Goal: Task Accomplishment & Management: Manage account settings

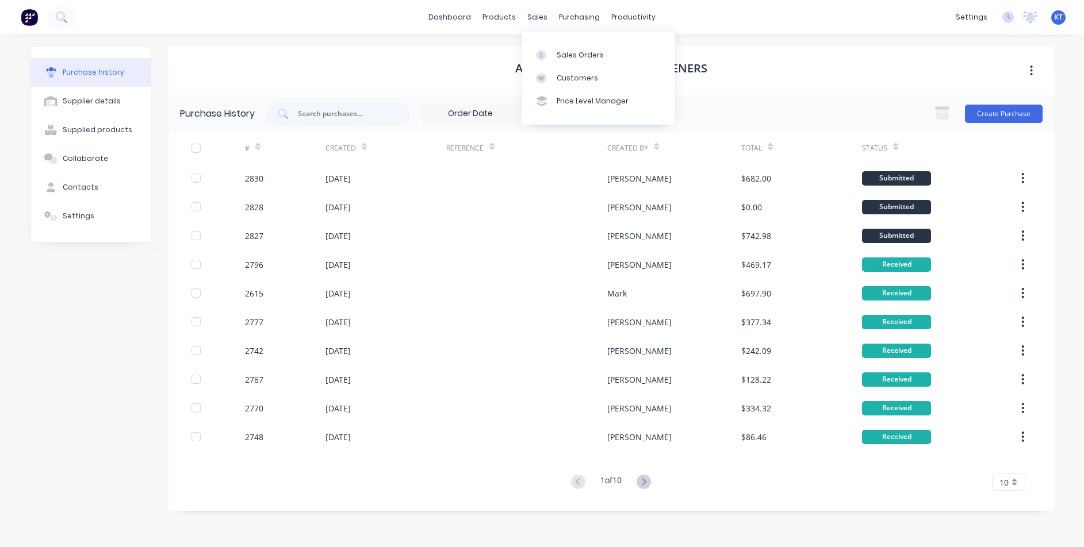
click at [574, 39] on div "Sales Orders Customers Price Level Manager" at bounding box center [598, 78] width 152 height 93
click at [575, 50] on div "Sales Orders" at bounding box center [580, 55] width 47 height 10
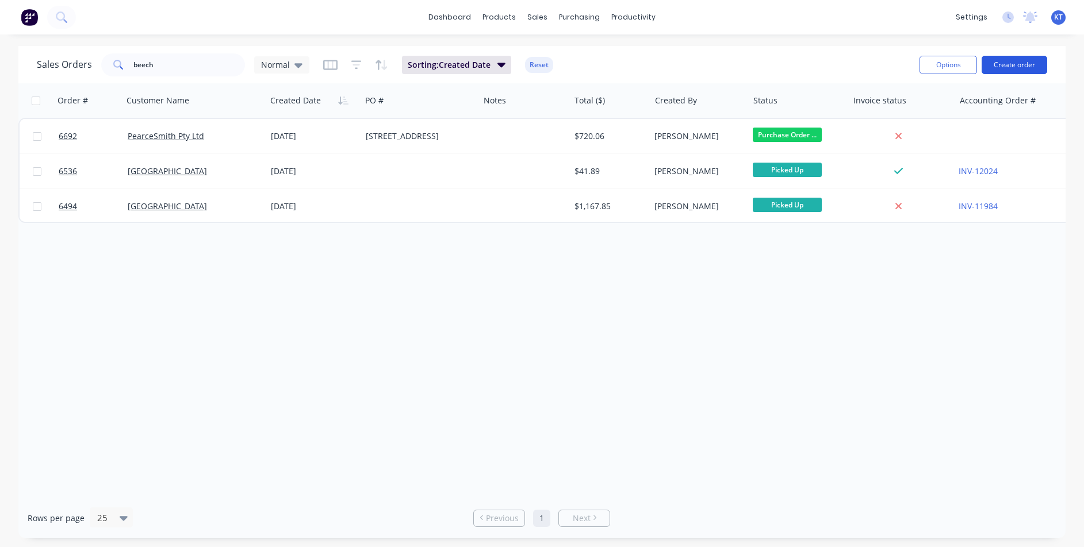
click at [1008, 70] on button "Create order" at bounding box center [1015, 65] width 66 height 18
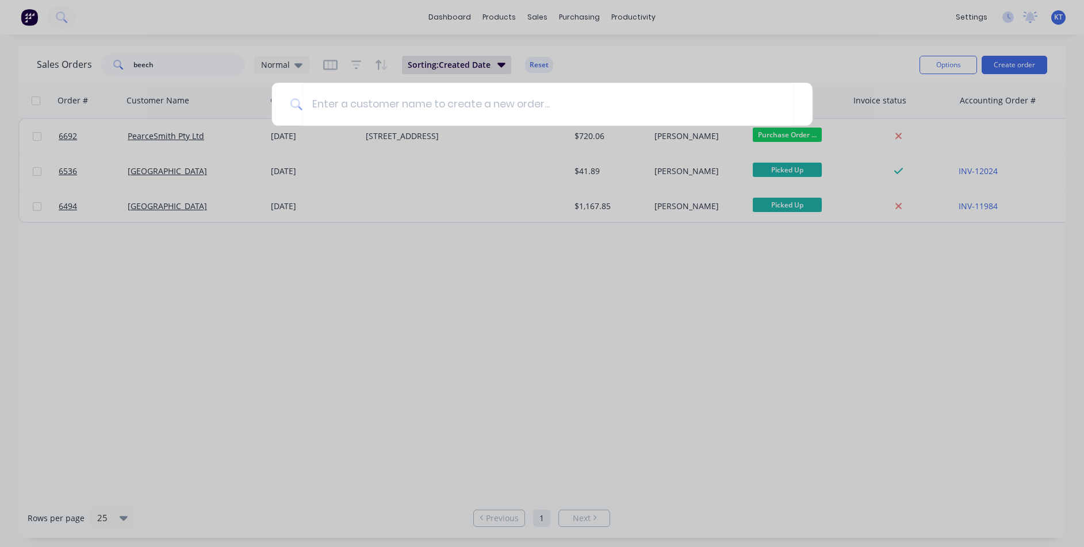
click at [530, 21] on div at bounding box center [542, 273] width 1084 height 547
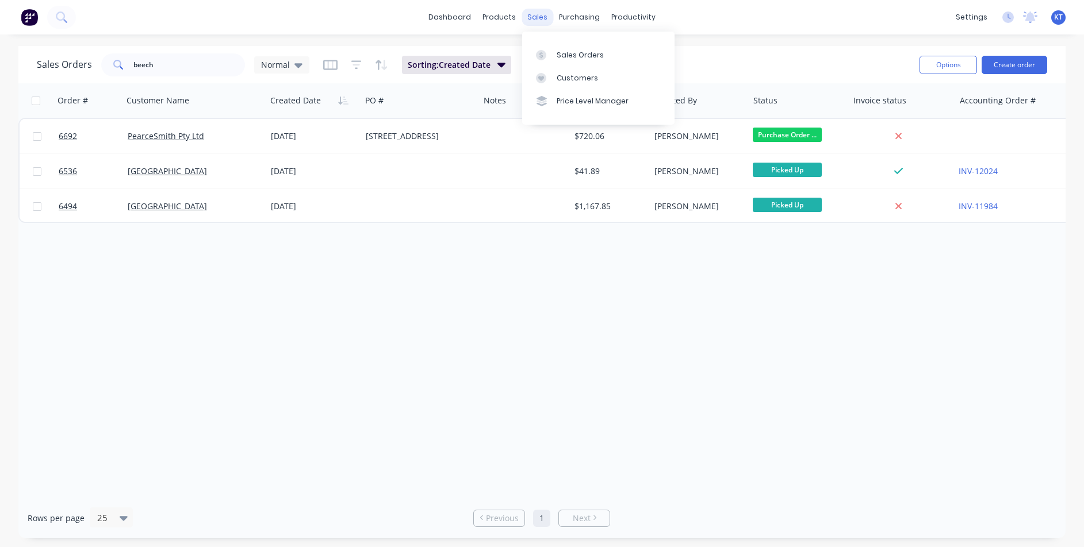
click at [545, 9] on div "sales" at bounding box center [538, 17] width 32 height 17
click at [588, 53] on div "Sales Orders" at bounding box center [580, 55] width 47 height 10
click at [557, 54] on div "Sales Orders" at bounding box center [580, 55] width 47 height 10
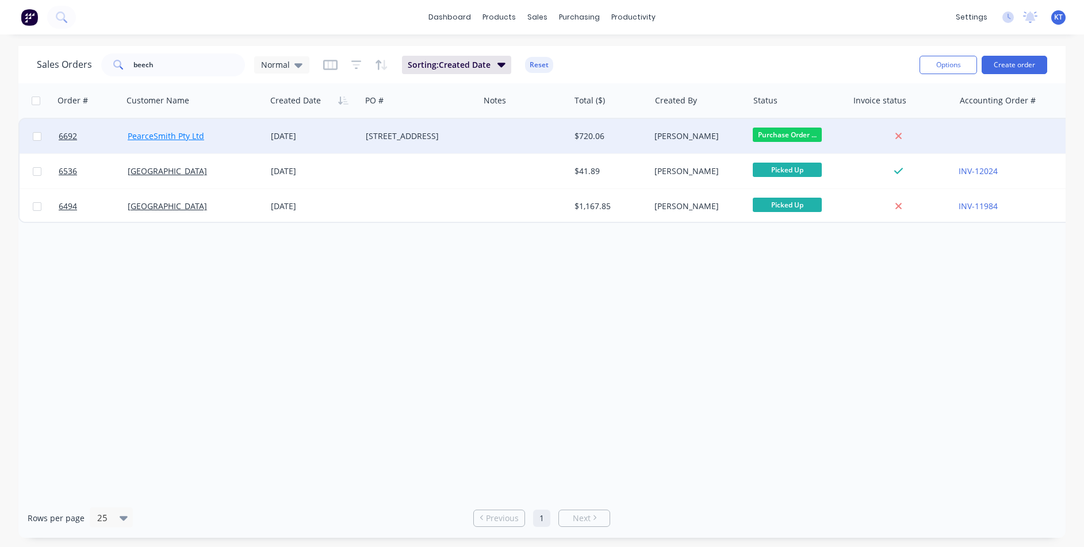
click at [189, 138] on link "PearceSmith Pty Ltd" at bounding box center [166, 136] width 76 height 11
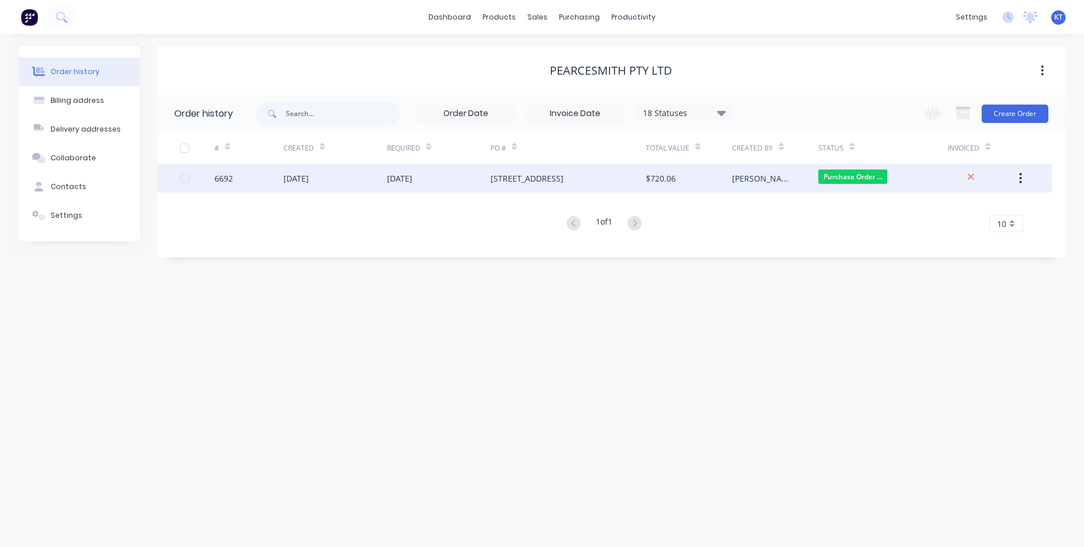
click at [591, 186] on div "[STREET_ADDRESS]" at bounding box center [568, 178] width 155 height 29
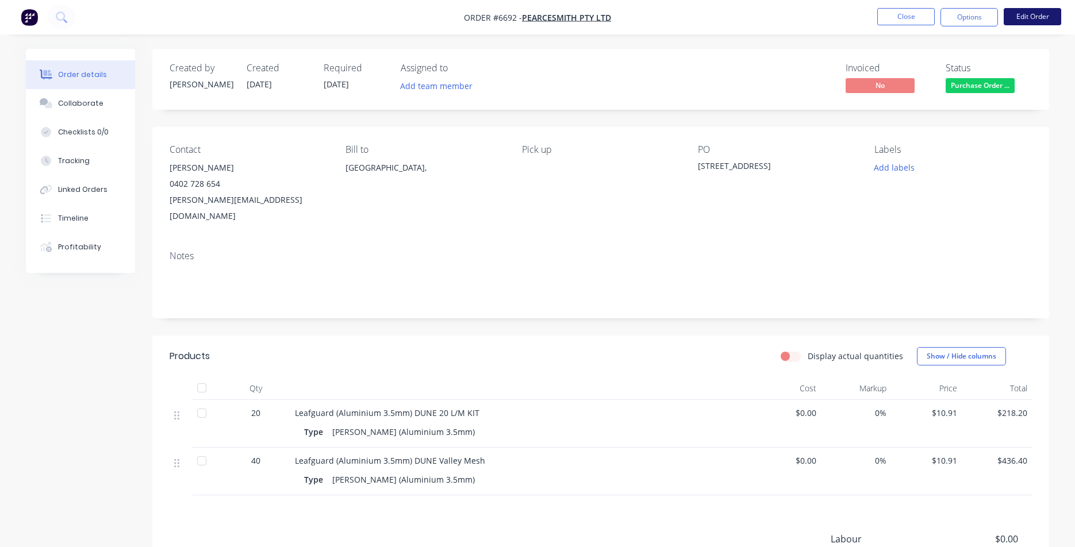
click at [1031, 22] on button "Edit Order" at bounding box center [1033, 16] width 58 height 17
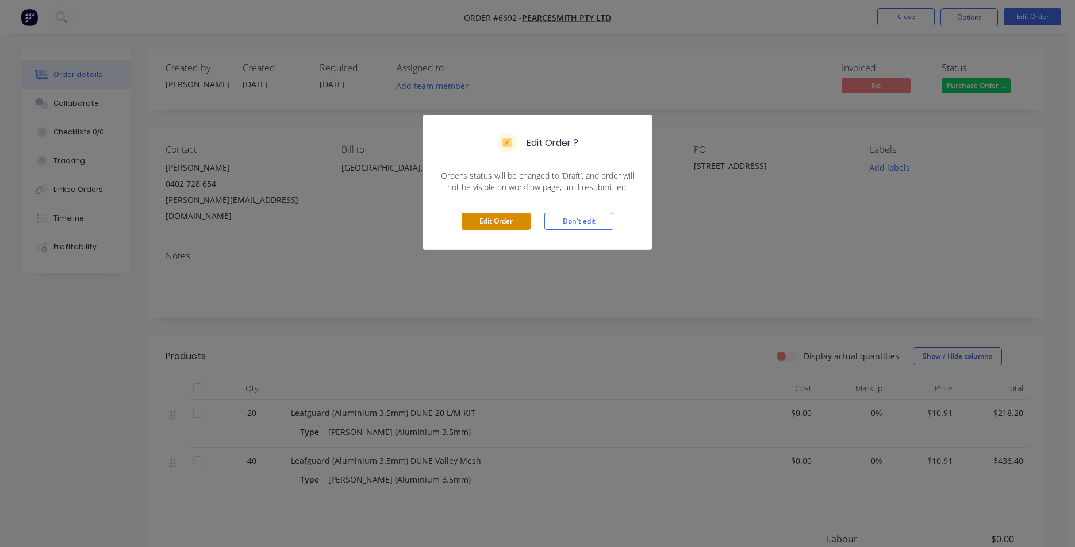
click at [503, 229] on button "Edit Order" at bounding box center [496, 221] width 69 height 17
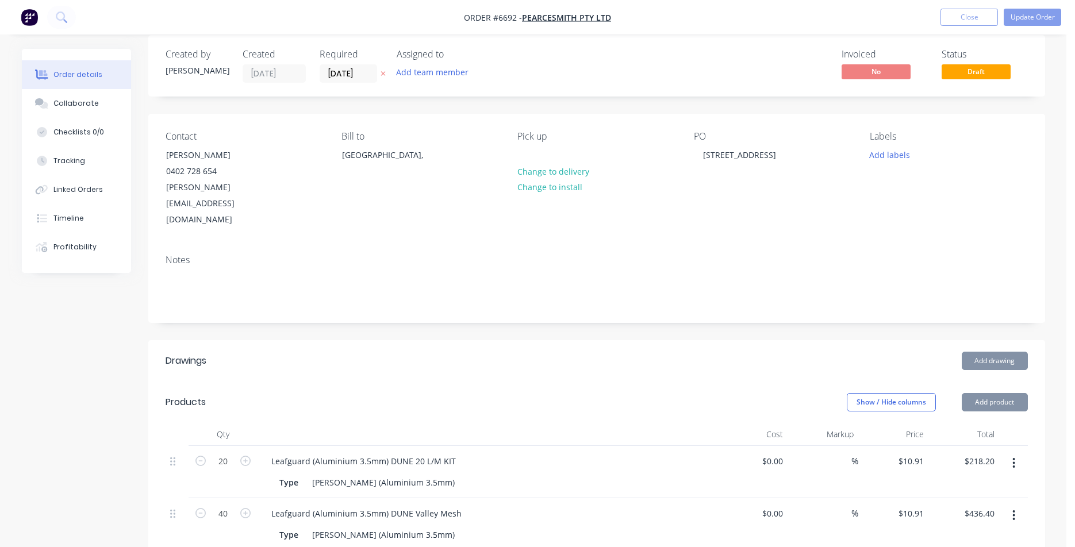
type input "$10.91"
type input "$218.20"
type input "$10.91"
type input "$436.40"
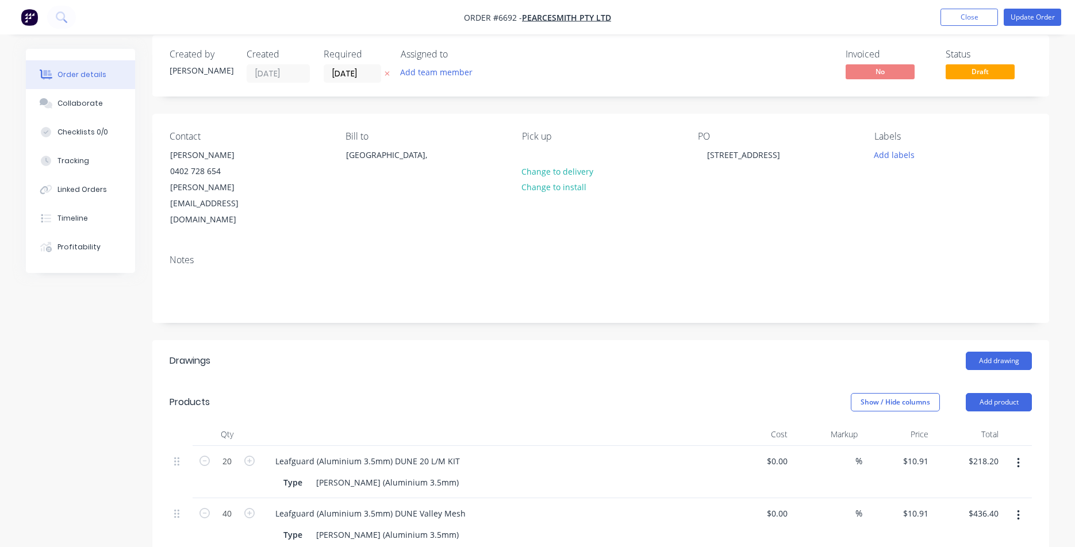
scroll to position [316, 0]
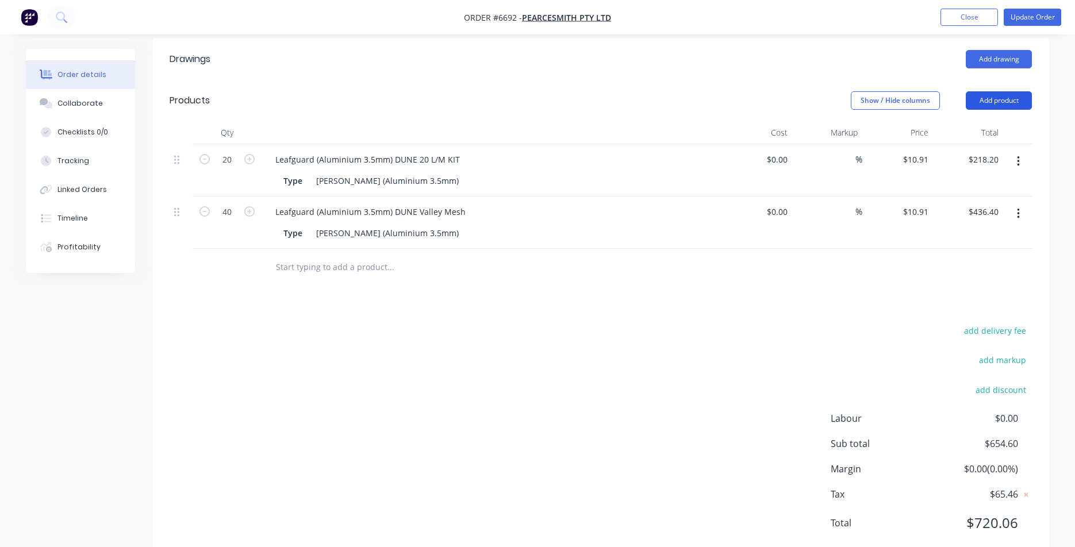
click at [991, 91] on button "Add product" at bounding box center [999, 100] width 66 height 18
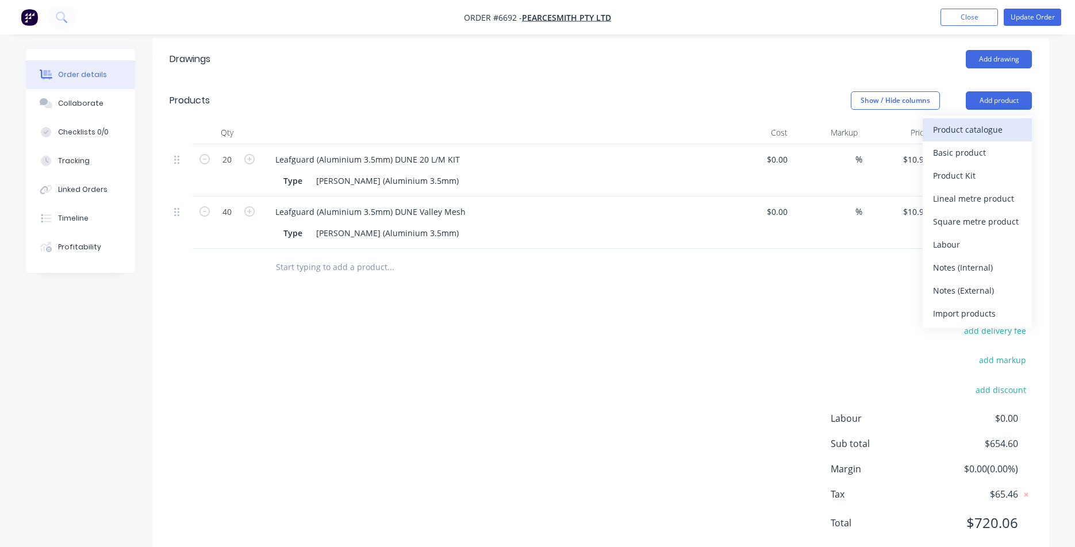
click at [936, 121] on div "Product catalogue" at bounding box center [977, 129] width 89 height 17
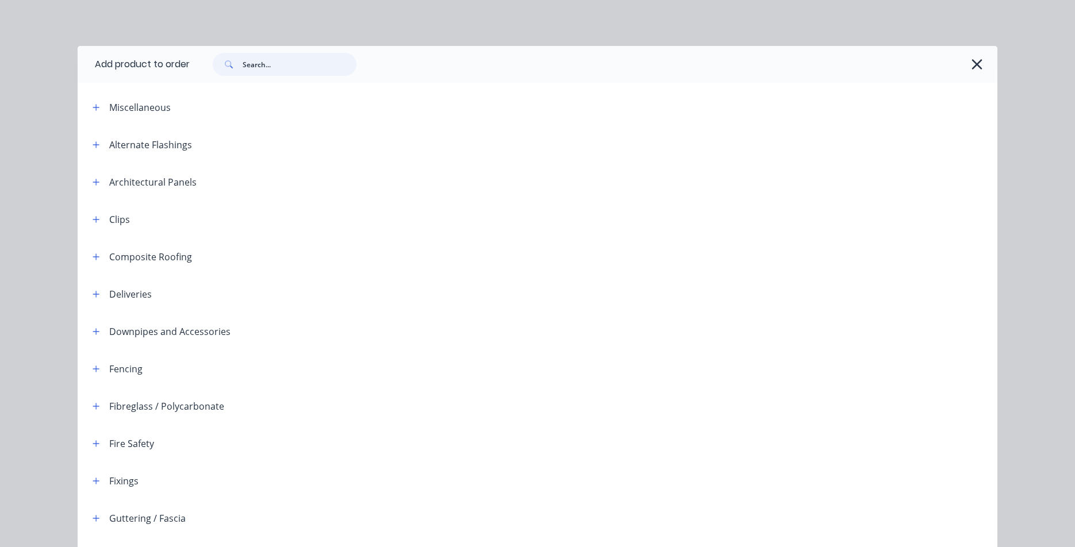
click at [309, 54] on input "text" at bounding box center [300, 64] width 114 height 23
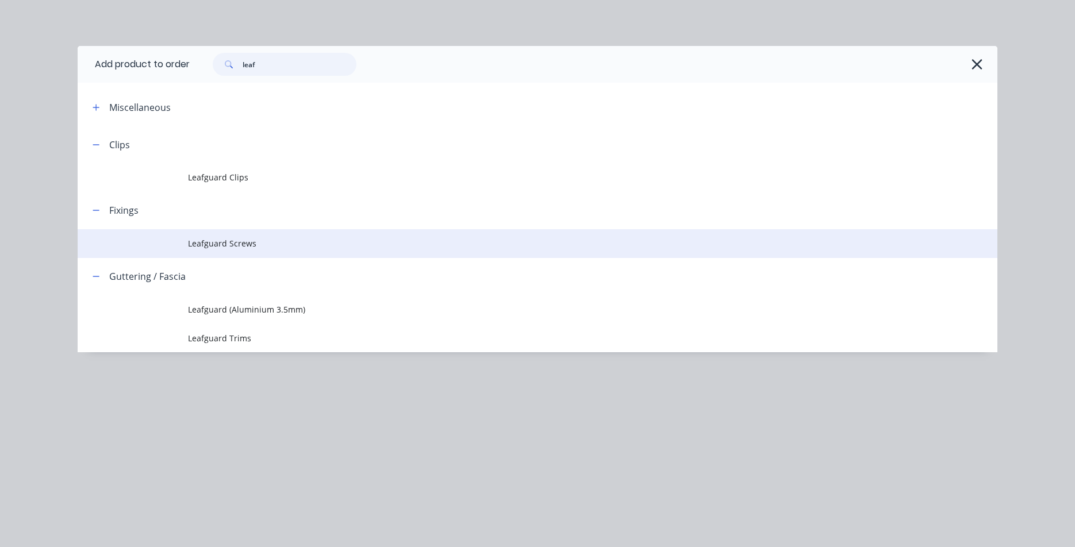
type input "leaf"
click at [232, 240] on span "Leafguard Screws" at bounding box center [511, 243] width 647 height 12
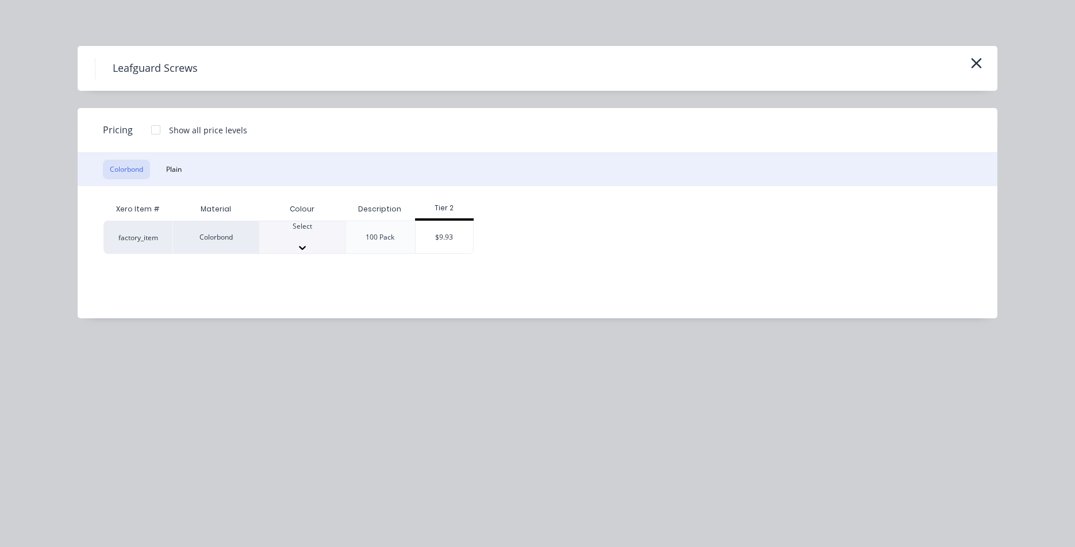
click at [321, 234] on div "Select" at bounding box center [302, 231] width 86 height 21
click at [433, 231] on div "$9.93" at bounding box center [445, 240] width 58 height 39
click at [449, 231] on div "Leafguard Screws Pricing Show all price levels Colorbond Plain Xero Item # Mate…" at bounding box center [537, 273] width 1075 height 547
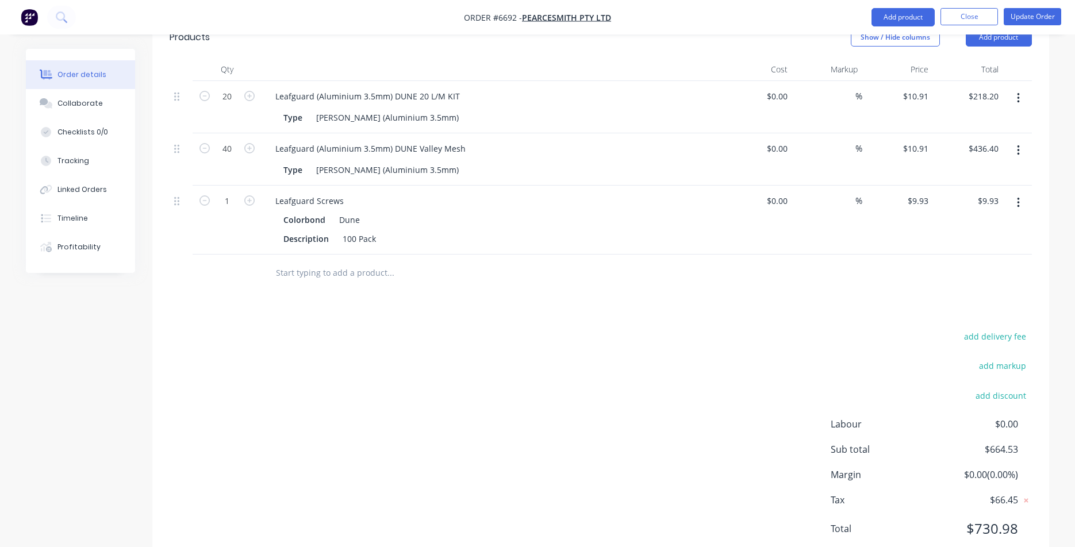
type input "$9.93"
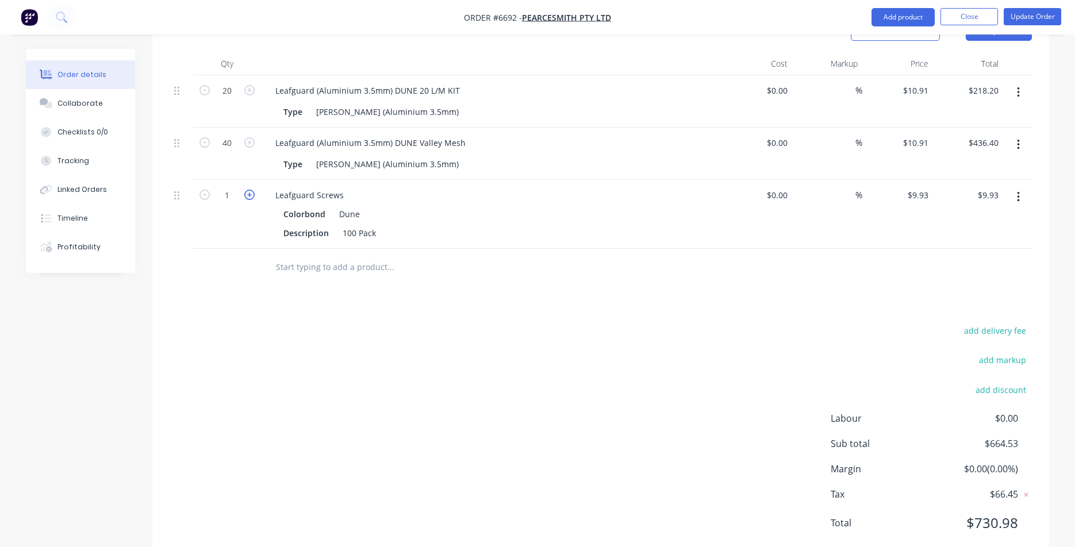
click at [247, 190] on icon "button" at bounding box center [249, 195] width 10 height 10
type input "2"
type input "$19.86"
click at [898, 22] on button "Add product" at bounding box center [903, 17] width 63 height 18
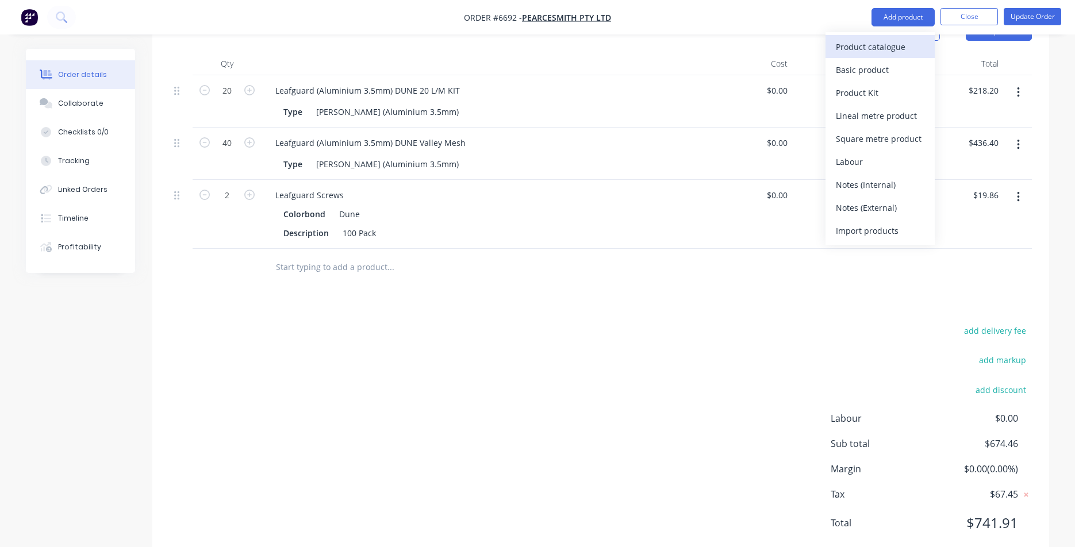
click at [893, 43] on div "Product catalogue" at bounding box center [880, 47] width 89 height 17
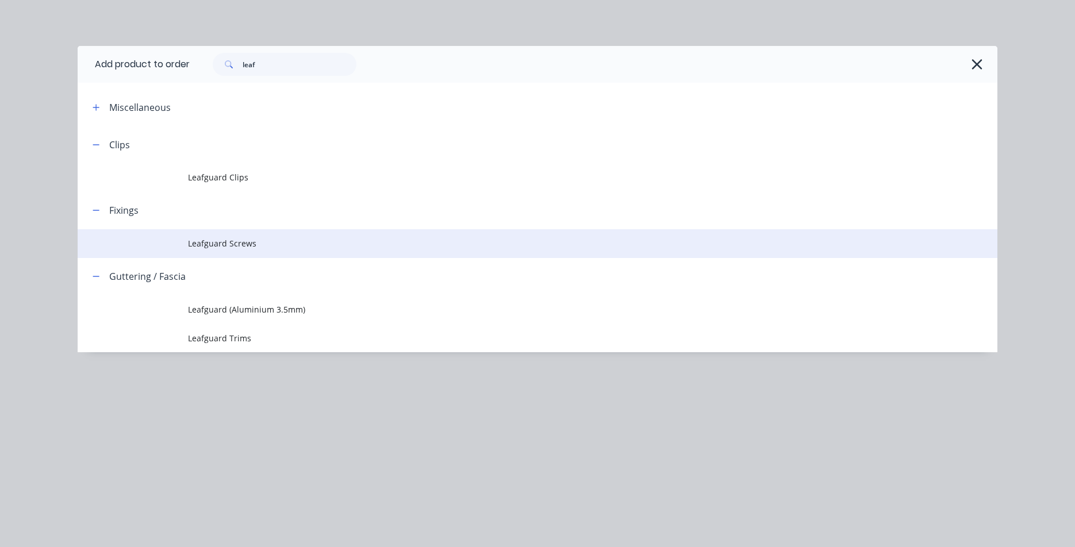
click at [238, 236] on td "Leafguard Screws" at bounding box center [593, 243] width 810 height 29
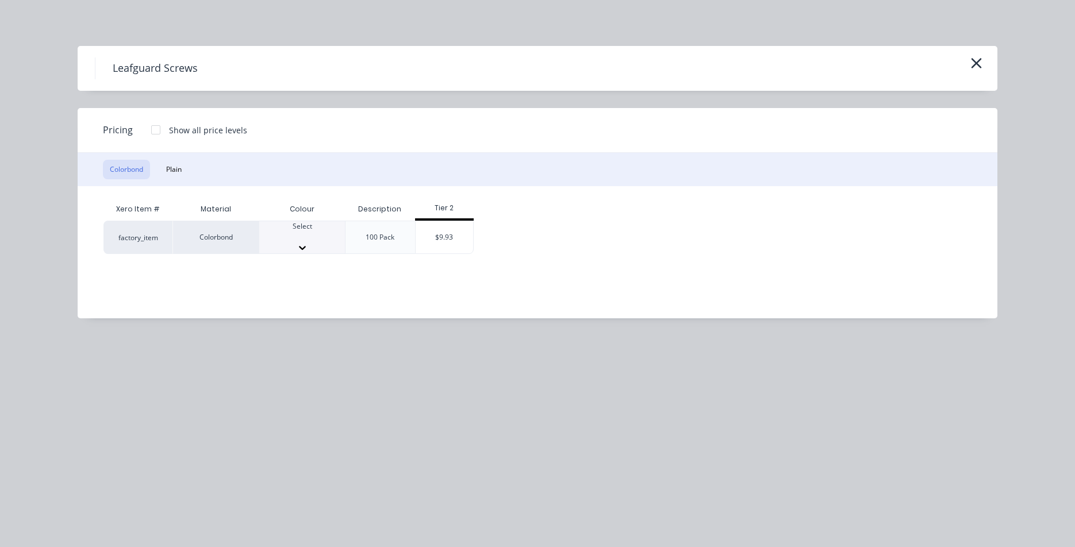
click at [321, 229] on div "Select" at bounding box center [302, 231] width 86 height 21
click at [442, 230] on div "$9.93" at bounding box center [445, 240] width 58 height 39
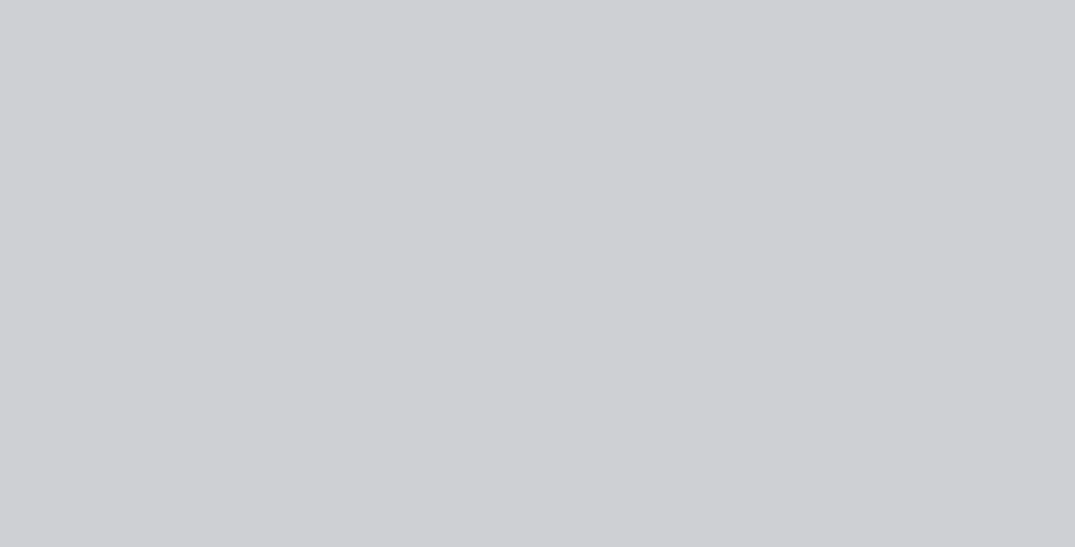
scroll to position [454, 0]
type input "$9.93"
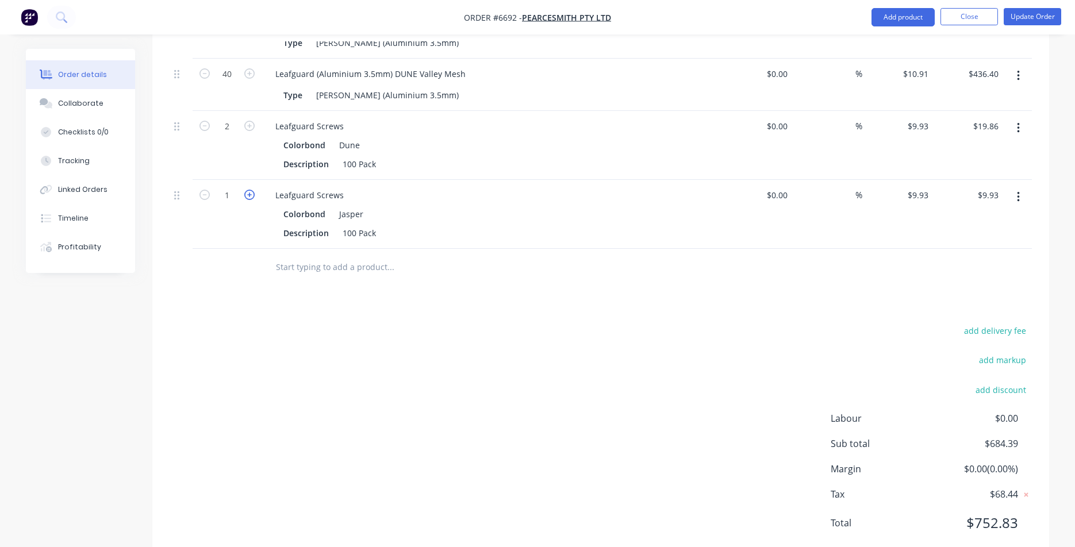
click at [252, 190] on icon "button" at bounding box center [249, 195] width 10 height 10
type input "2"
type input "$19.86"
click at [252, 190] on icon "button" at bounding box center [249, 195] width 10 height 10
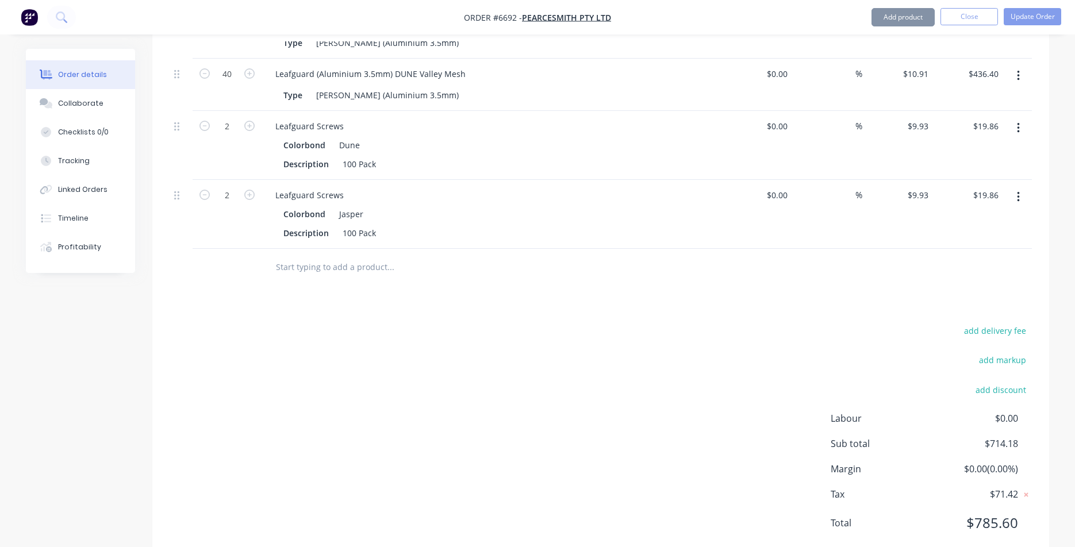
type input "4"
type input "$39.72"
click at [886, 11] on button "Add product" at bounding box center [903, 17] width 63 height 18
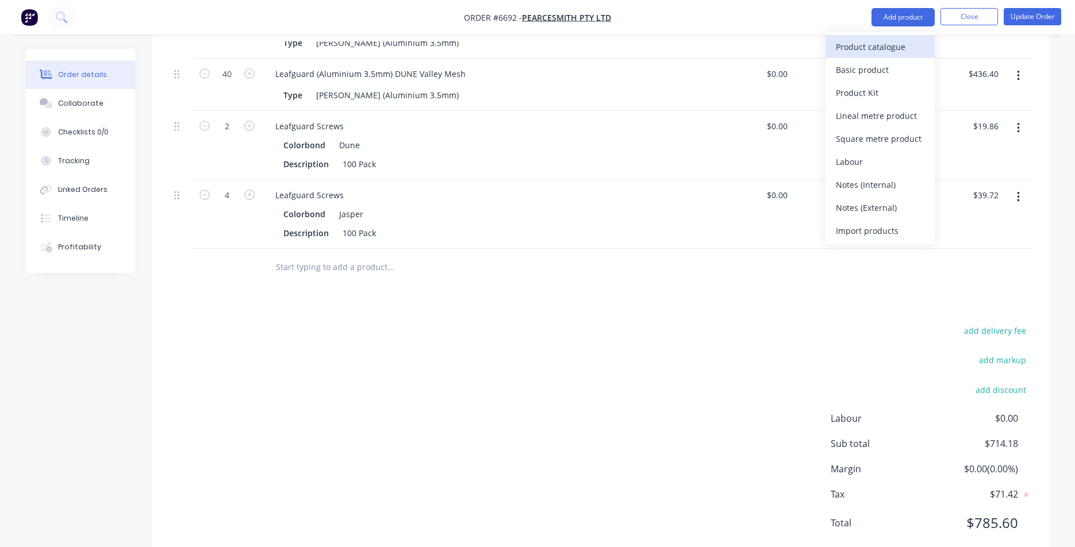
click at [892, 41] on div "Product catalogue" at bounding box center [880, 47] width 89 height 17
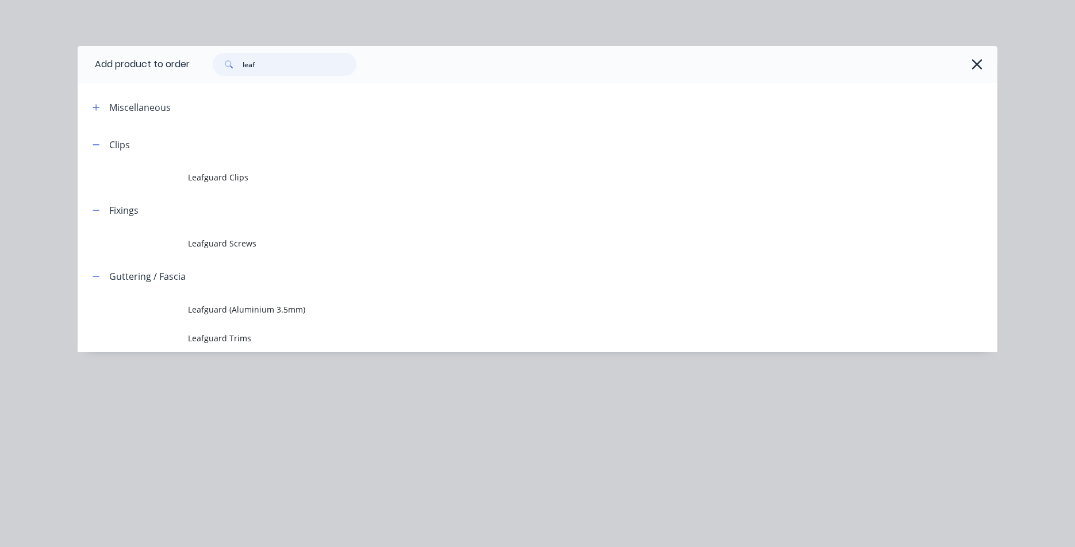
click at [298, 74] on input "leaf" at bounding box center [300, 64] width 114 height 23
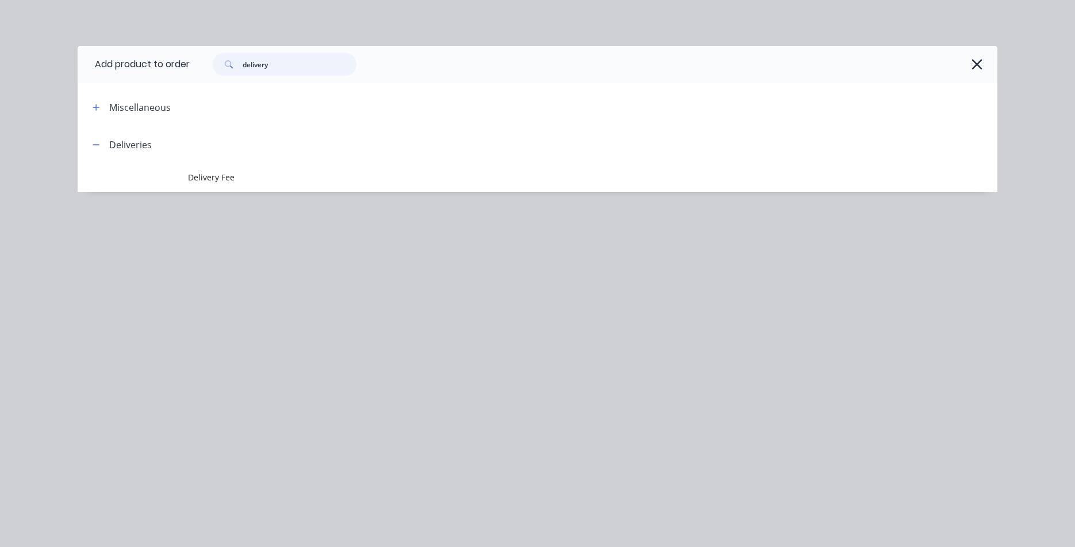
click at [349, 65] on input "delivery" at bounding box center [300, 64] width 114 height 23
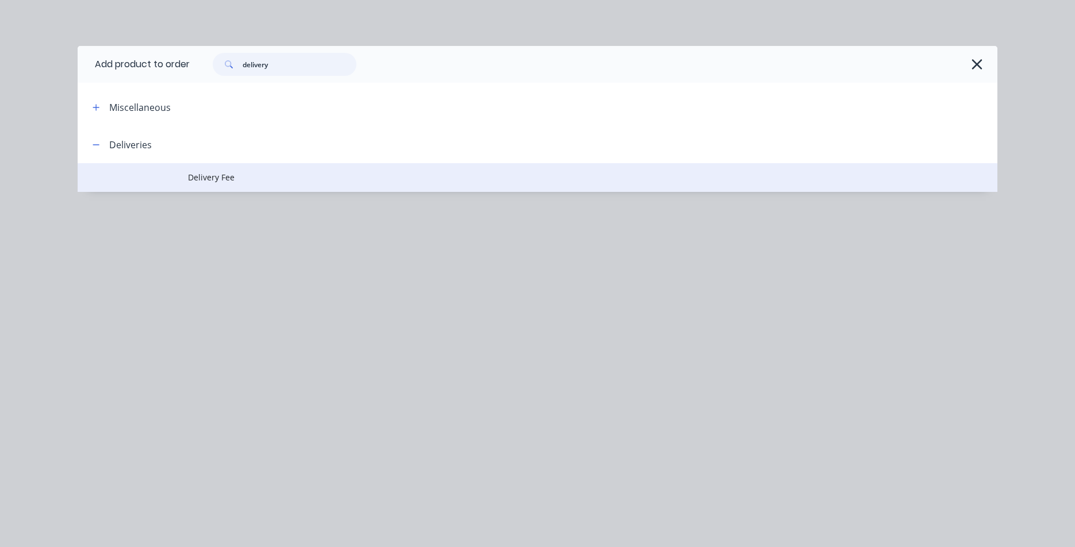
type input "delivery"
click at [248, 175] on span "Delivery Fee" at bounding box center [511, 177] width 647 height 12
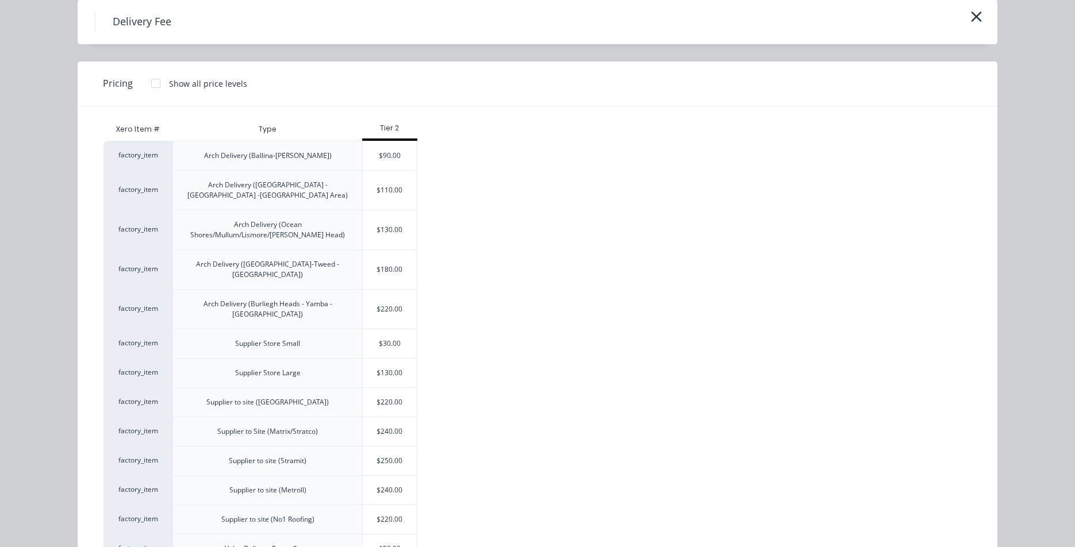
scroll to position [95, 0]
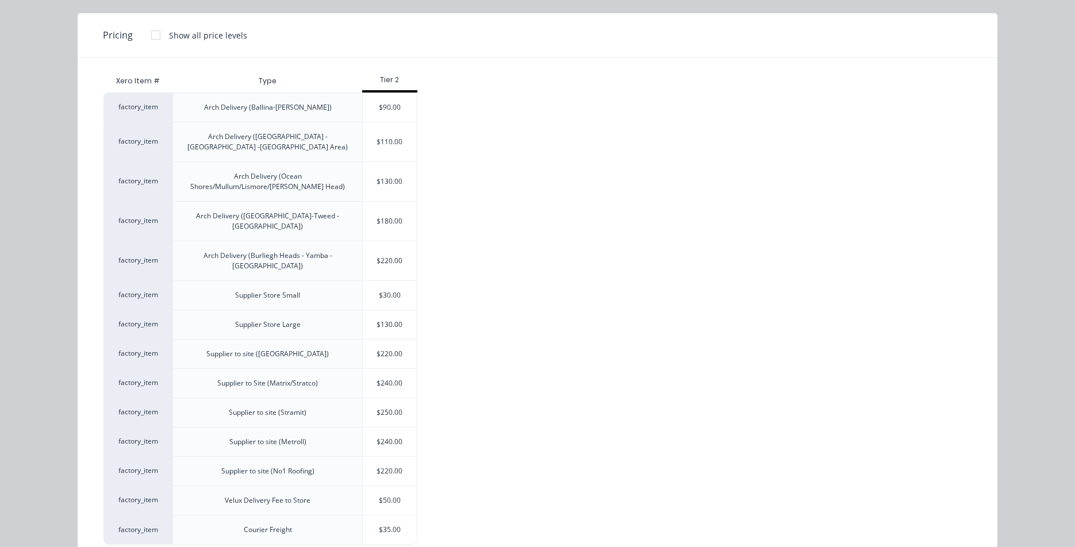
click at [404, 281] on div "$30.00" at bounding box center [390, 295] width 54 height 29
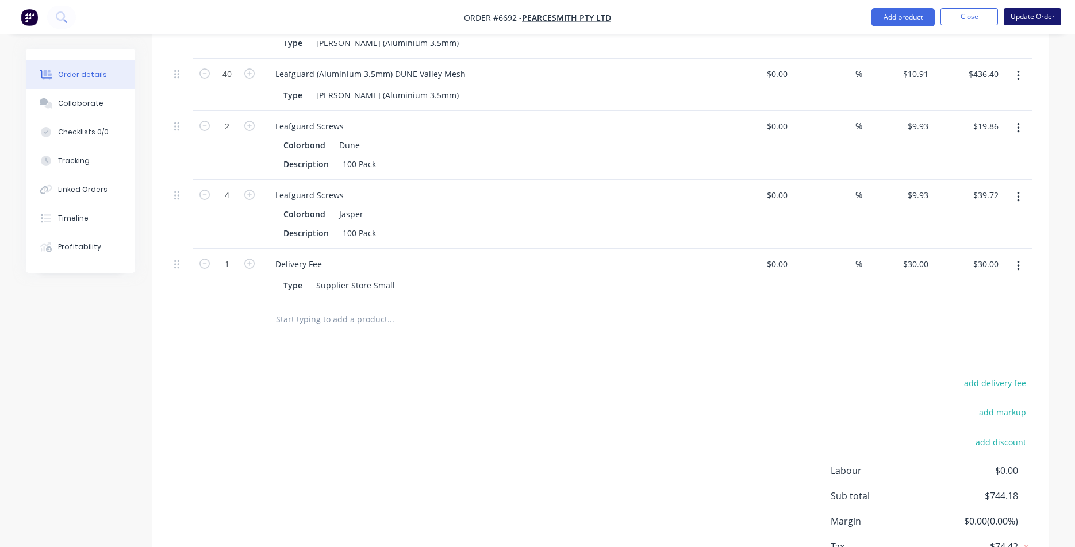
click at [1017, 12] on button "Update Order" at bounding box center [1033, 16] width 58 height 17
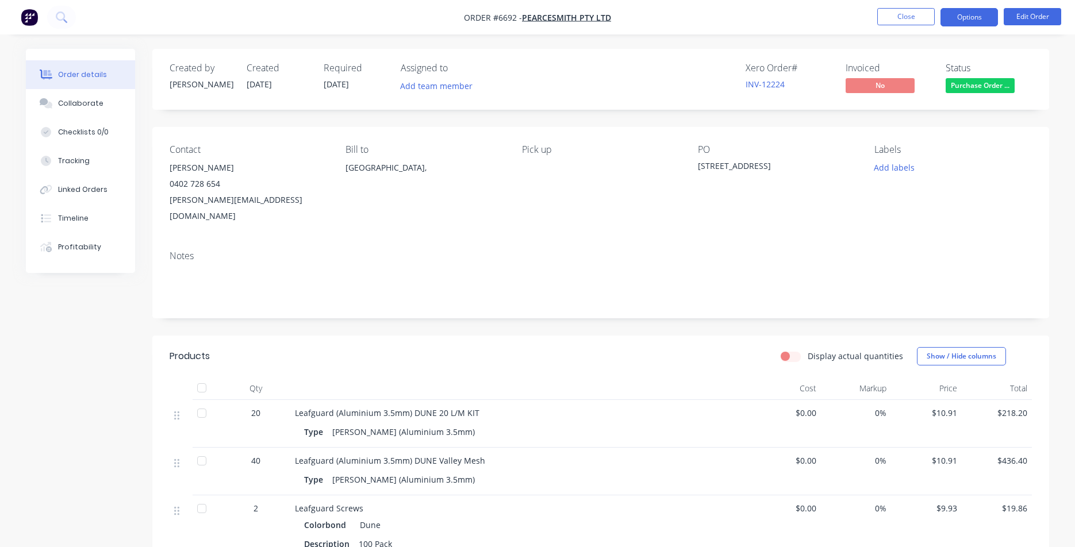
click at [976, 17] on button "Options" at bounding box center [970, 17] width 58 height 18
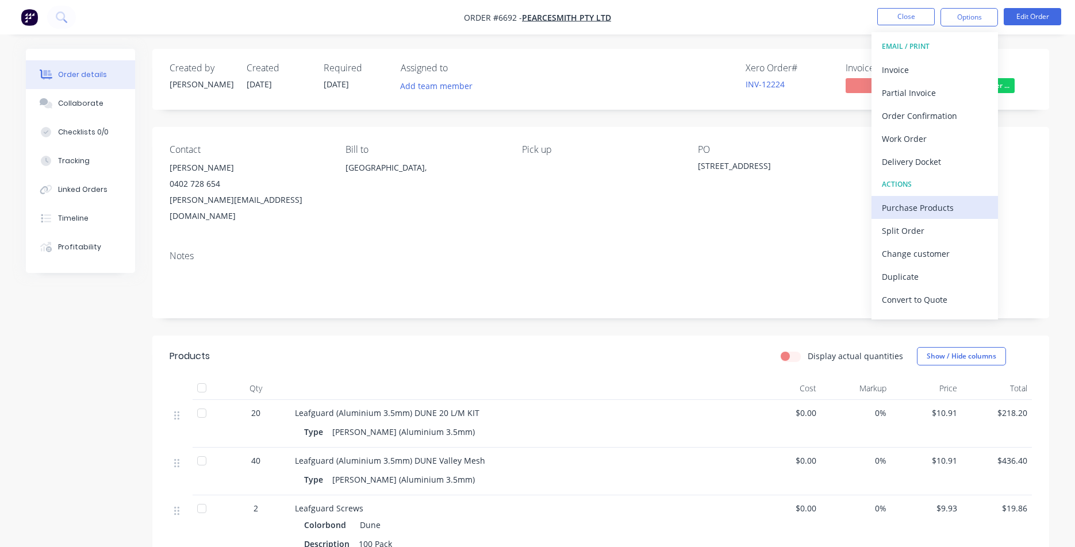
click at [945, 210] on div "Purchase Products" at bounding box center [935, 208] width 106 height 17
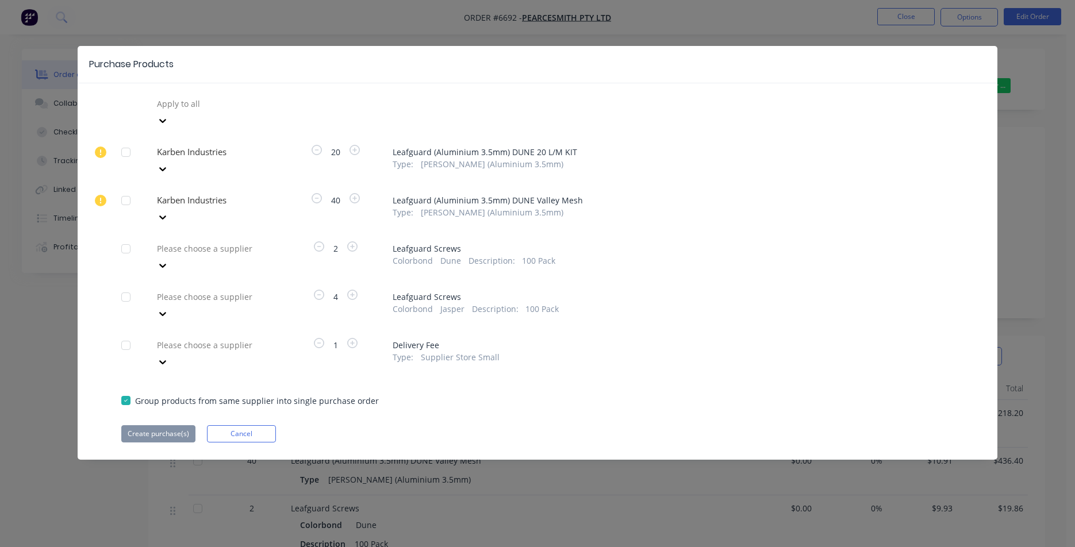
click at [222, 240] on div "Please choose a supplier" at bounding box center [215, 257] width 127 height 35
click at [224, 242] on div at bounding box center [239, 249] width 166 height 14
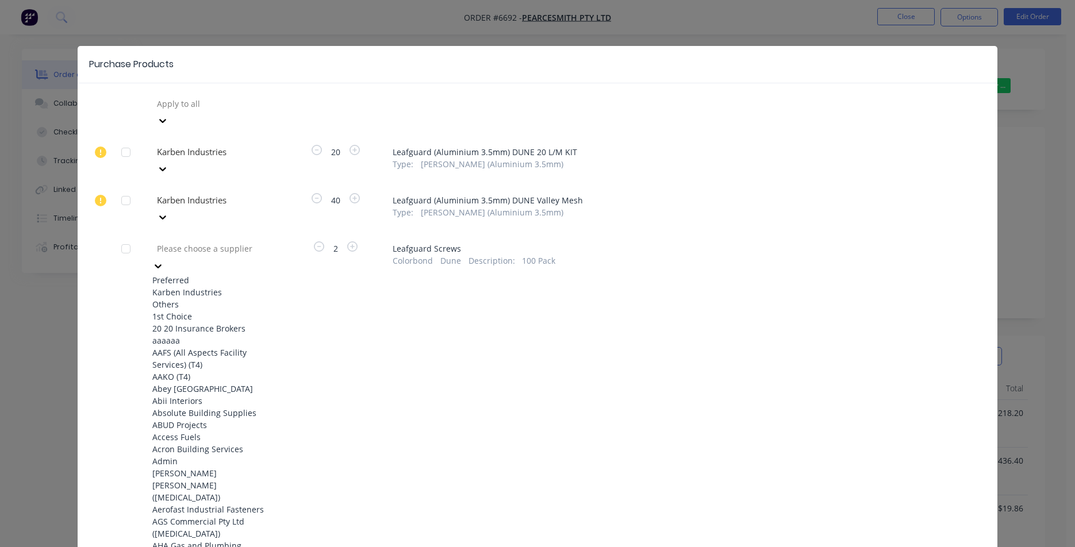
click at [206, 286] on div "Karben Industries" at bounding box center [215, 292] width 127 height 12
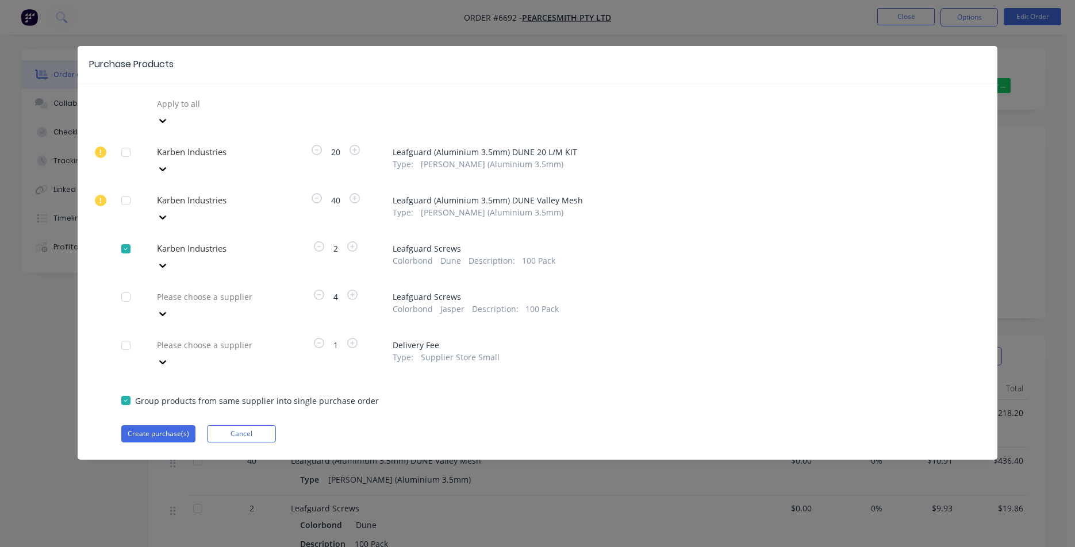
click at [257, 288] on div "Please choose a supplier" at bounding box center [215, 305] width 127 height 35
click at [257, 290] on div at bounding box center [239, 297] width 166 height 14
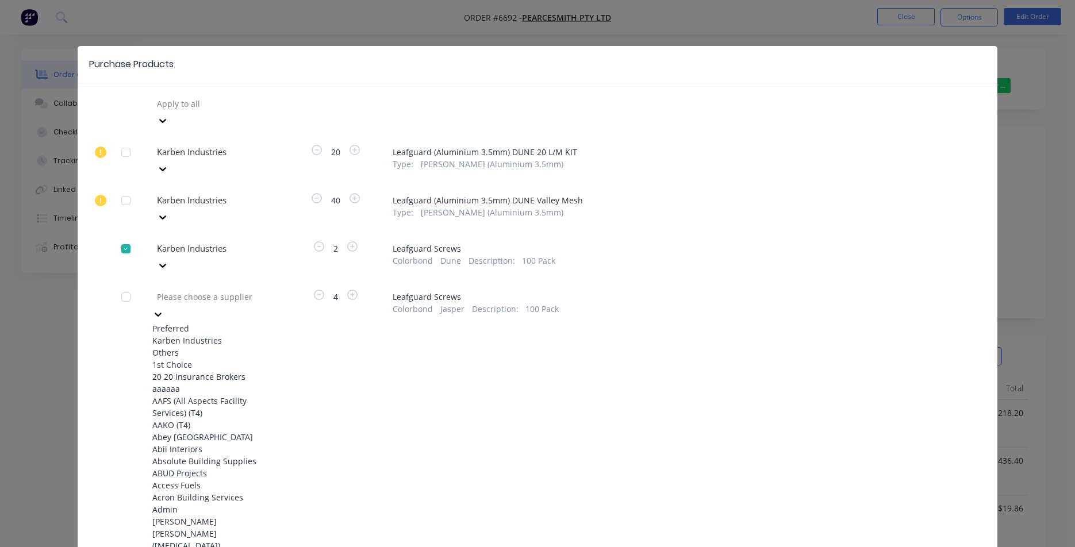
click at [240, 335] on div "Karben Industries" at bounding box center [215, 341] width 127 height 12
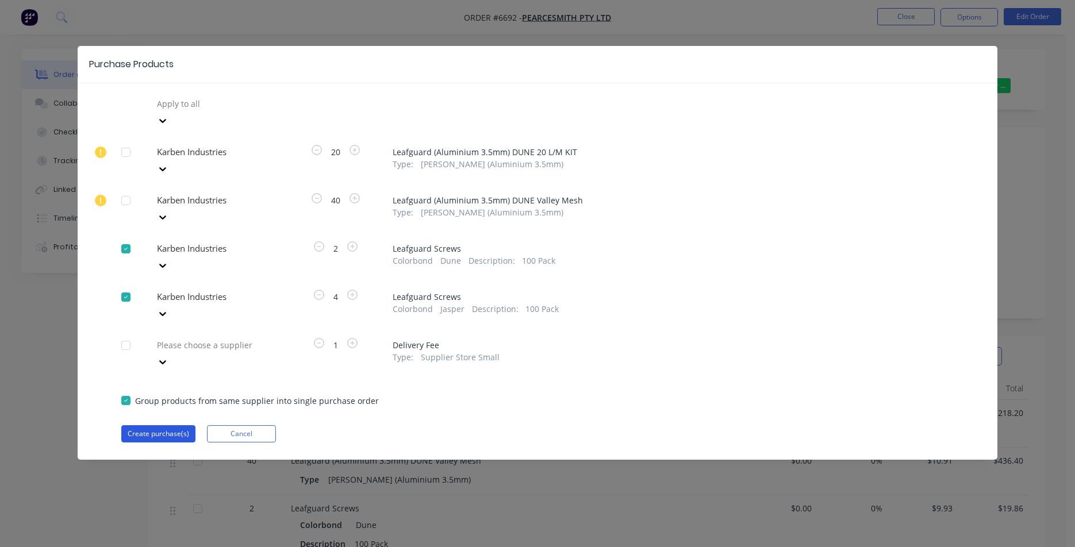
click at [176, 426] on button "Create purchase(s)" at bounding box center [158, 434] width 74 height 17
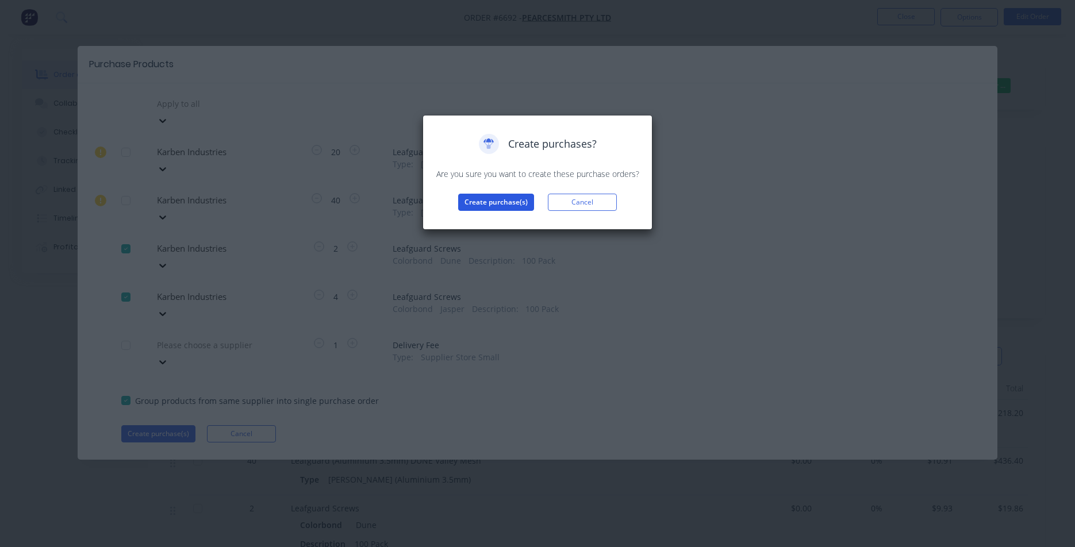
click at [525, 200] on button "Create purchase(s)" at bounding box center [496, 202] width 76 height 17
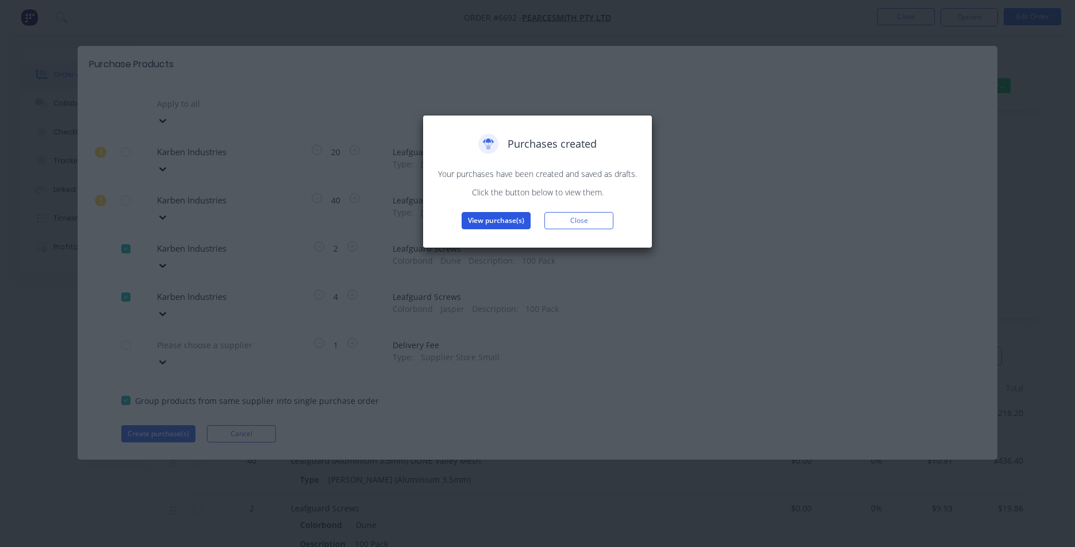
click at [509, 221] on button "View purchase(s)" at bounding box center [496, 220] width 69 height 17
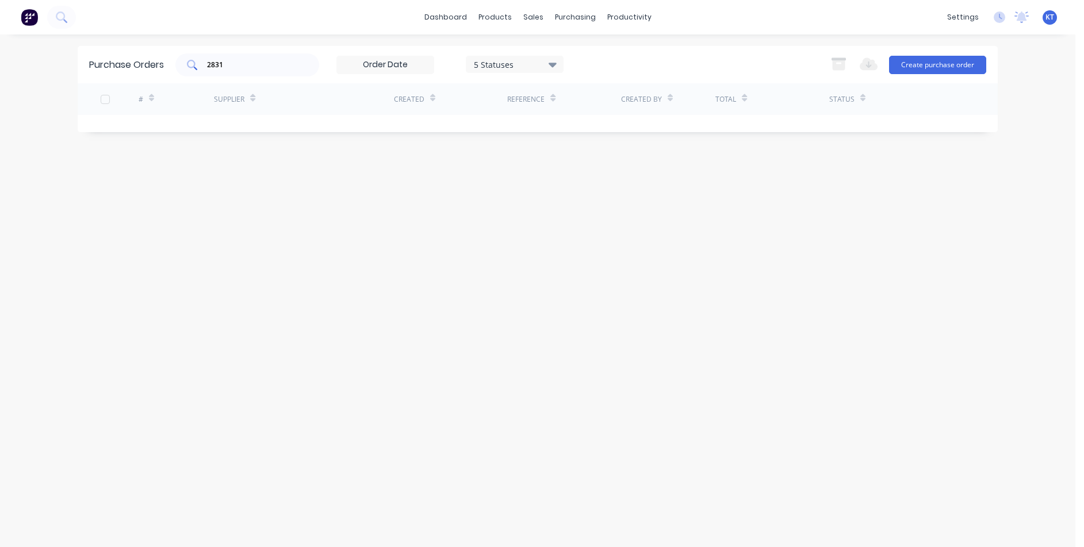
click at [234, 62] on input "2831" at bounding box center [253, 65] width 95 height 12
drag, startPoint x: 234, startPoint y: 62, endPoint x: 272, endPoint y: 28, distance: 50.5
click at [239, 62] on input "2831" at bounding box center [253, 65] width 95 height 12
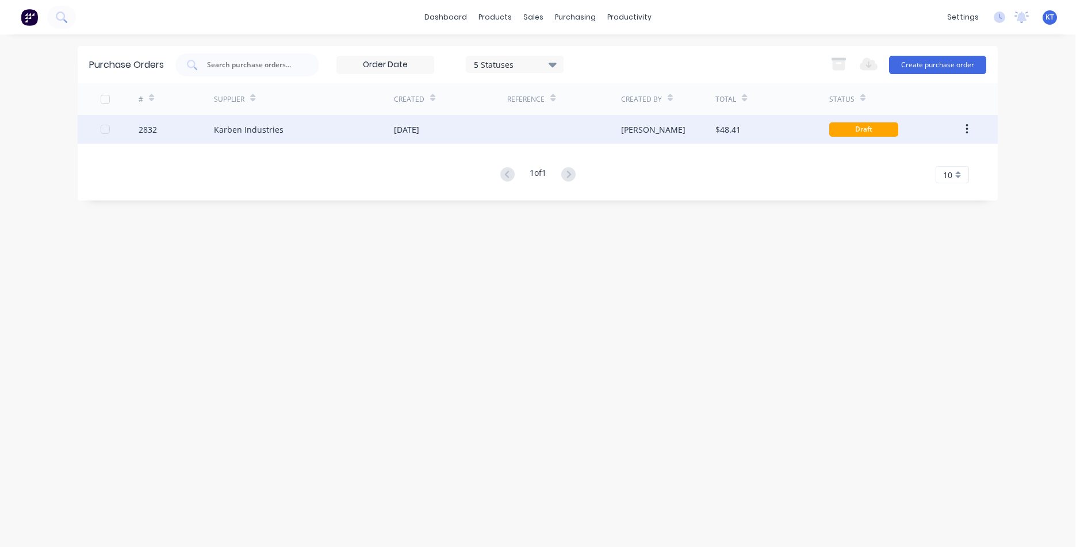
click at [350, 129] on div "Karben Industries" at bounding box center [304, 129] width 180 height 29
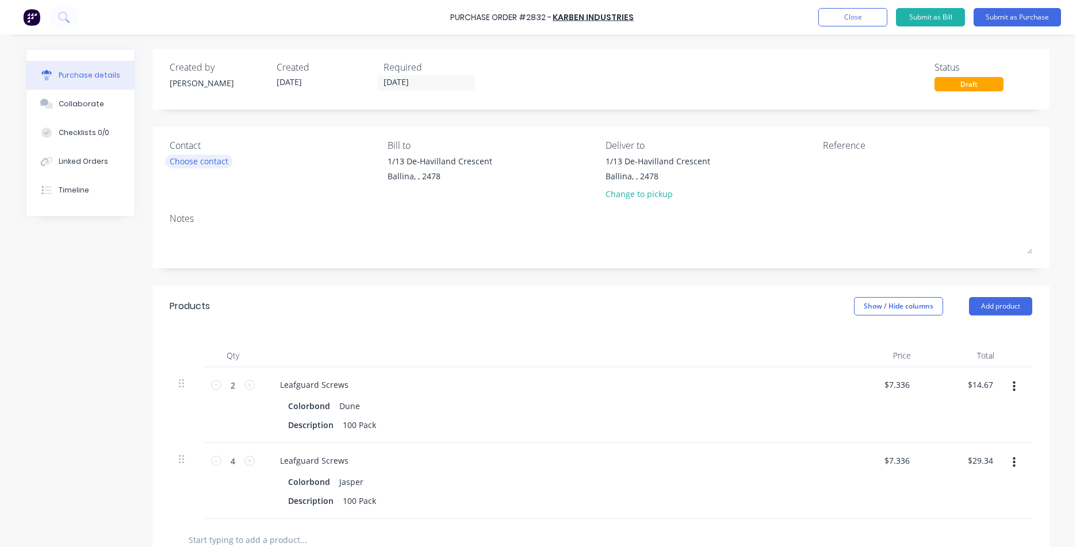
click at [204, 162] on div "Choose contact" at bounding box center [199, 161] width 59 height 12
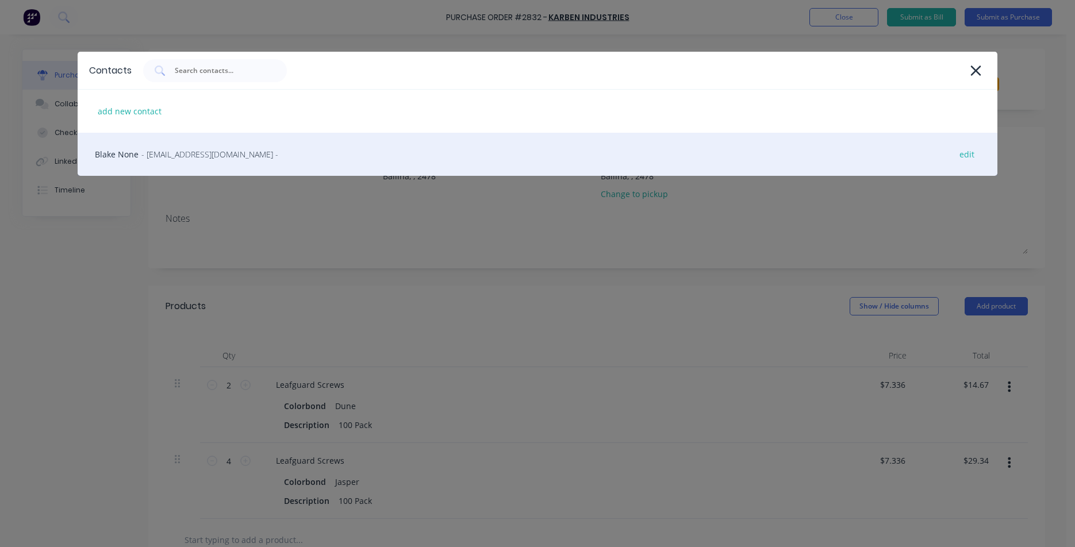
click at [201, 159] on span "- [EMAIL_ADDRESS][DOMAIN_NAME] -" at bounding box center [209, 154] width 137 height 12
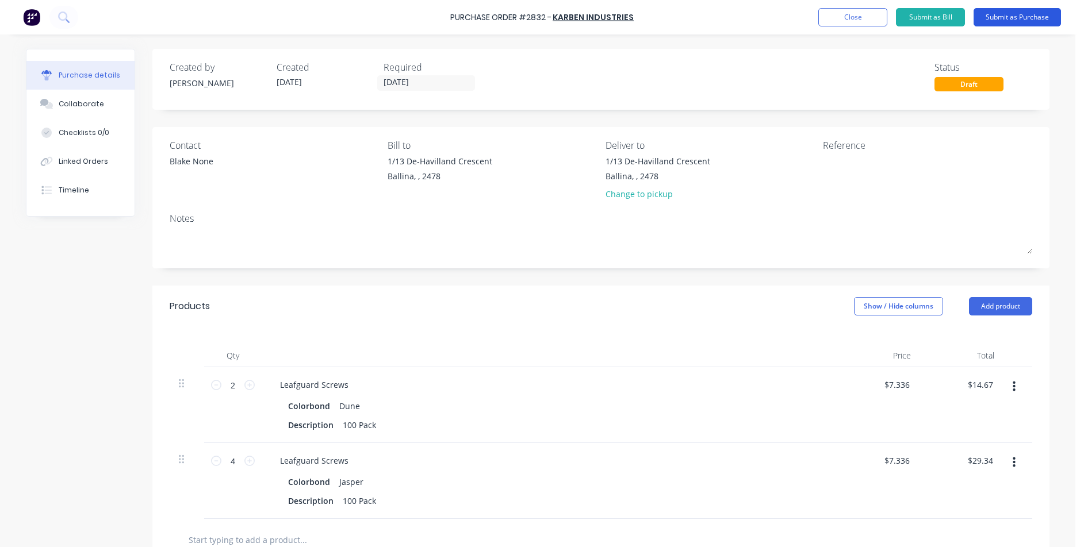
click at [984, 21] on button "Submit as Purchase" at bounding box center [1017, 17] width 87 height 18
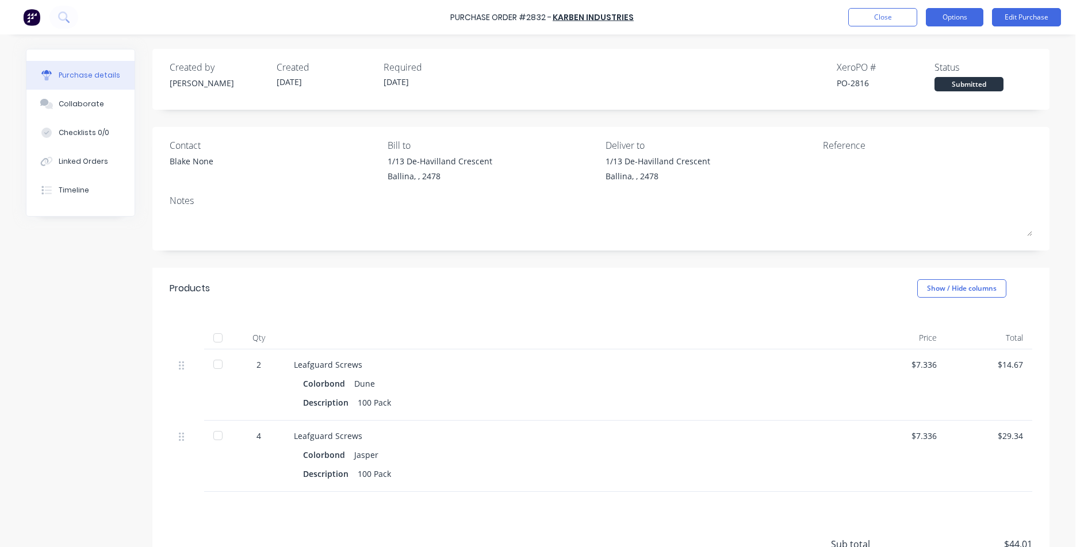
click at [947, 16] on button "Options" at bounding box center [955, 17] width 58 height 18
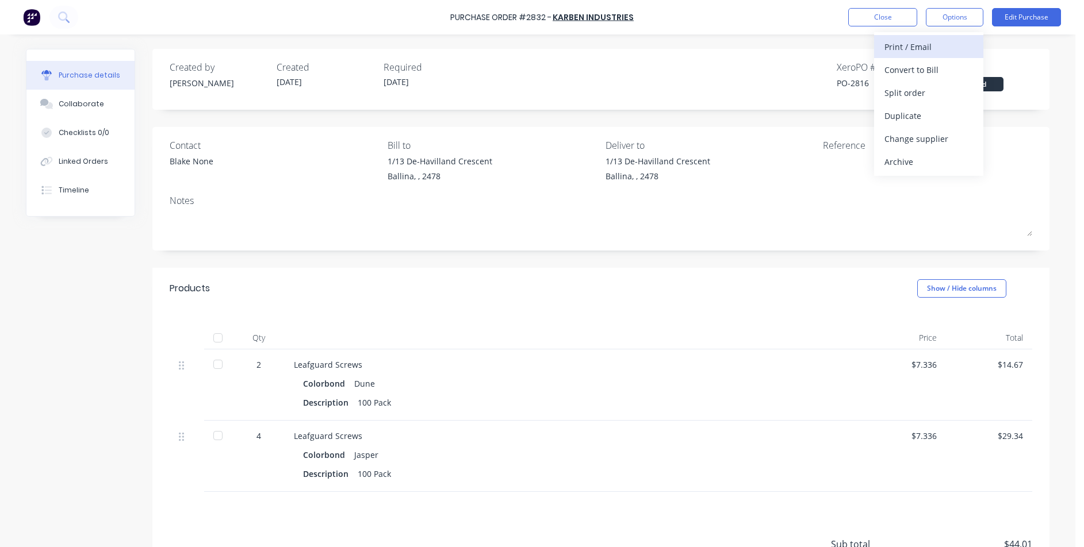
click at [938, 42] on div "Print / Email" at bounding box center [928, 47] width 89 height 17
click at [918, 98] on div "Without pricing" at bounding box center [928, 93] width 89 height 17
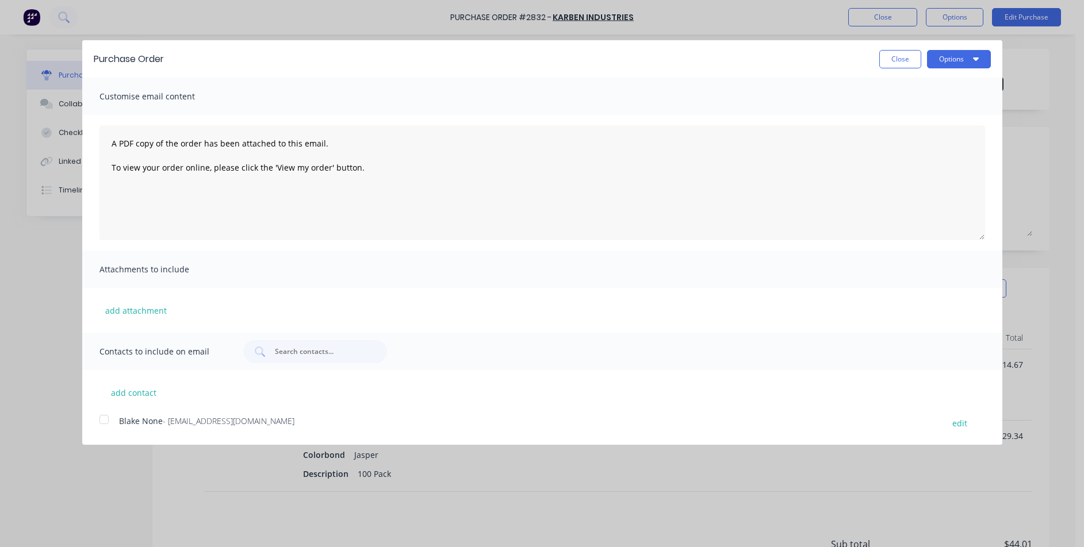
click at [97, 423] on div at bounding box center [104, 419] width 23 height 23
click at [974, 62] on icon "button" at bounding box center [976, 58] width 6 height 9
click at [962, 108] on div "Email" at bounding box center [936, 111] width 89 height 17
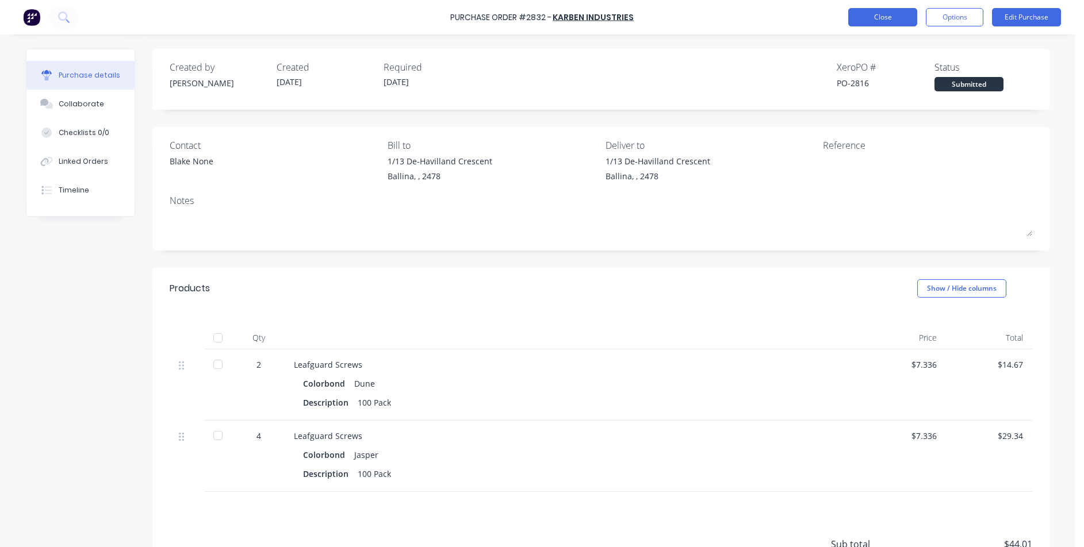
click at [872, 17] on button "Close" at bounding box center [882, 17] width 69 height 18
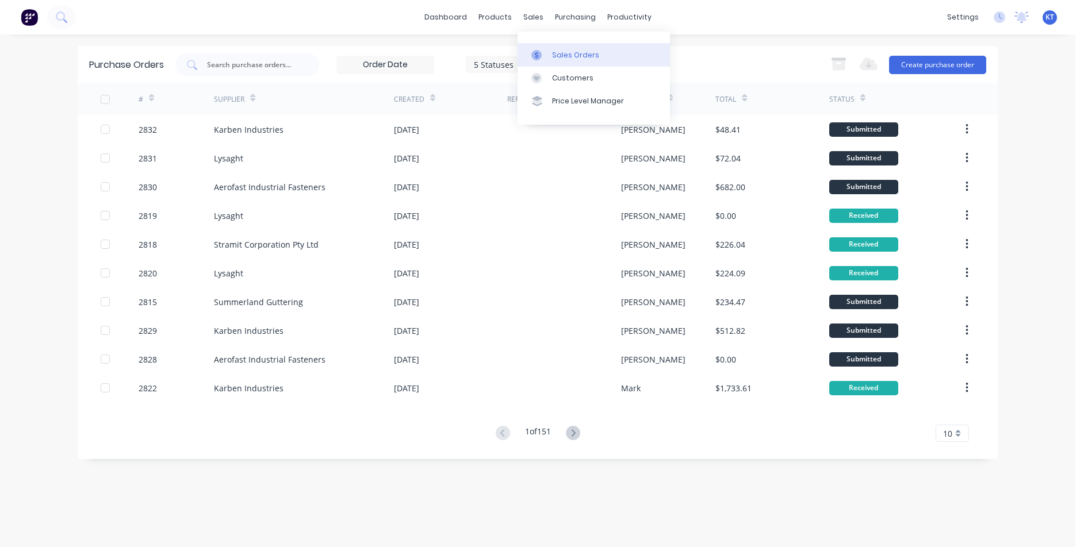
click at [557, 48] on link "Sales Orders" at bounding box center [594, 54] width 152 height 23
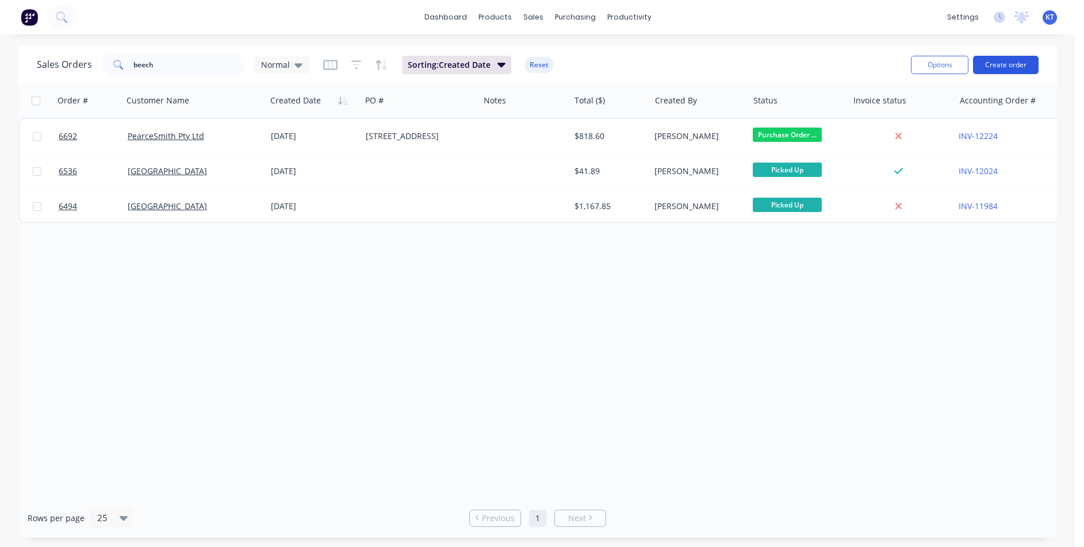
click at [980, 70] on button "Create order" at bounding box center [1006, 65] width 66 height 18
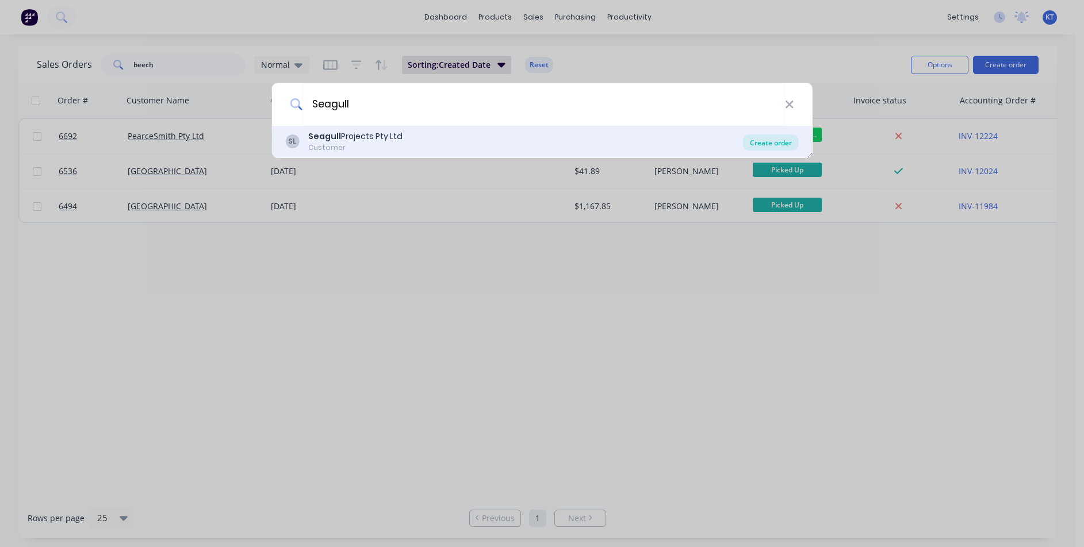
type input "Seagull"
click at [753, 140] on div "Create order" at bounding box center [771, 143] width 56 height 16
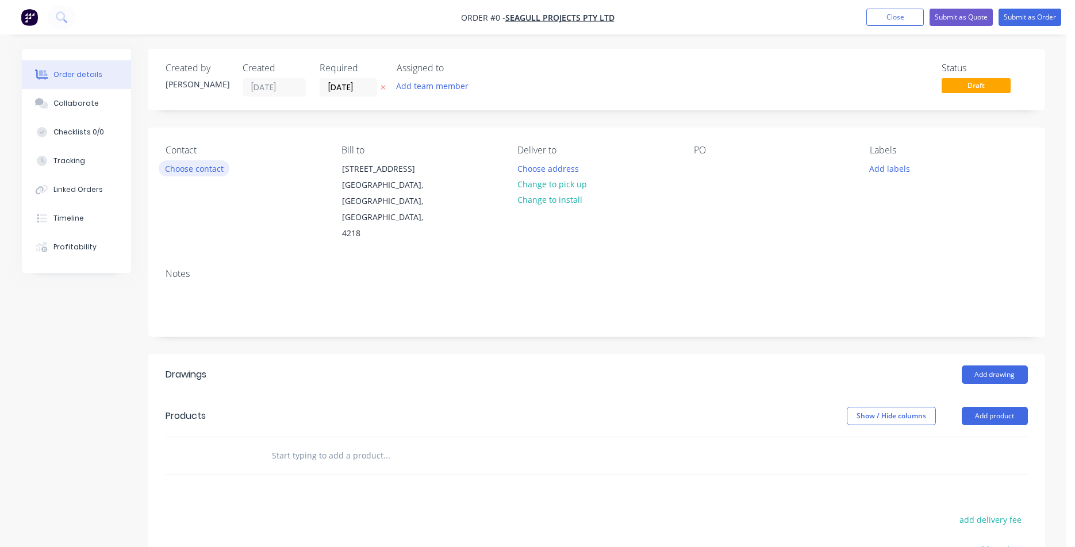
click at [194, 170] on button "Choose contact" at bounding box center [194, 168] width 71 height 16
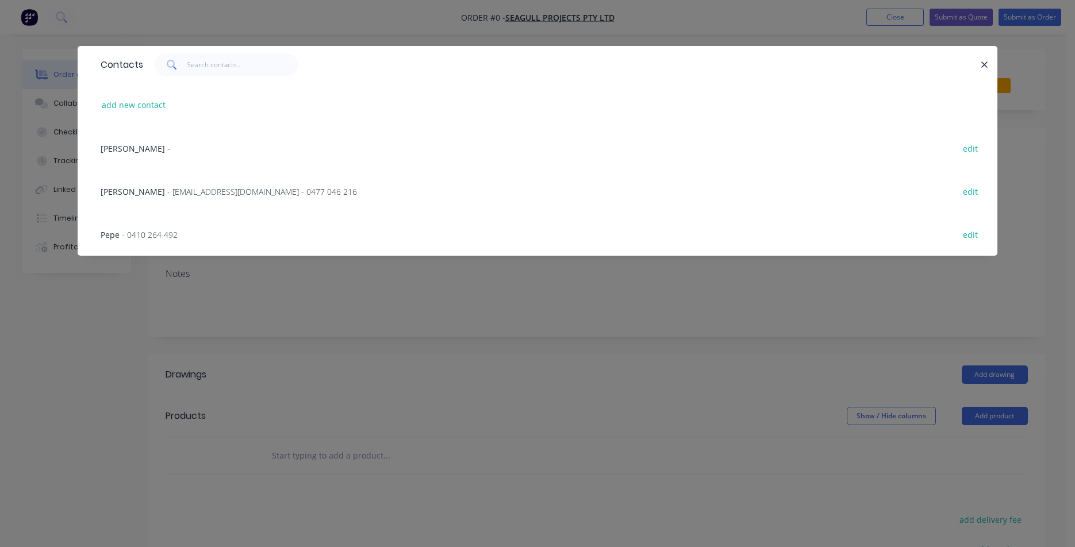
click at [190, 190] on span "- [EMAIL_ADDRESS][DOMAIN_NAME] - 0477 046 216" at bounding box center [262, 191] width 190 height 11
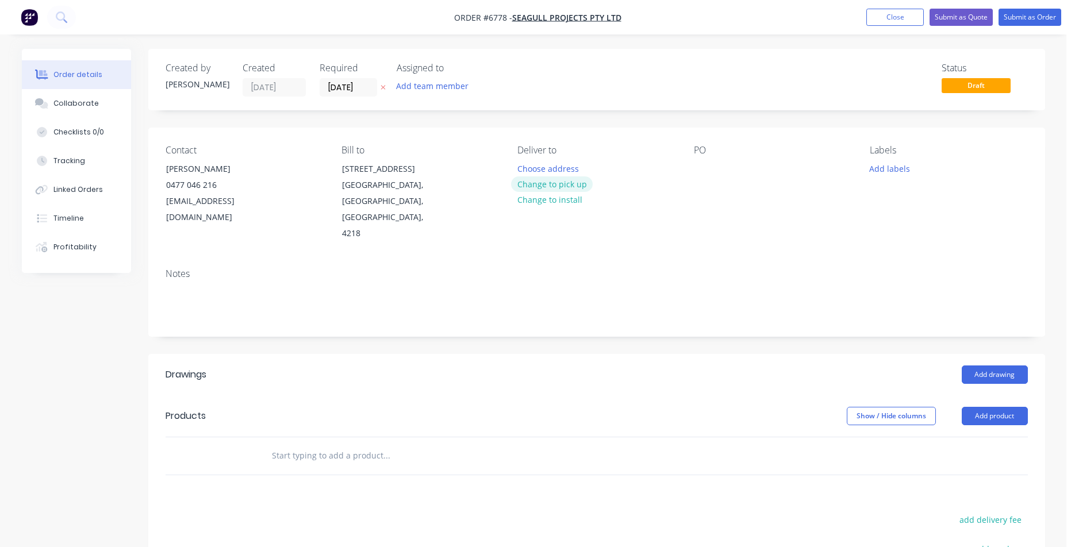
click at [555, 186] on button "Change to pick up" at bounding box center [552, 185] width 82 height 16
click at [978, 366] on button "Add drawing" at bounding box center [995, 375] width 66 height 18
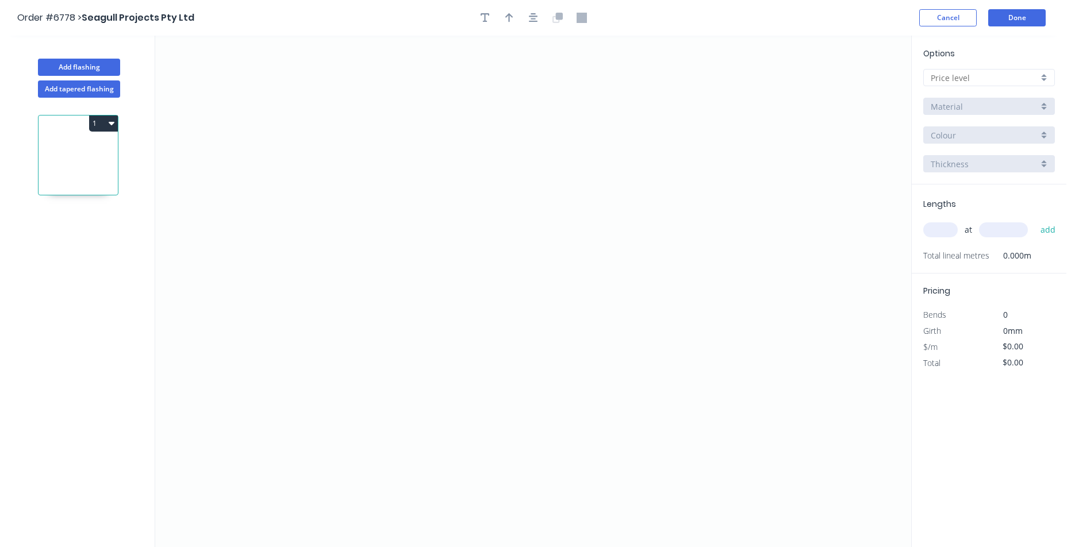
drag, startPoint x: 982, startPoint y: 79, endPoint x: 975, endPoint y: 86, distance: 10.2
click at [980, 81] on input "text" at bounding box center [985, 78] width 108 height 12
click at [935, 153] on div "D" at bounding box center [989, 160] width 131 height 20
type input "D"
click at [940, 111] on input "Brass" at bounding box center [985, 107] width 108 height 12
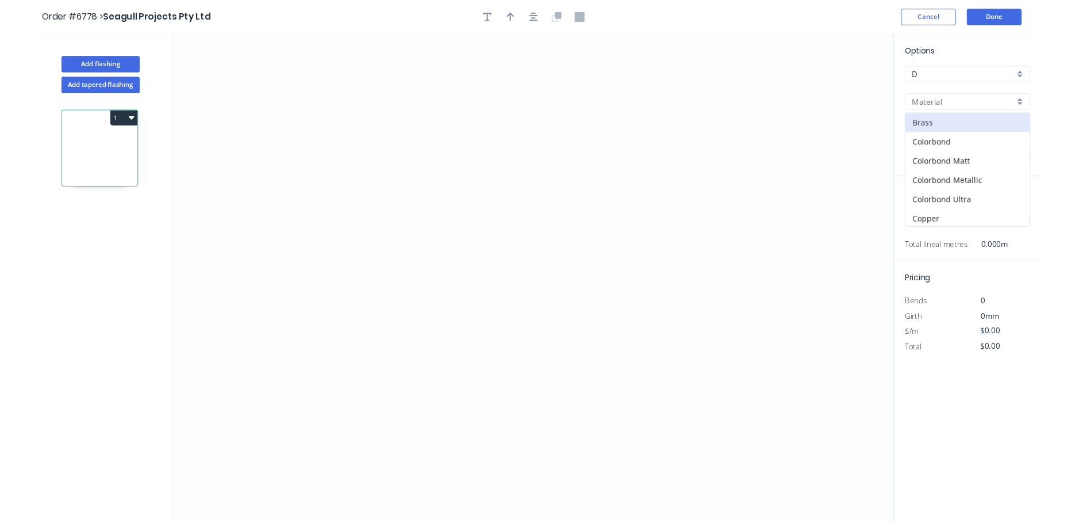
scroll to position [183, 0]
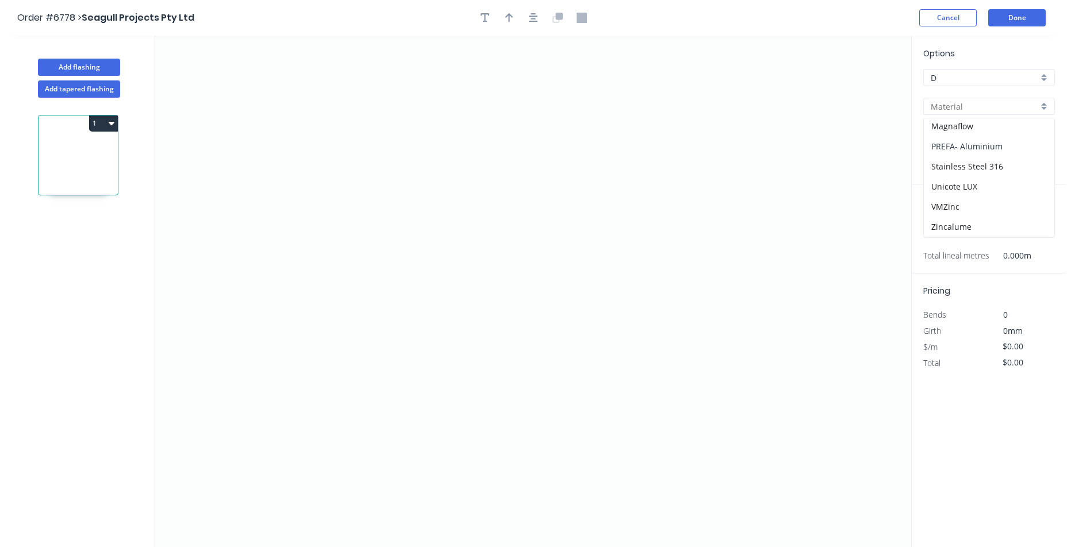
click at [964, 149] on div "PREFA- Aluminium" at bounding box center [989, 146] width 131 height 20
type input "PREFA- Aluminium"
type input "Black Grey"
type input "0.7"
click at [226, 274] on icon "0" at bounding box center [533, 292] width 756 height 512
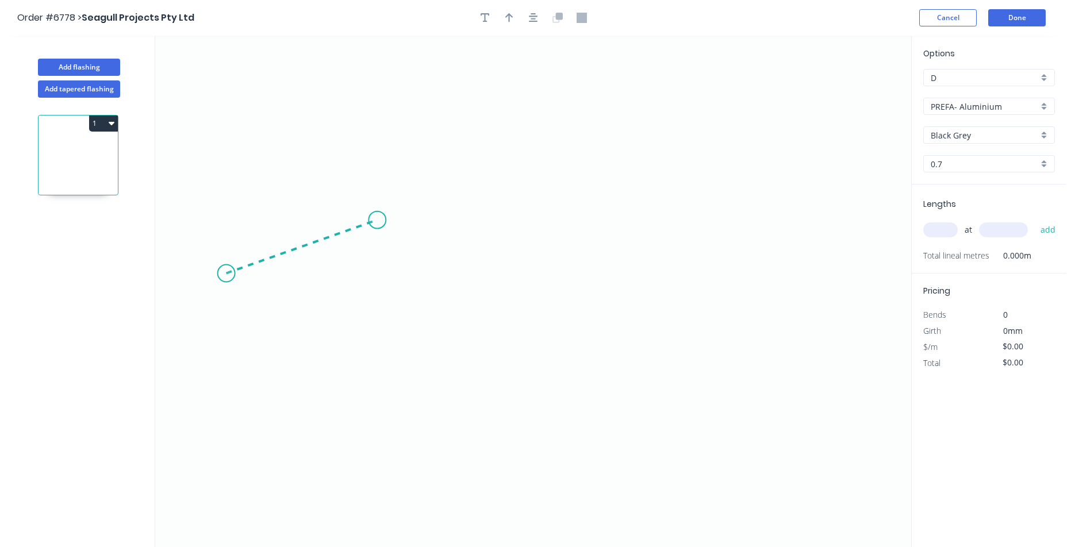
click at [377, 220] on icon "0" at bounding box center [533, 292] width 756 height 512
click at [367, 306] on icon "0 ?" at bounding box center [533, 292] width 756 height 512
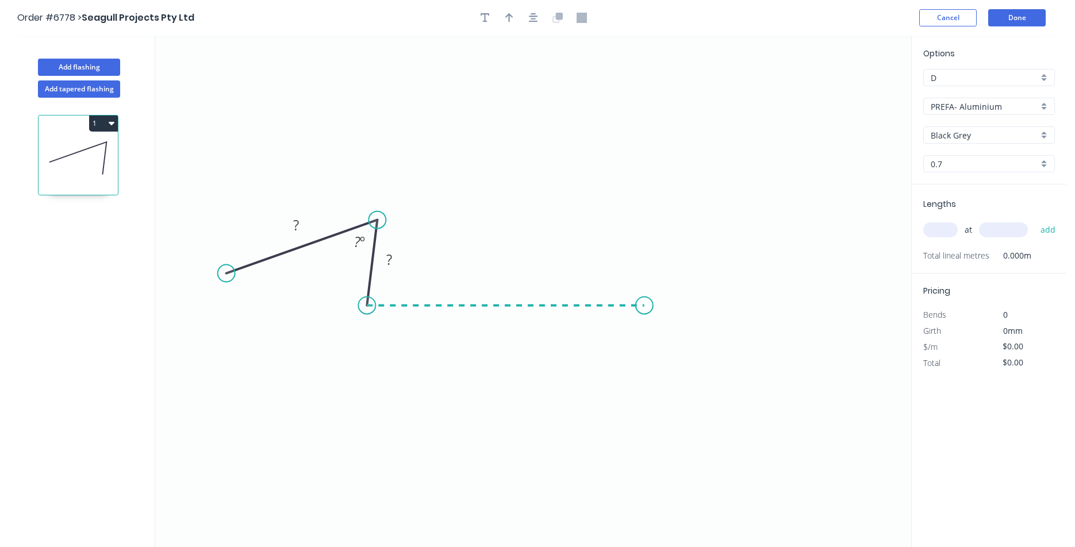
click at [645, 297] on icon "0 ? ? ? º" at bounding box center [533, 292] width 756 height 512
click at [642, 217] on icon "0 ? ? ? ? º ? º" at bounding box center [533, 292] width 756 height 512
click at [788, 292] on icon "0 ? ? ? ? ? º ? º" at bounding box center [533, 292] width 756 height 512
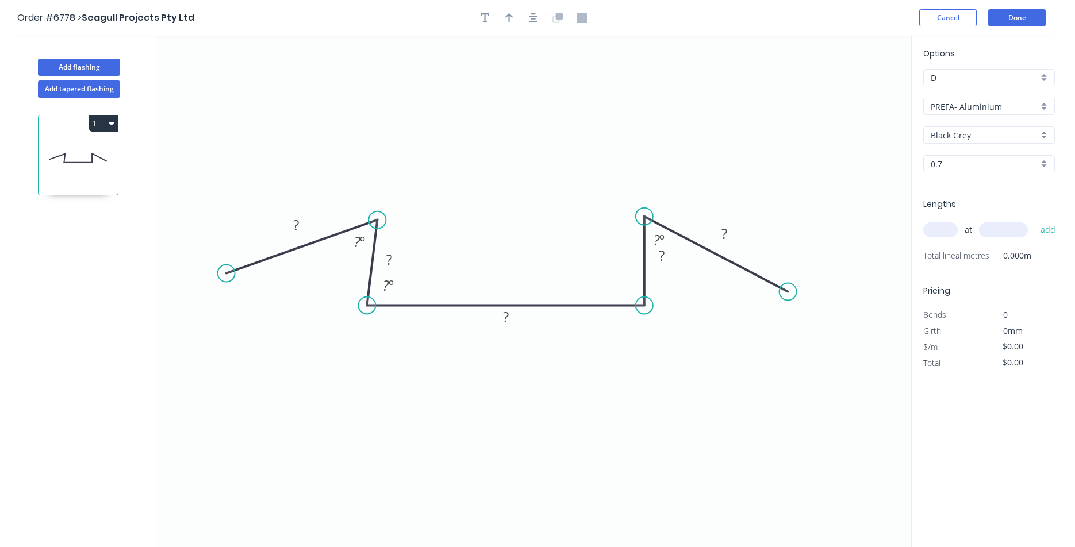
click at [523, 23] on div at bounding box center [533, 17] width 121 height 17
click at [533, 20] on icon "button" at bounding box center [533, 17] width 9 height 9
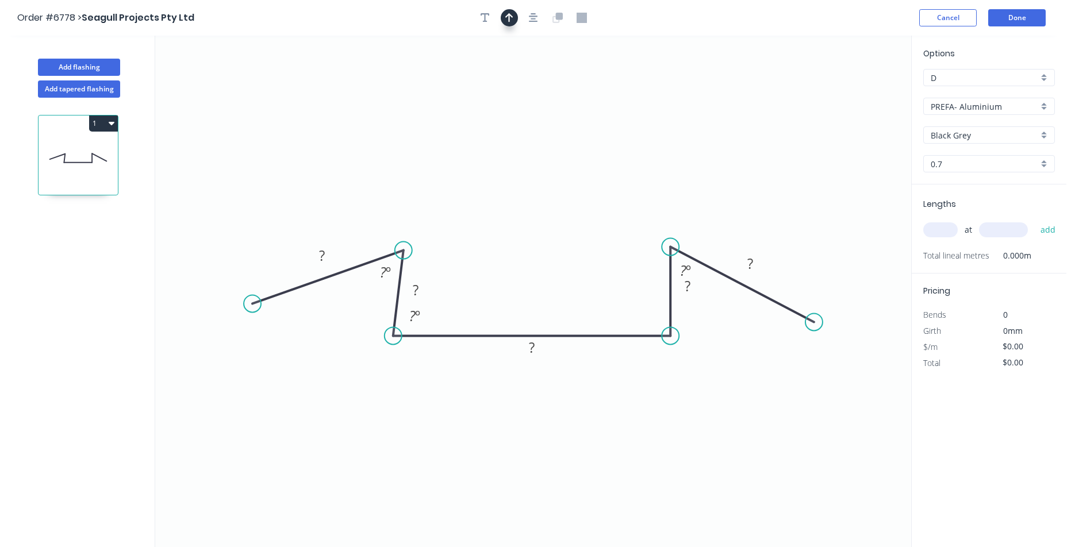
click at [511, 16] on icon "button" at bounding box center [509, 17] width 8 height 9
drag, startPoint x: 853, startPoint y: 87, endPoint x: 504, endPoint y: 407, distance: 473.3
click at [504, 407] on icon at bounding box center [504, 392] width 10 height 37
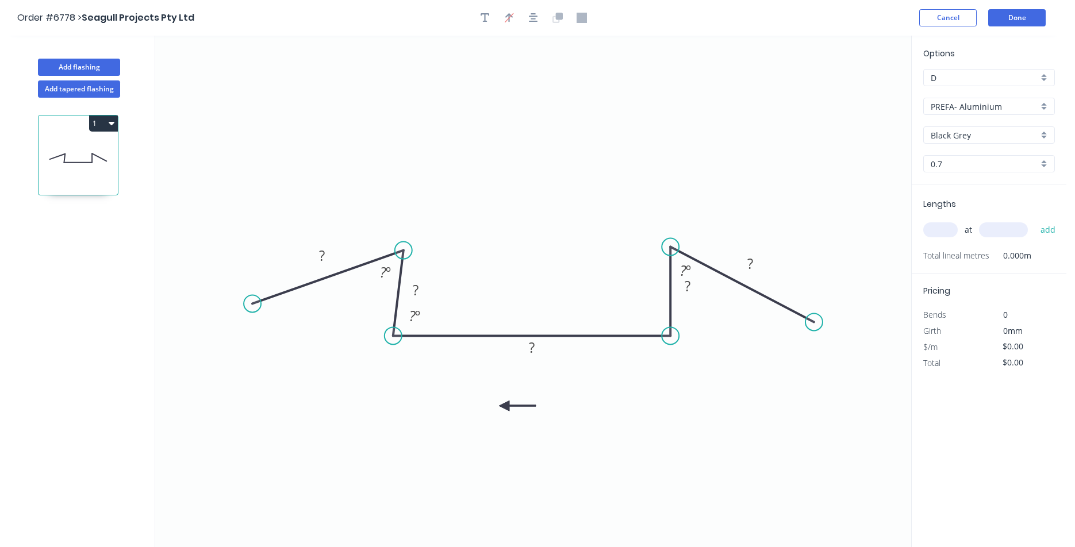
click at [504, 407] on icon at bounding box center [517, 406] width 37 height 10
click at [504, 407] on icon at bounding box center [513, 415] width 33 height 33
click at [481, 14] on icon "button" at bounding box center [485, 17] width 9 height 9
drag, startPoint x: 210, startPoint y: 73, endPoint x: 582, endPoint y: 413, distance: 503.5
click at [582, 413] on textarea at bounding box center [601, 421] width 93 height 43
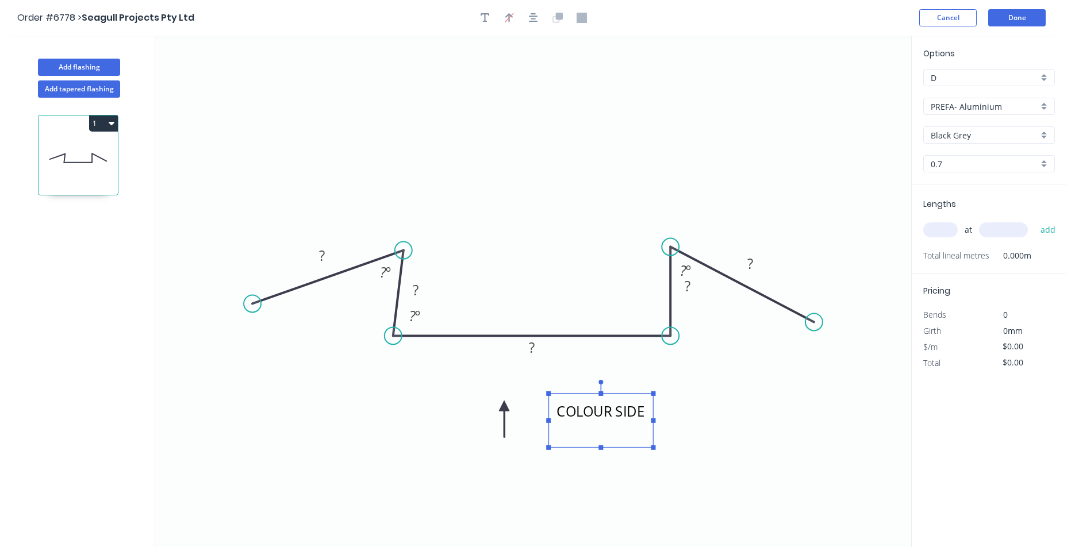
drag, startPoint x: 401, startPoint y: 250, endPoint x: 395, endPoint y: 248, distance: 6.6
click at [395, 248] on circle at bounding box center [403, 250] width 17 height 17
type textarea "COLOUR SIDE"
drag, startPoint x: 404, startPoint y: 252, endPoint x: 398, endPoint y: 250, distance: 6.9
click at [398, 250] on circle at bounding box center [393, 249] width 17 height 17
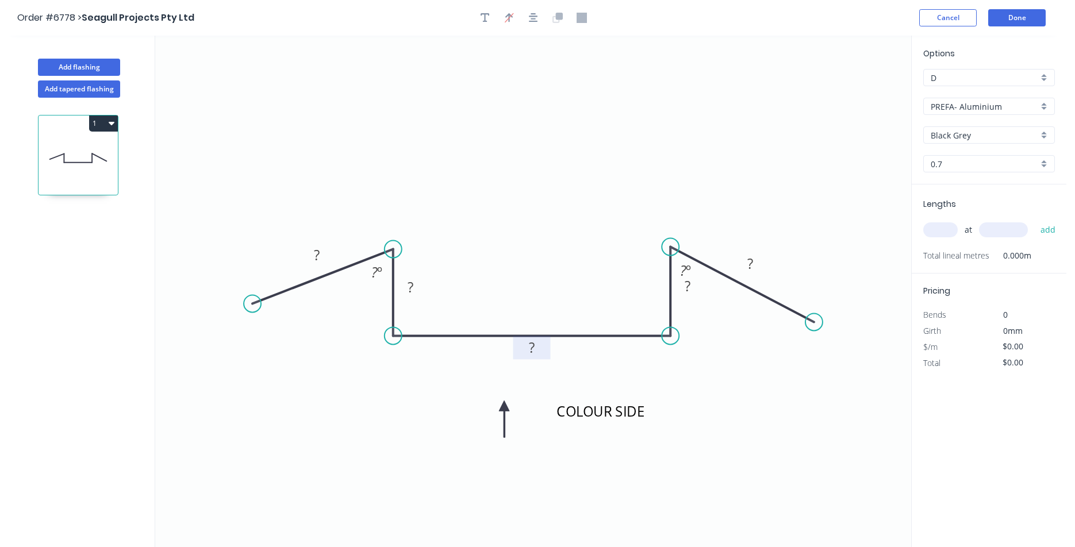
click at [532, 358] on rect at bounding box center [532, 348] width 37 height 24
click at [539, 348] on rect at bounding box center [531, 348] width 23 height 16
type input "$47.77"
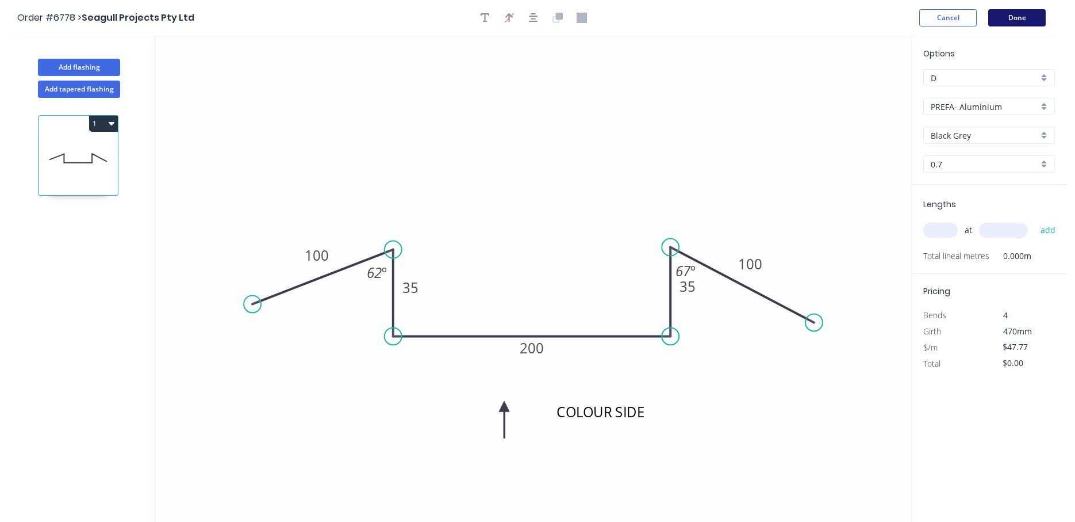
click at [1028, 25] on button "Done" at bounding box center [1017, 17] width 58 height 17
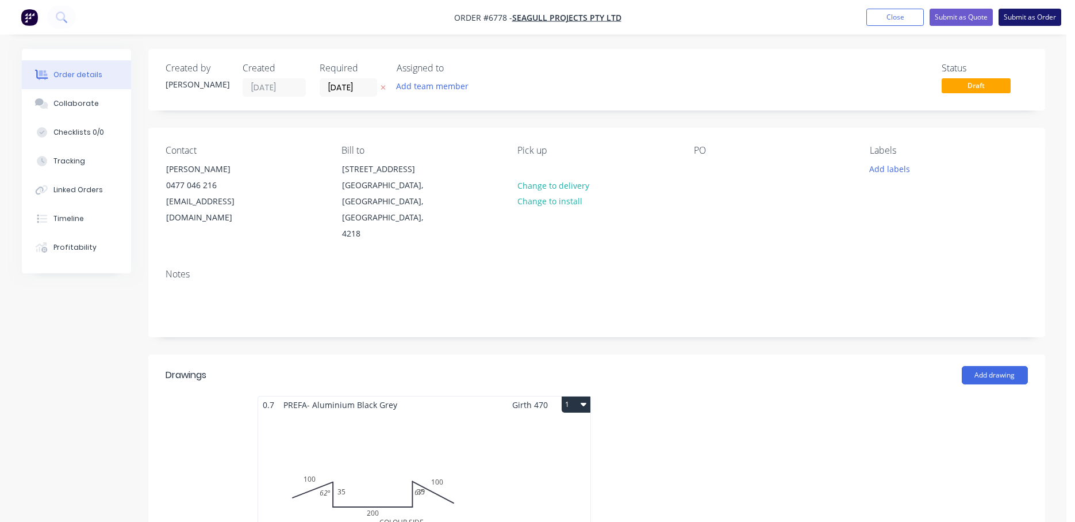
click at [1026, 16] on button "Submit as Order" at bounding box center [1030, 17] width 63 height 17
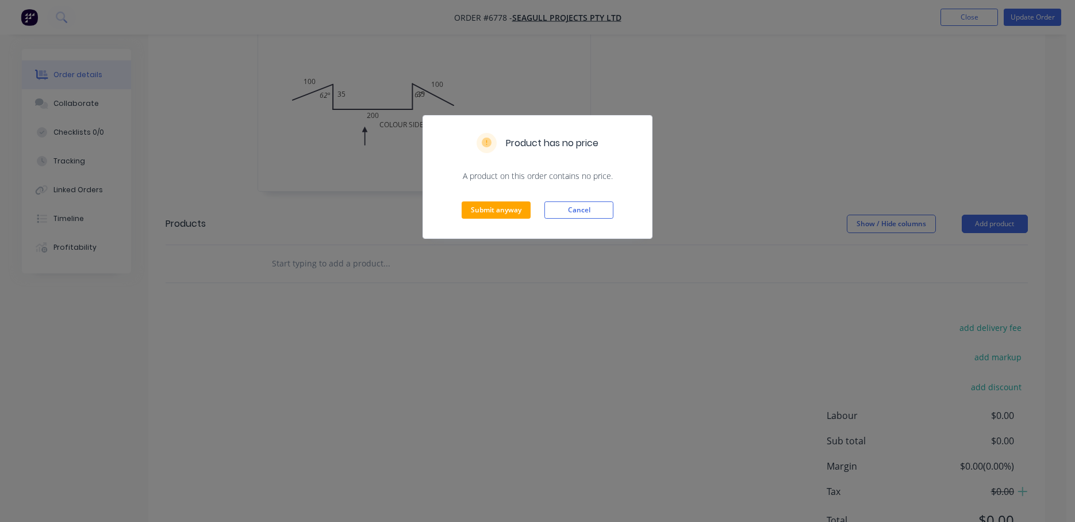
scroll to position [436, 0]
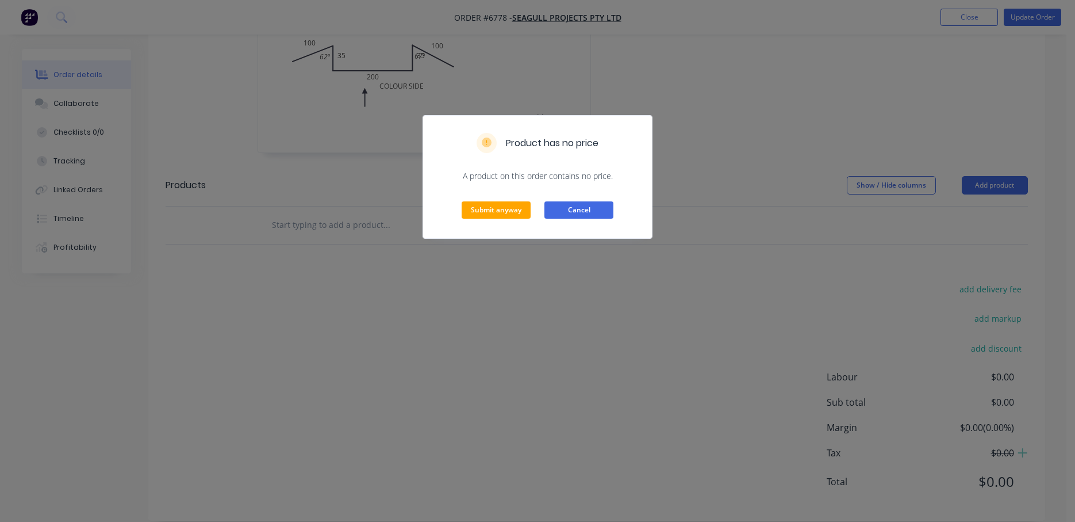
click at [568, 206] on button "Cancel" at bounding box center [579, 209] width 69 height 17
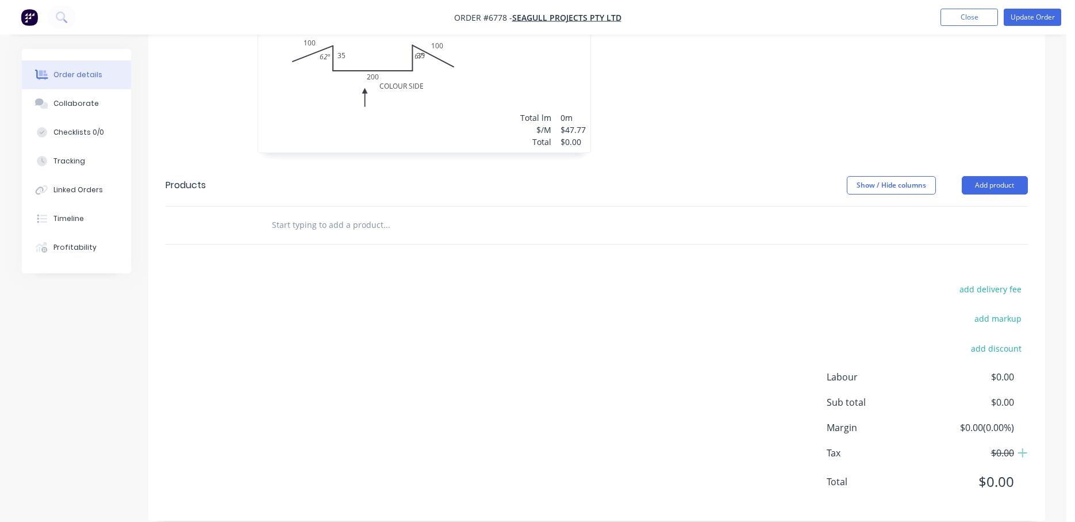
click at [451, 75] on div "Total lm $/M Total 0m $47.77 $0.00" at bounding box center [424, 64] width 332 height 175
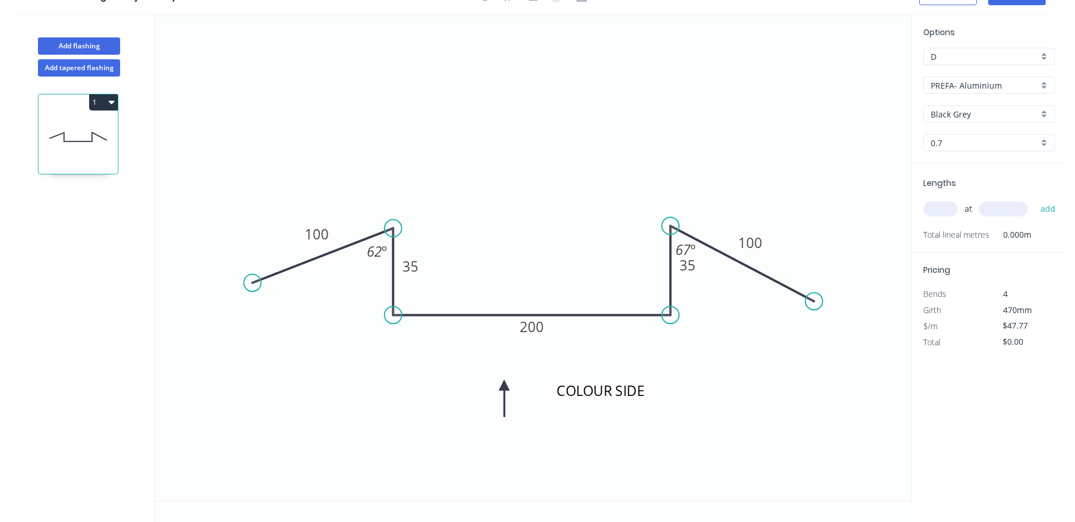
click at [928, 205] on input "text" at bounding box center [941, 208] width 35 height 15
type input "1"
type input "4500."
click at [1035, 199] on button "add" at bounding box center [1048, 209] width 27 height 20
type input "$214.97"
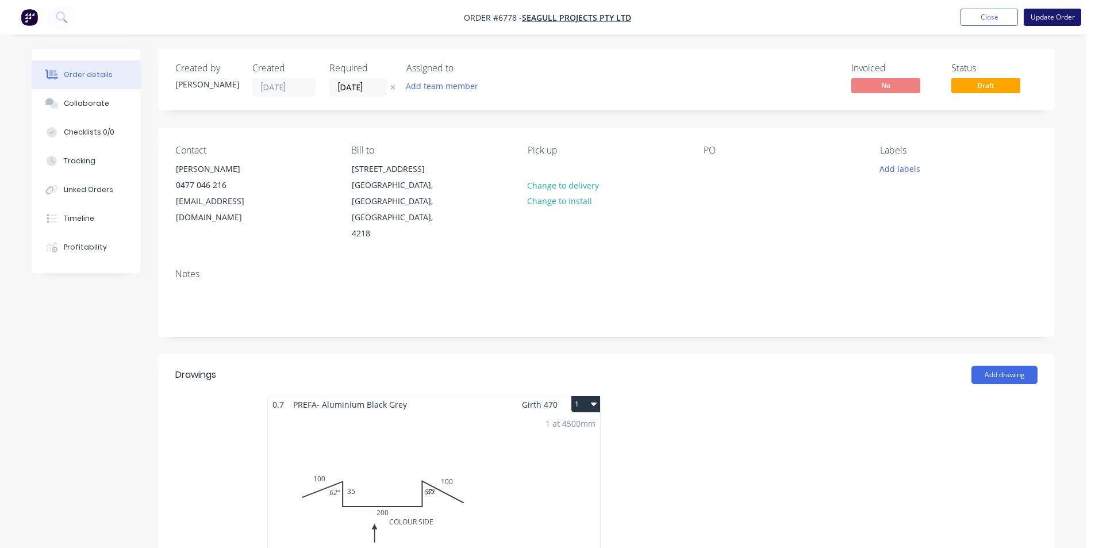
click at [1043, 17] on button "Update Order" at bounding box center [1053, 17] width 58 height 17
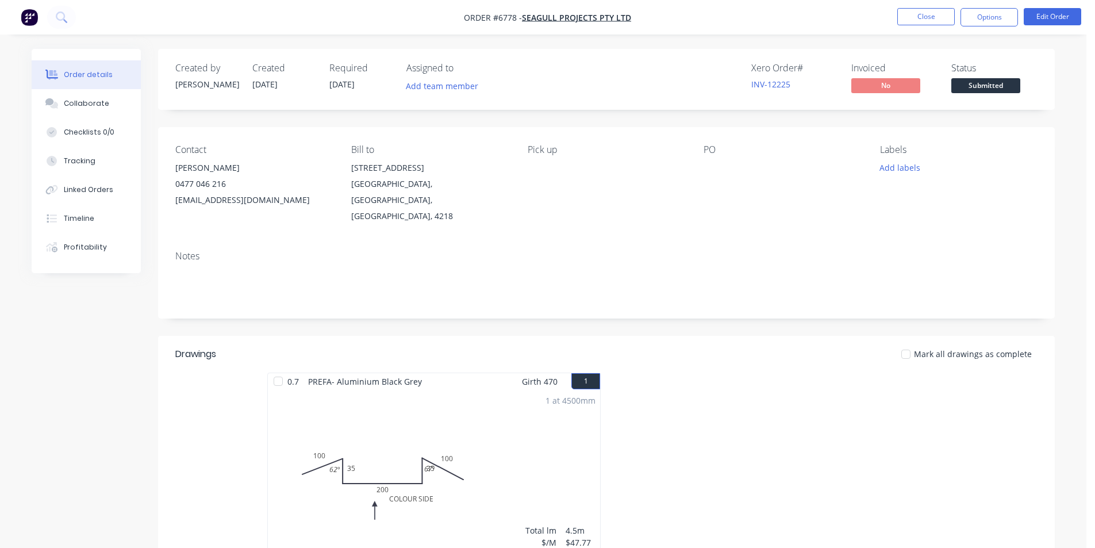
click at [995, 91] on span "Submitted" at bounding box center [986, 85] width 69 height 14
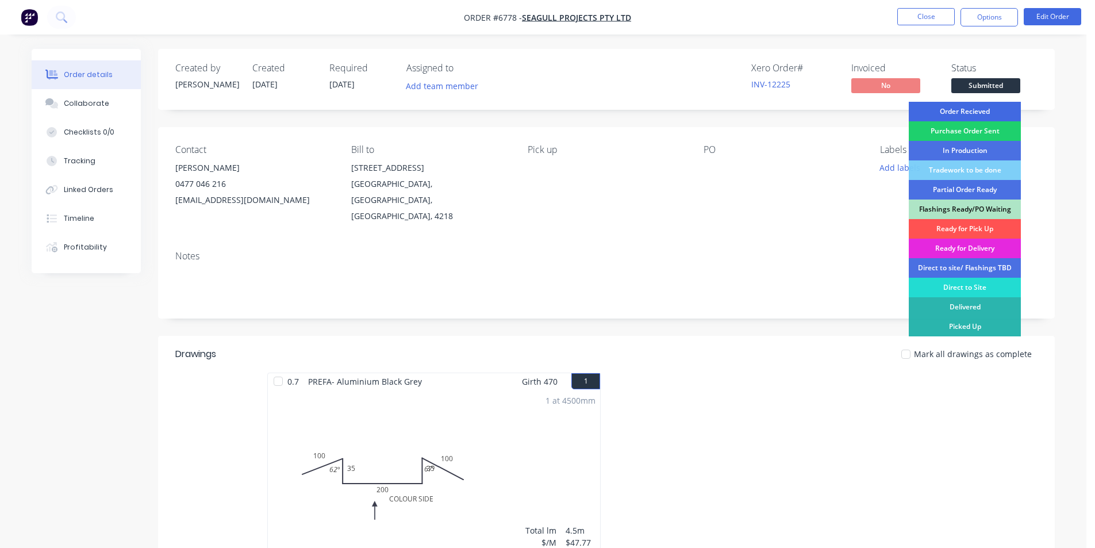
click at [991, 117] on div "Order Recieved" at bounding box center [965, 112] width 112 height 20
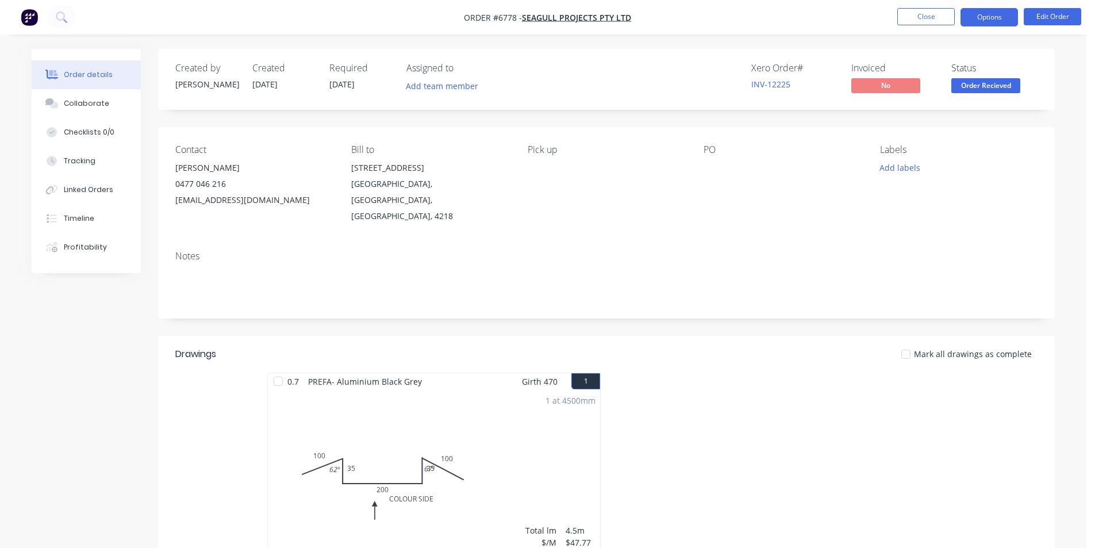
click at [988, 22] on button "Options" at bounding box center [990, 17] width 58 height 18
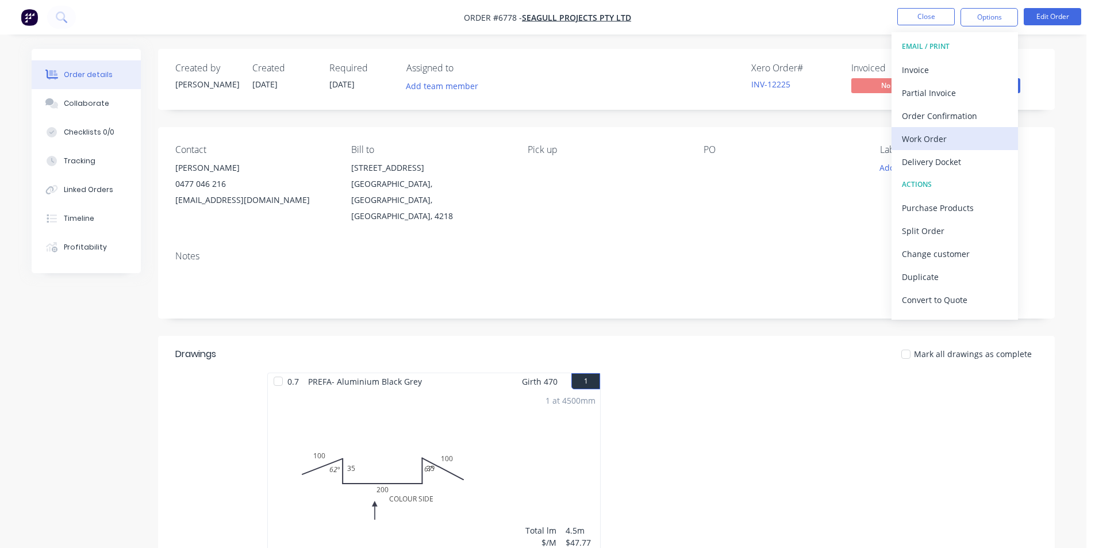
click at [959, 132] on div "Work Order" at bounding box center [955, 139] width 106 height 17
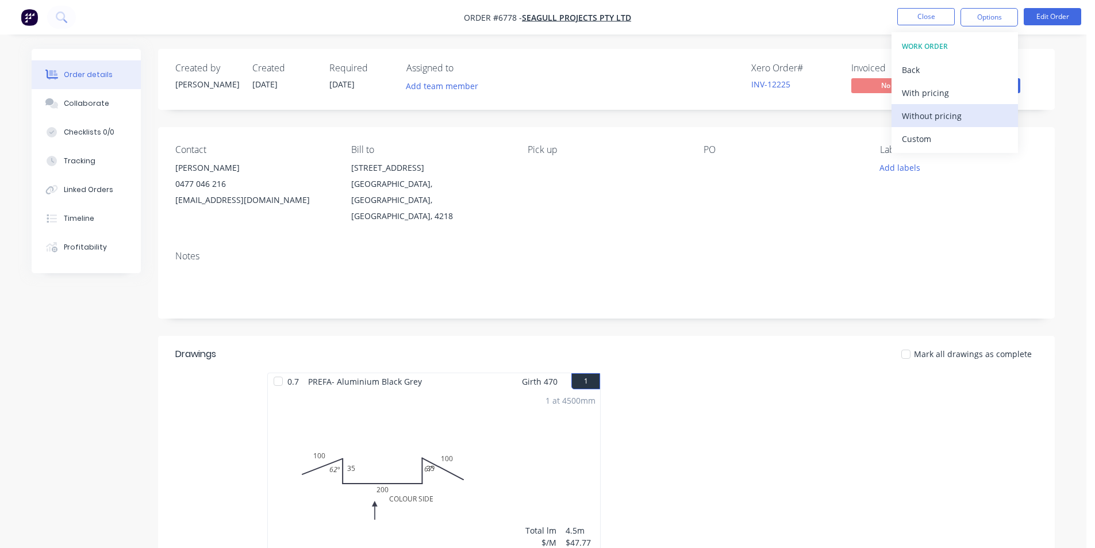
click at [958, 122] on div "Without pricing" at bounding box center [955, 116] width 106 height 17
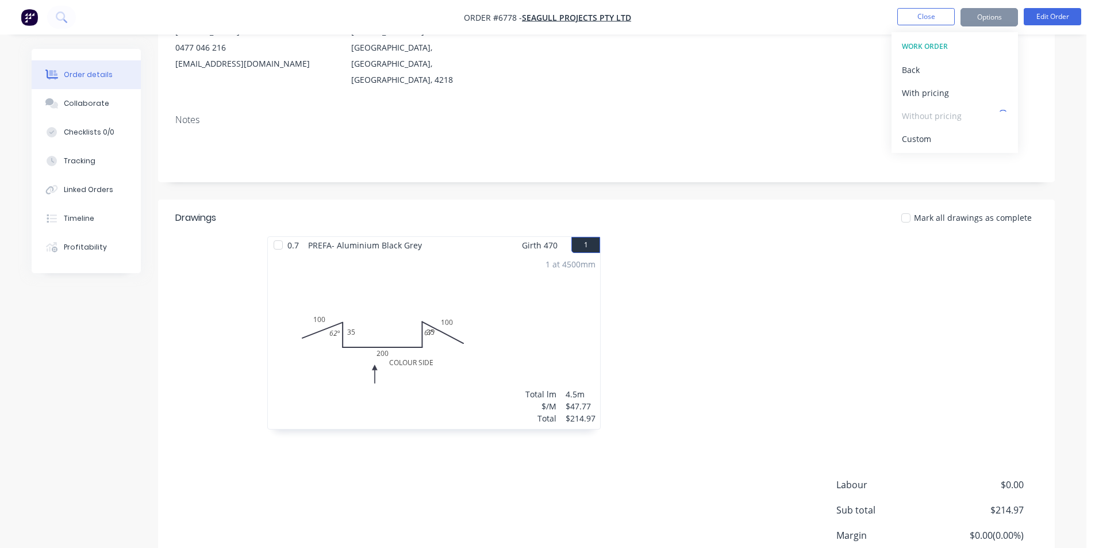
scroll to position [218, 0]
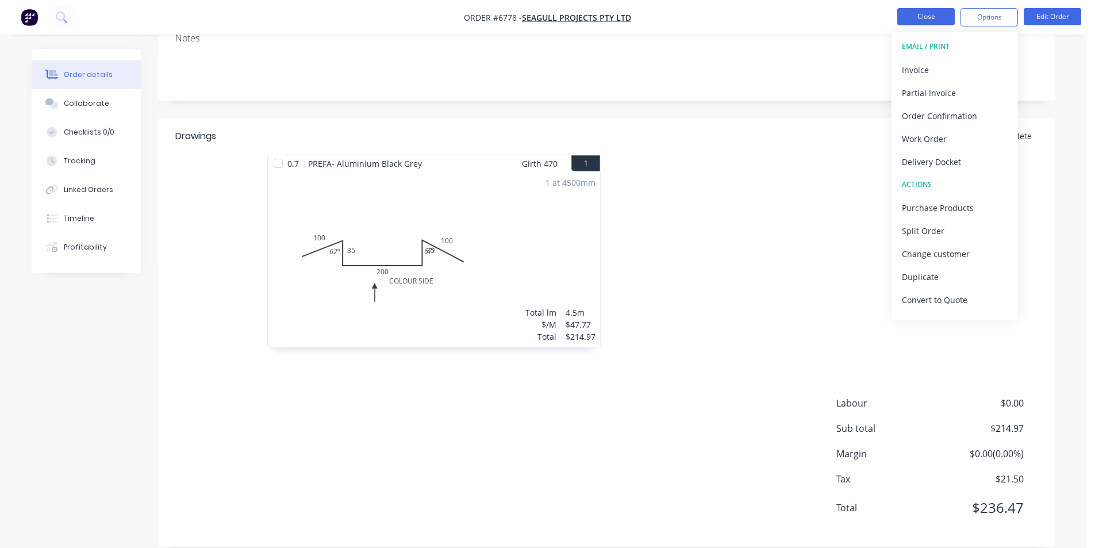
click at [915, 14] on button "Close" at bounding box center [927, 16] width 58 height 17
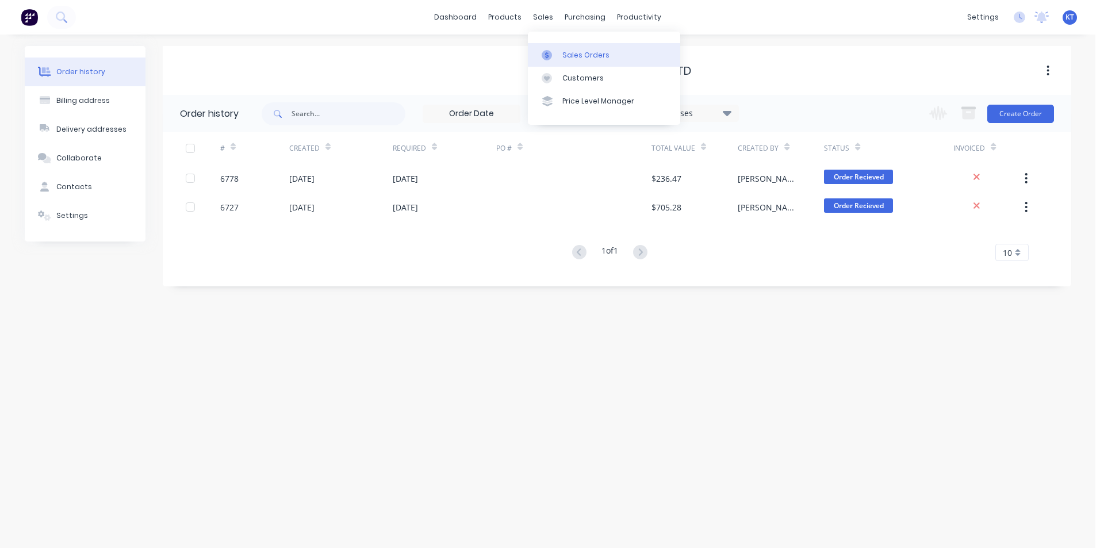
click at [564, 58] on div "Sales Orders" at bounding box center [585, 55] width 47 height 10
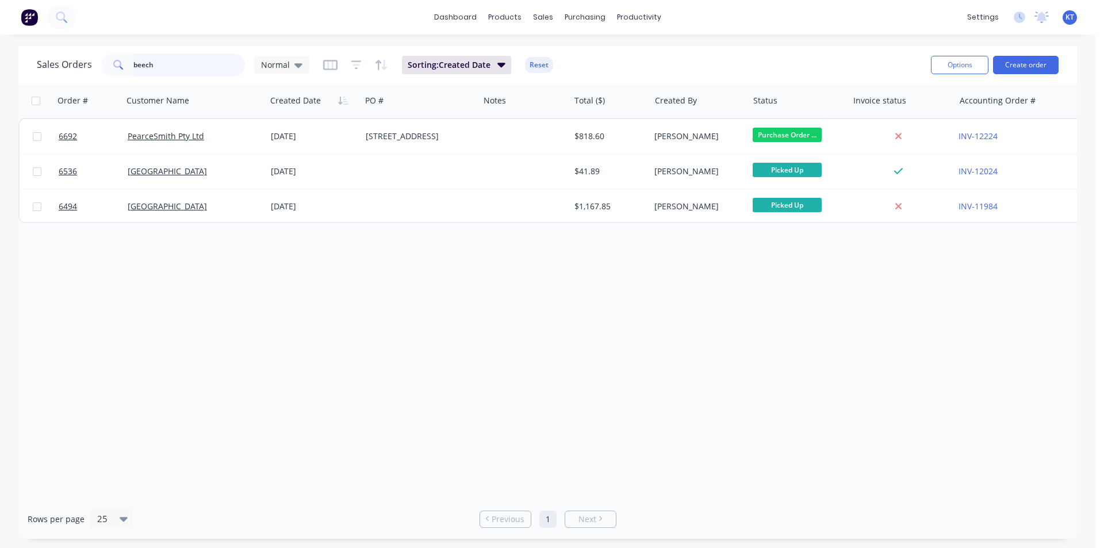
click at [150, 66] on input "beech" at bounding box center [189, 64] width 112 height 23
click at [1047, 65] on button "Create order" at bounding box center [1026, 65] width 66 height 18
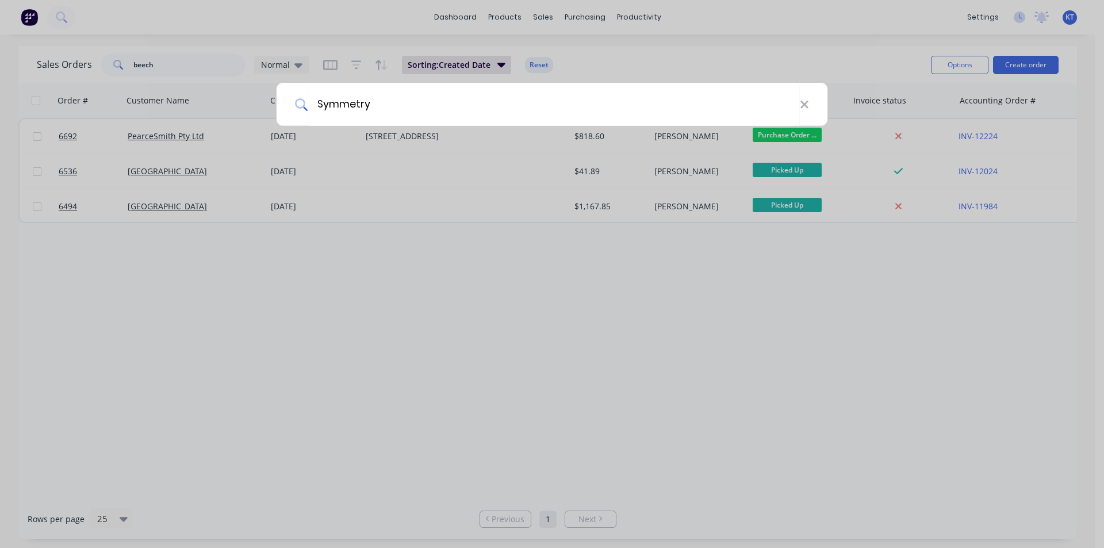
type input "Symmetry"
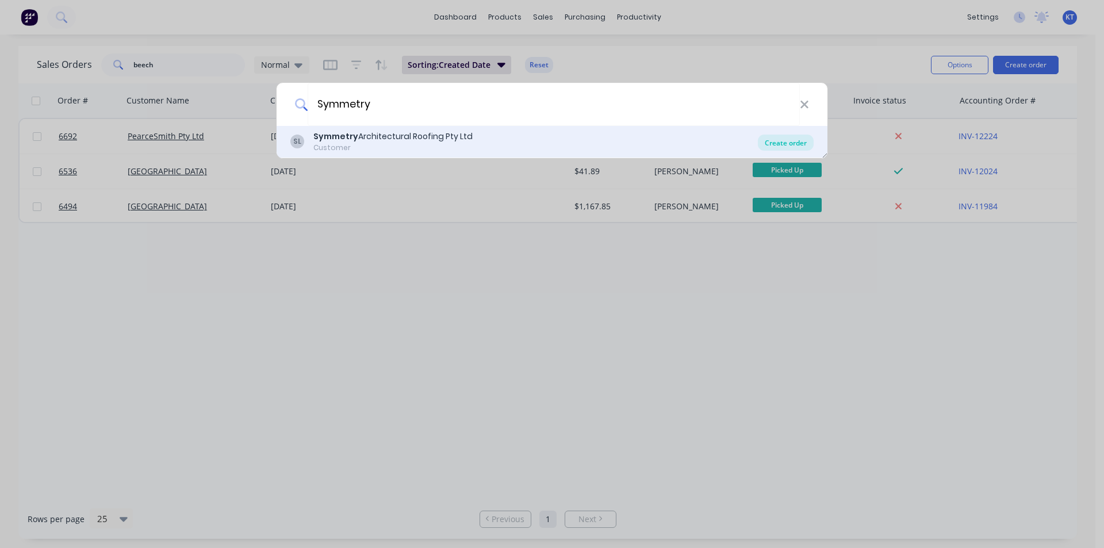
click at [777, 139] on div "Create order" at bounding box center [786, 143] width 56 height 16
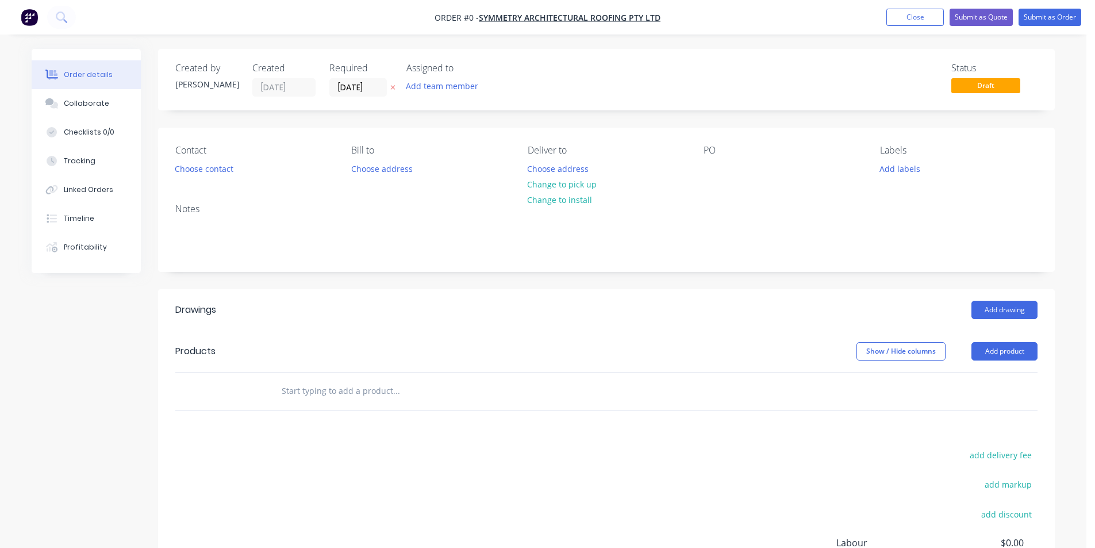
click at [195, 155] on div "Contact" at bounding box center [254, 150] width 158 height 11
click at [195, 169] on button "Choose contact" at bounding box center [204, 168] width 71 height 16
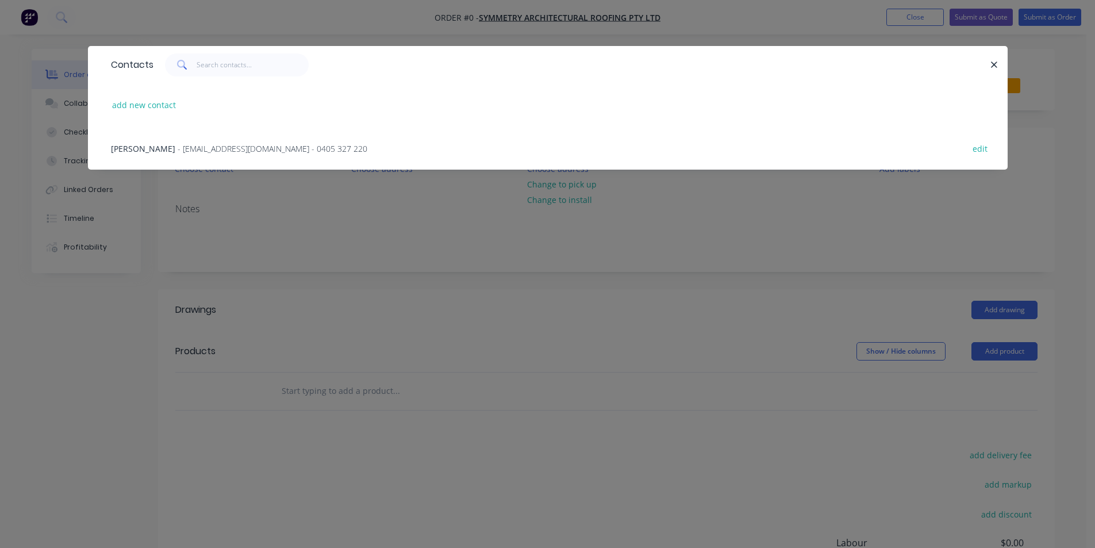
click at [153, 144] on span "[PERSON_NAME]" at bounding box center [143, 148] width 64 height 11
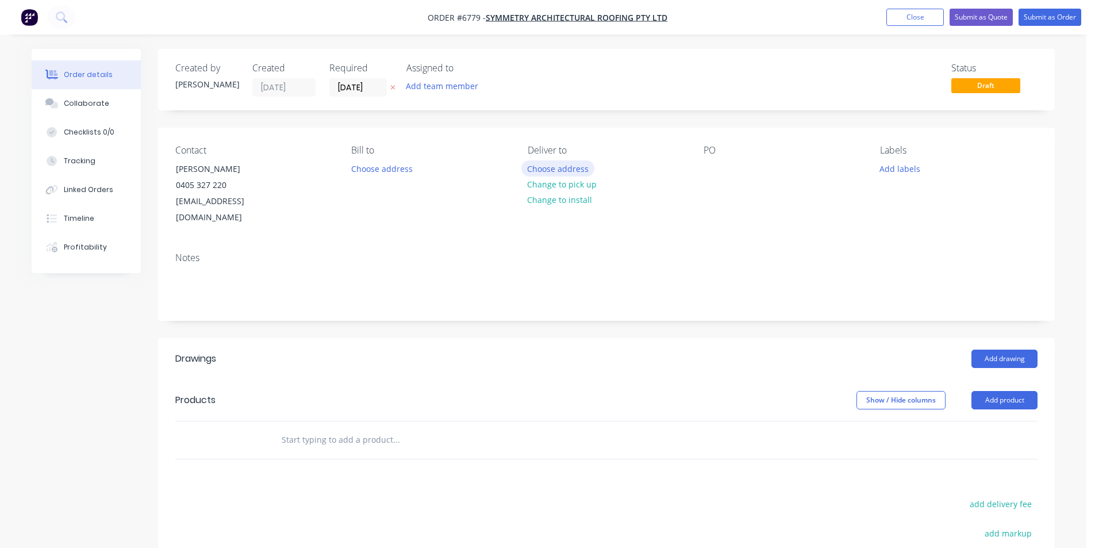
click at [566, 174] on button "Choose address" at bounding box center [559, 168] width 74 height 16
click at [565, 182] on button "Change to pick up" at bounding box center [563, 185] width 82 height 16
click at [720, 158] on div "PO" at bounding box center [783, 185] width 158 height 81
click at [717, 169] on div at bounding box center [713, 168] width 18 height 17
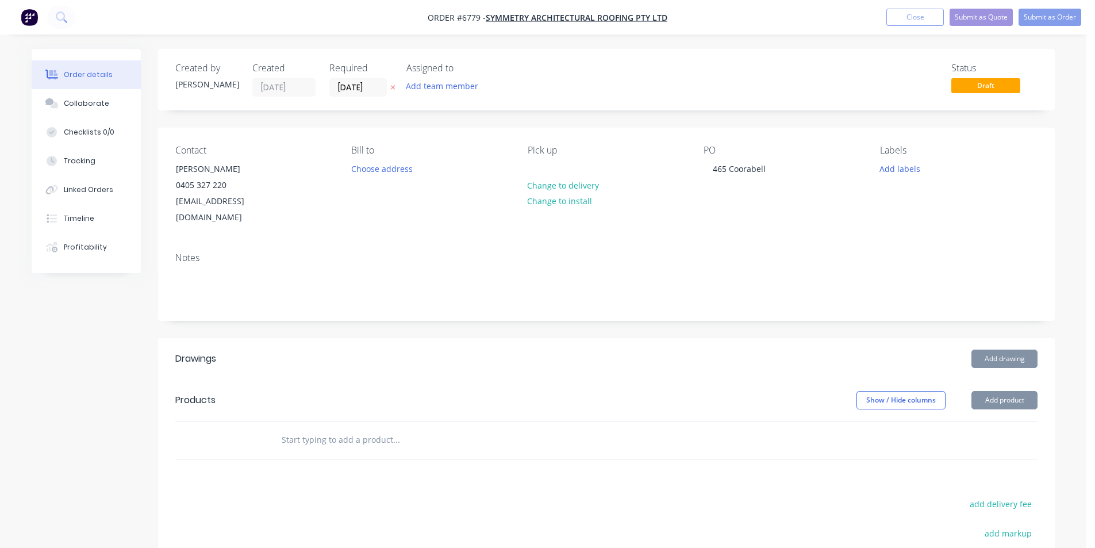
click at [1001, 354] on header "Drawings Add drawing" at bounding box center [606, 358] width 897 height 41
click at [1004, 350] on button "Add drawing" at bounding box center [1005, 359] width 66 height 18
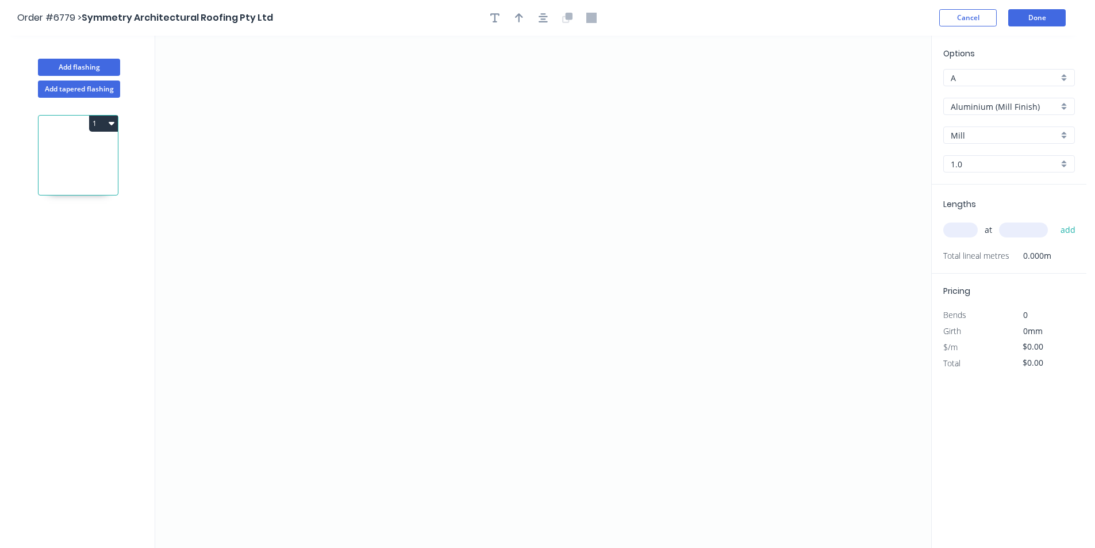
click at [112, 121] on icon "button" at bounding box center [112, 122] width 6 height 9
click at [108, 187] on div "Duplicate Delete" at bounding box center [63, 163] width 109 height 52
click at [100, 178] on div "Delete" at bounding box center [63, 175] width 89 height 17
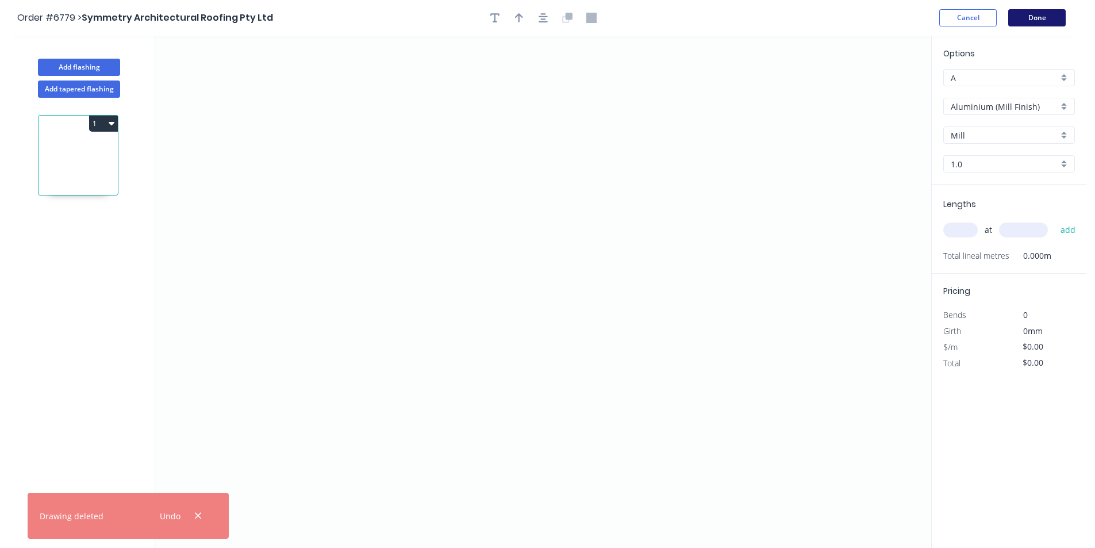
click at [1045, 26] on button "Done" at bounding box center [1038, 17] width 58 height 17
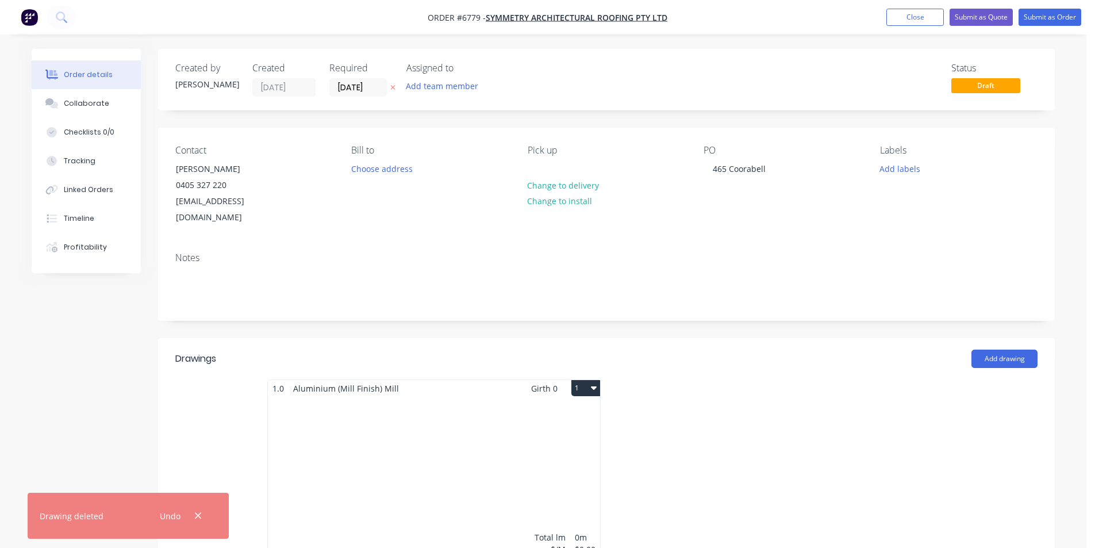
click at [574, 380] on button "1" at bounding box center [586, 388] width 29 height 16
click at [539, 454] on div "Delete" at bounding box center [545, 462] width 89 height 17
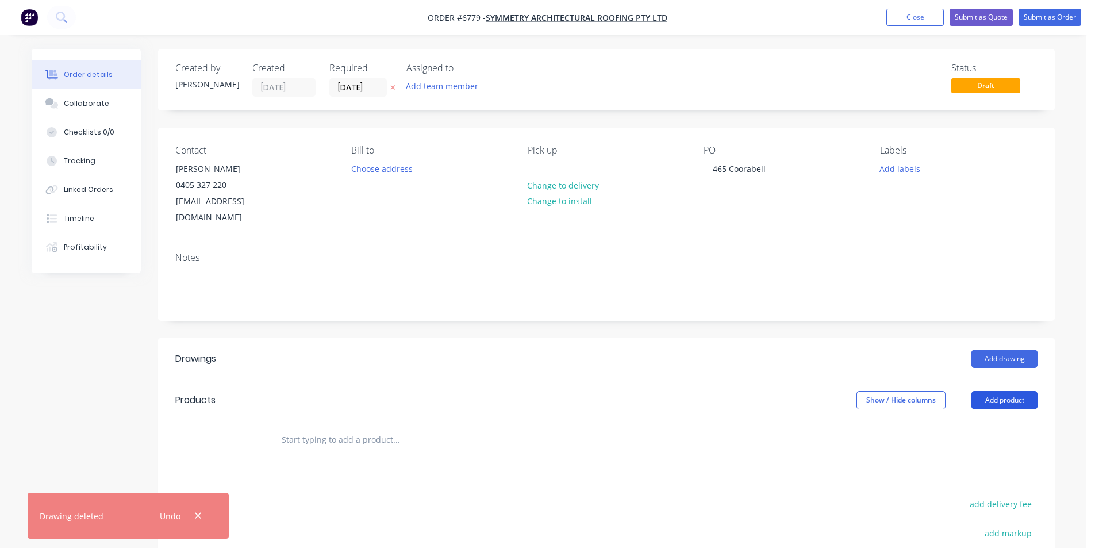
click at [1008, 391] on button "Add product" at bounding box center [1005, 400] width 66 height 18
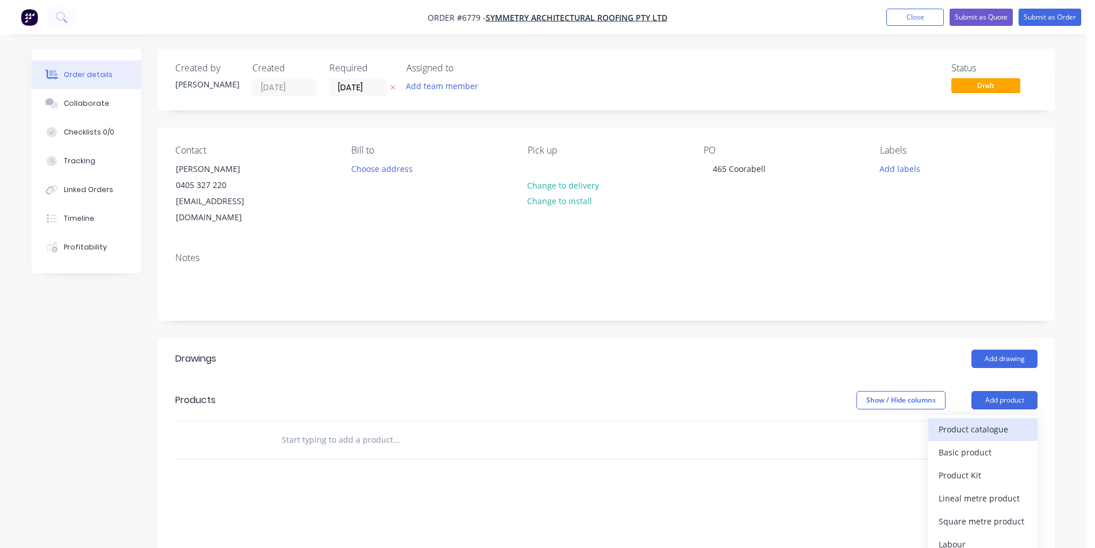
click at [981, 421] on div "Product catalogue" at bounding box center [983, 429] width 89 height 17
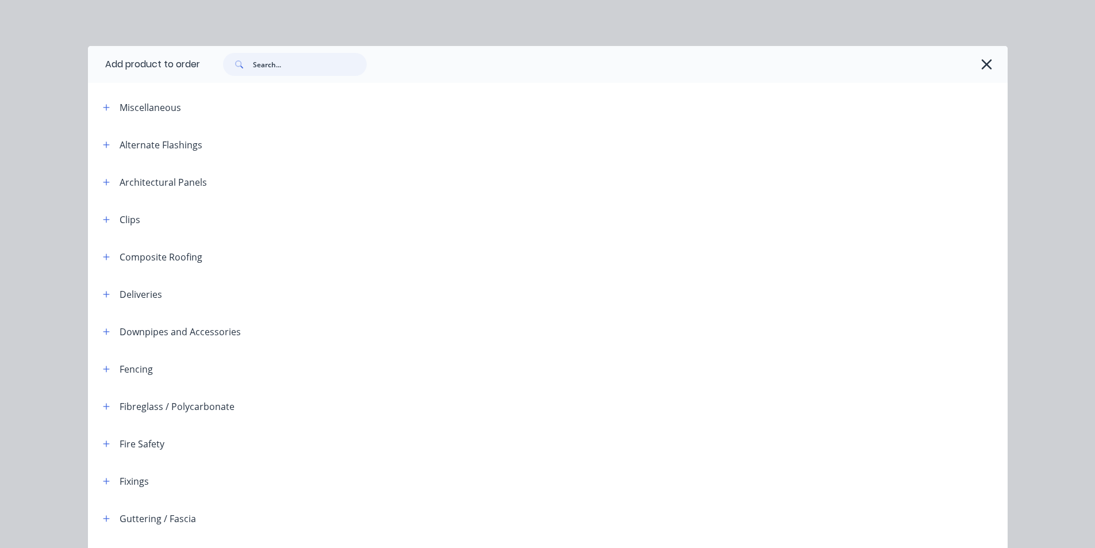
click at [321, 65] on input "text" at bounding box center [310, 64] width 114 height 23
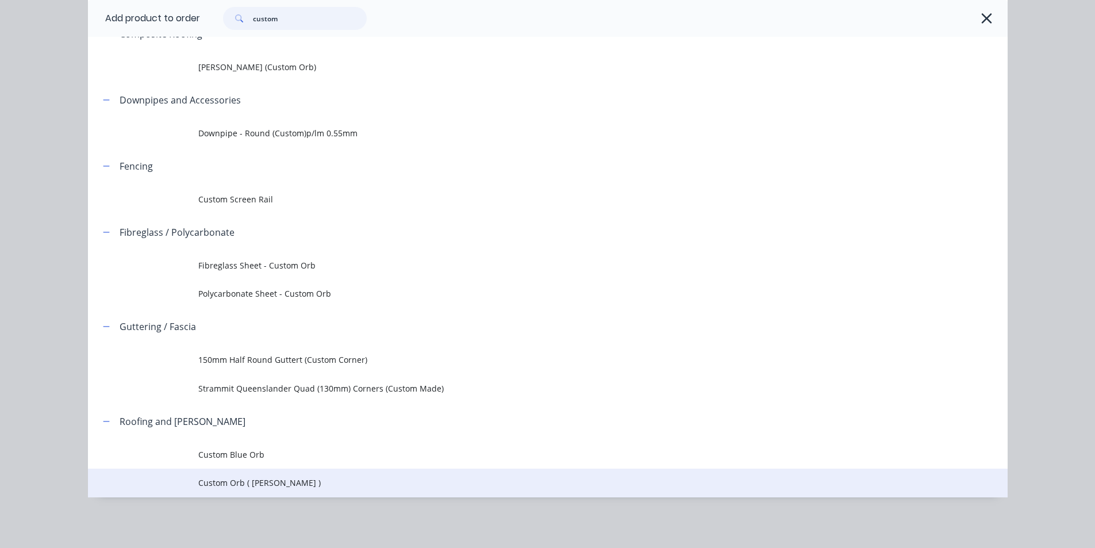
scroll to position [173, 0]
type input "custom"
click at [271, 495] on td "Custom Orb ( [PERSON_NAME] )" at bounding box center [603, 483] width 810 height 29
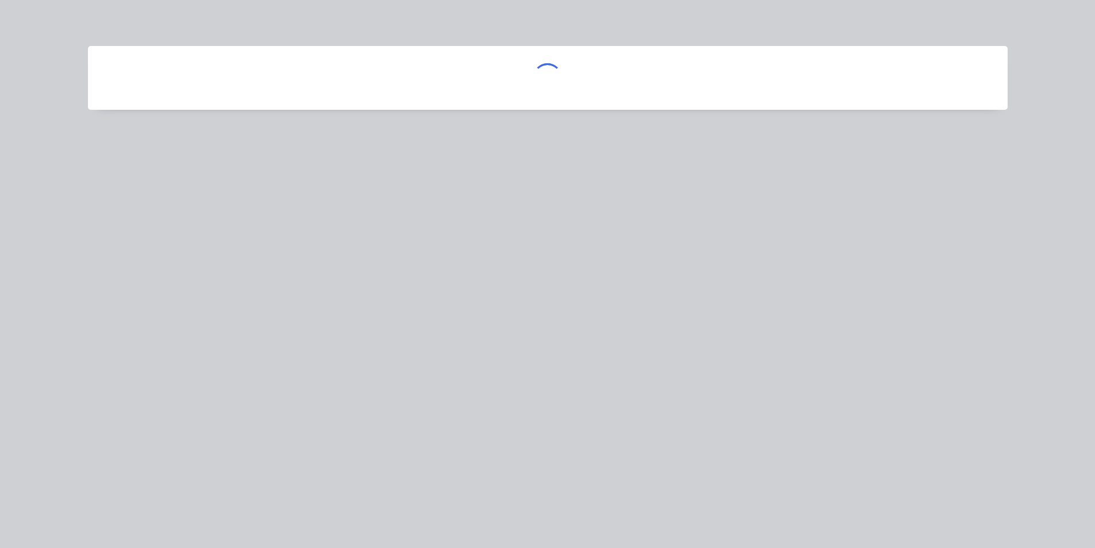
scroll to position [0, 0]
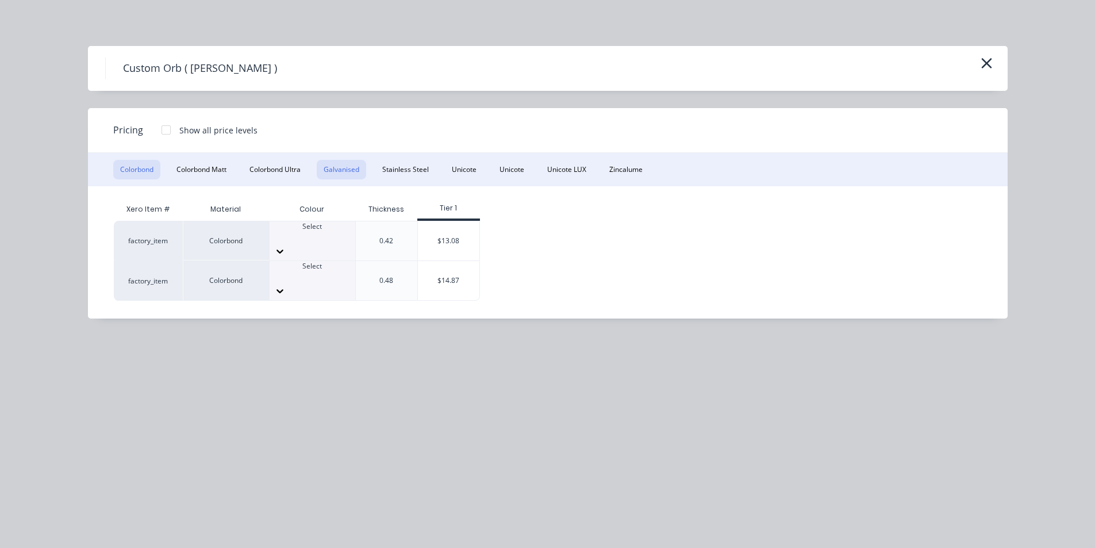
click at [340, 168] on button "Galvanised" at bounding box center [341, 170] width 49 height 20
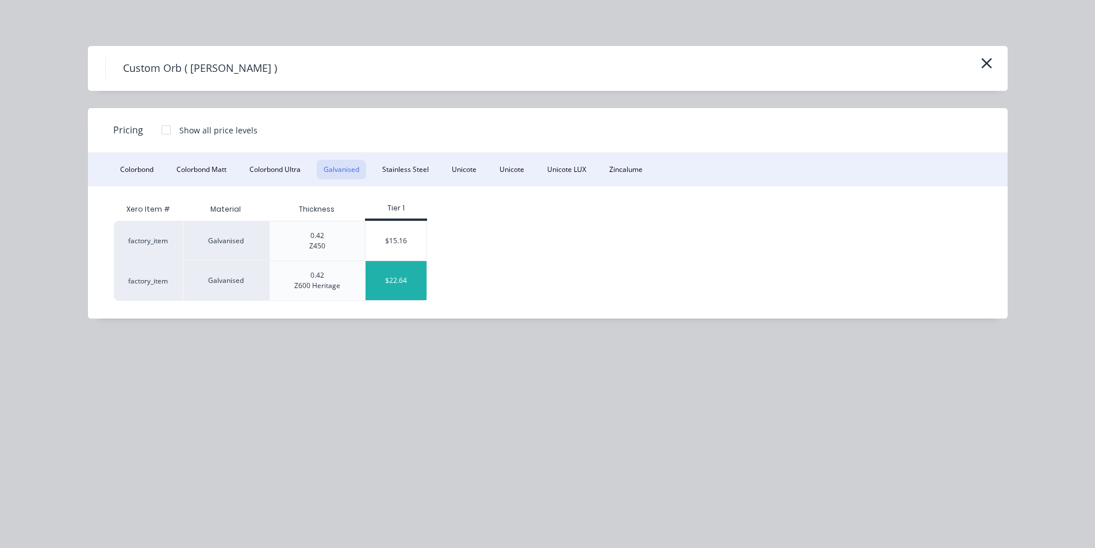
click at [424, 288] on div "$22.64" at bounding box center [397, 280] width 62 height 39
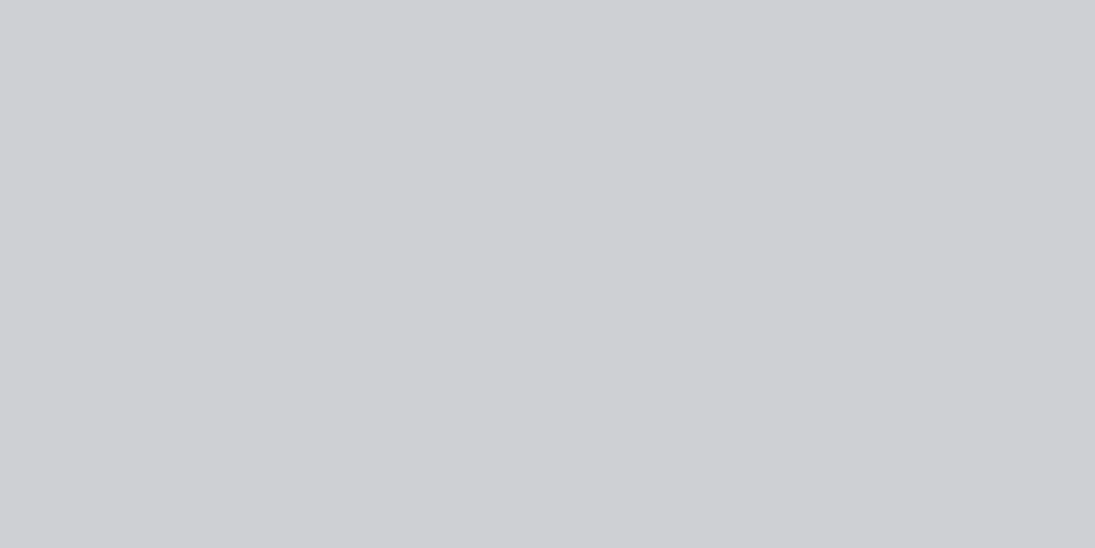
type input "$22.64"
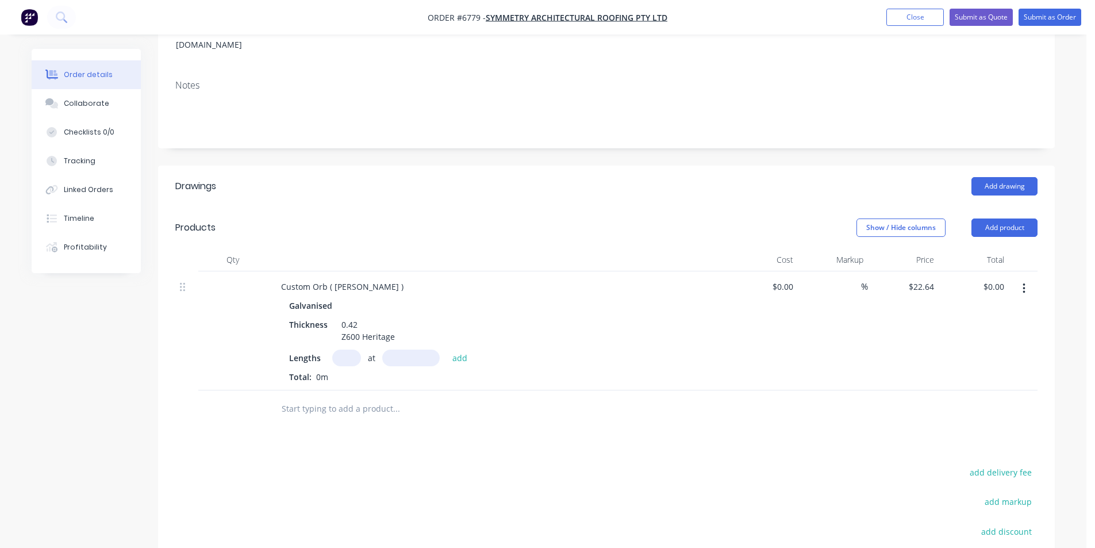
click at [353, 350] on input "text" at bounding box center [346, 358] width 29 height 17
type input "1"
type input "4200"
click at [447, 350] on button "add" at bounding box center [460, 358] width 27 height 16
type input "$95.09"
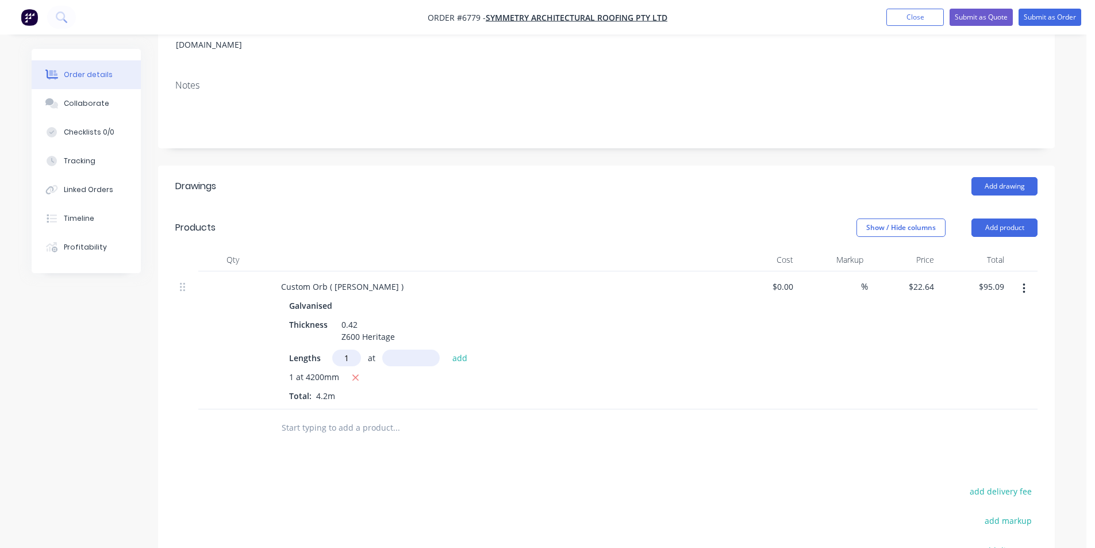
type input "1"
type input "3"
click at [349, 350] on input "1" at bounding box center [346, 358] width 29 height 17
type input "2"
type input "3500"
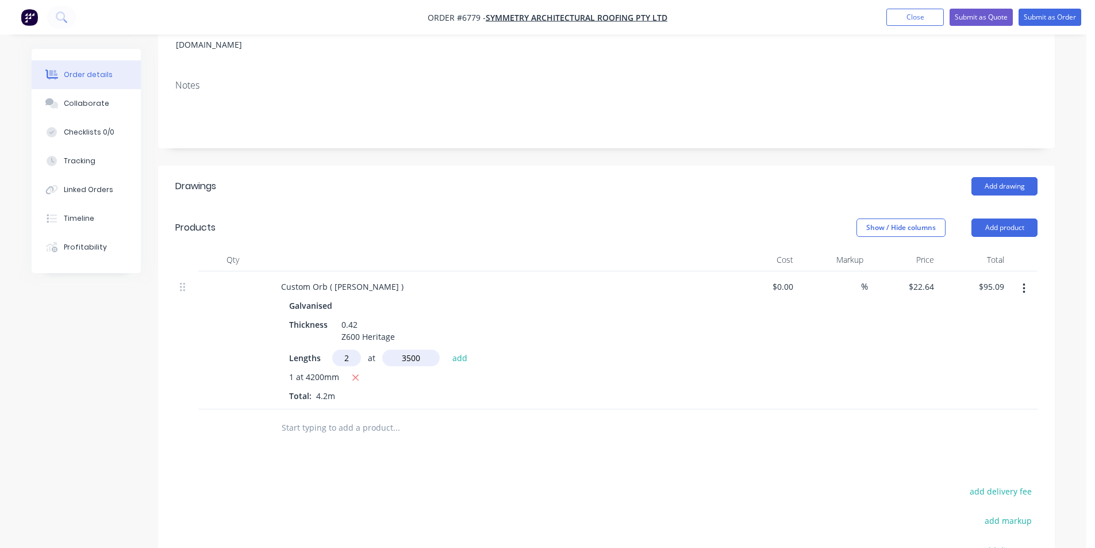
click at [447, 350] on button "add" at bounding box center [460, 358] width 27 height 16
type input "$253.57"
type input "2"
type input "2800"
click at [447, 350] on button "add" at bounding box center [460, 358] width 27 height 16
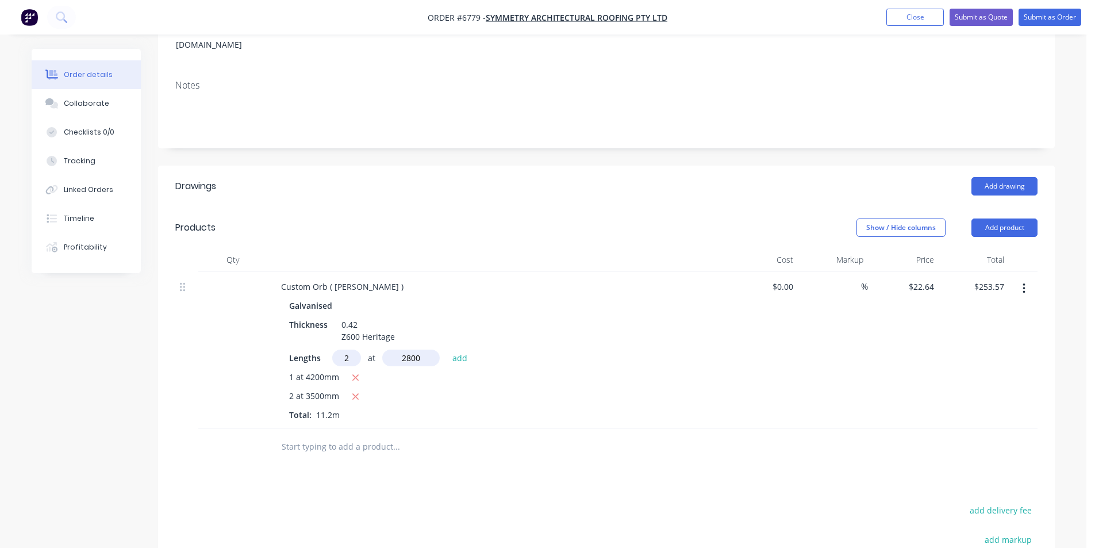
type input "$380.35"
type input "2"
type input "2250"
click at [447, 350] on button "add" at bounding box center [460, 358] width 27 height 16
type input "$482.23"
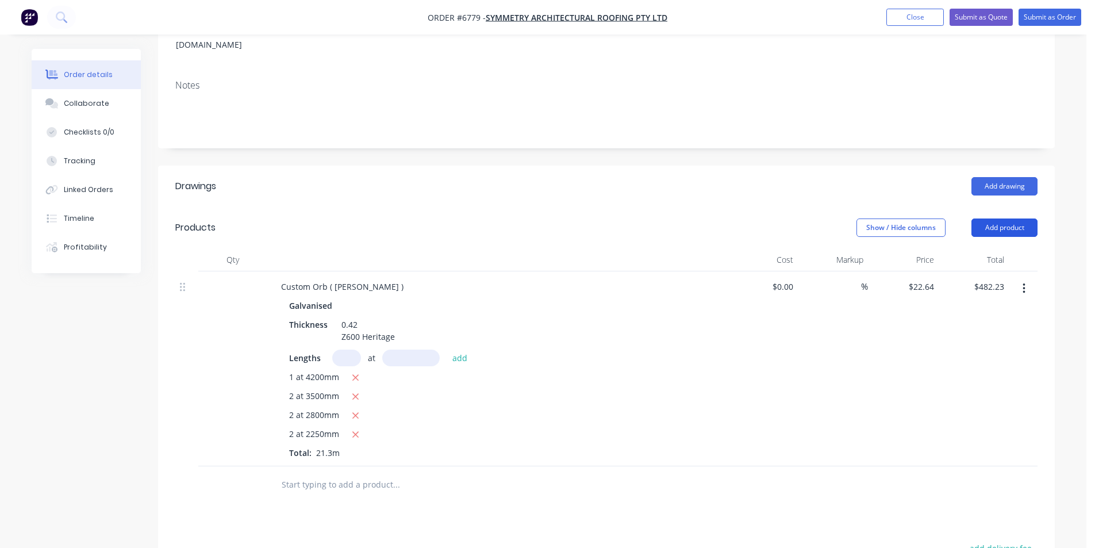
click at [1008, 219] on button "Add product" at bounding box center [1005, 228] width 66 height 18
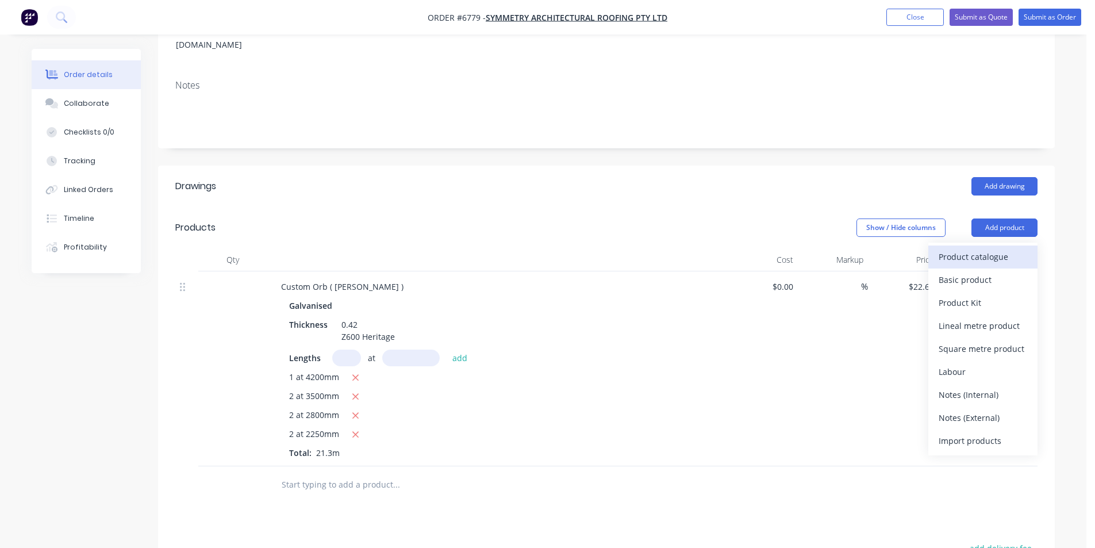
click at [976, 248] on div "Product catalogue" at bounding box center [983, 256] width 89 height 17
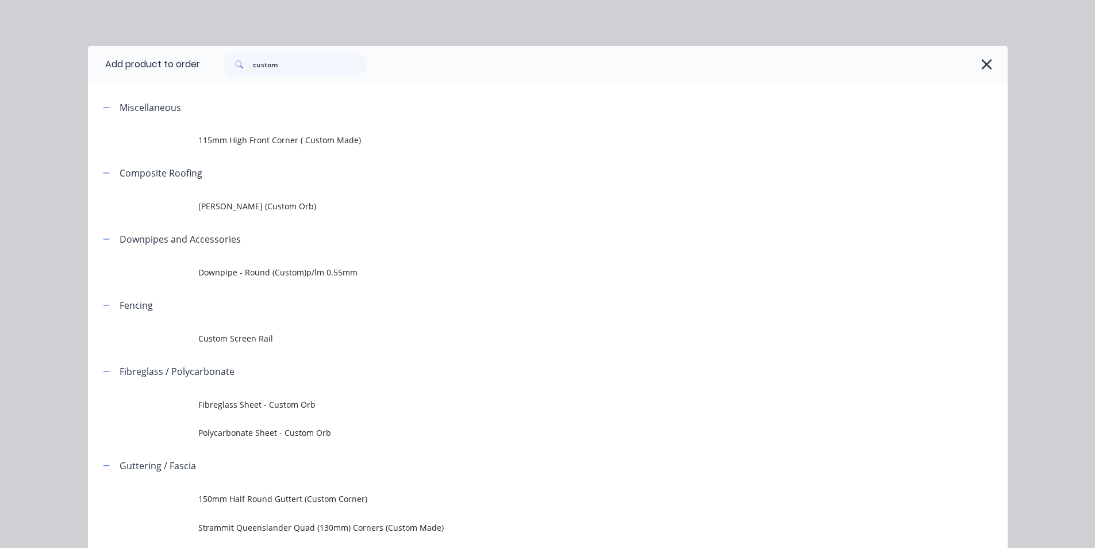
click at [319, 76] on div "custom" at bounding box center [604, 64] width 808 height 37
click at [313, 70] on input "custom" at bounding box center [310, 64] width 114 height 23
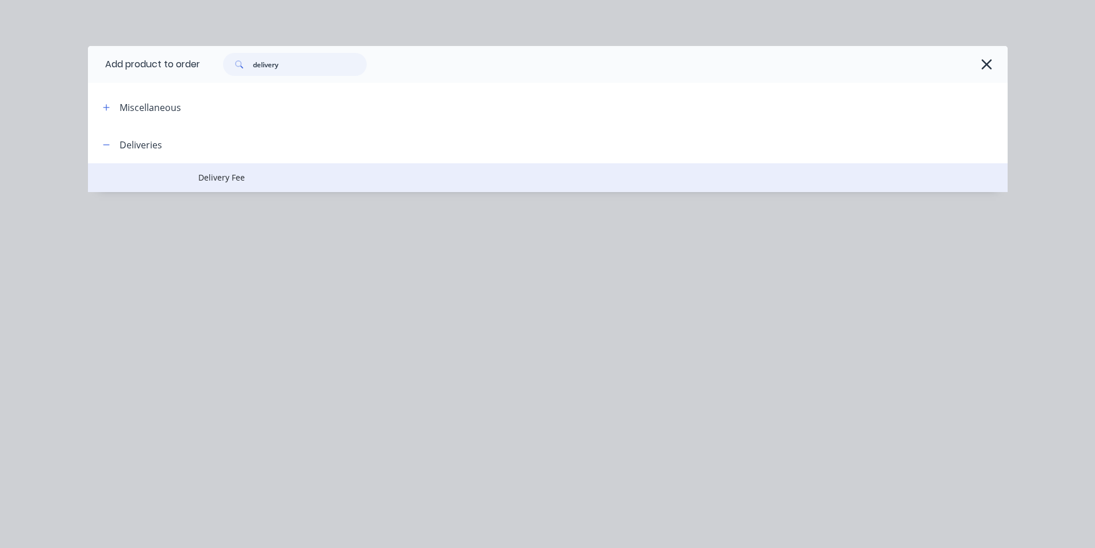
type input "delivery"
click at [253, 181] on span "Delivery Fee" at bounding box center [521, 177] width 647 height 12
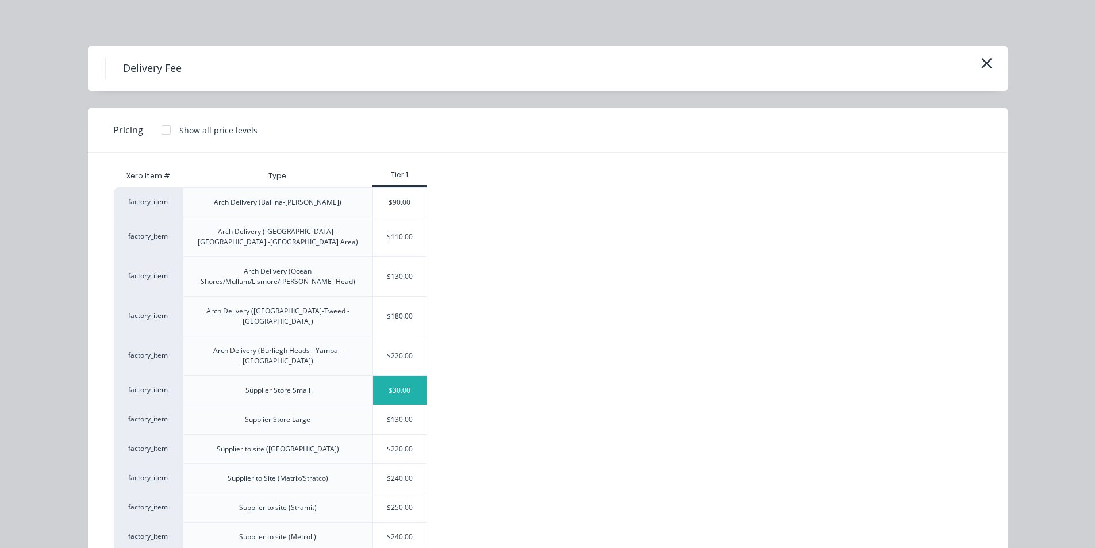
click at [415, 376] on div "$30.00" at bounding box center [400, 390] width 54 height 29
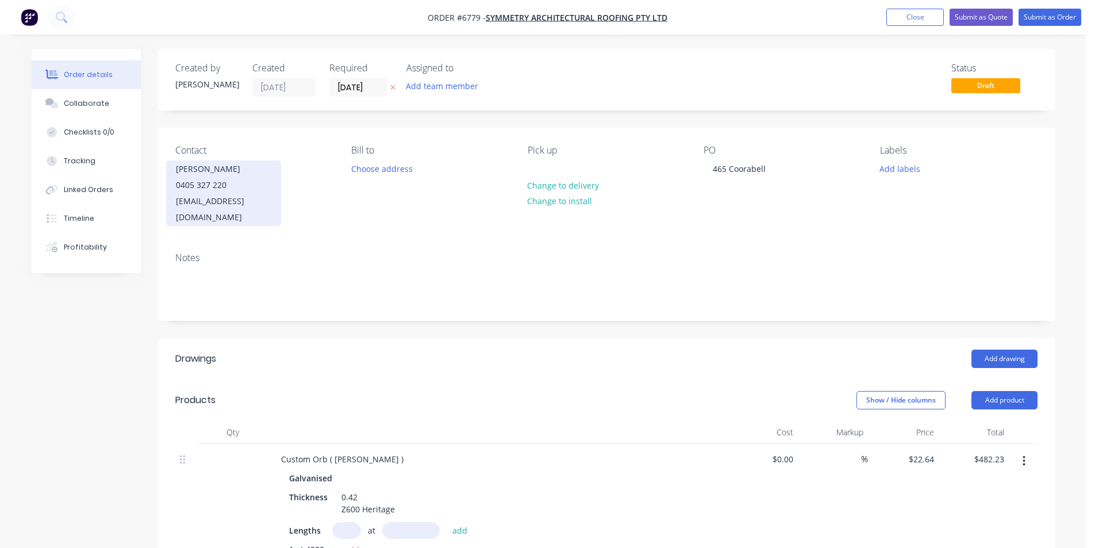
scroll to position [345, 0]
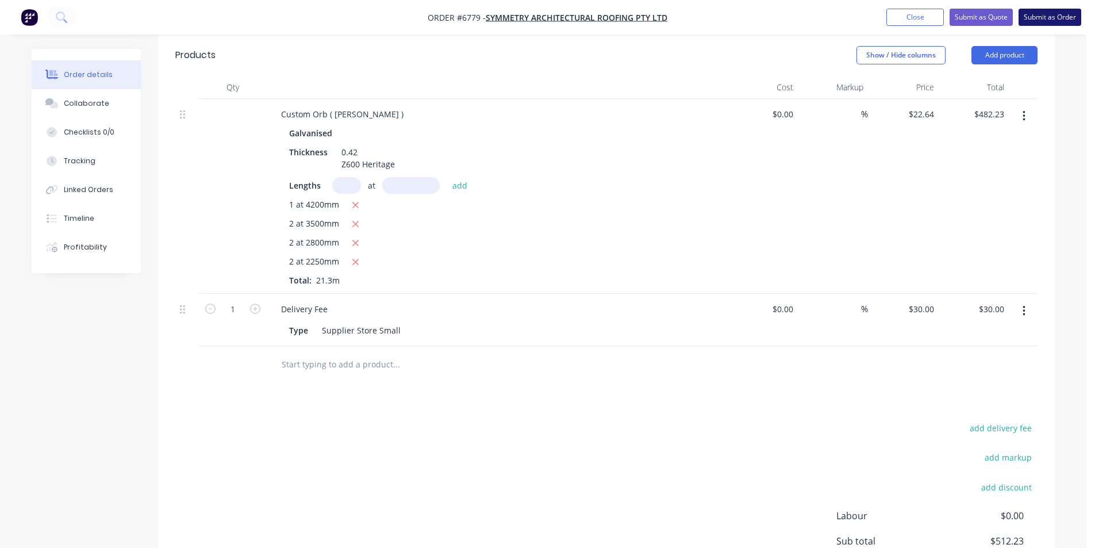
click at [1067, 21] on button "Submit as Order" at bounding box center [1050, 17] width 63 height 17
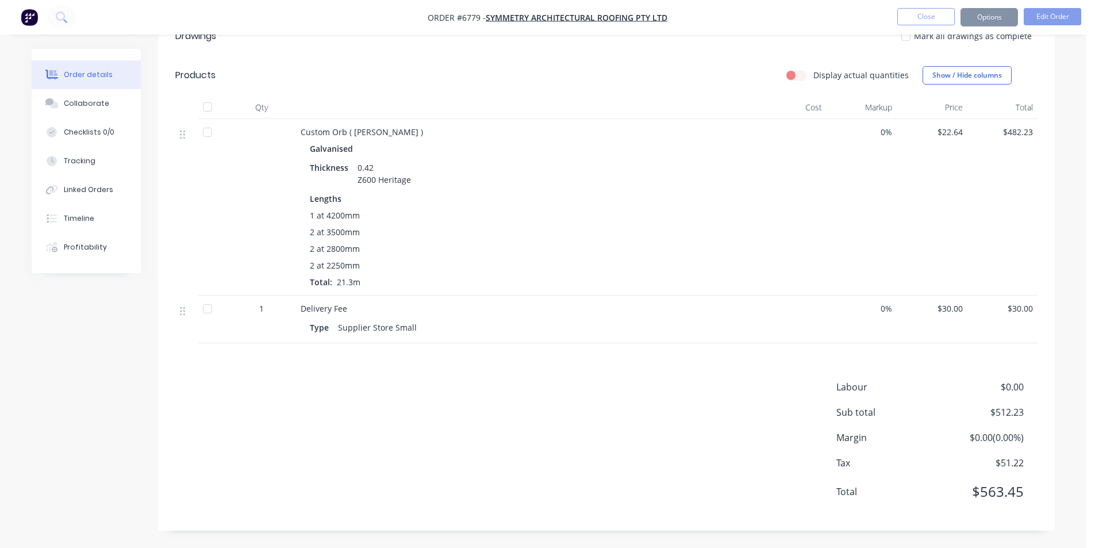
scroll to position [0, 0]
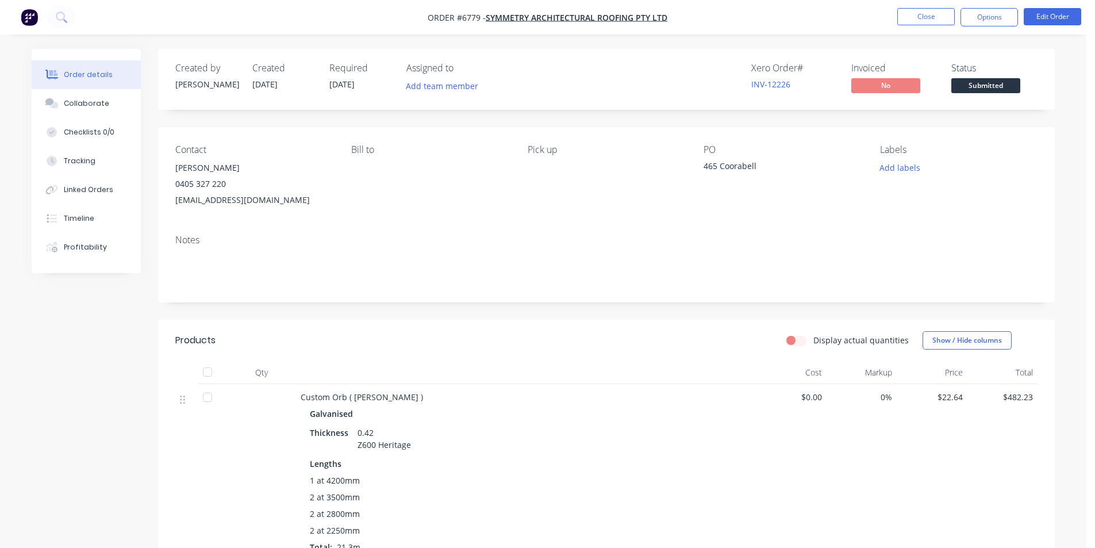
click at [993, 81] on span "Submitted" at bounding box center [986, 85] width 69 height 14
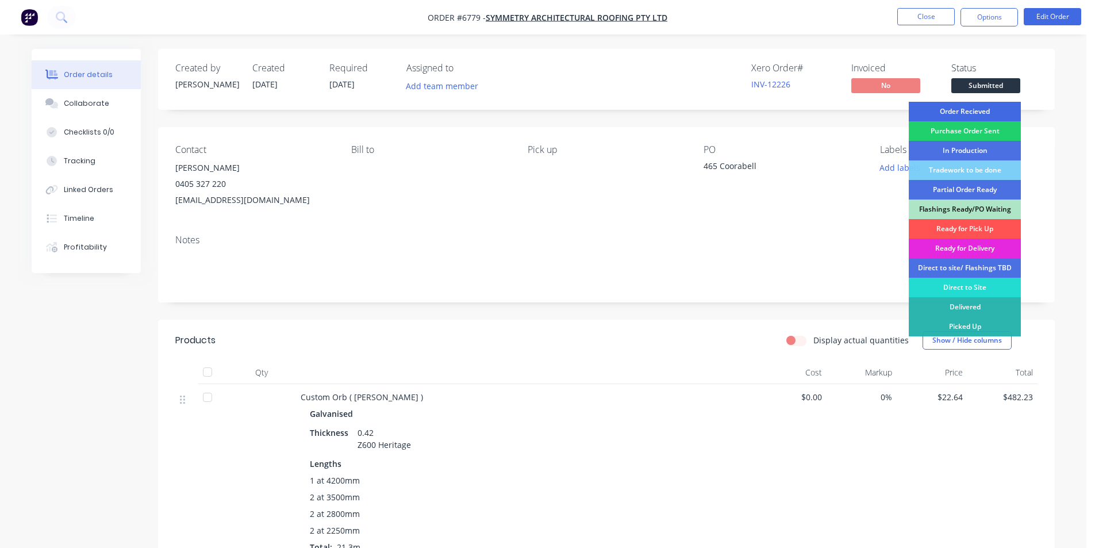
click at [978, 112] on div "Order Recieved" at bounding box center [965, 112] width 112 height 20
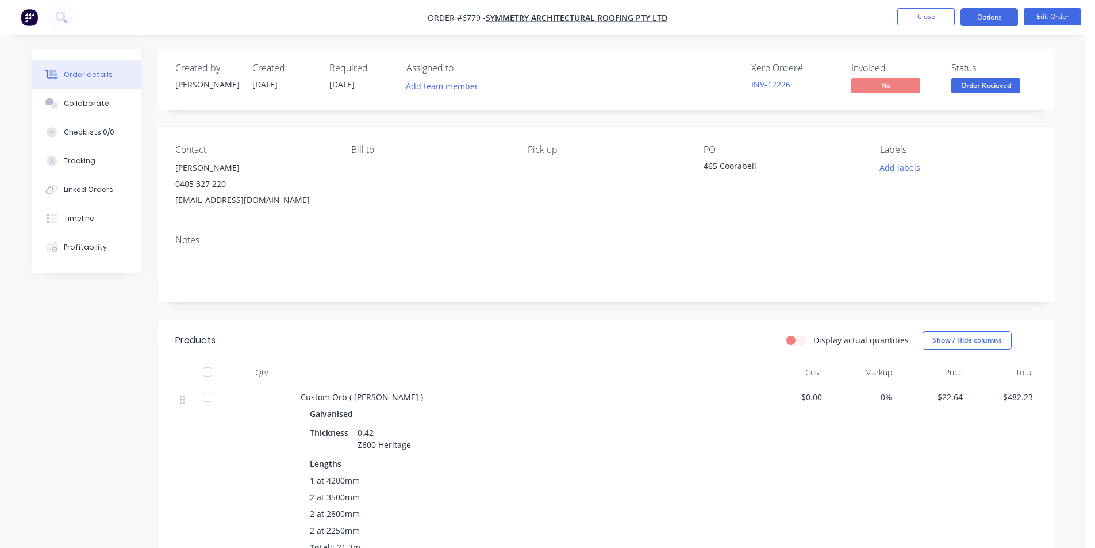
click at [975, 14] on button "Options" at bounding box center [990, 17] width 58 height 18
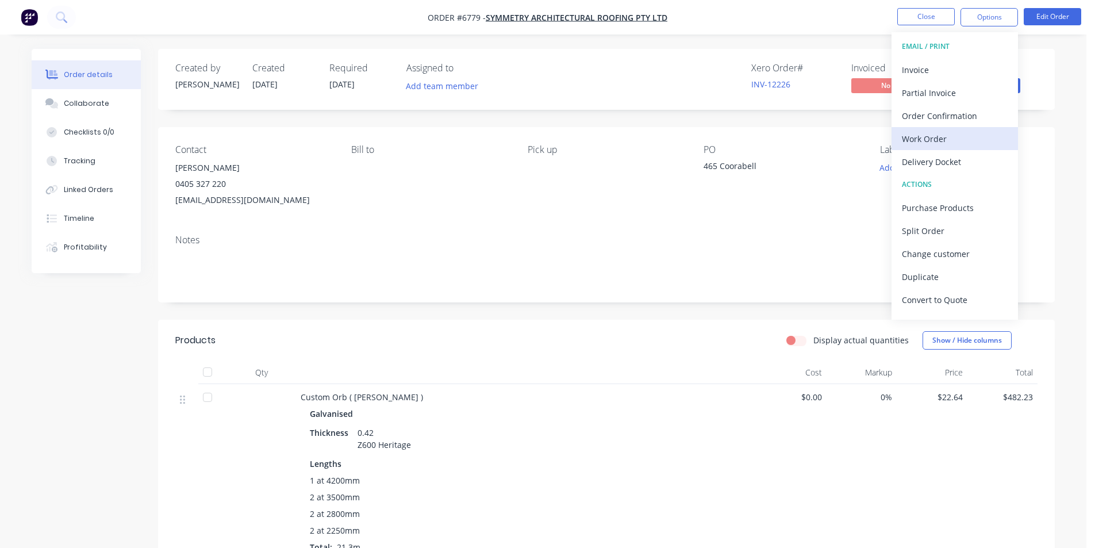
click at [934, 132] on div "Work Order" at bounding box center [955, 139] width 106 height 17
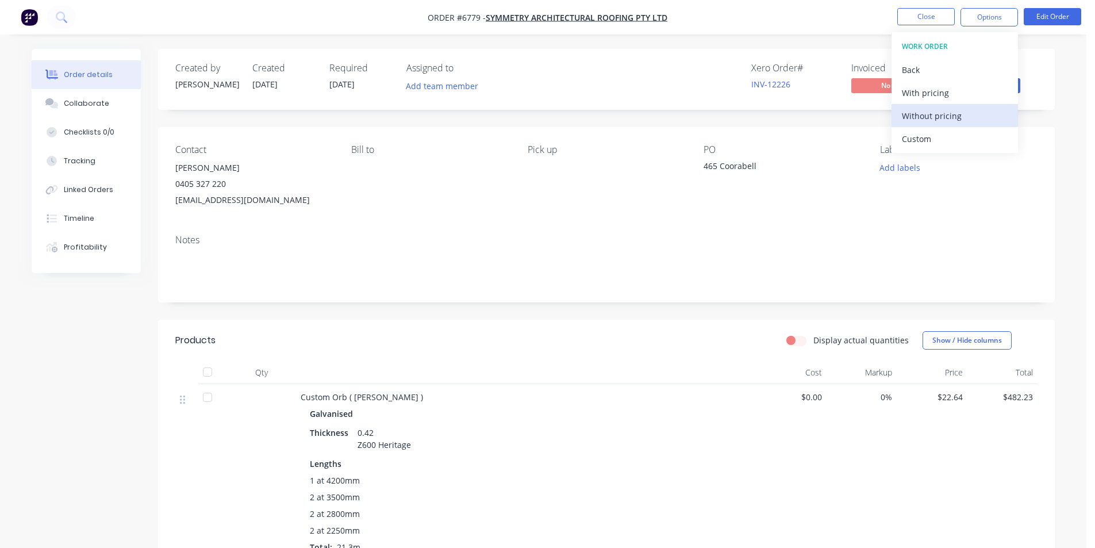
click at [997, 110] on div "Without pricing" at bounding box center [955, 116] width 106 height 17
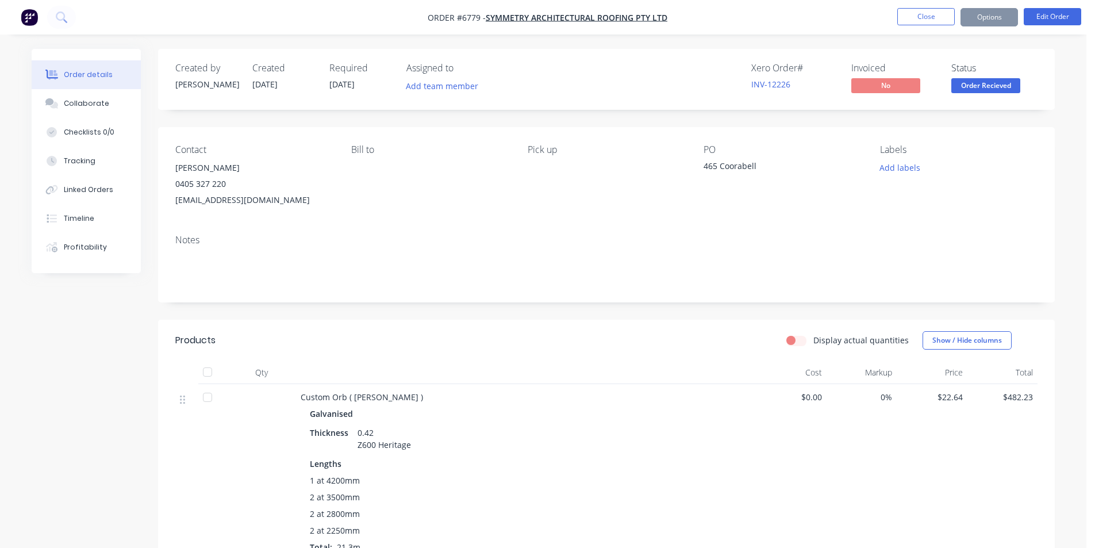
click at [1031, 223] on div "Contact Teal Nippard [PHONE_NUMBER] [EMAIL_ADDRESS][DOMAIN_NAME] [PERSON_NAME] …" at bounding box center [606, 176] width 897 height 98
click at [987, 82] on span "Order Recieved" at bounding box center [986, 85] width 69 height 14
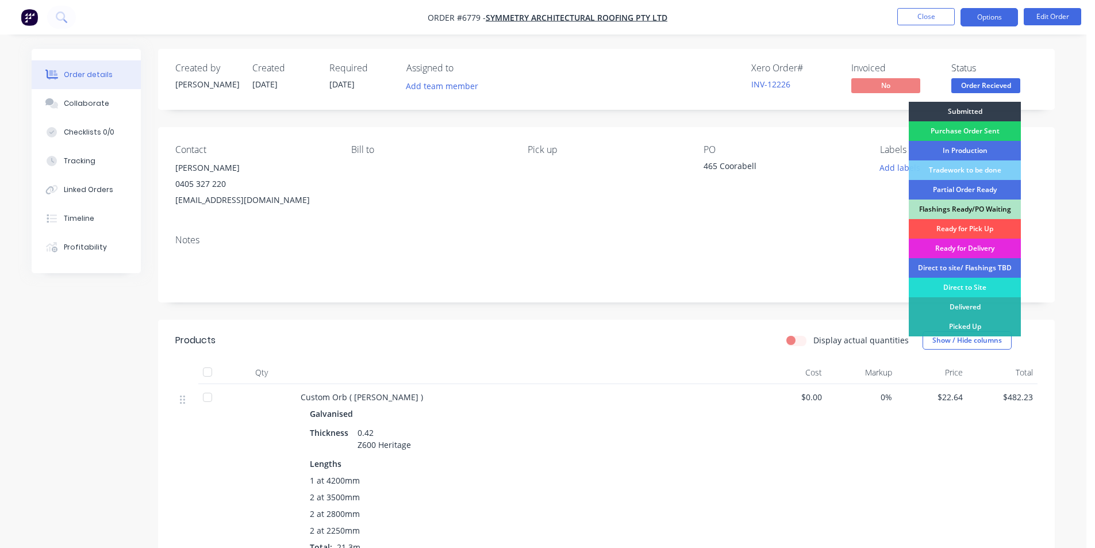
click at [993, 10] on button "Options" at bounding box center [990, 17] width 58 height 18
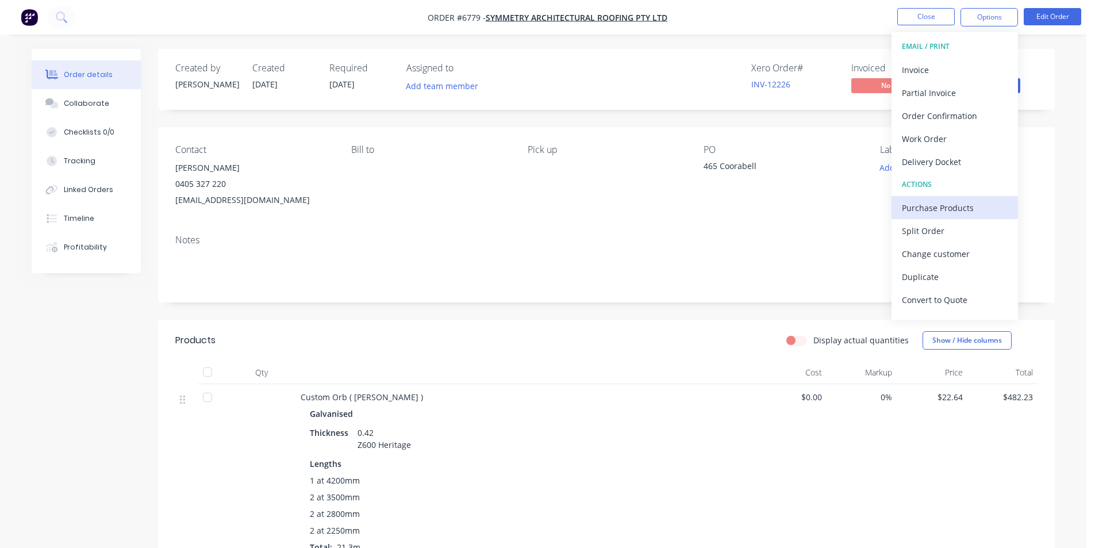
click at [953, 206] on div "Purchase Products" at bounding box center [955, 208] width 106 height 17
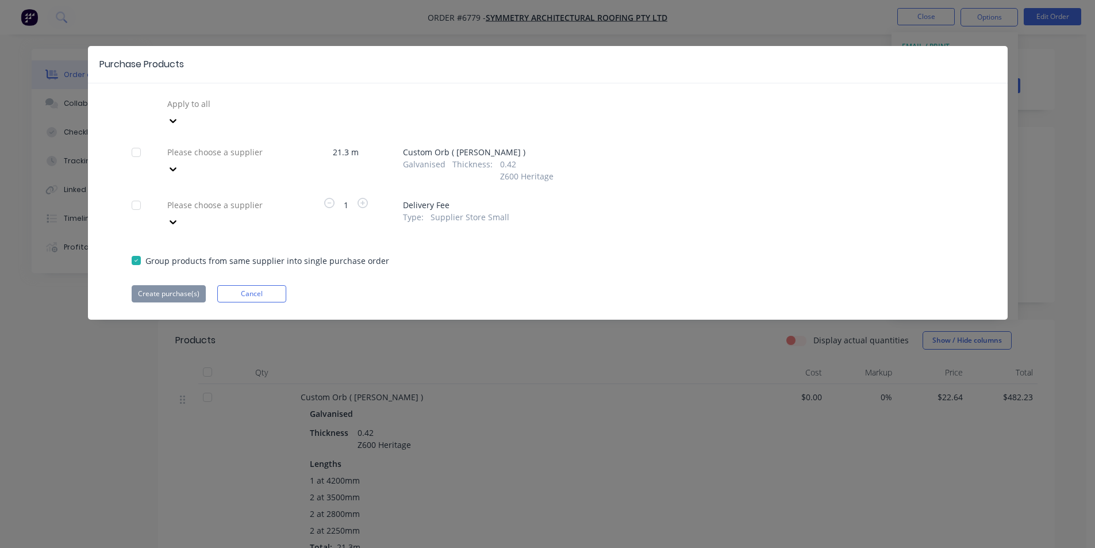
click at [246, 145] on div at bounding box center [249, 152] width 166 height 14
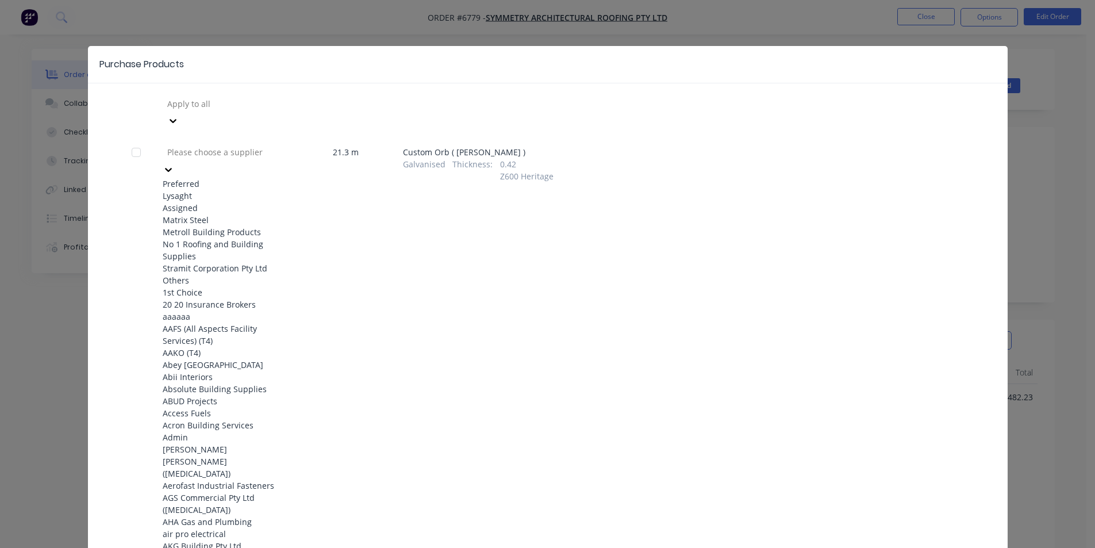
click at [281, 190] on div "Lysaght" at bounding box center [226, 196] width 127 height 12
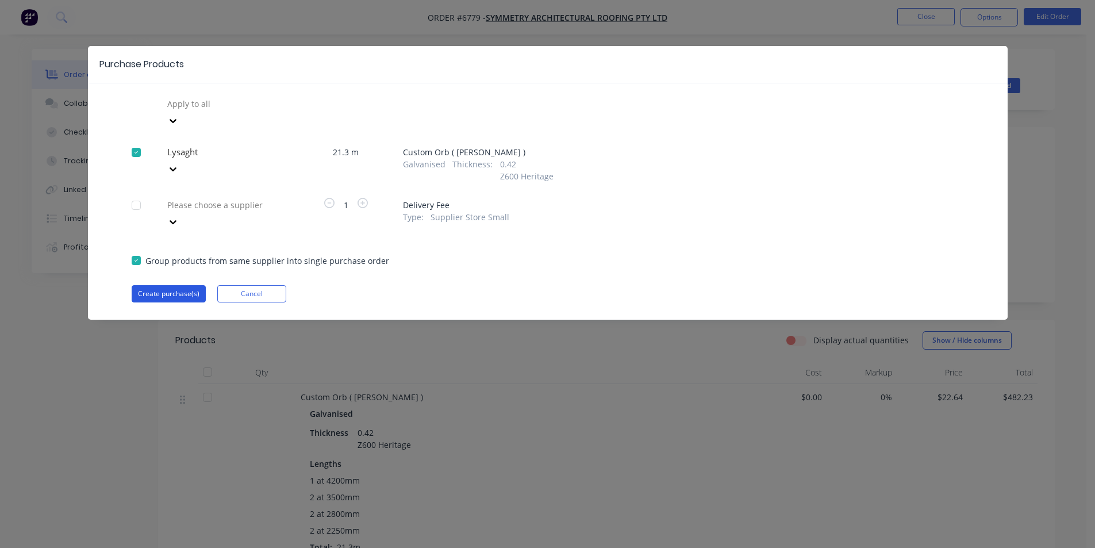
click at [163, 285] on button "Create purchase(s)" at bounding box center [169, 293] width 74 height 17
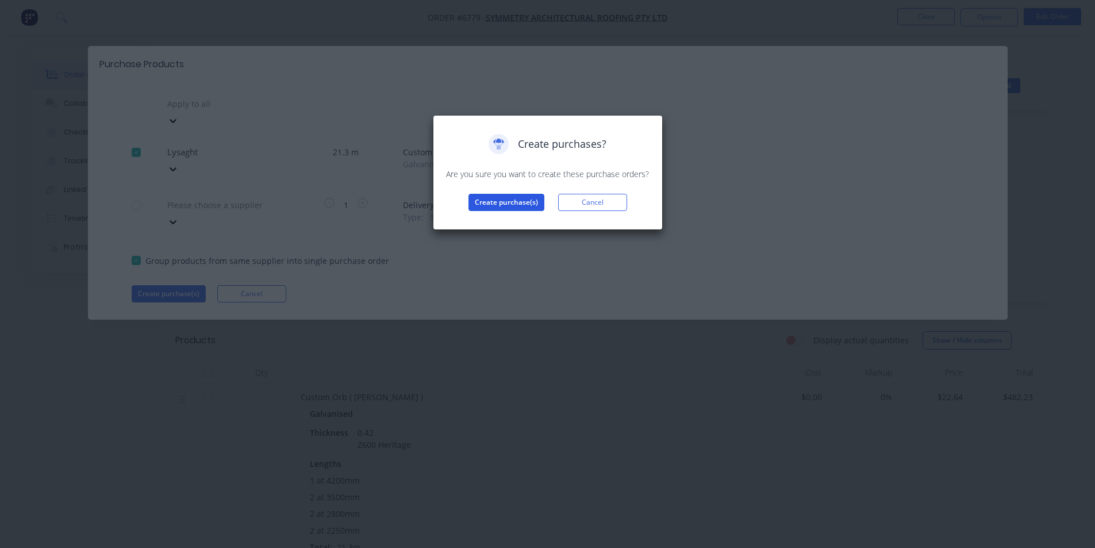
click at [492, 195] on button "Create purchase(s)" at bounding box center [507, 202] width 76 height 17
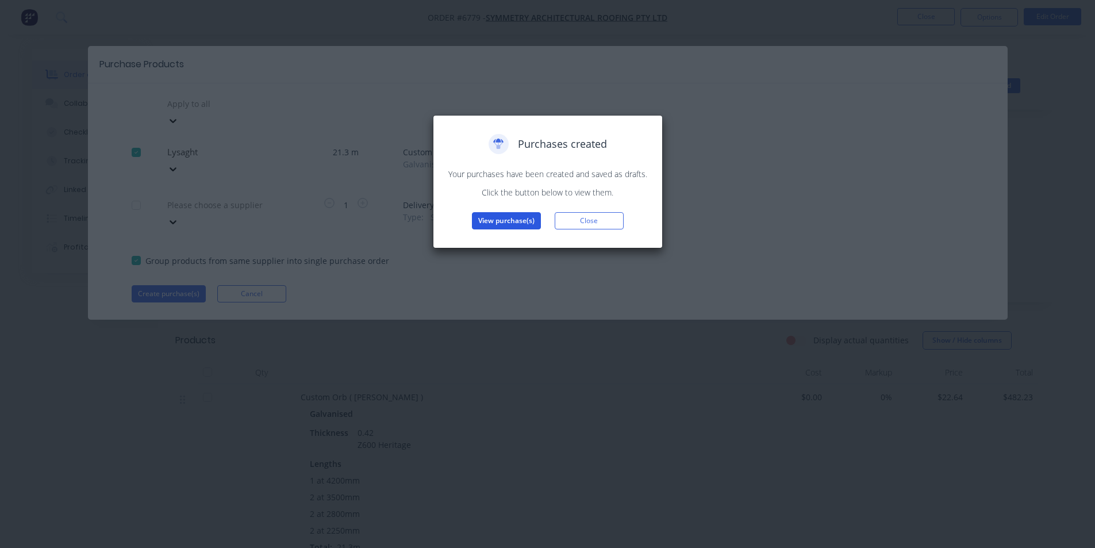
click at [534, 221] on button "View purchase(s)" at bounding box center [506, 220] width 69 height 17
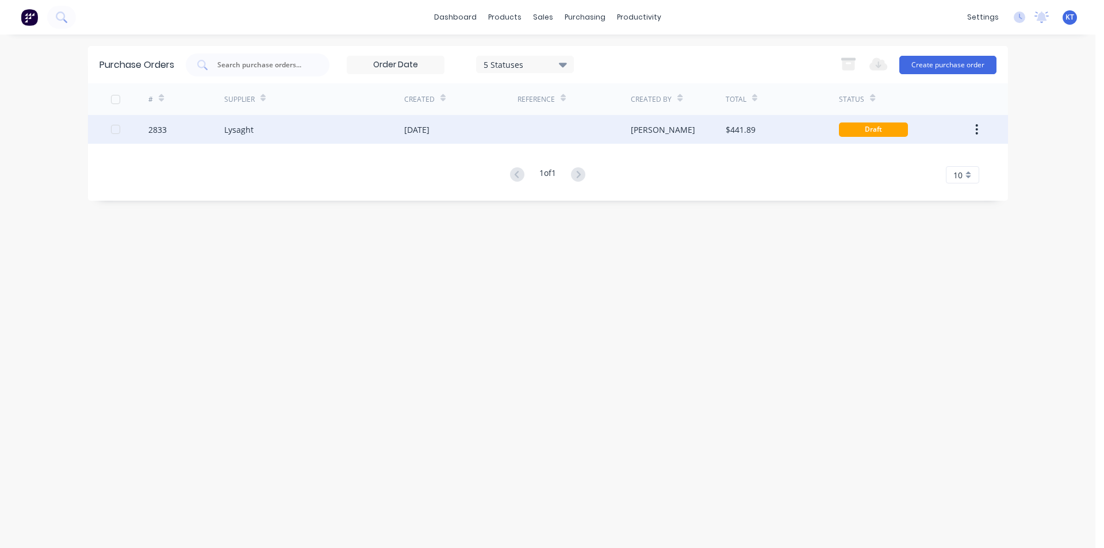
click at [399, 127] on div "Lysaght" at bounding box center [314, 129] width 180 height 29
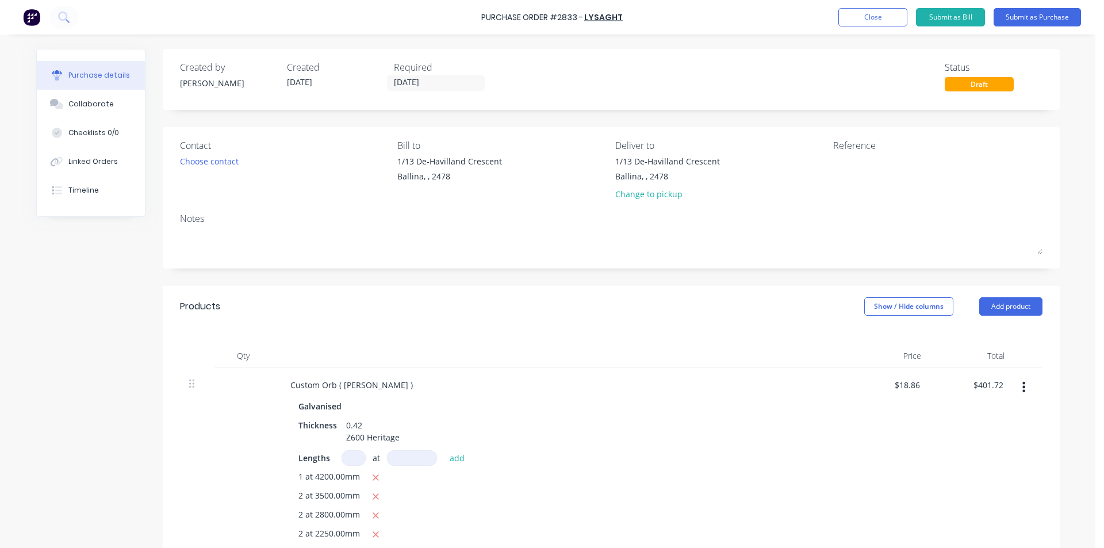
click at [210, 150] on div "Contact" at bounding box center [284, 146] width 209 height 14
click at [201, 166] on div "Choose contact" at bounding box center [209, 161] width 59 height 12
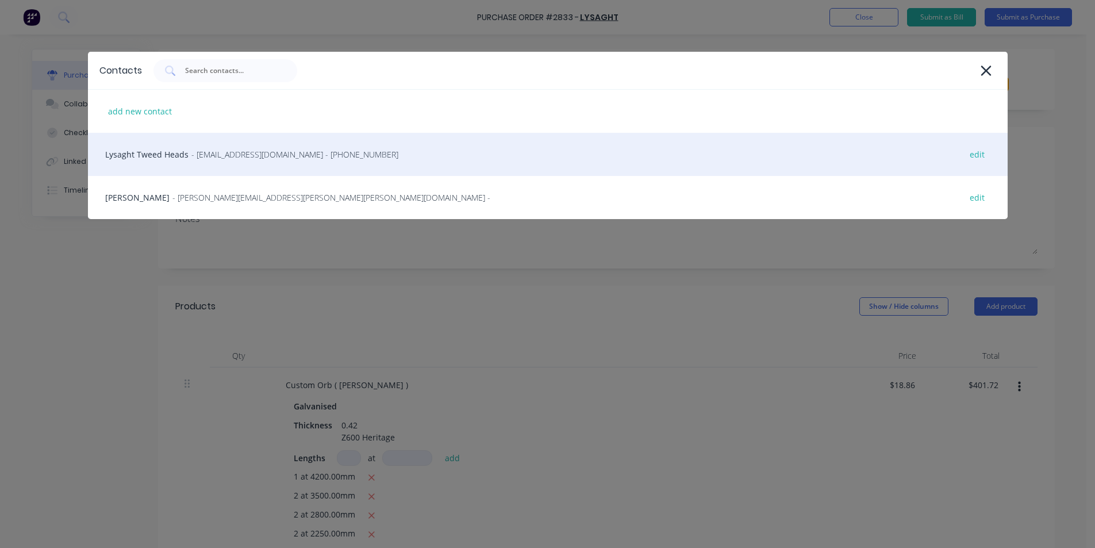
click at [191, 164] on div "Lysaght Tweed Heads - [EMAIL_ADDRESS][DOMAIN_NAME] - [PHONE_NUMBER] edit" at bounding box center [548, 154] width 920 height 43
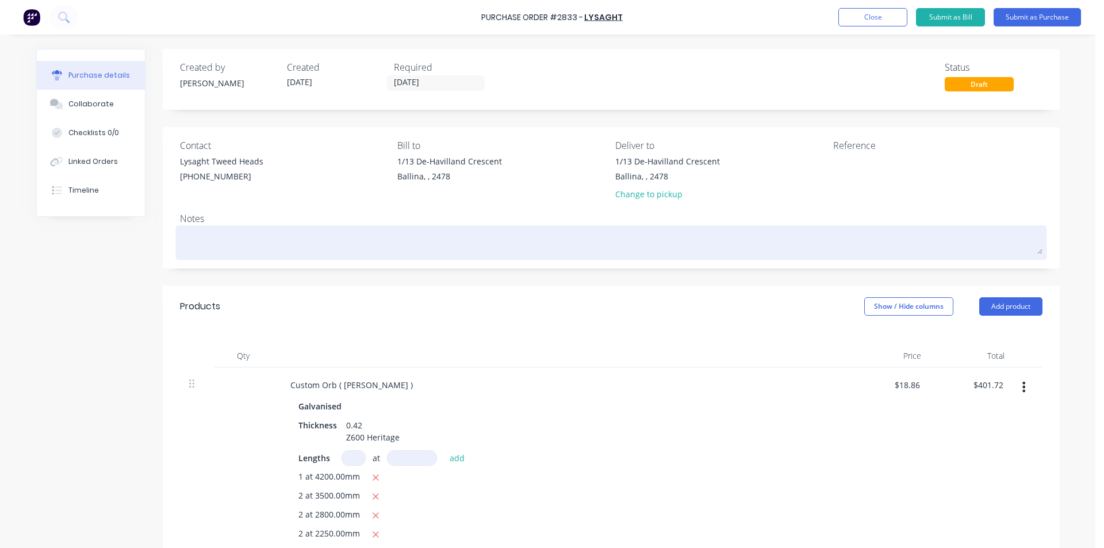
click at [183, 239] on textarea at bounding box center [611, 241] width 863 height 26
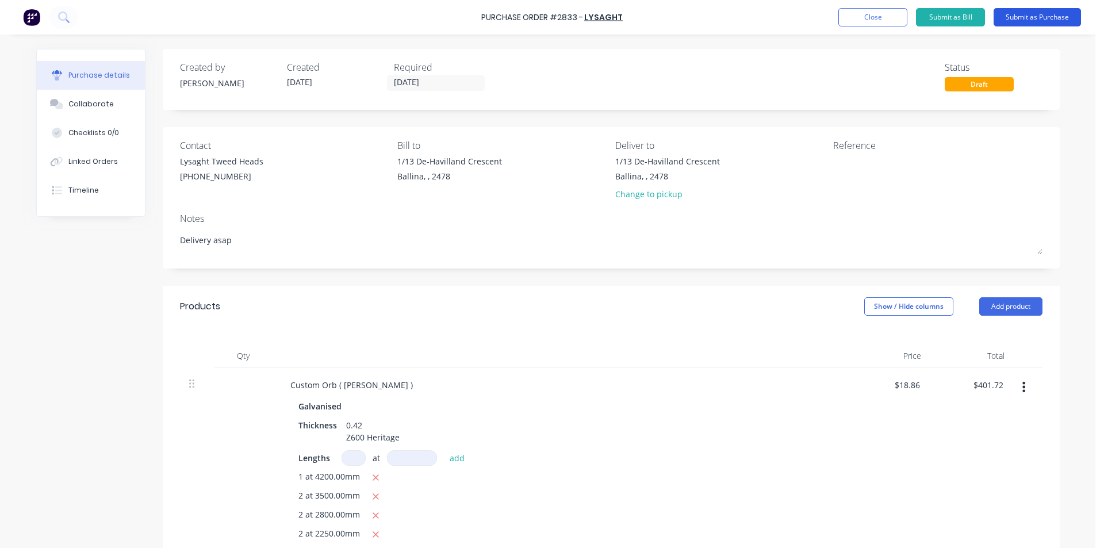
type textarea "Delivery asap"
click at [1054, 20] on button "Submit as Purchase" at bounding box center [1037, 17] width 87 height 18
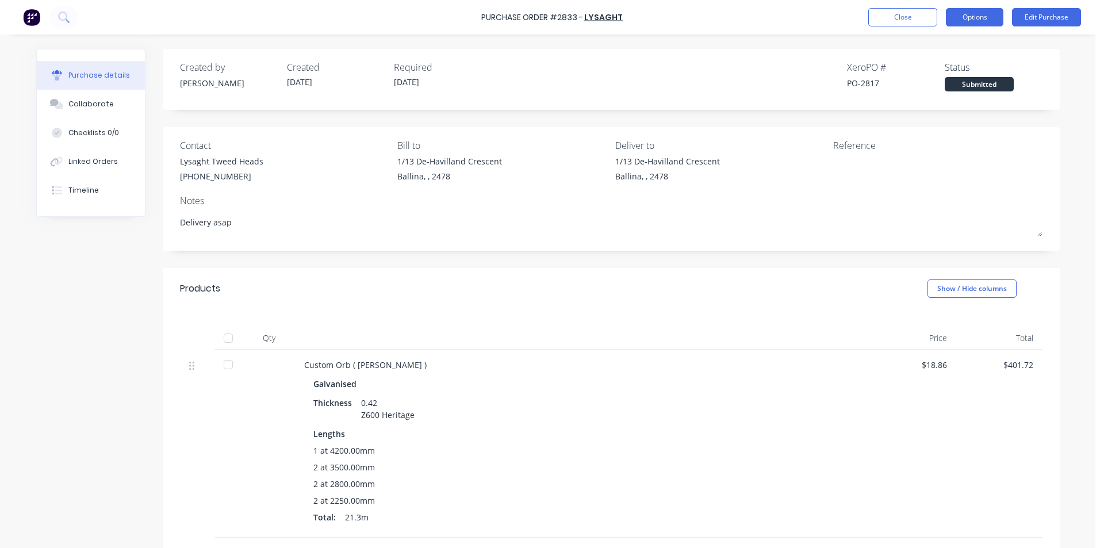
click at [956, 22] on button "Options" at bounding box center [975, 17] width 58 height 18
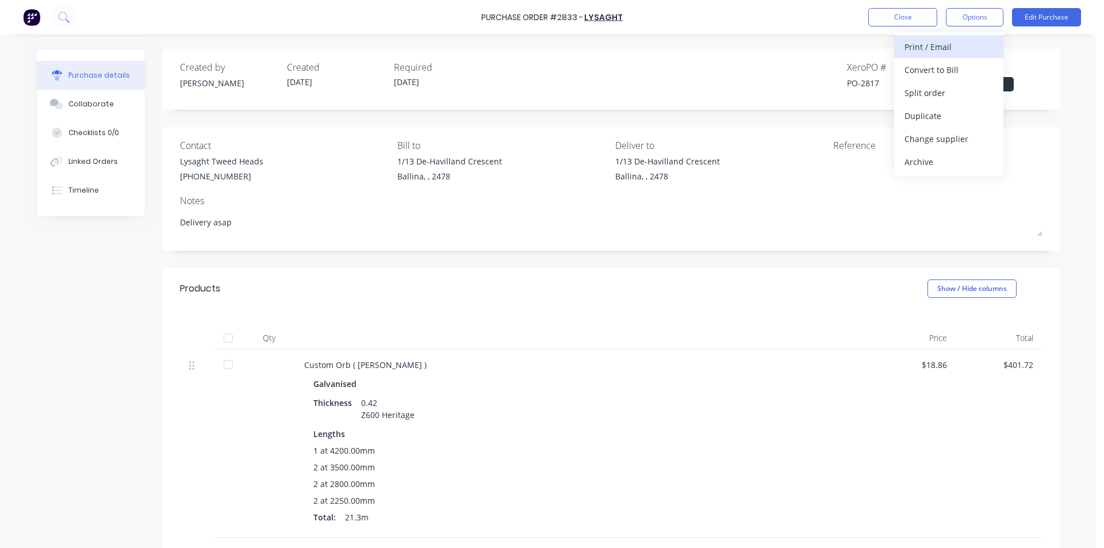
click at [921, 43] on div "Print / Email" at bounding box center [949, 47] width 89 height 17
click at [936, 97] on div "Without pricing" at bounding box center [949, 93] width 89 height 17
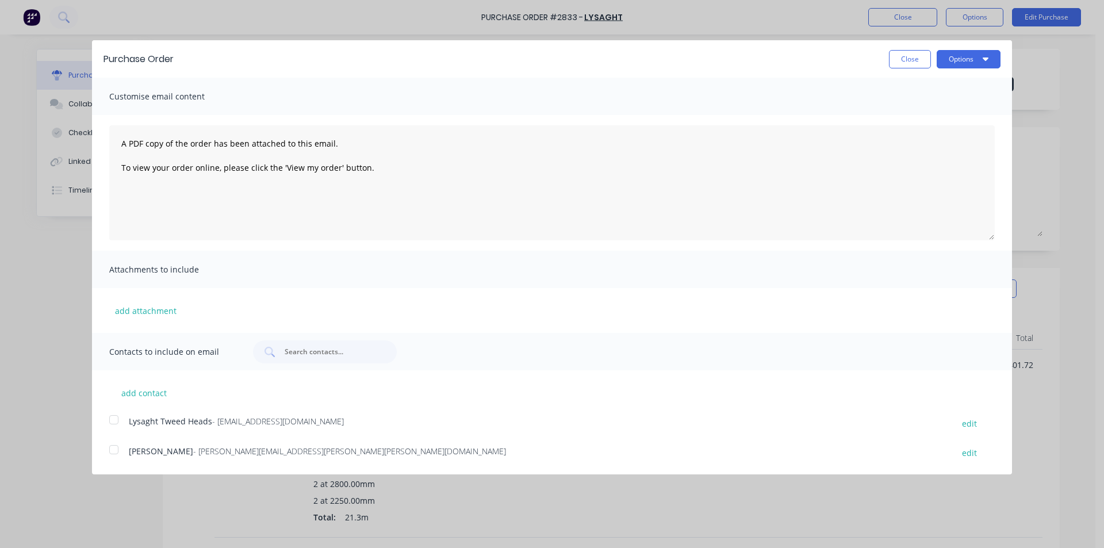
click at [113, 420] on div at bounding box center [113, 419] width 23 height 23
click at [976, 55] on button "Options" at bounding box center [969, 59] width 64 height 18
click at [935, 117] on div "Email" at bounding box center [946, 111] width 89 height 17
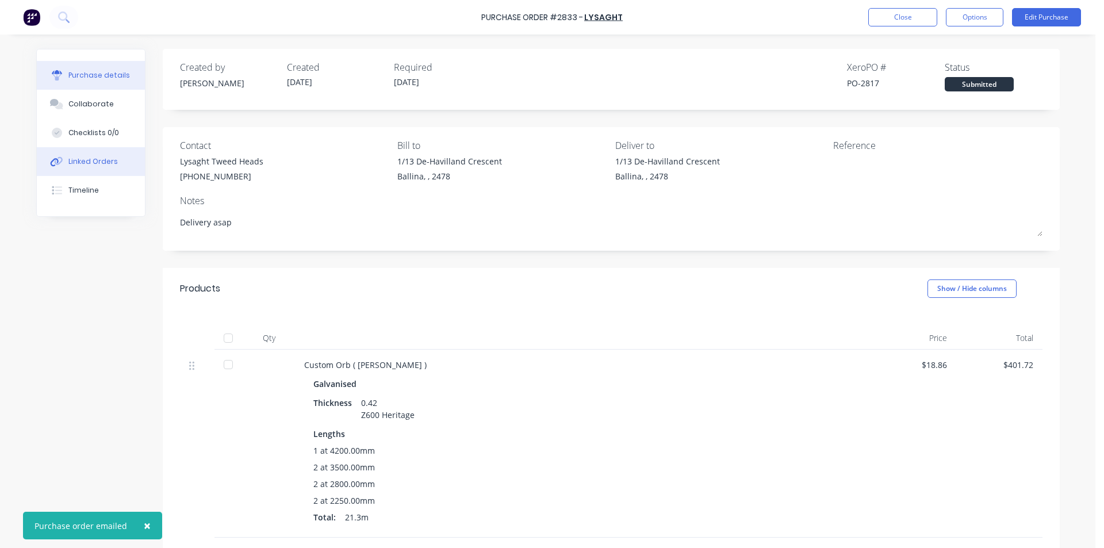
click at [85, 164] on div "Linked Orders" at bounding box center [92, 161] width 49 height 10
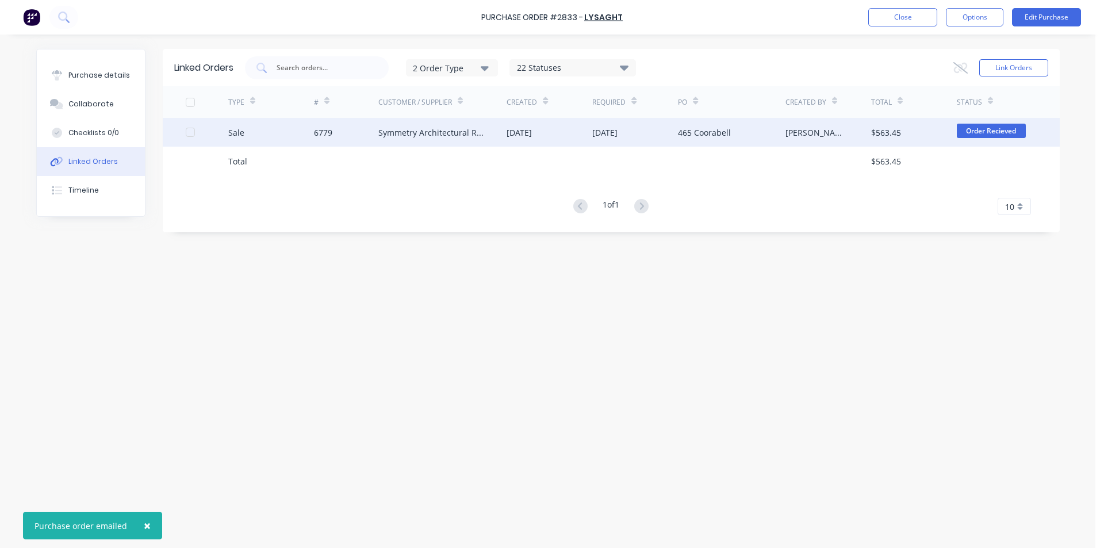
click at [531, 127] on div "[DATE]" at bounding box center [519, 133] width 25 height 12
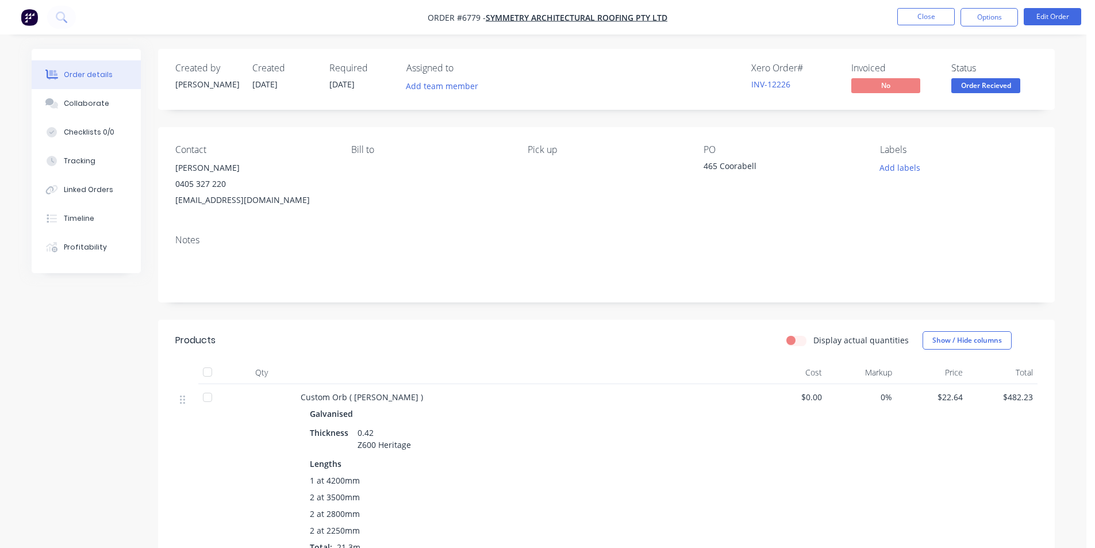
drag, startPoint x: 985, startPoint y: 86, endPoint x: 976, endPoint y: 99, distance: 16.6
click at [985, 86] on span "Order Recieved" at bounding box center [986, 85] width 69 height 14
click at [1049, 212] on div "Contact Teal Nippard [PHONE_NUMBER] [EMAIL_ADDRESS][DOMAIN_NAME] [PERSON_NAME] …" at bounding box center [606, 176] width 897 height 98
click at [998, 81] on span "Order Recieved" at bounding box center [986, 85] width 69 height 14
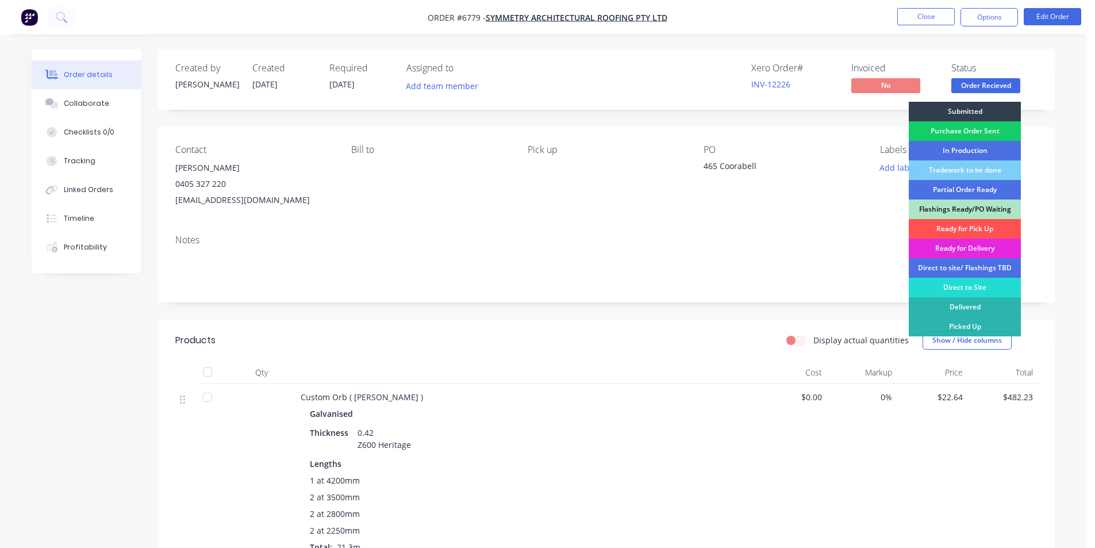
click at [992, 129] on div "Purchase Order Sent" at bounding box center [965, 131] width 112 height 20
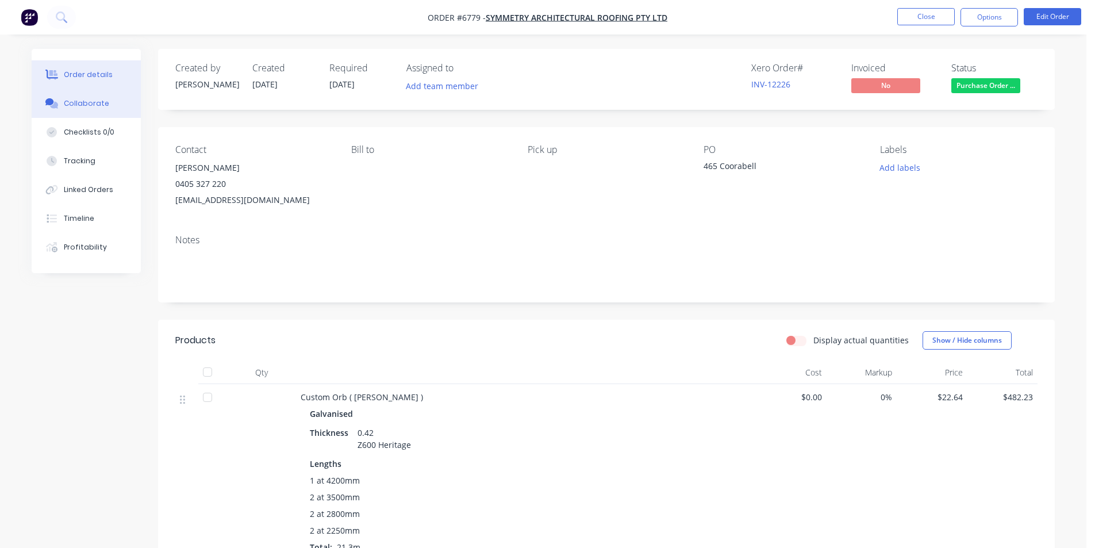
click at [72, 98] on div "Collaborate" at bounding box center [86, 103] width 45 height 10
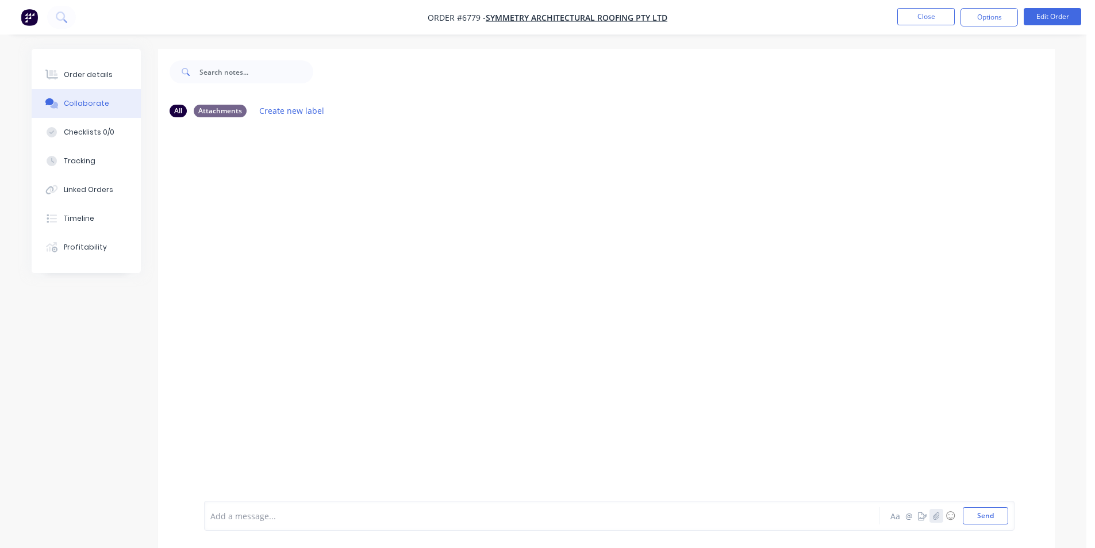
click at [932, 514] on button "button" at bounding box center [937, 516] width 14 height 14
click at [1001, 519] on button "Send" at bounding box center [985, 515] width 45 height 17
click at [94, 71] on div "Order details" at bounding box center [88, 75] width 49 height 10
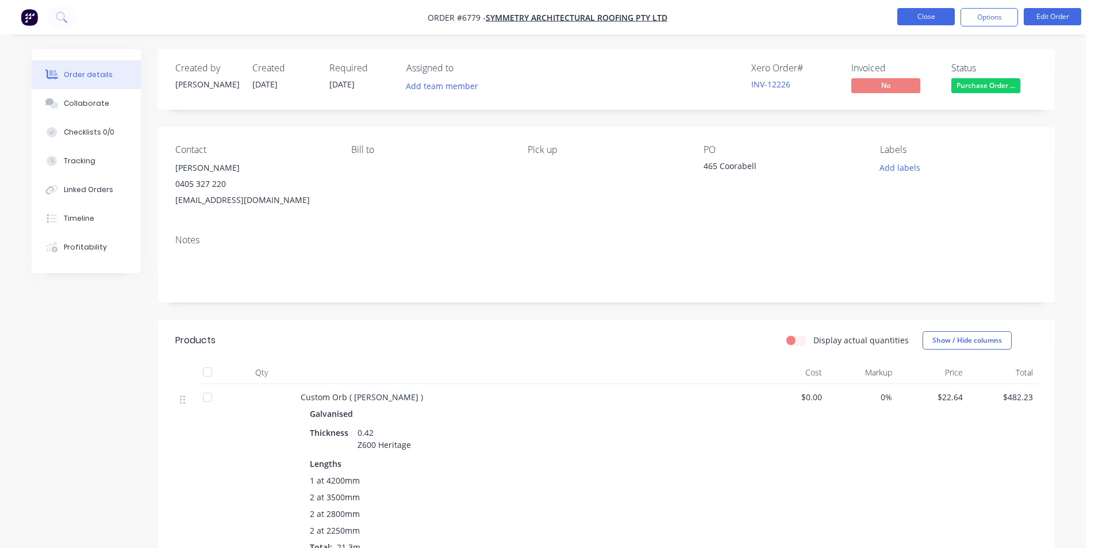
click at [907, 17] on button "Close" at bounding box center [927, 16] width 58 height 17
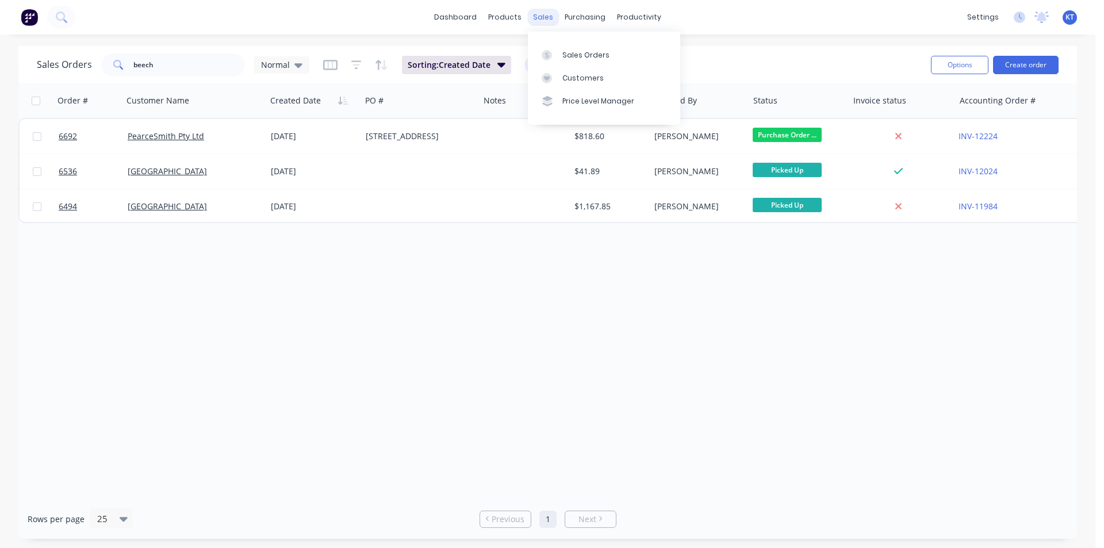
click at [551, 16] on div "sales" at bounding box center [543, 17] width 32 height 17
click at [183, 63] on input "beech" at bounding box center [189, 64] width 112 height 23
click at [1030, 67] on button "Create order" at bounding box center [1026, 65] width 66 height 18
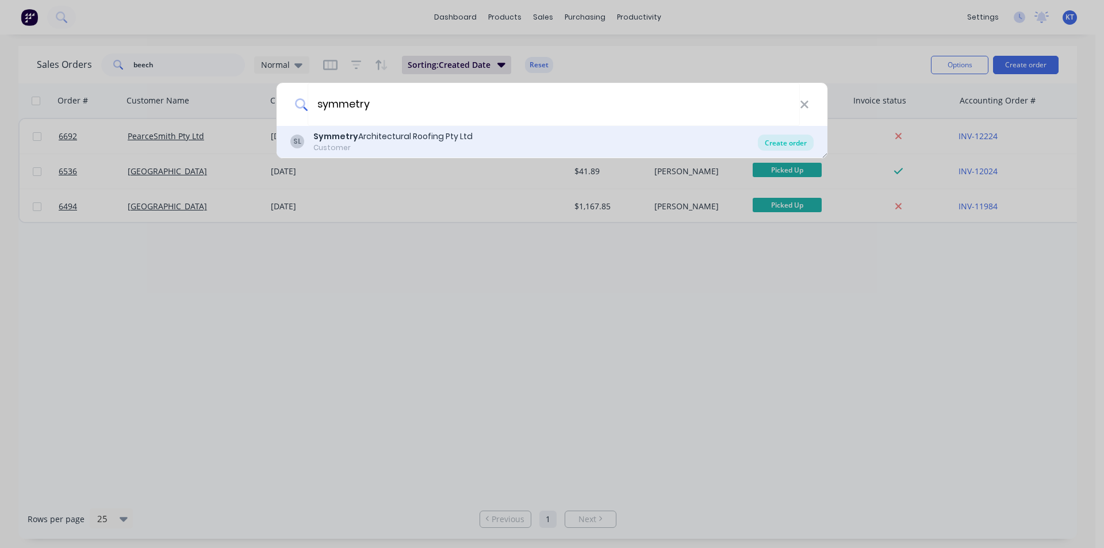
type input "symmetry"
click at [776, 139] on div "Create order" at bounding box center [786, 143] width 56 height 16
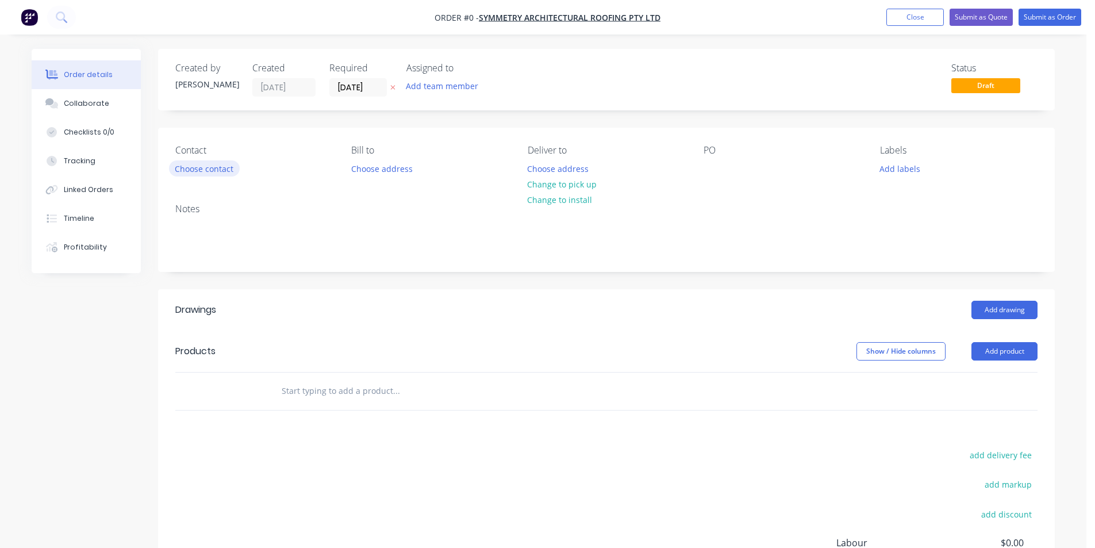
click at [222, 163] on button "Choose contact" at bounding box center [204, 168] width 71 height 16
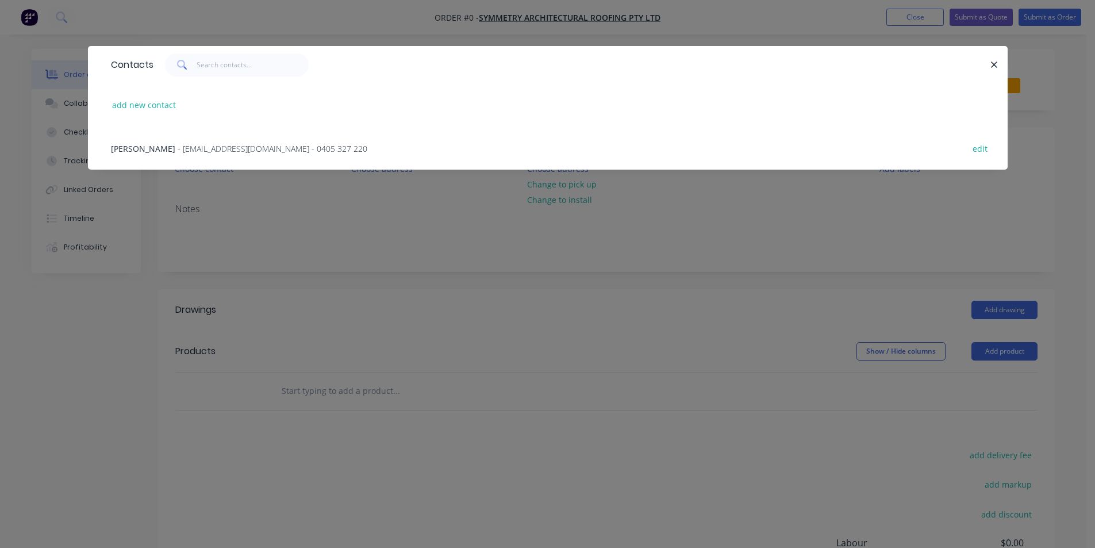
click at [195, 150] on span "- [EMAIL_ADDRESS][DOMAIN_NAME] - 0405 327 220" at bounding box center [273, 148] width 190 height 11
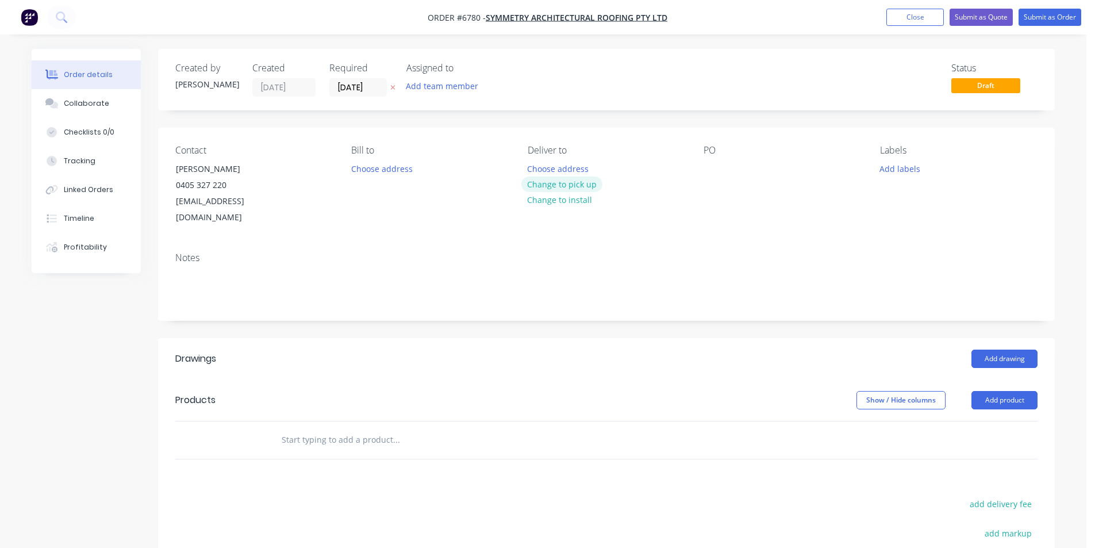
click at [568, 185] on button "Change to pick up" at bounding box center [563, 185] width 82 height 16
click at [711, 170] on div at bounding box center [713, 168] width 18 height 17
click at [733, 169] on div "465 coorabell Temp sheet" at bounding box center [763, 168] width 118 height 17
drag, startPoint x: 1006, startPoint y: 395, endPoint x: 1006, endPoint y: 401, distance: 6.4
click at [1006, 401] on header "Products Show / Hide columns Add product" at bounding box center [606, 400] width 897 height 41
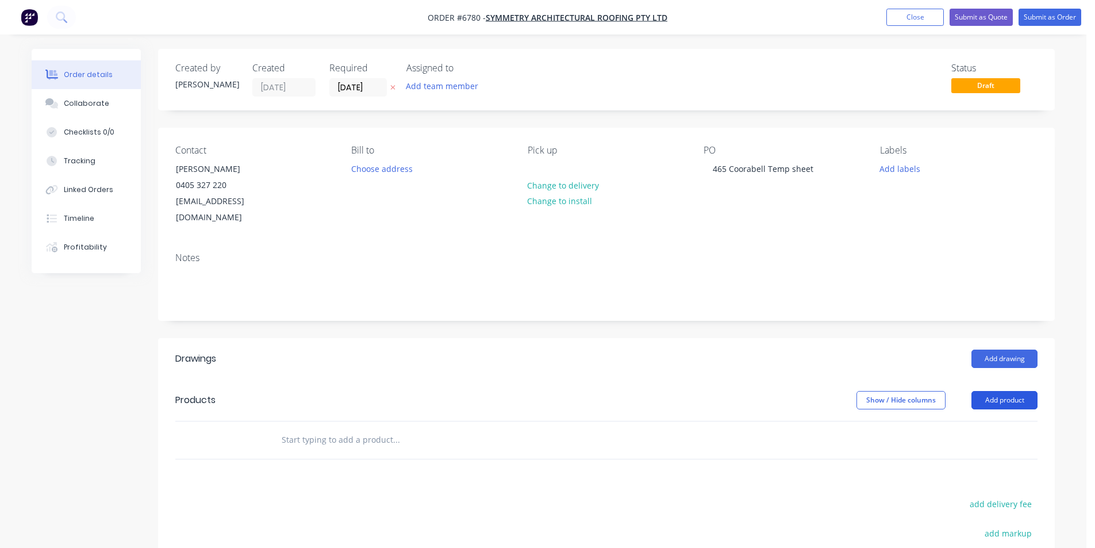
click at [1003, 391] on button "Add product" at bounding box center [1005, 400] width 66 height 18
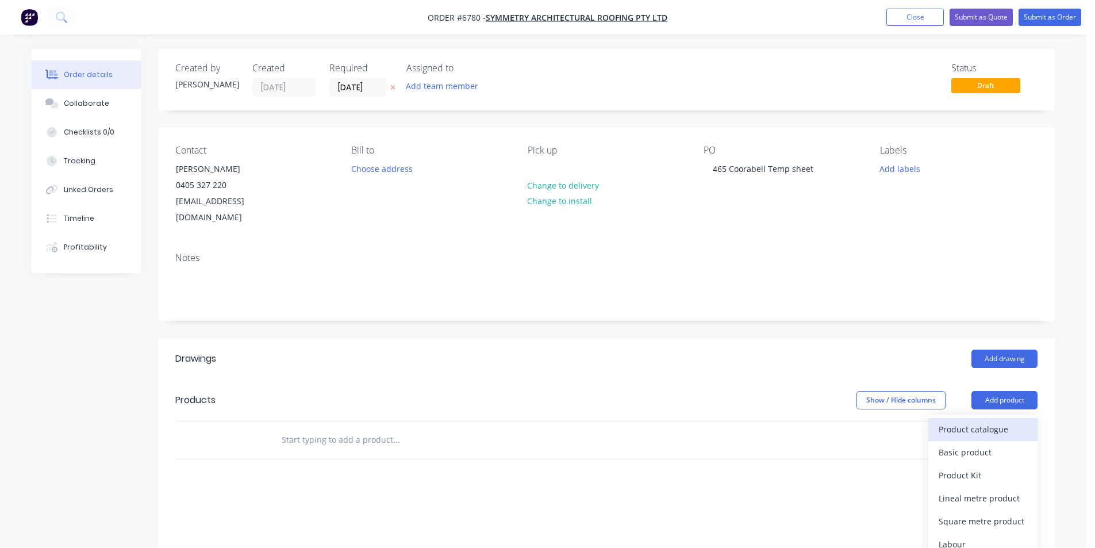
click at [1002, 421] on div "Product catalogue" at bounding box center [983, 429] width 89 height 17
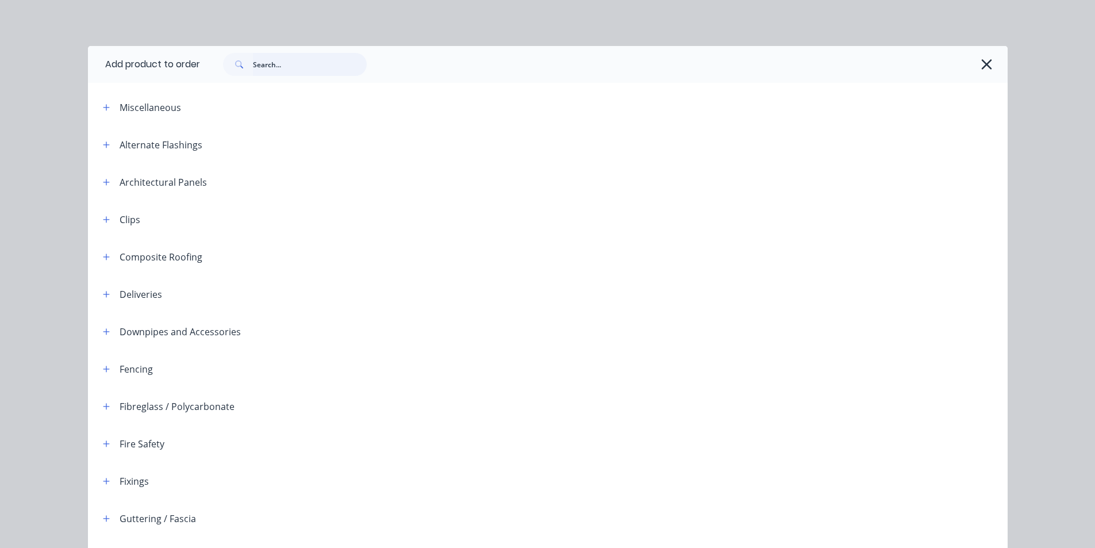
click at [284, 70] on input "text" at bounding box center [310, 64] width 114 height 23
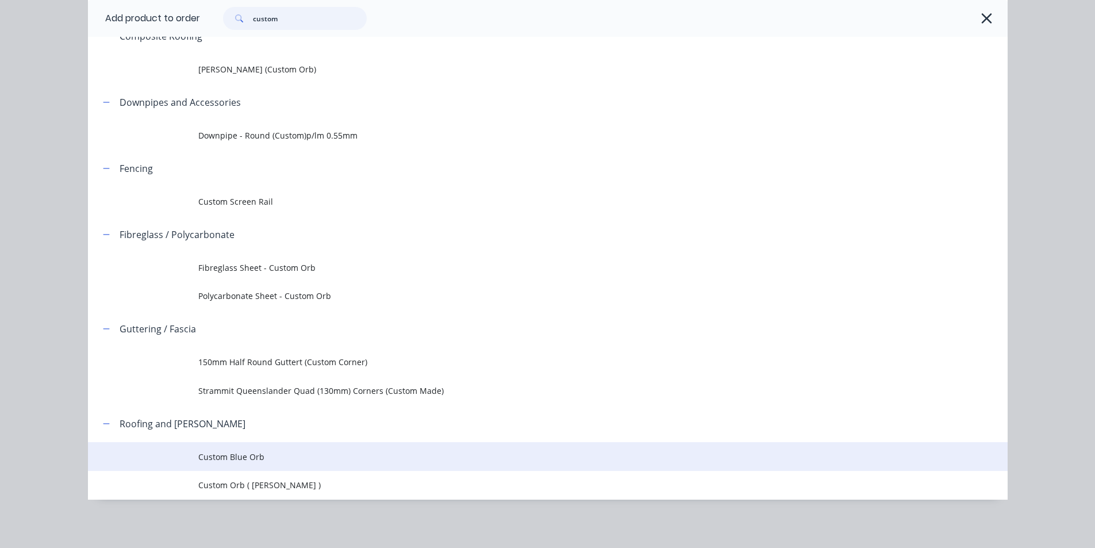
scroll to position [139, 0]
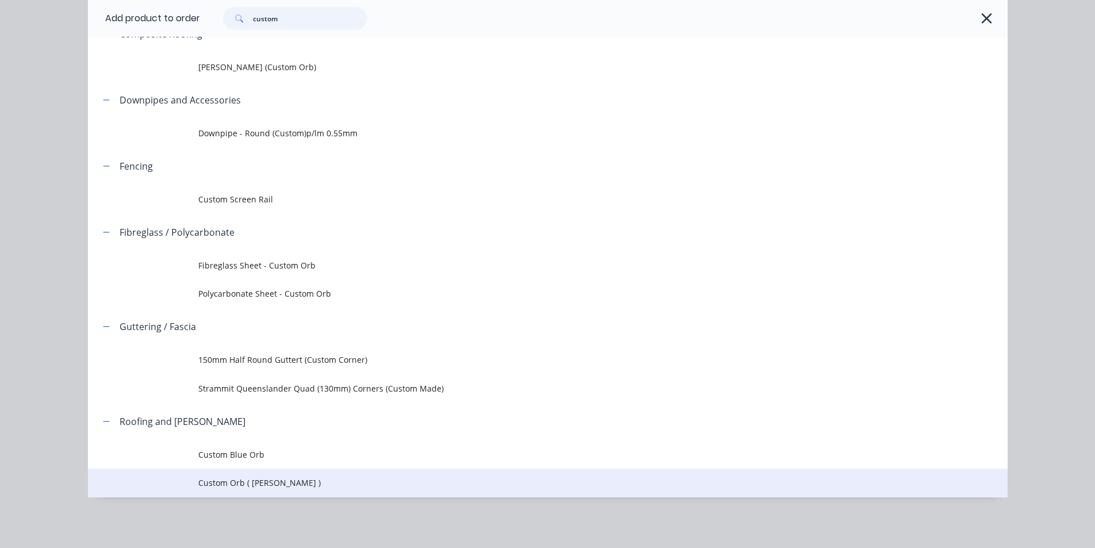
type input "custom"
click at [263, 489] on span "Custom Orb ( [PERSON_NAME] )" at bounding box center [521, 483] width 647 height 12
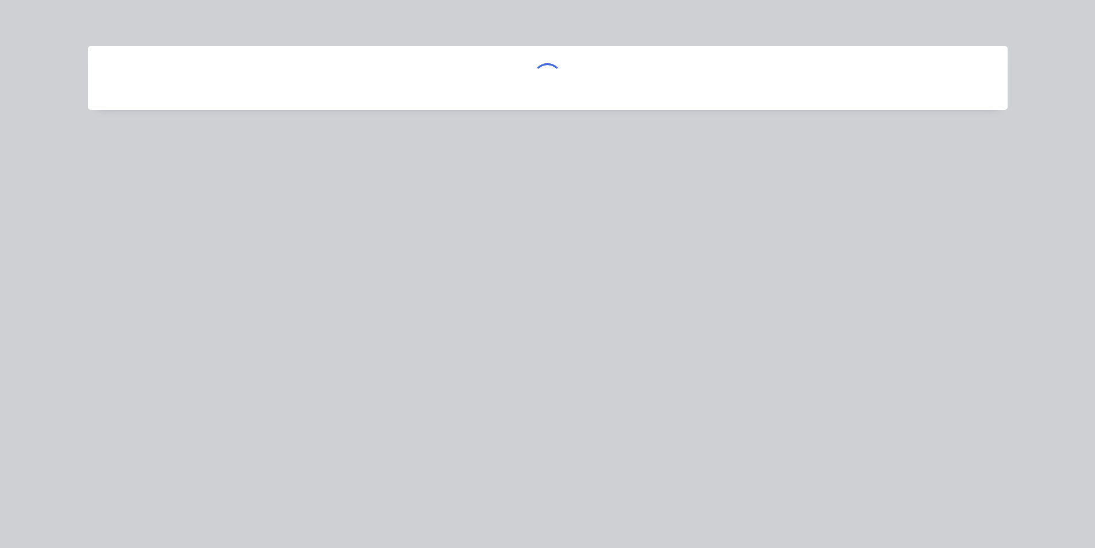
scroll to position [0, 0]
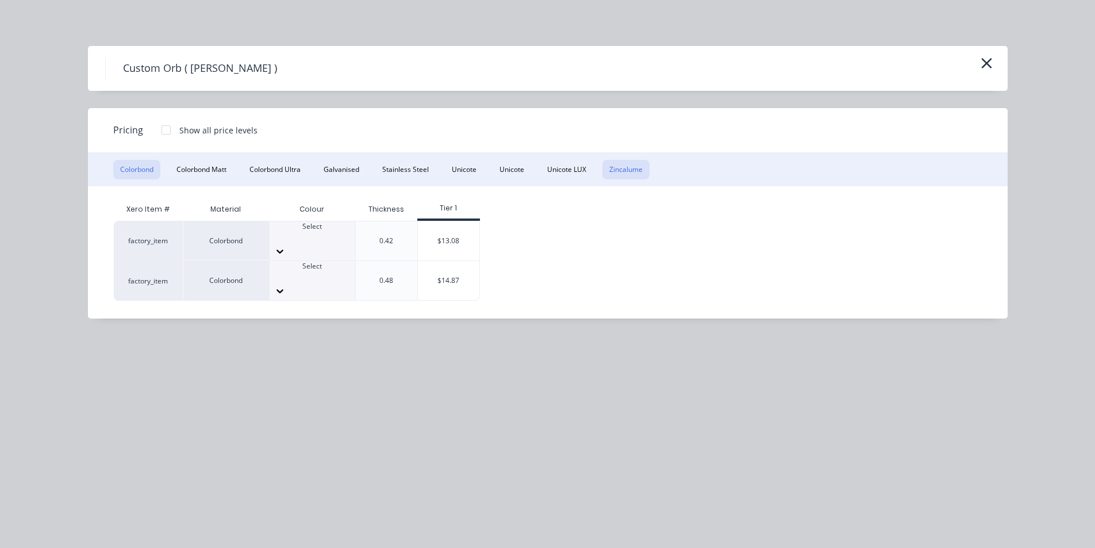
click at [613, 165] on button "Zincalume" at bounding box center [626, 170] width 47 height 20
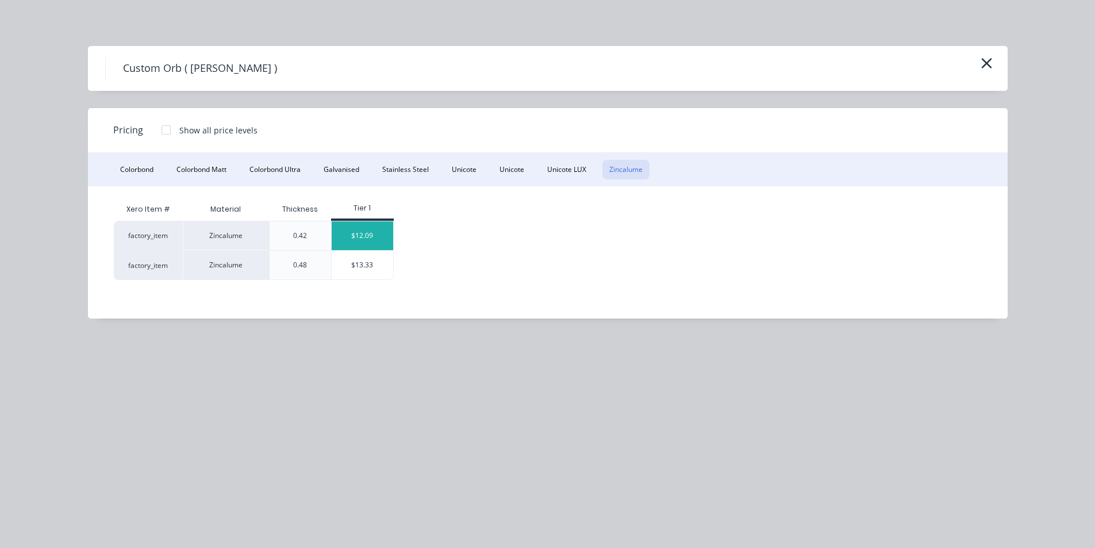
click at [350, 236] on div "$12.09" at bounding box center [363, 235] width 62 height 29
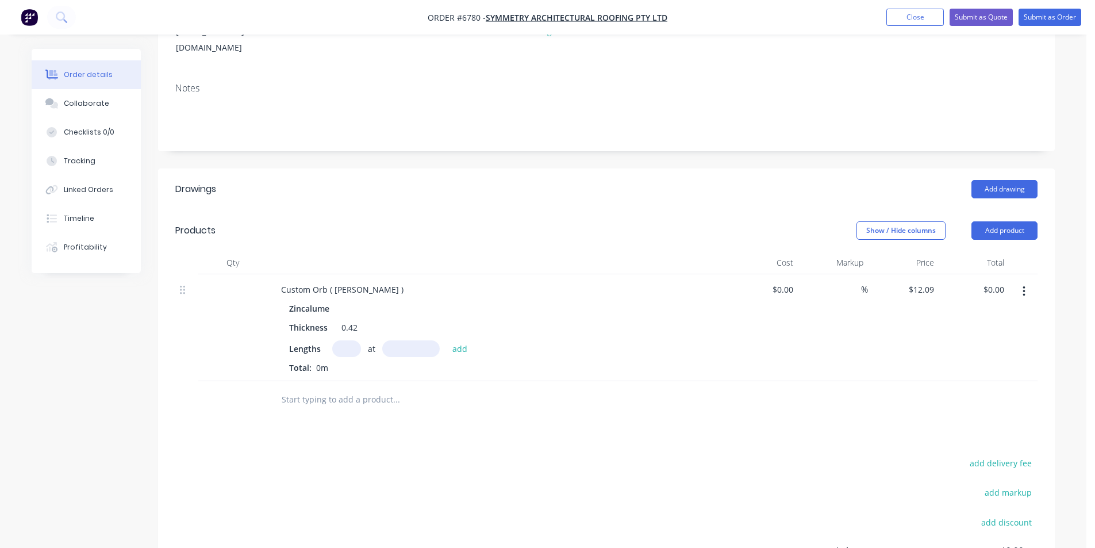
scroll to position [173, 0]
click at [341, 338] on input "text" at bounding box center [346, 346] width 29 height 17
type input "1"
type input "4200"
click at [447, 338] on button "add" at bounding box center [460, 346] width 27 height 16
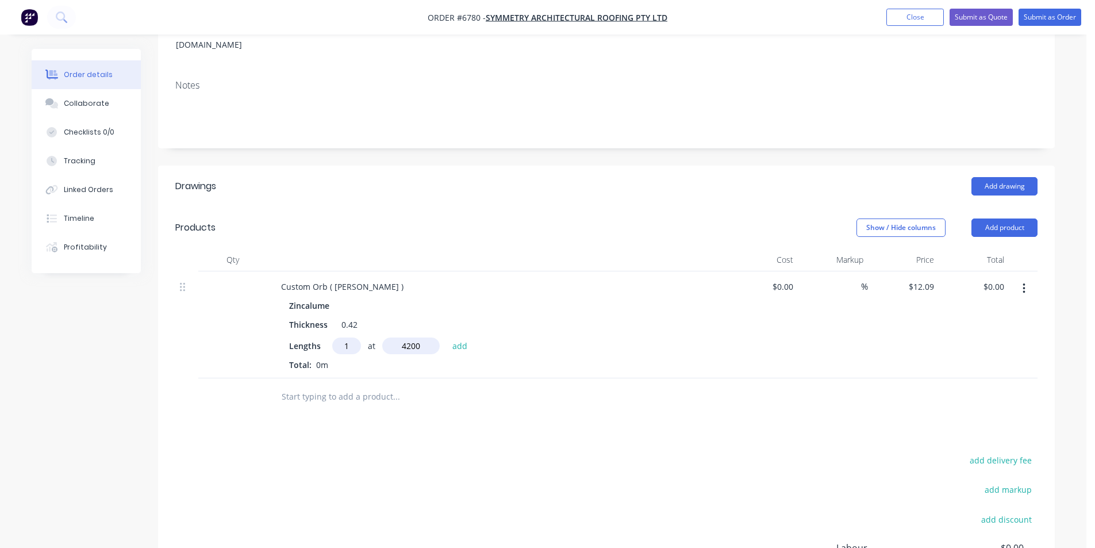
type input "$50.78"
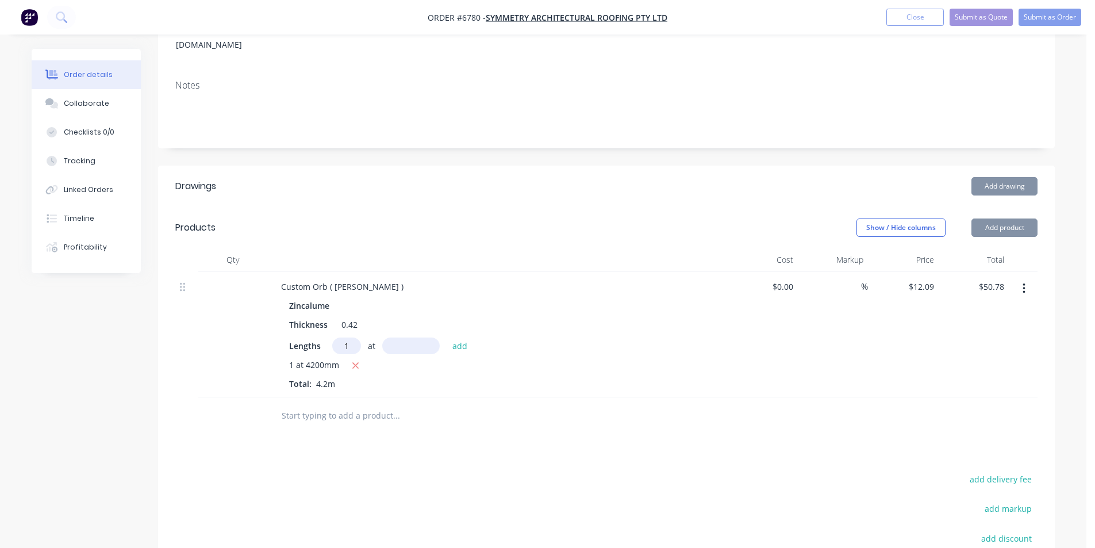
type input "1"
type input "3500"
click at [447, 338] on button "add" at bounding box center [460, 346] width 27 height 16
type input "$93.09"
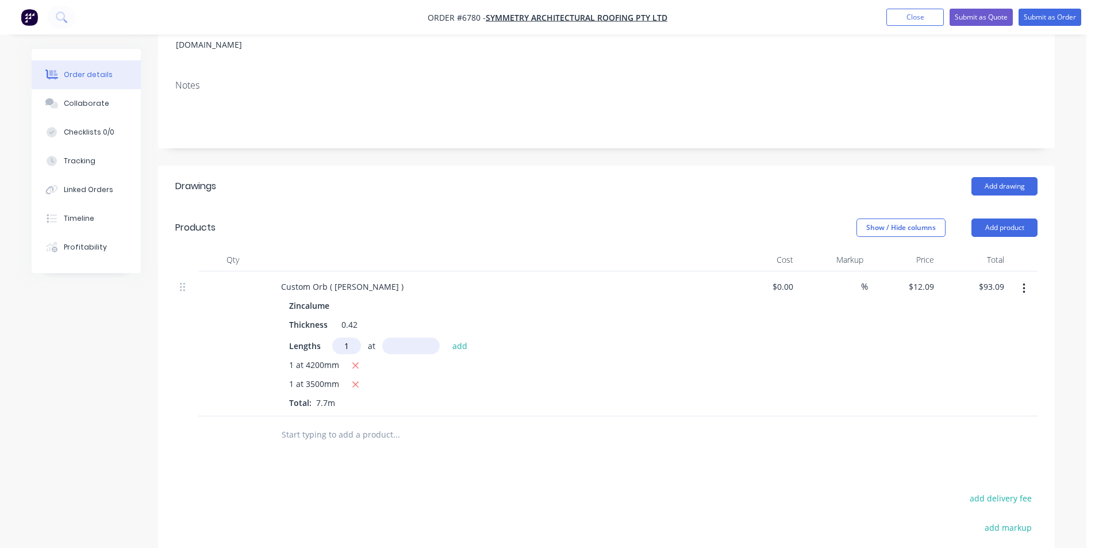
type input "1"
type input "2500"
click at [447, 338] on button "add" at bounding box center [460, 346] width 27 height 16
type input "$123.32"
type input "1"
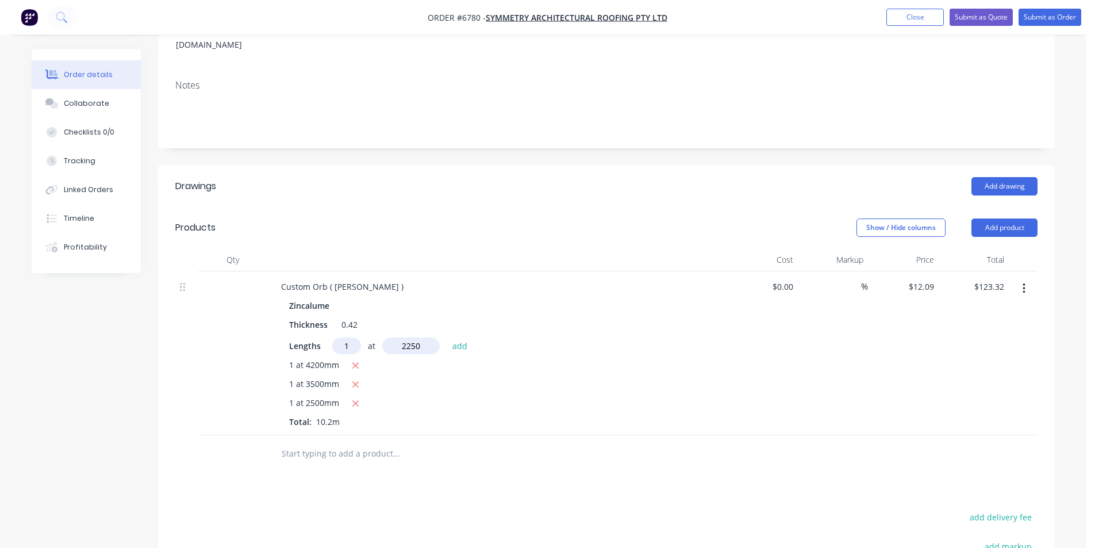
type input "2250"
click at [447, 338] on button "add" at bounding box center [460, 346] width 27 height 16
type input "$150.52"
type input "1"
type input "1150"
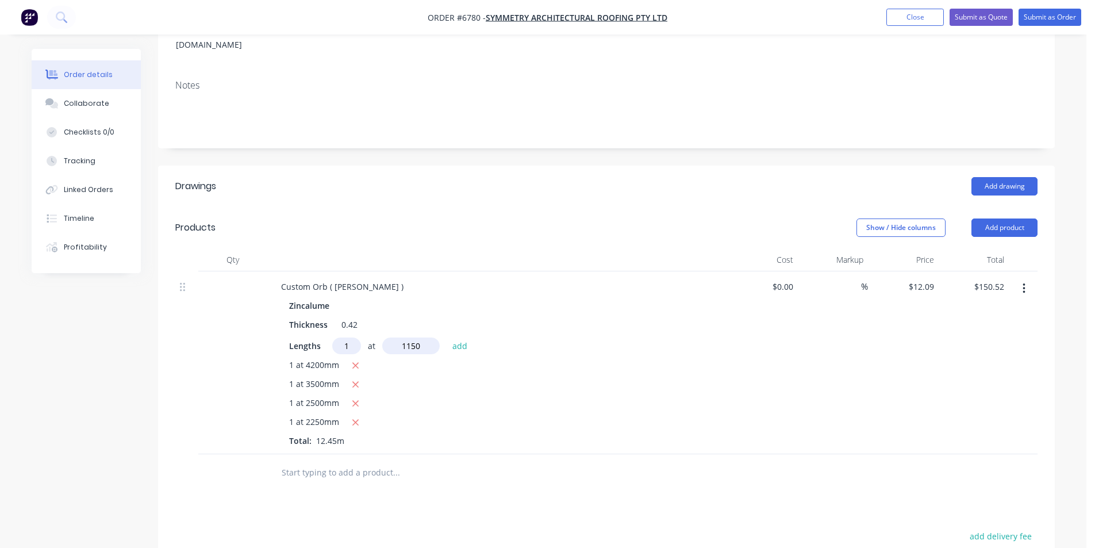
click at [447, 338] on button "add" at bounding box center [460, 346] width 27 height 16
type input "$164.42"
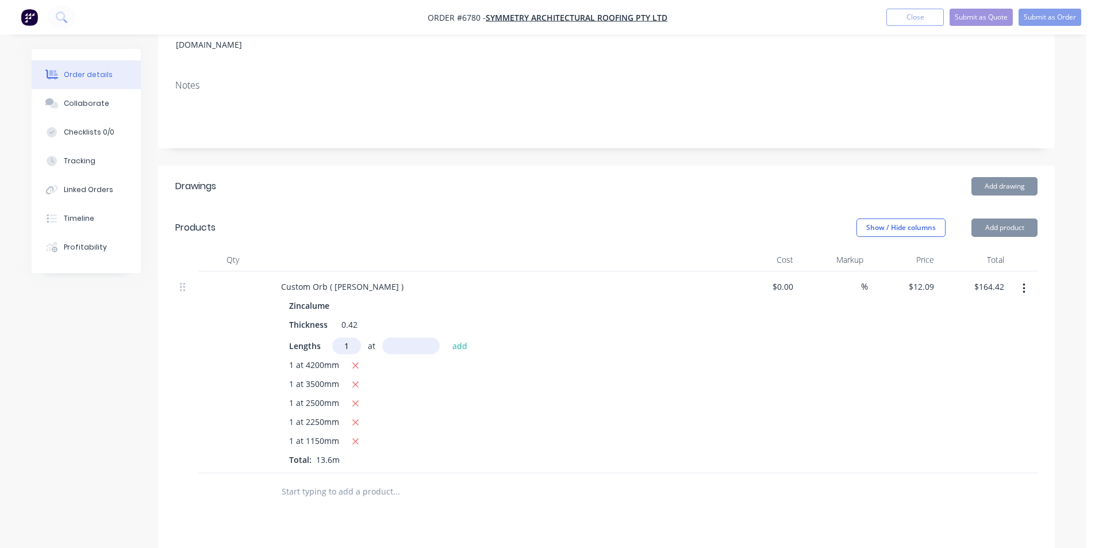
type input "1"
type input "850"
click at [447, 338] on button "add" at bounding box center [460, 346] width 27 height 16
type input "$176.51"
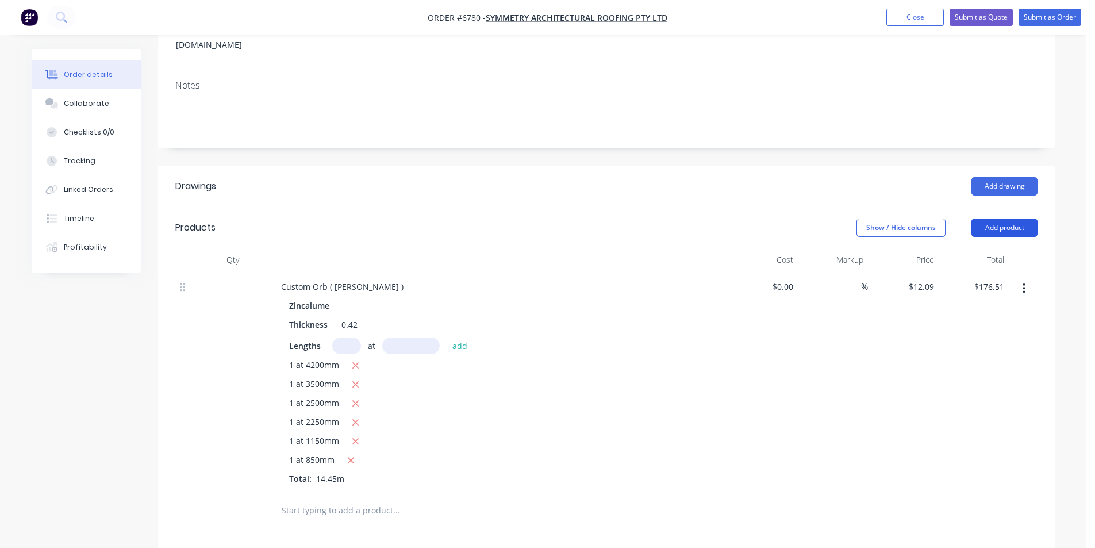
click at [998, 219] on button "Add product" at bounding box center [1005, 228] width 66 height 18
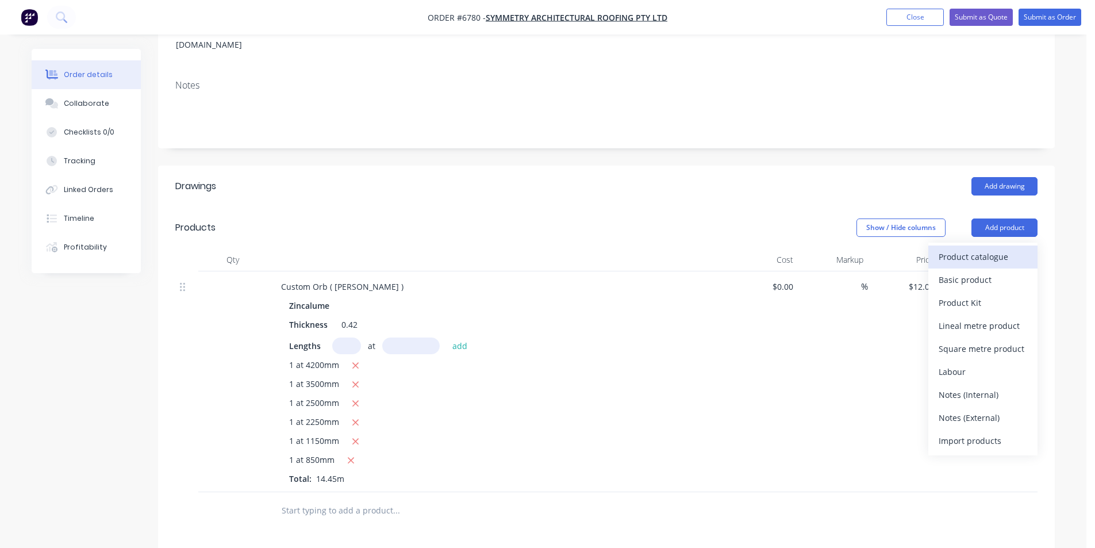
click at [989, 248] on div "Product catalogue" at bounding box center [983, 256] width 89 height 17
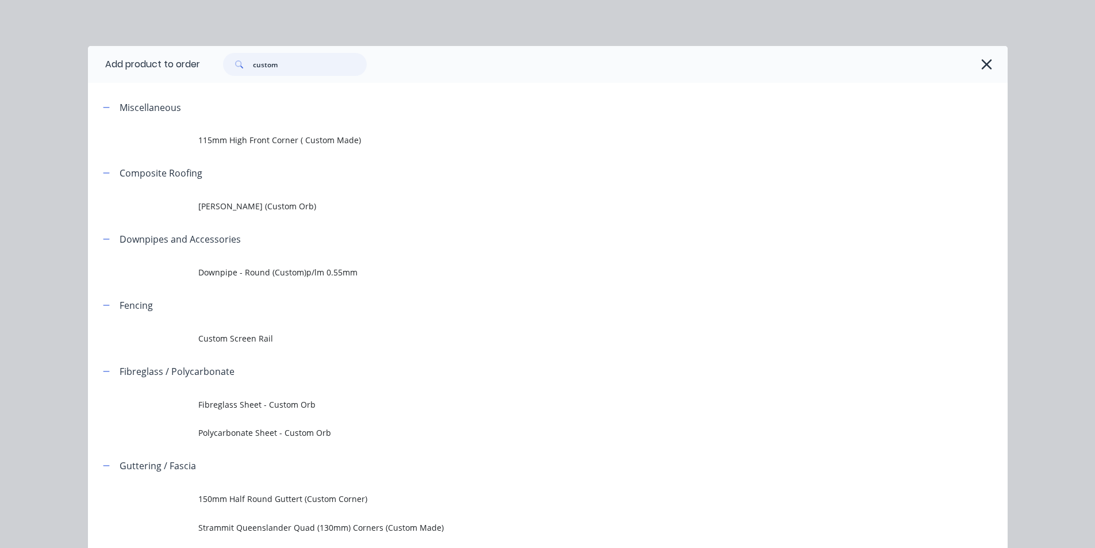
click at [305, 59] on input "custom" at bounding box center [310, 64] width 114 height 23
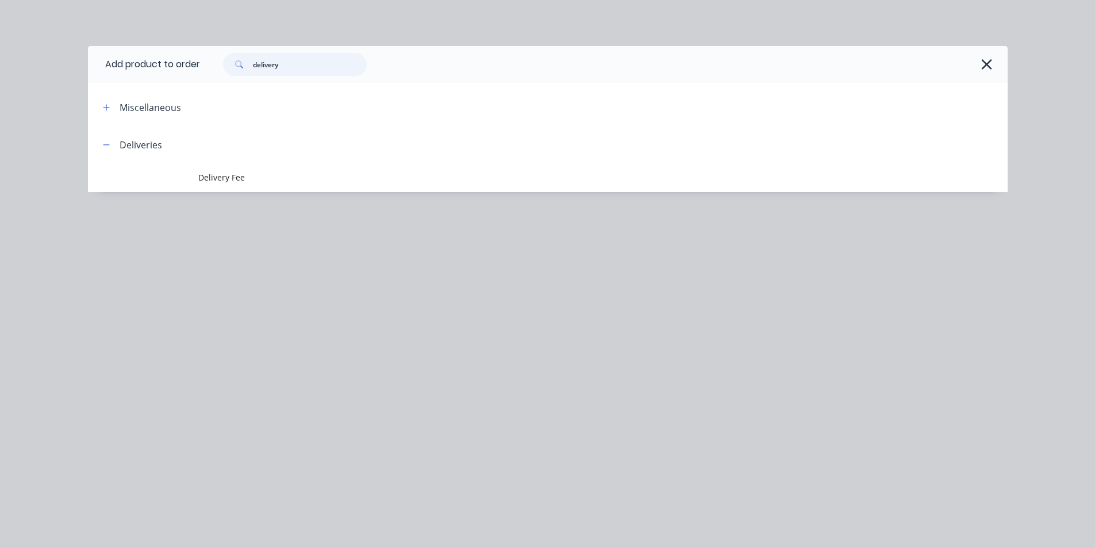
type input "delivery"
click at [229, 197] on div "Add product to order delivery Miscellaneous Deliveries Delivery Fee" at bounding box center [548, 136] width 920 height 181
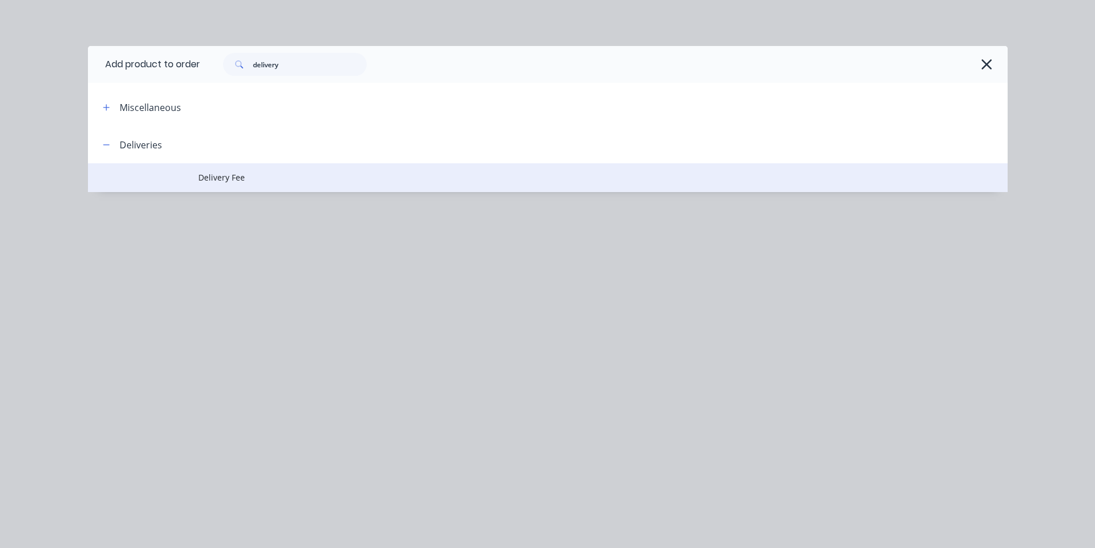
click at [233, 174] on span "Delivery Fee" at bounding box center [521, 177] width 647 height 12
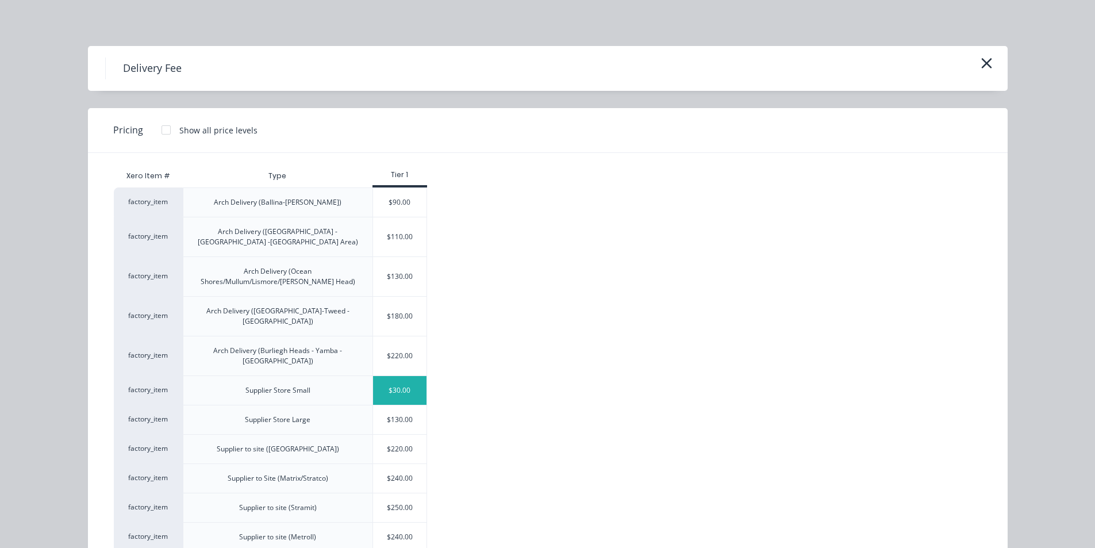
click at [413, 376] on div "$30.00" at bounding box center [400, 390] width 54 height 29
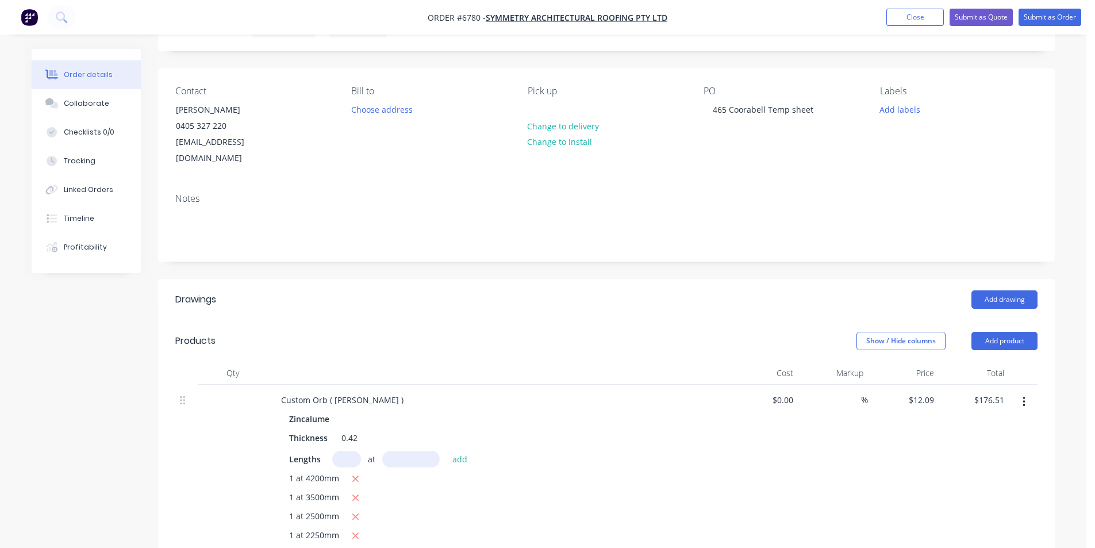
scroll to position [58, 0]
click at [1053, 16] on button "Submit as Order" at bounding box center [1050, 17] width 63 height 17
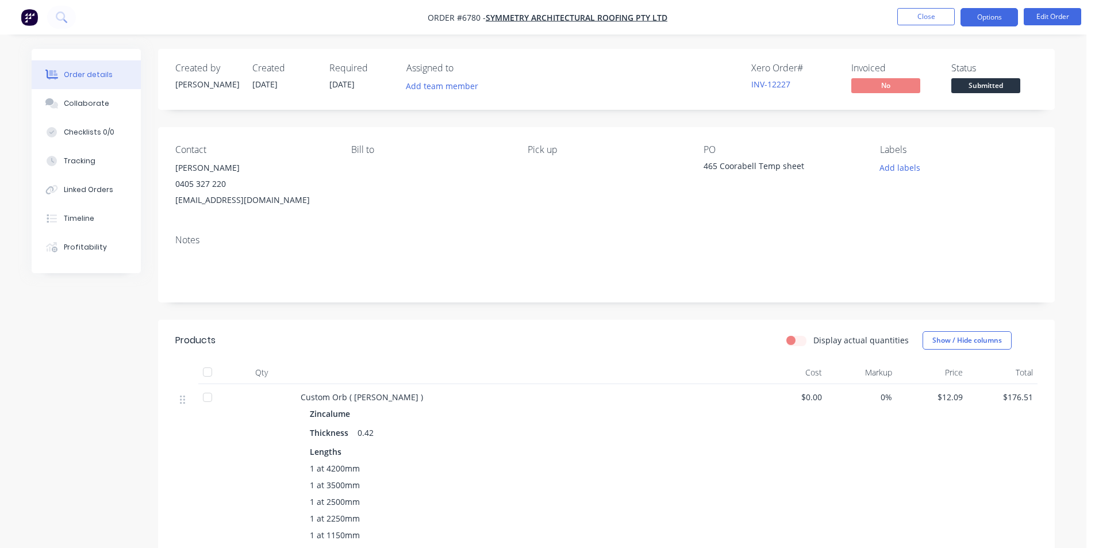
click at [984, 12] on button "Options" at bounding box center [990, 17] width 58 height 18
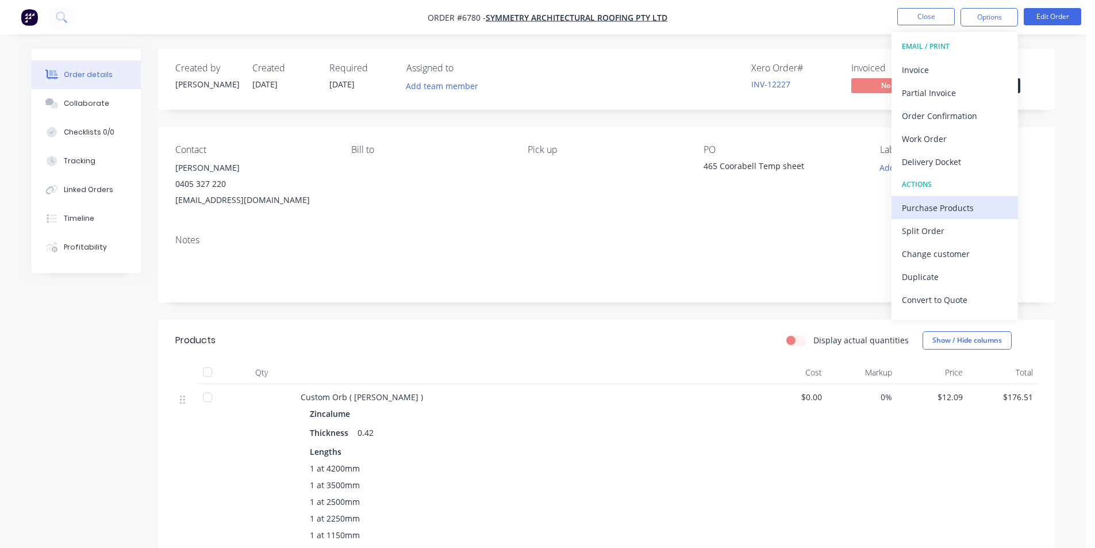
click at [953, 203] on div "Purchase Products" at bounding box center [955, 208] width 106 height 17
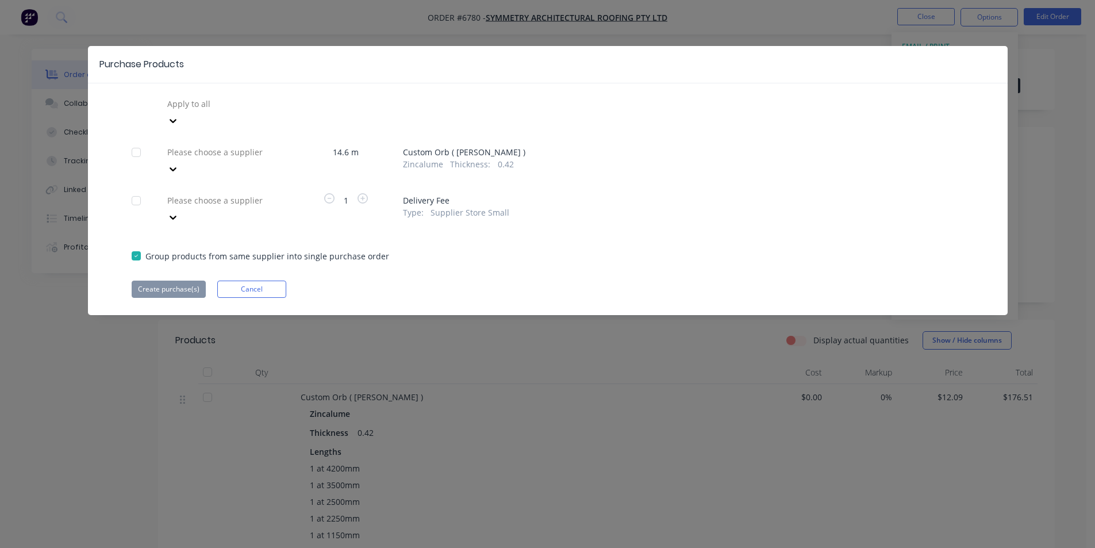
click at [216, 117] on div "Apply to all Please choose a supplier 14.6 m Custom Orb ( [PERSON_NAME] ) Zinca…" at bounding box center [548, 196] width 920 height 203
click at [209, 145] on div at bounding box center [249, 152] width 166 height 14
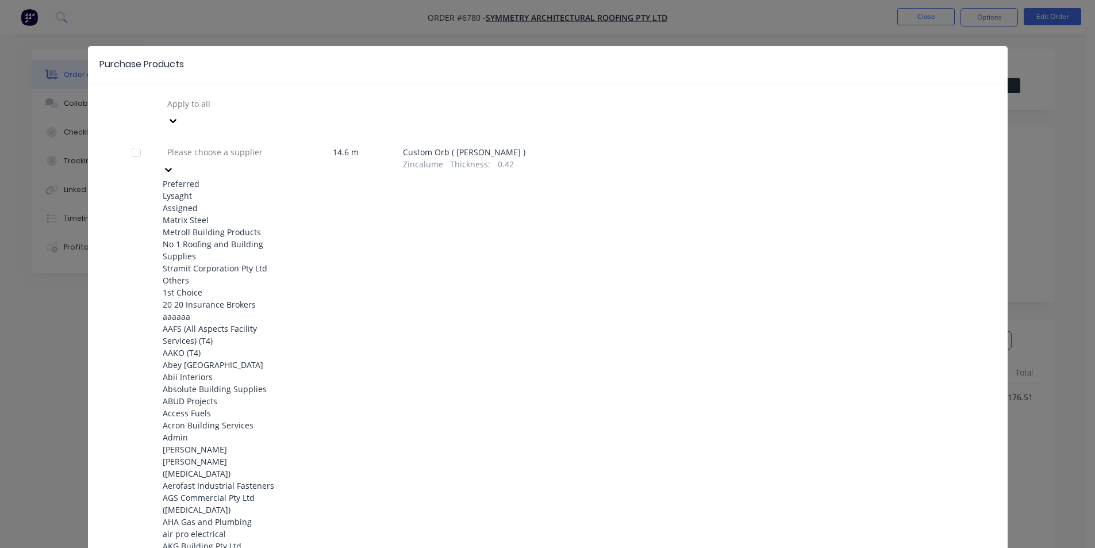
click at [210, 238] on div "Metroll Building Products" at bounding box center [226, 232] width 127 height 12
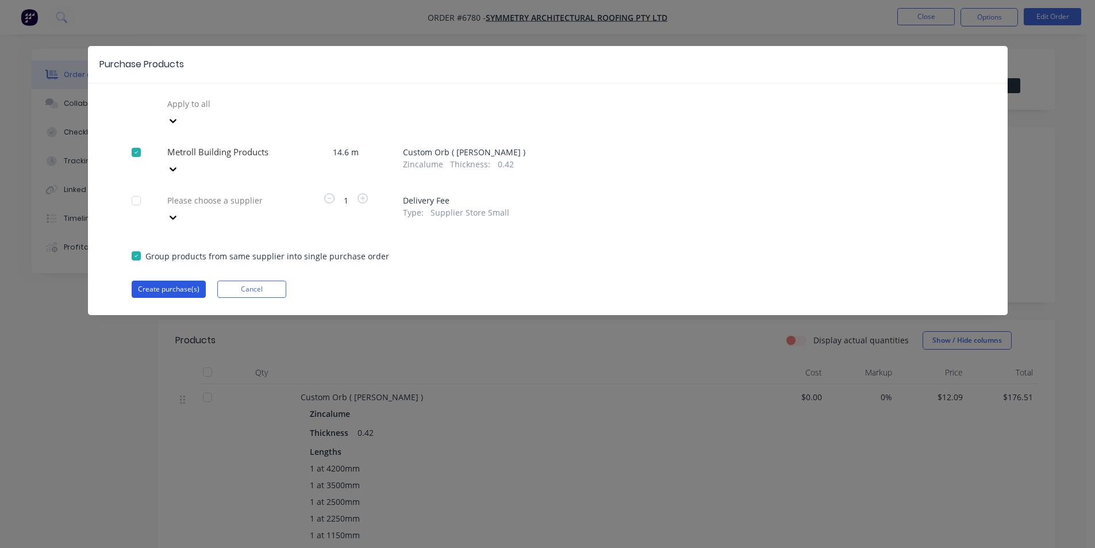
click at [198, 281] on button "Create purchase(s)" at bounding box center [169, 289] width 74 height 17
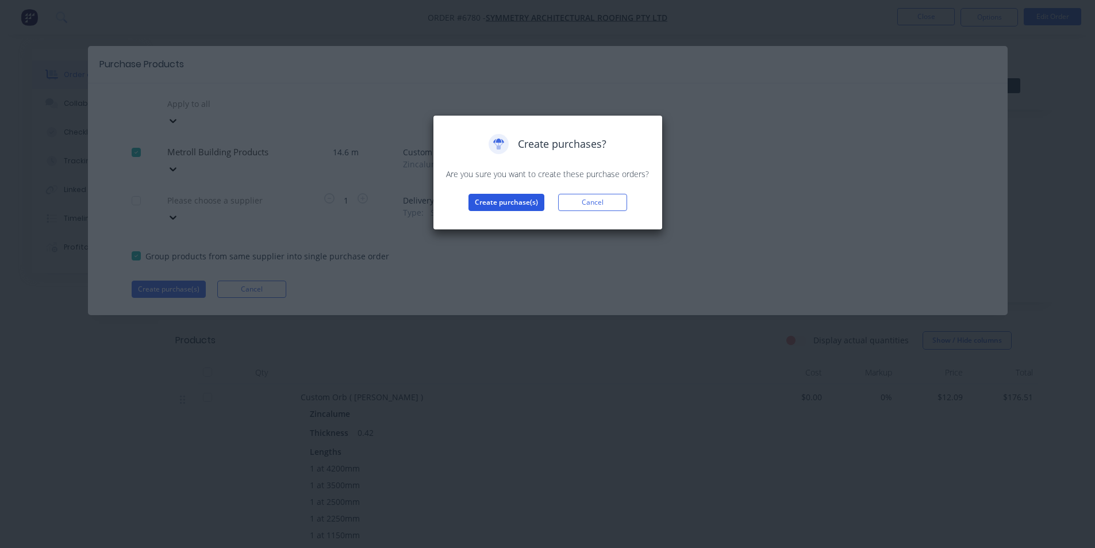
click at [511, 202] on button "Create purchase(s)" at bounding box center [507, 202] width 76 height 17
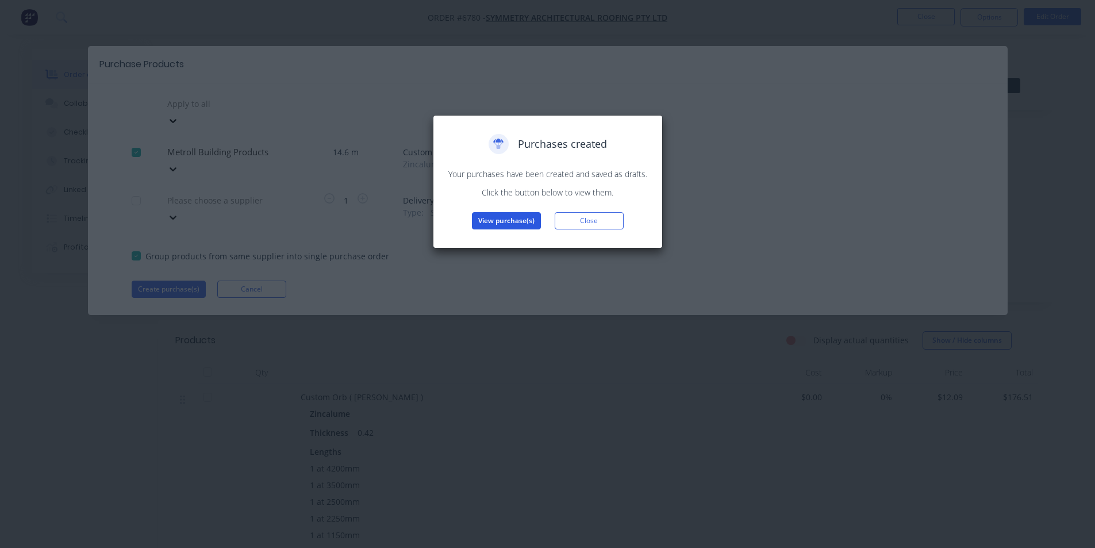
click at [509, 217] on button "View purchase(s)" at bounding box center [506, 220] width 69 height 17
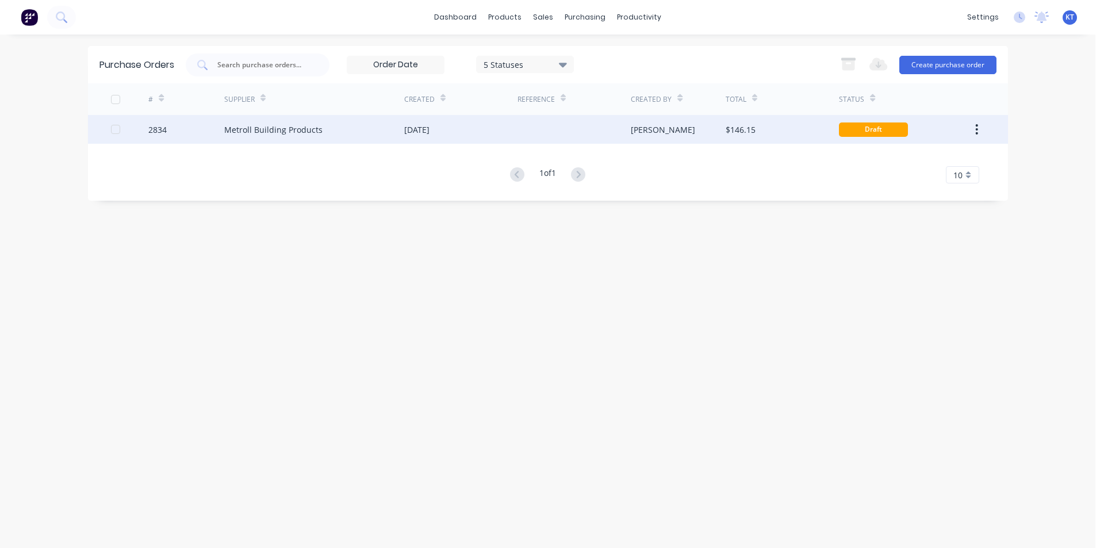
click at [255, 136] on div "Metroll Building Products" at bounding box center [314, 129] width 180 height 29
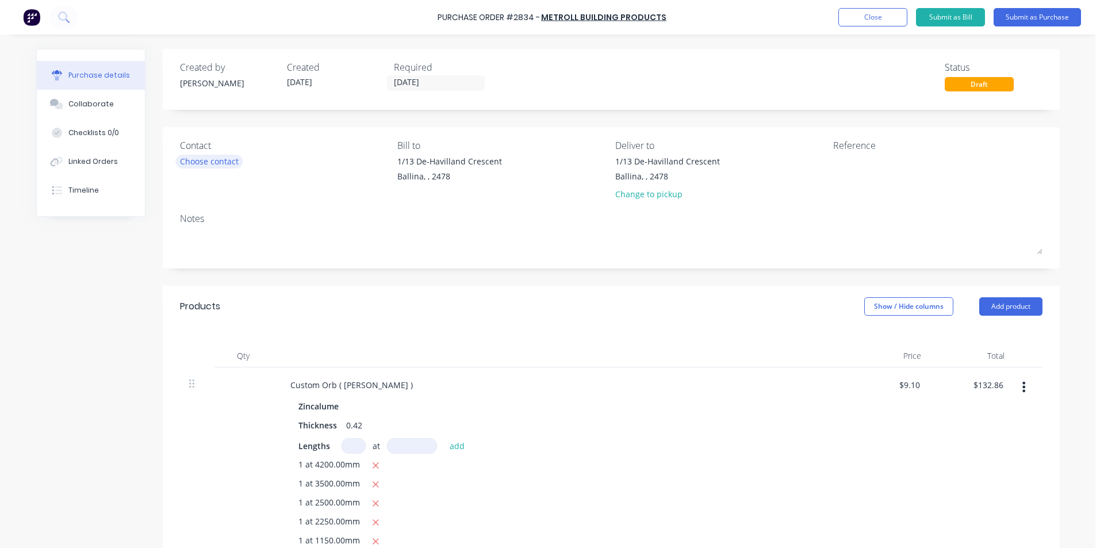
click at [209, 156] on div "Choose contact" at bounding box center [209, 161] width 59 height 12
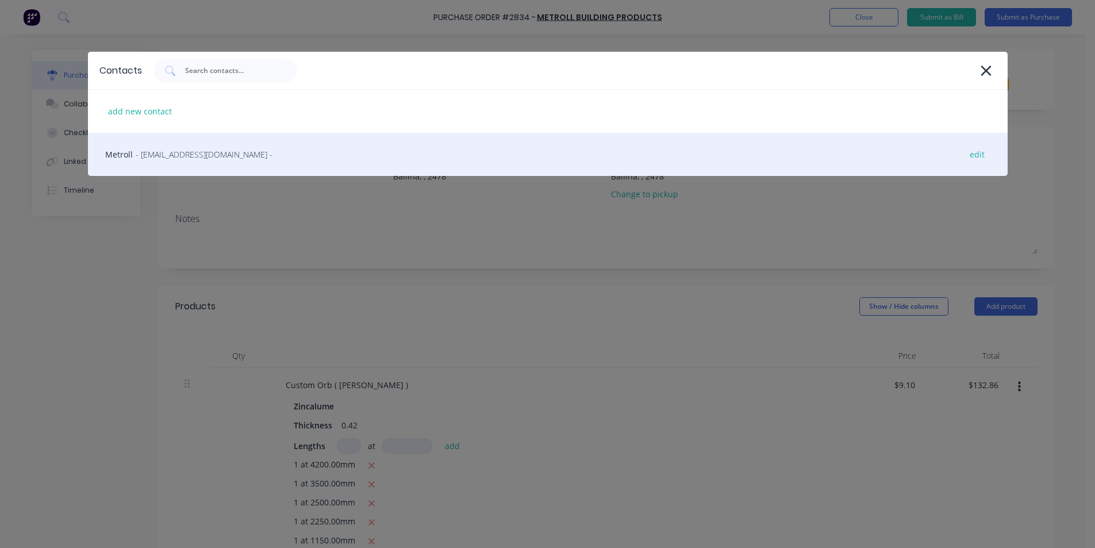
click at [230, 160] on span "- [EMAIL_ADDRESS][DOMAIN_NAME] -" at bounding box center [204, 154] width 137 height 12
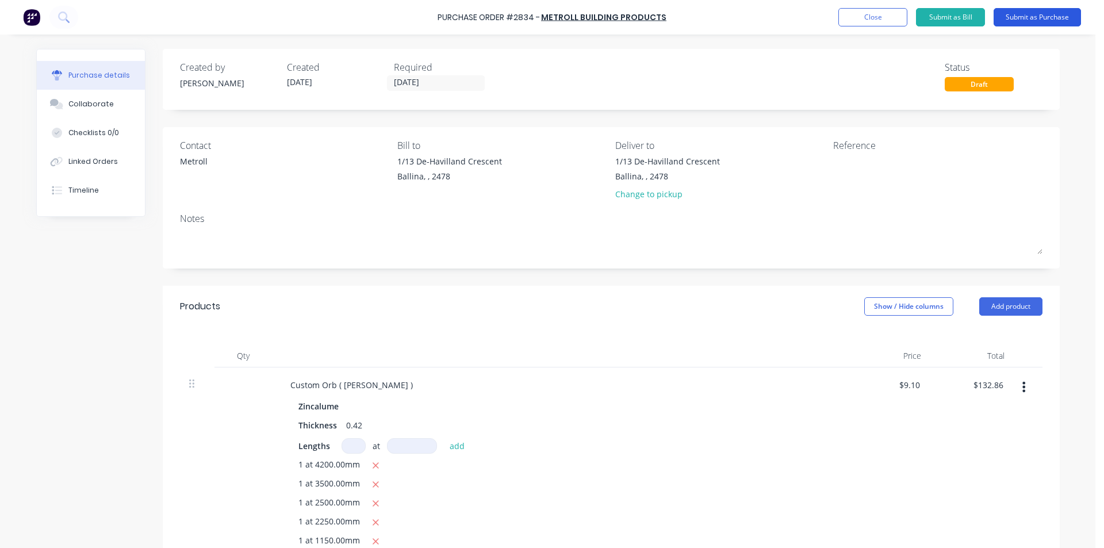
click at [1047, 16] on button "Submit as Purchase" at bounding box center [1037, 17] width 87 height 18
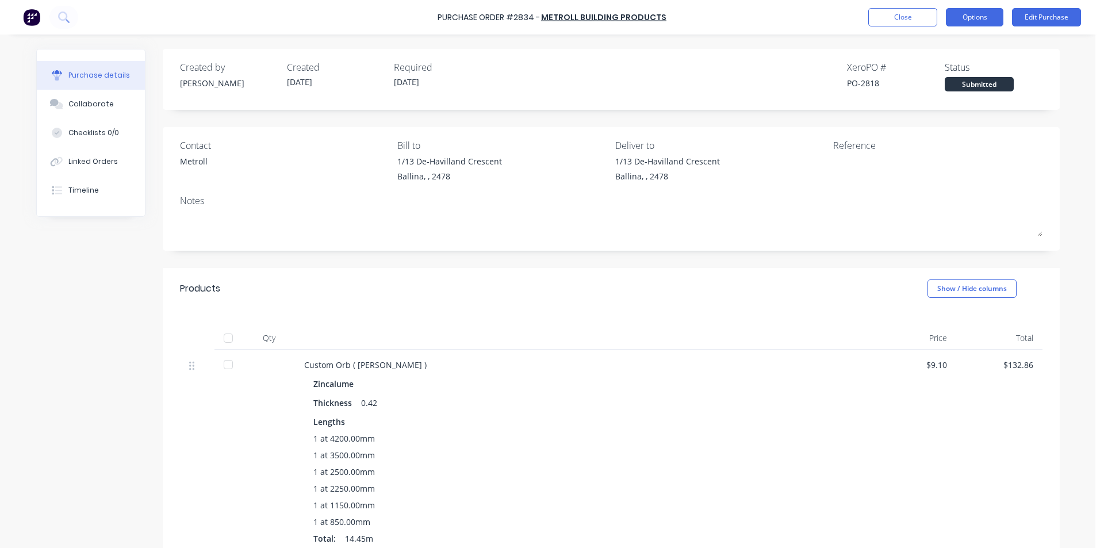
click at [1003, 16] on button "Options" at bounding box center [975, 17] width 58 height 18
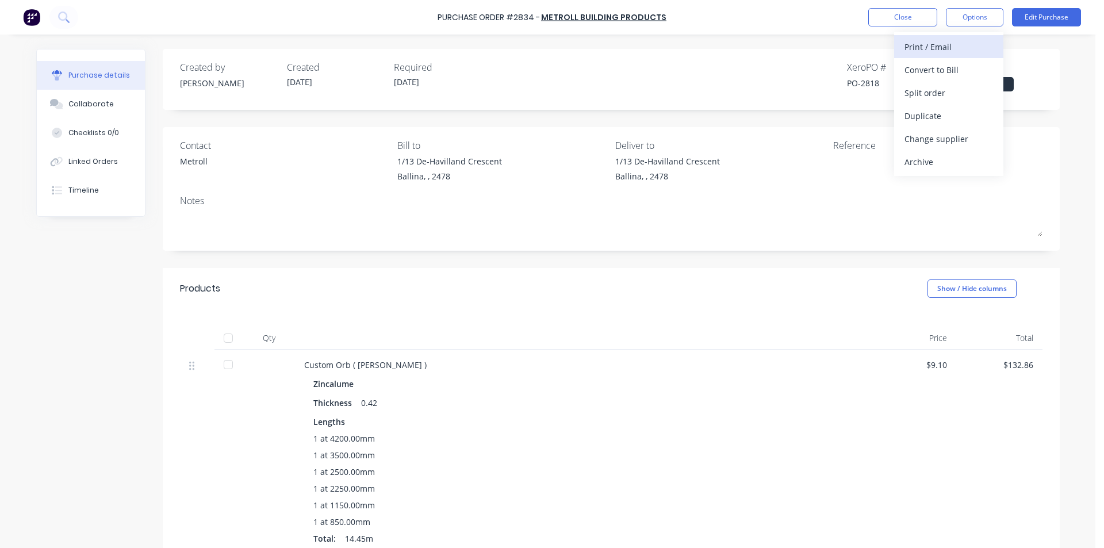
click at [922, 51] on div "Print / Email" at bounding box center [949, 47] width 89 height 17
click at [948, 89] on div "Without pricing" at bounding box center [949, 93] width 89 height 17
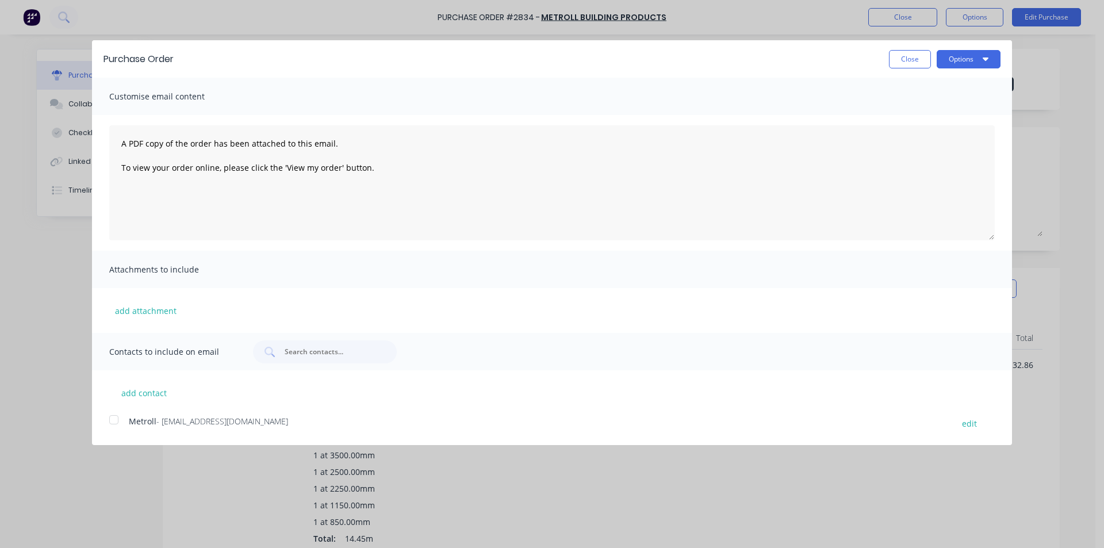
click at [114, 419] on div at bounding box center [113, 419] width 23 height 23
click at [990, 60] on button "Options" at bounding box center [969, 59] width 64 height 18
click at [981, 109] on div "Email" at bounding box center [946, 111] width 89 height 17
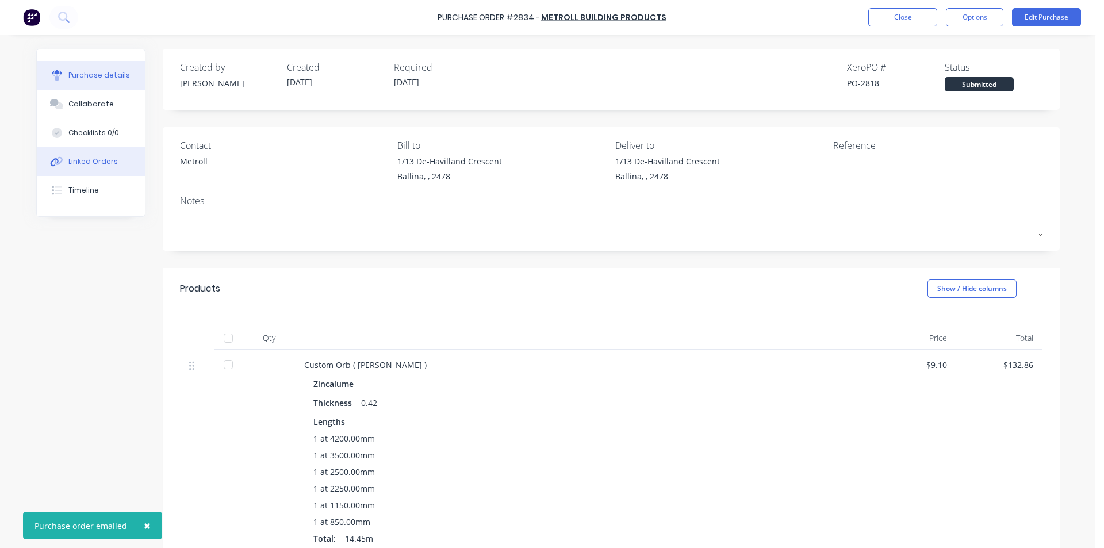
click at [87, 156] on button "Linked Orders" at bounding box center [91, 161] width 108 height 29
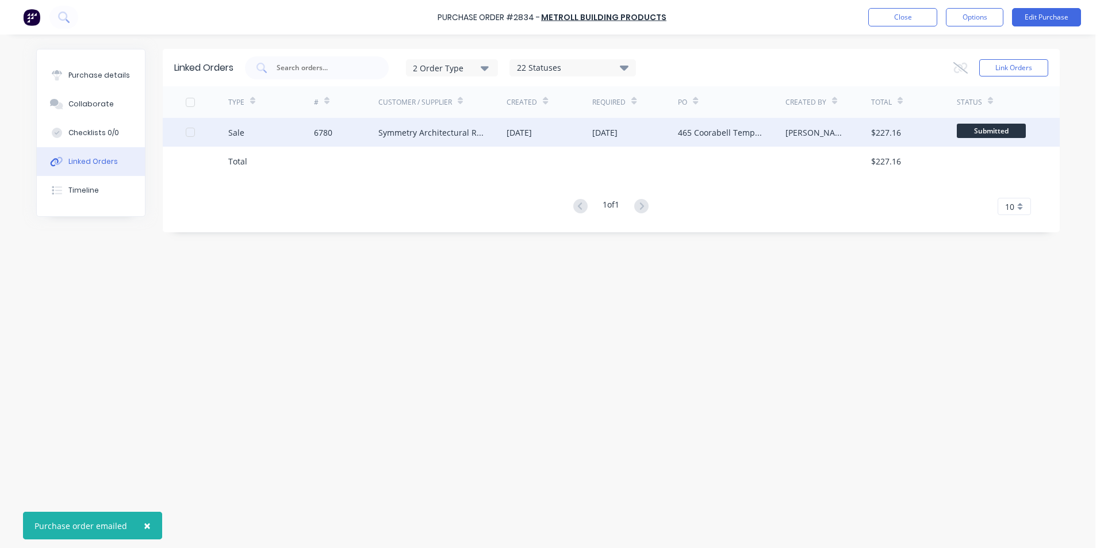
click at [754, 127] on div "465 Coorabell Temp sheet" at bounding box center [720, 133] width 84 height 12
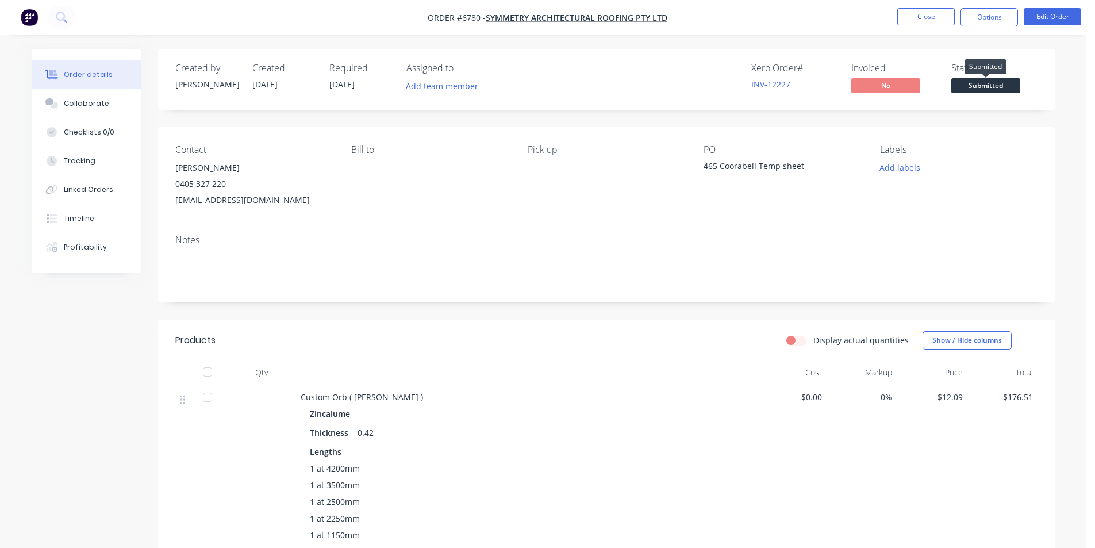
click at [996, 90] on span "Submitted" at bounding box center [986, 85] width 69 height 14
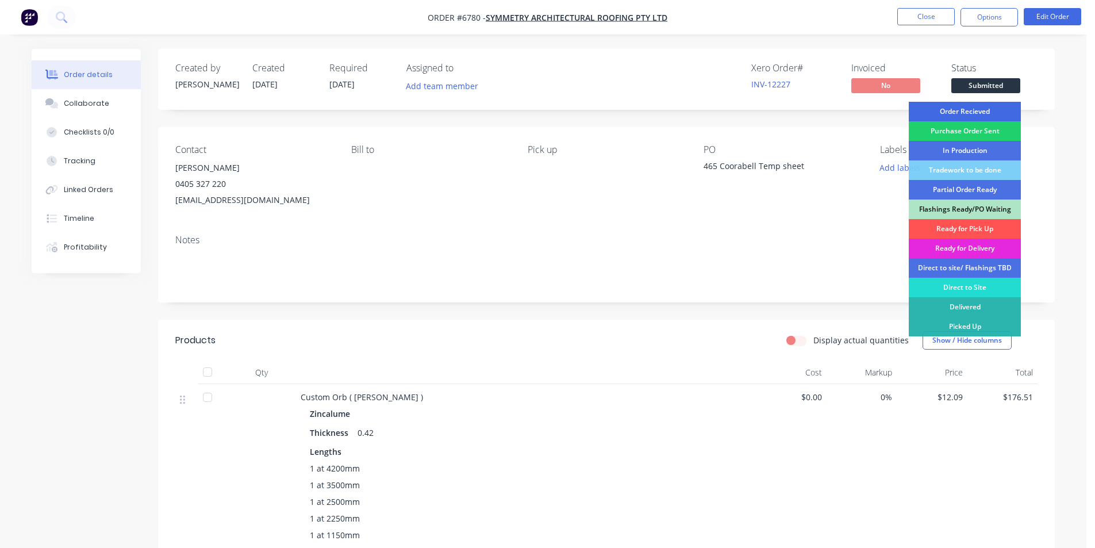
click at [993, 113] on div "Order Recieved" at bounding box center [965, 112] width 112 height 20
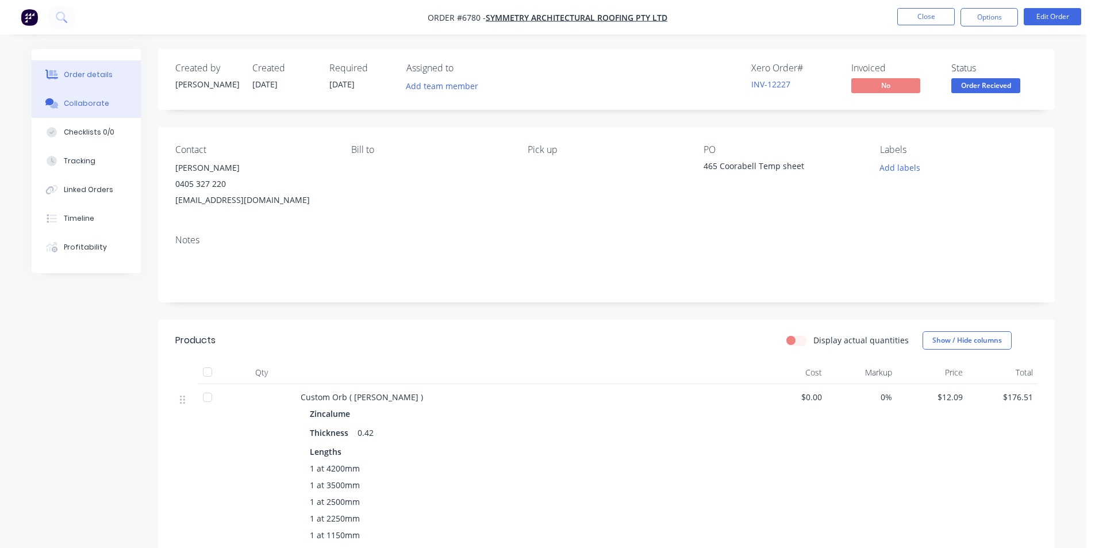
click at [92, 113] on button "Collaborate" at bounding box center [86, 103] width 109 height 29
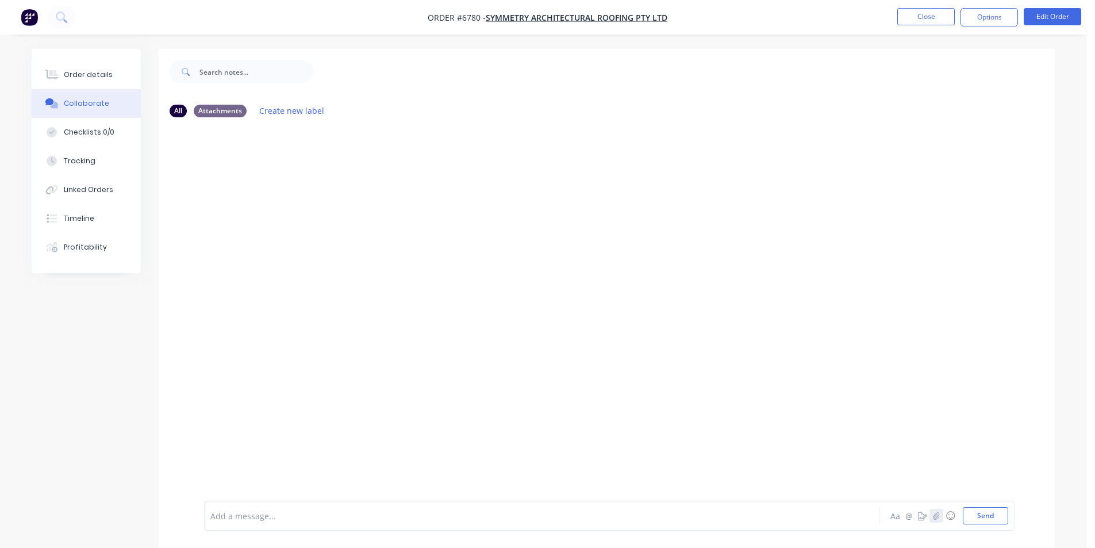
click at [934, 514] on icon "button" at bounding box center [936, 516] width 7 height 8
click at [999, 517] on button "Send" at bounding box center [985, 515] width 45 height 17
click at [79, 71] on div "Order details" at bounding box center [88, 75] width 49 height 10
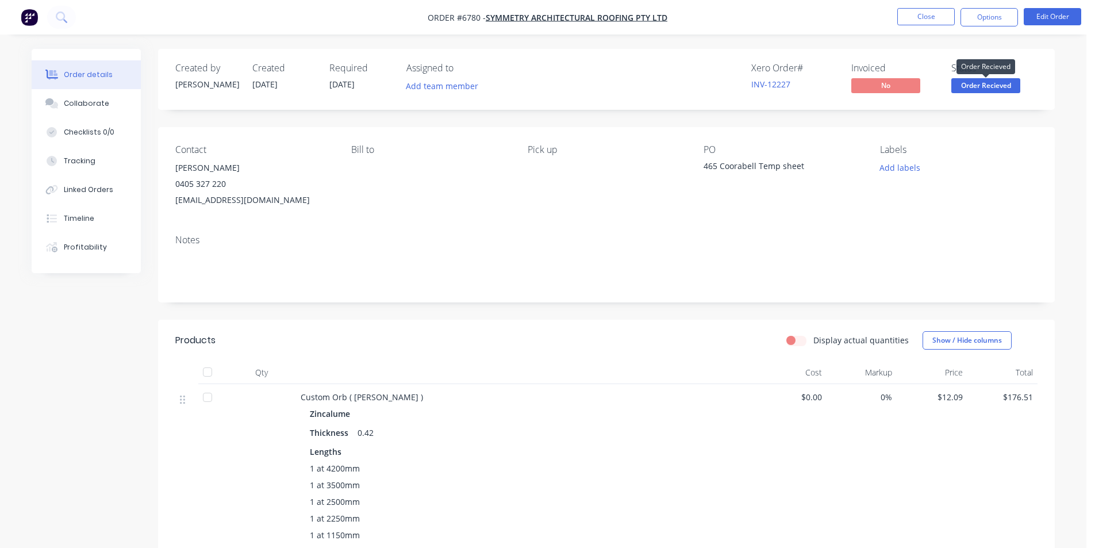
click at [980, 88] on span "Order Recieved" at bounding box center [986, 85] width 69 height 14
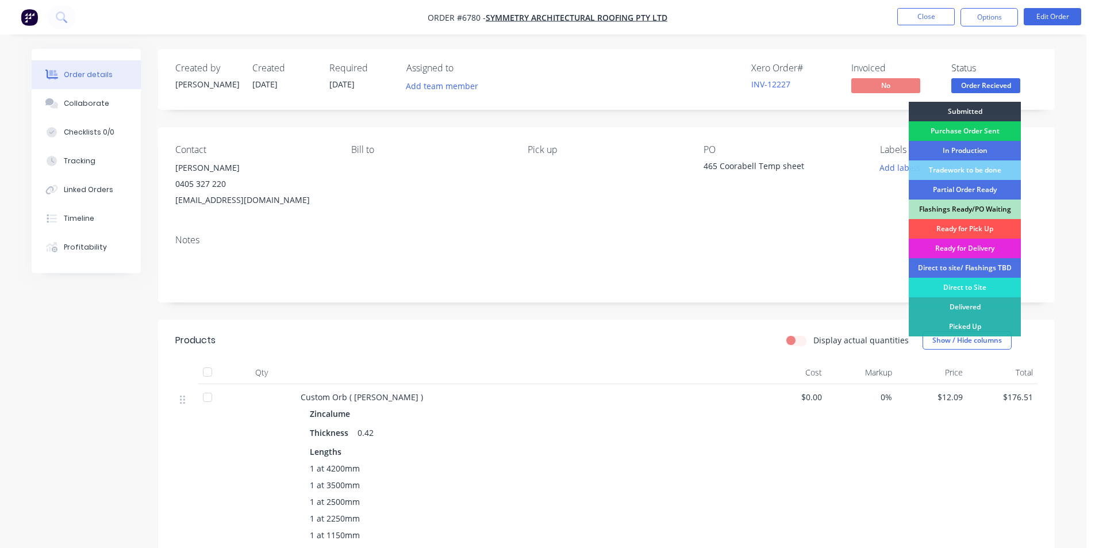
click at [976, 130] on div "Purchase Order Sent" at bounding box center [965, 131] width 112 height 20
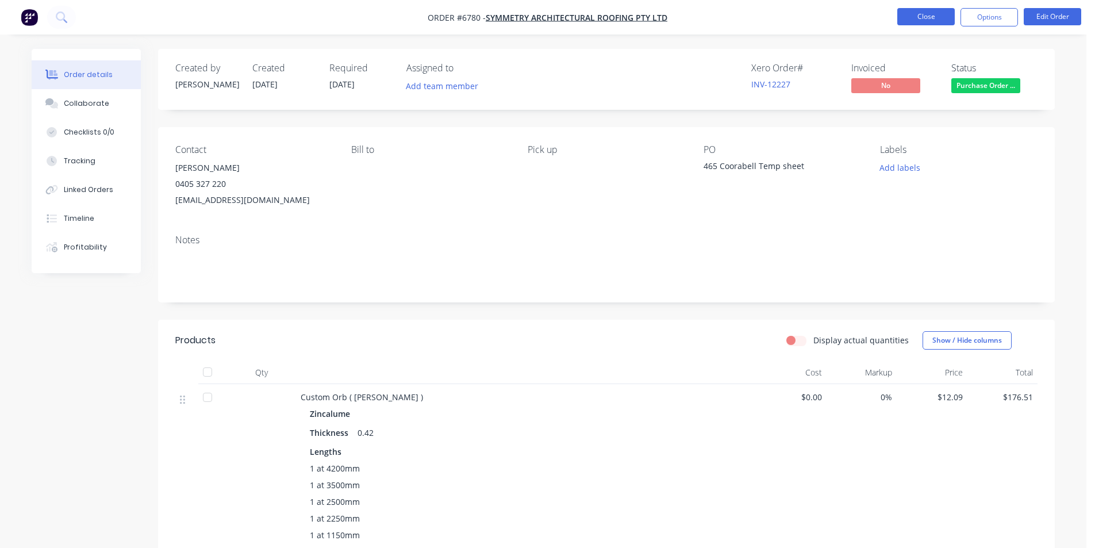
click at [926, 18] on button "Close" at bounding box center [927, 16] width 58 height 17
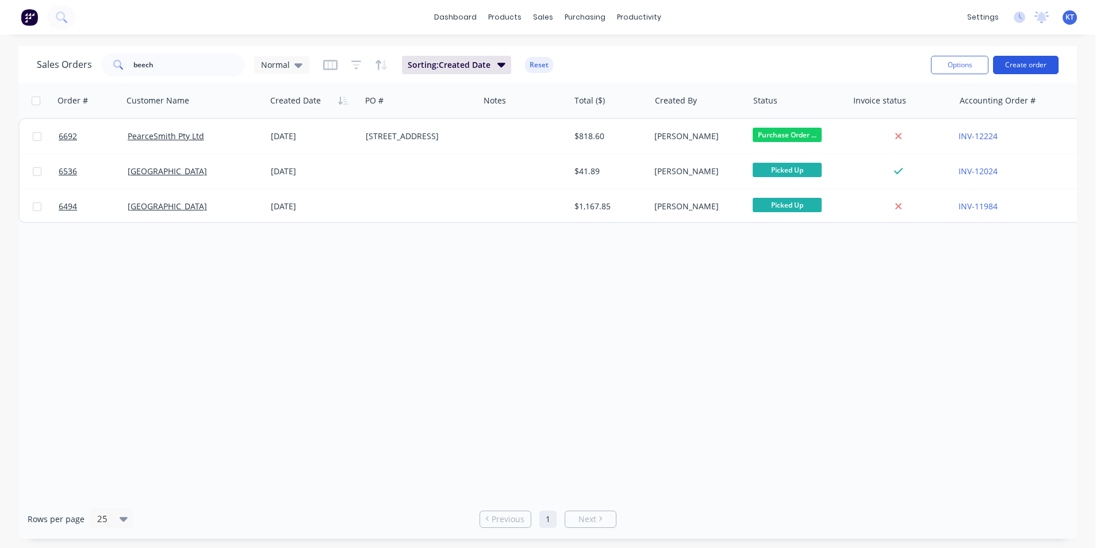
click at [1006, 65] on button "Create order" at bounding box center [1026, 65] width 66 height 18
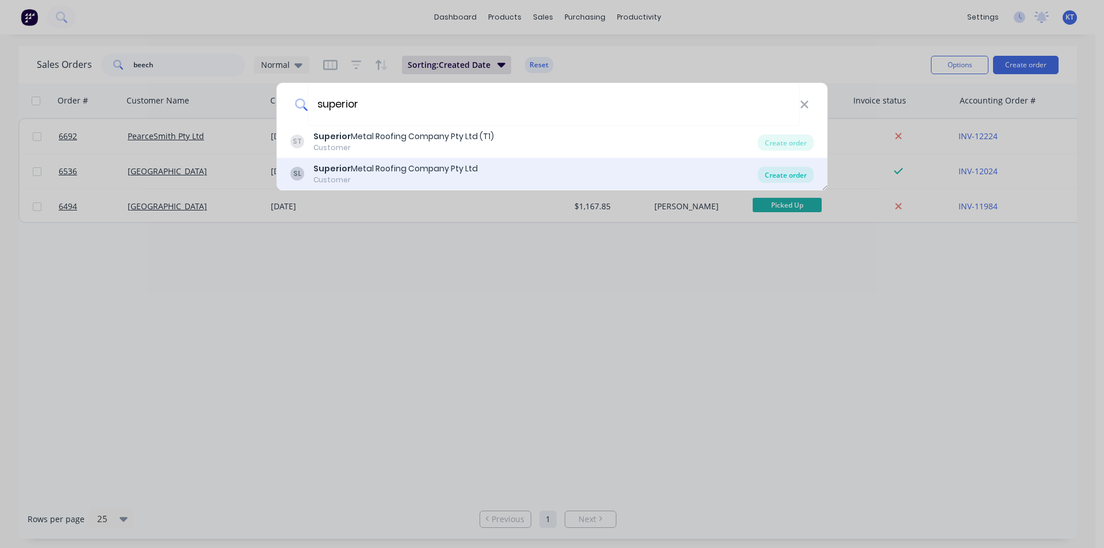
type input "superior"
click at [783, 177] on div "Create order" at bounding box center [786, 175] width 56 height 16
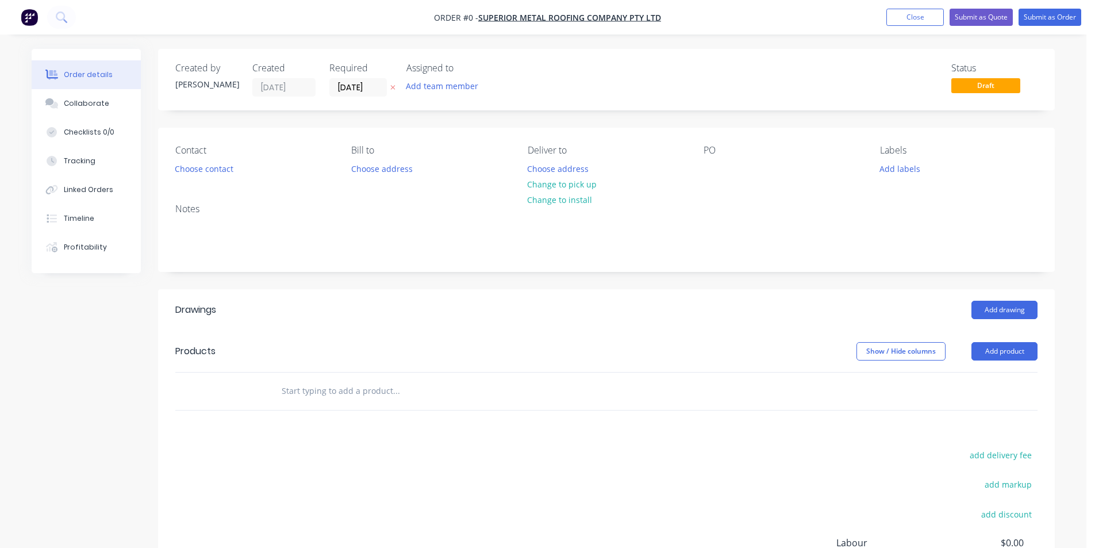
click at [208, 177] on div "Contact Choose contact" at bounding box center [254, 161] width 158 height 32
click at [209, 173] on button "Choose contact" at bounding box center [204, 168] width 71 height 16
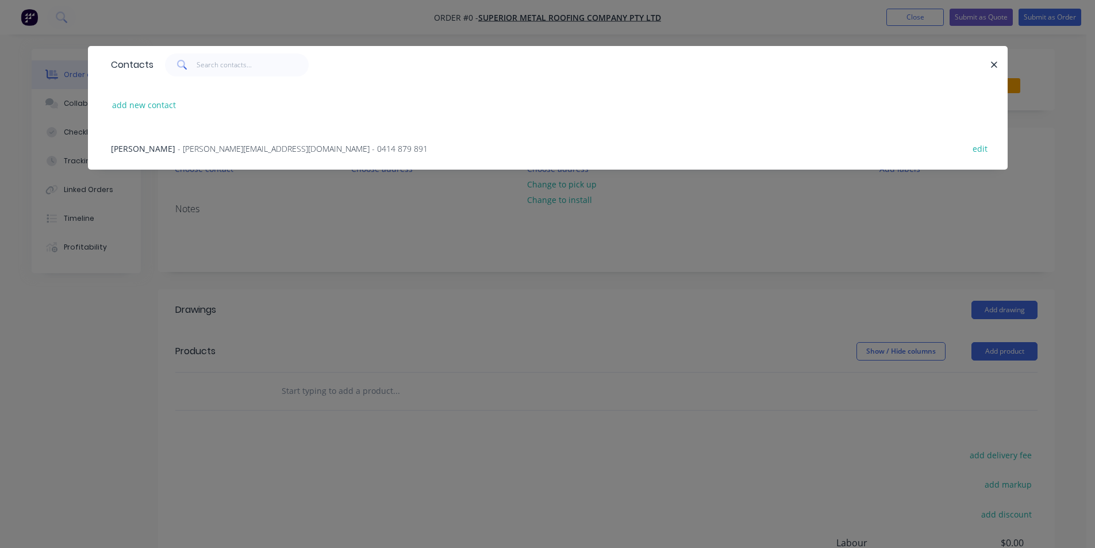
click at [204, 144] on span "- [PERSON_NAME][EMAIL_ADDRESS][DOMAIN_NAME] - 0414 879 891" at bounding box center [303, 148] width 250 height 11
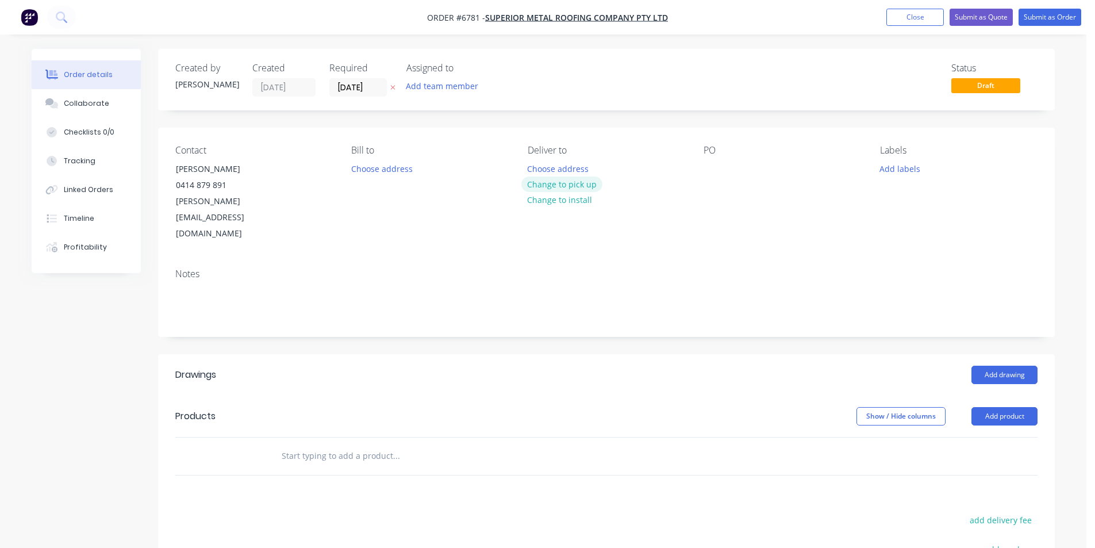
click at [583, 187] on button "Change to pick up" at bounding box center [563, 185] width 82 height 16
click at [718, 174] on div at bounding box center [713, 168] width 18 height 17
click at [1020, 366] on button "Add drawing" at bounding box center [1005, 375] width 66 height 18
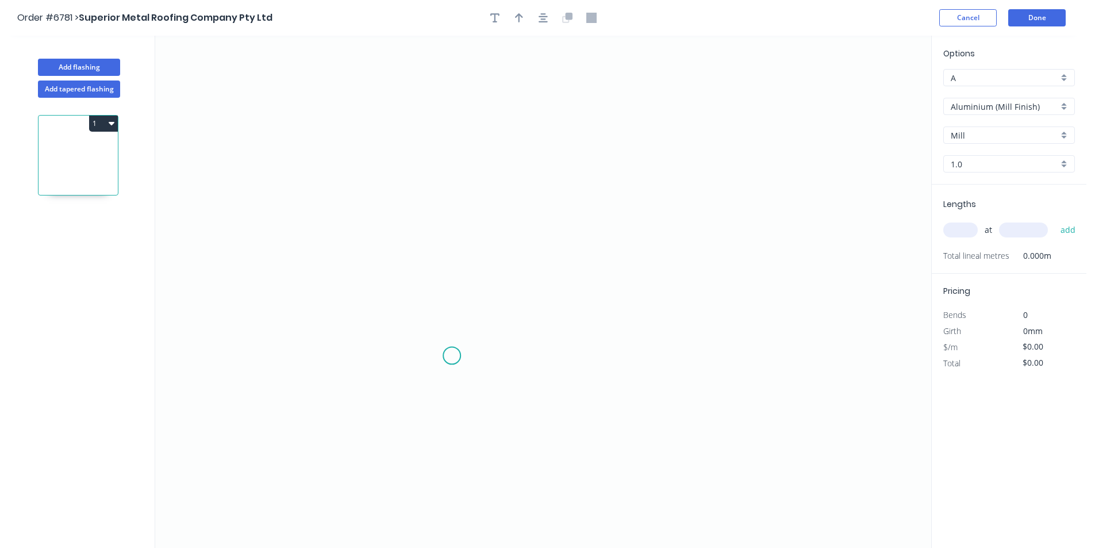
click at [452, 356] on icon "0" at bounding box center [543, 292] width 776 height 512
click at [414, 374] on icon "0" at bounding box center [543, 292] width 776 height 512
click at [412, 196] on icon "0 ?" at bounding box center [543, 292] width 776 height 512
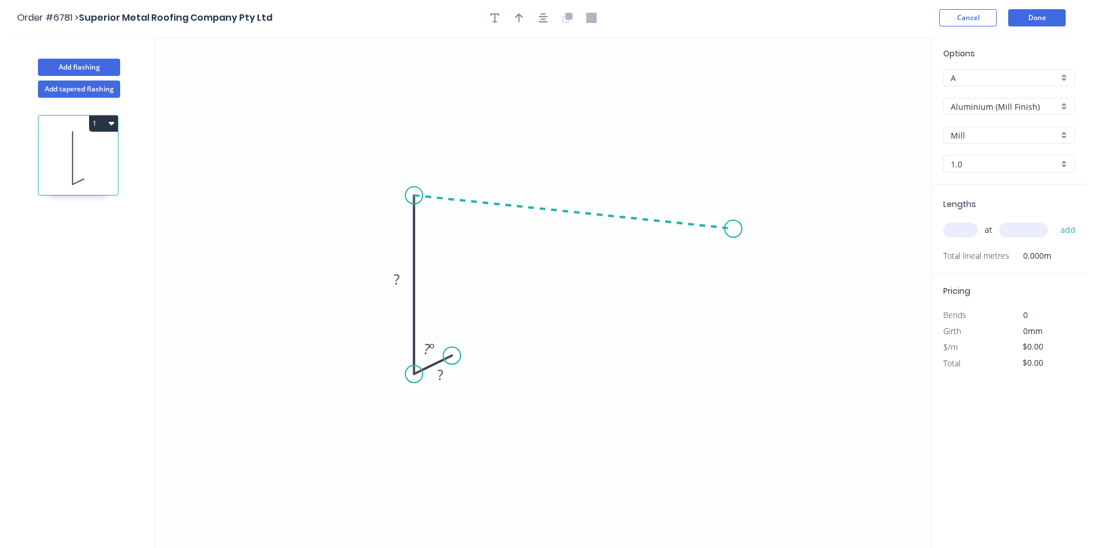
click at [734, 229] on icon "0 ? ? ? º" at bounding box center [543, 292] width 776 height 512
click at [741, 280] on icon "0 ? ? ? ? º ? º" at bounding box center [543, 292] width 776 height 512
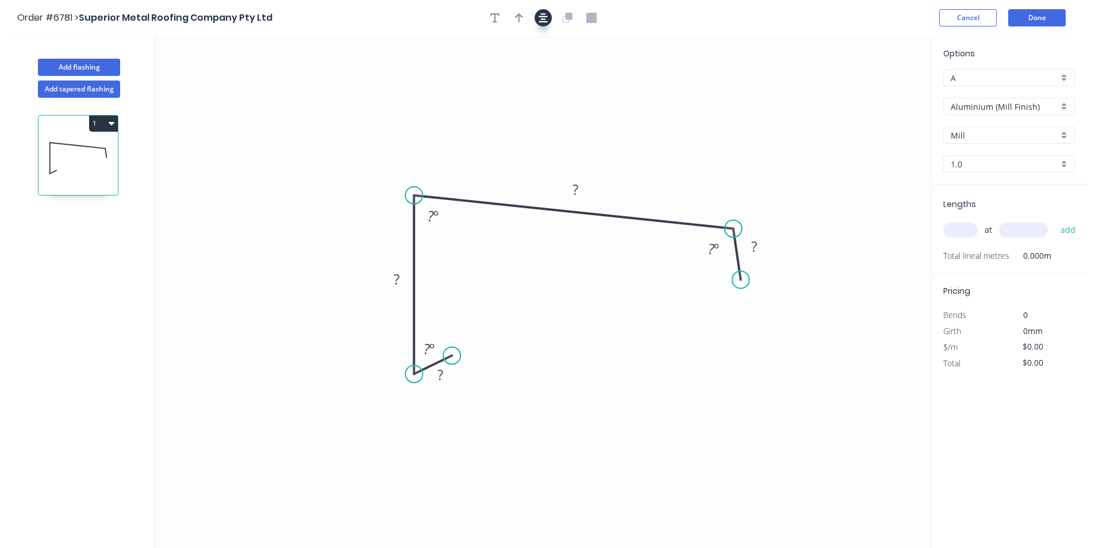
click at [541, 20] on icon "button" at bounding box center [543, 18] width 9 height 10
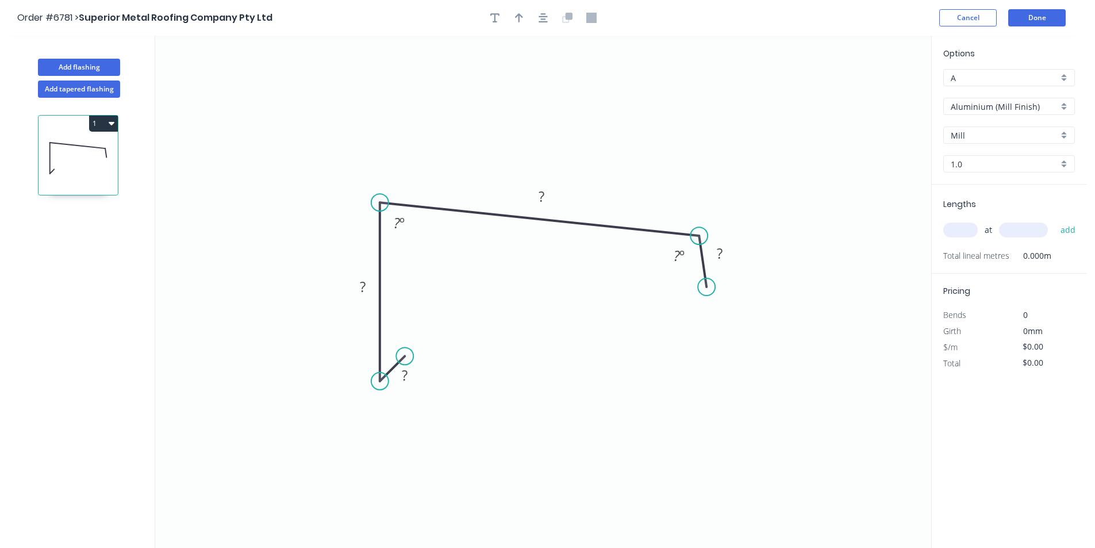
drag, startPoint x: 416, startPoint y: 363, endPoint x: 405, endPoint y: 358, distance: 12.1
click at [405, 358] on circle at bounding box center [404, 355] width 17 height 17
click at [541, 22] on icon "button" at bounding box center [543, 17] width 9 height 9
drag, startPoint x: 509, startPoint y: 19, endPoint x: 519, endPoint y: 20, distance: 9.8
click at [514, 20] on div at bounding box center [543, 17] width 121 height 17
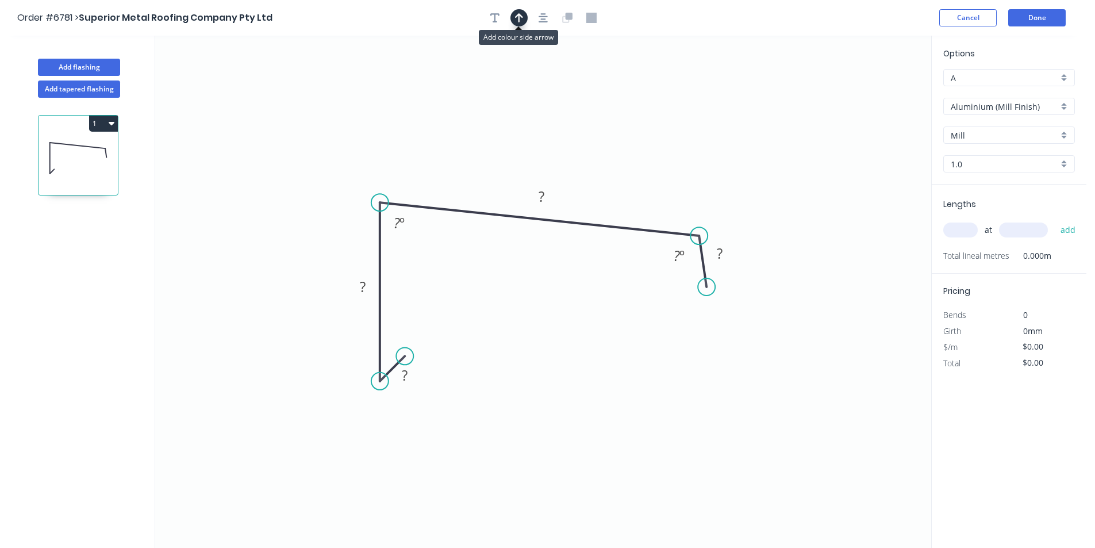
click at [519, 20] on icon "button" at bounding box center [519, 17] width 8 height 9
drag, startPoint x: 876, startPoint y: 91, endPoint x: 505, endPoint y: 168, distance: 378.8
click at [505, 168] on icon at bounding box center [505, 154] width 10 height 37
drag, startPoint x: 1034, startPoint y: 127, endPoint x: 1030, endPoint y: 106, distance: 21.2
click at [1035, 127] on div "Mill" at bounding box center [1010, 135] width 132 height 17
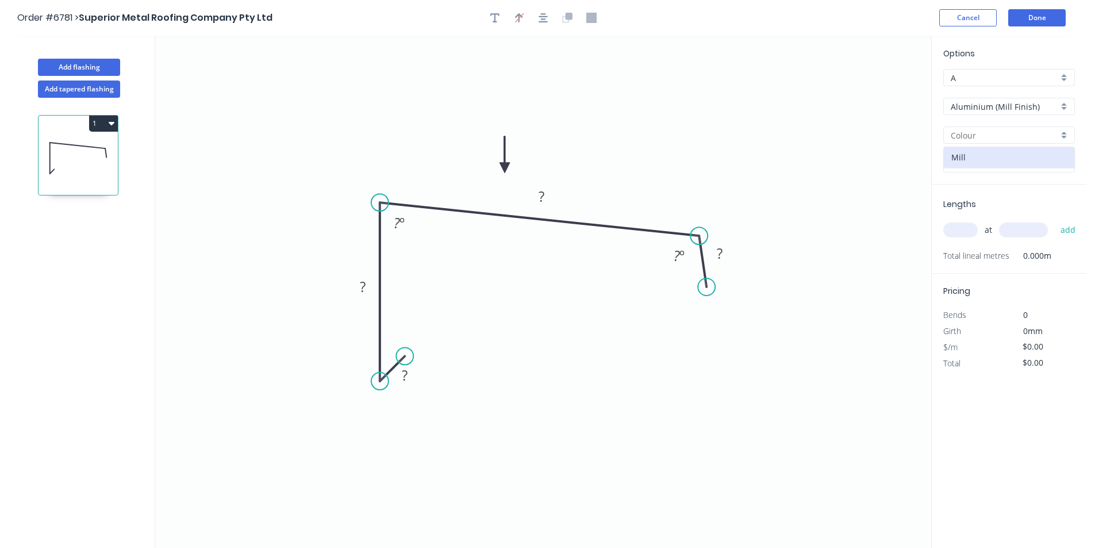
click at [1029, 105] on input "Aluminium (Mill Finish)" at bounding box center [1005, 107] width 108 height 12
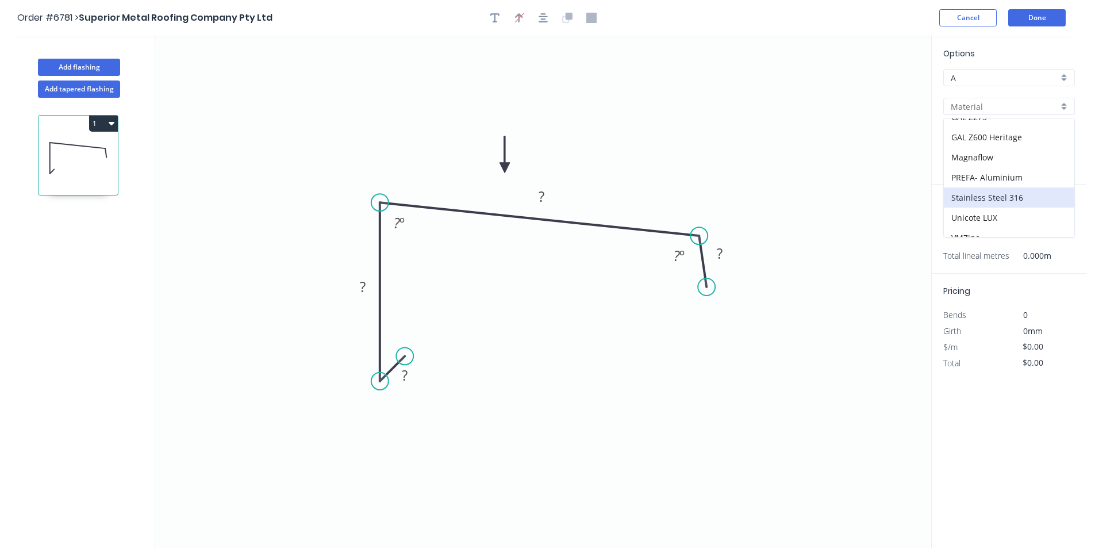
scroll to position [204, 0]
click at [1001, 225] on div "Zincalume" at bounding box center [1009, 227] width 131 height 20
type input "Zincalume"
type input "0.55"
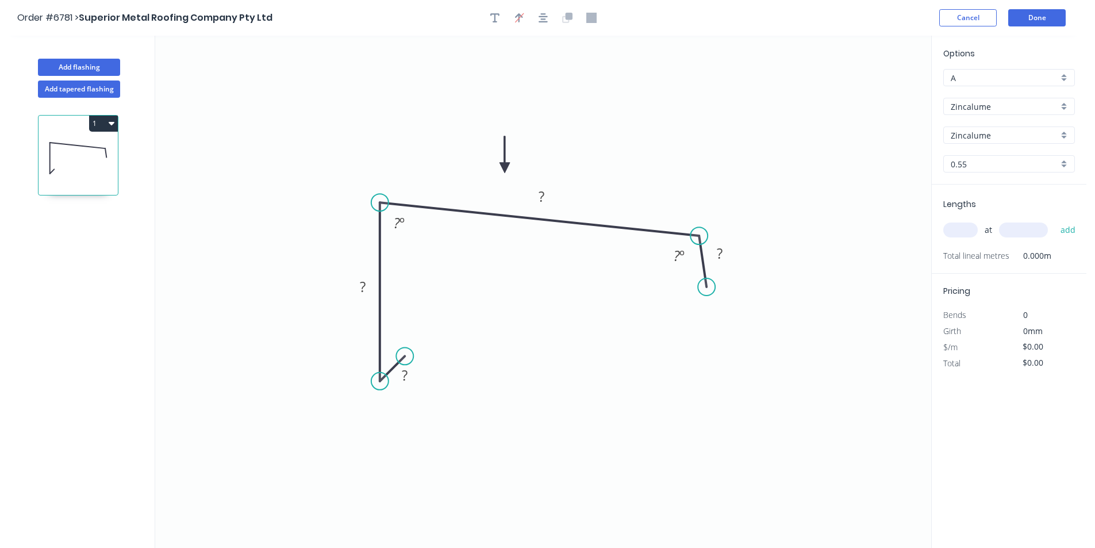
click at [424, 376] on icon "0 ? ? ? ? ? º ? º" at bounding box center [543, 292] width 776 height 512
click at [416, 374] on rect at bounding box center [404, 376] width 23 height 16
click at [542, 198] on tspan "?" at bounding box center [542, 196] width 6 height 19
type input "$9.22"
click at [972, 230] on input "text" at bounding box center [961, 230] width 35 height 15
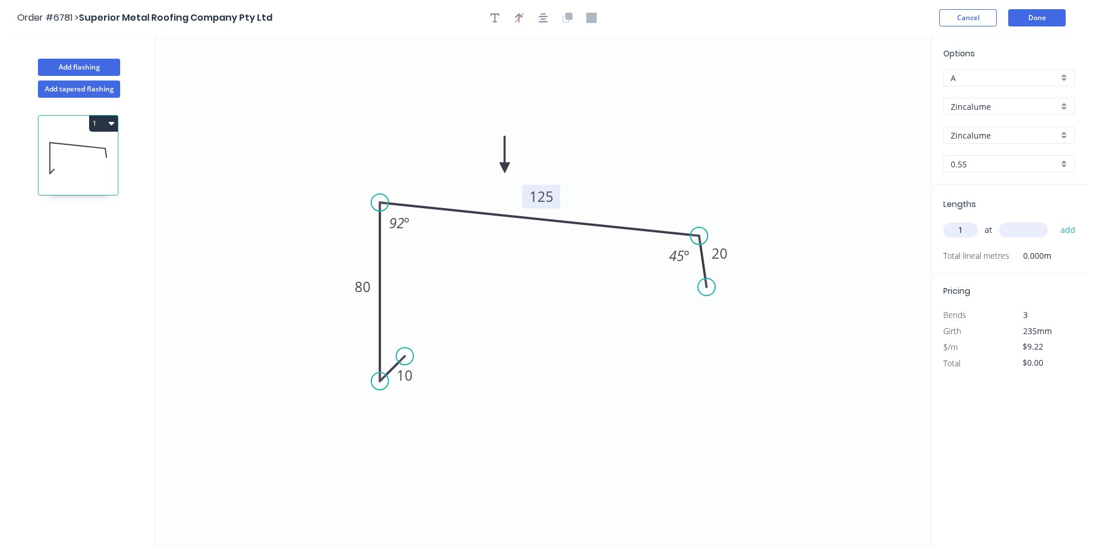
type input "1"
type input "3200"
click at [1055, 220] on button "add" at bounding box center [1068, 230] width 27 height 20
click at [110, 123] on icon "button" at bounding box center [112, 123] width 6 height 3
click at [94, 154] on div "Duplicate" at bounding box center [63, 152] width 89 height 17
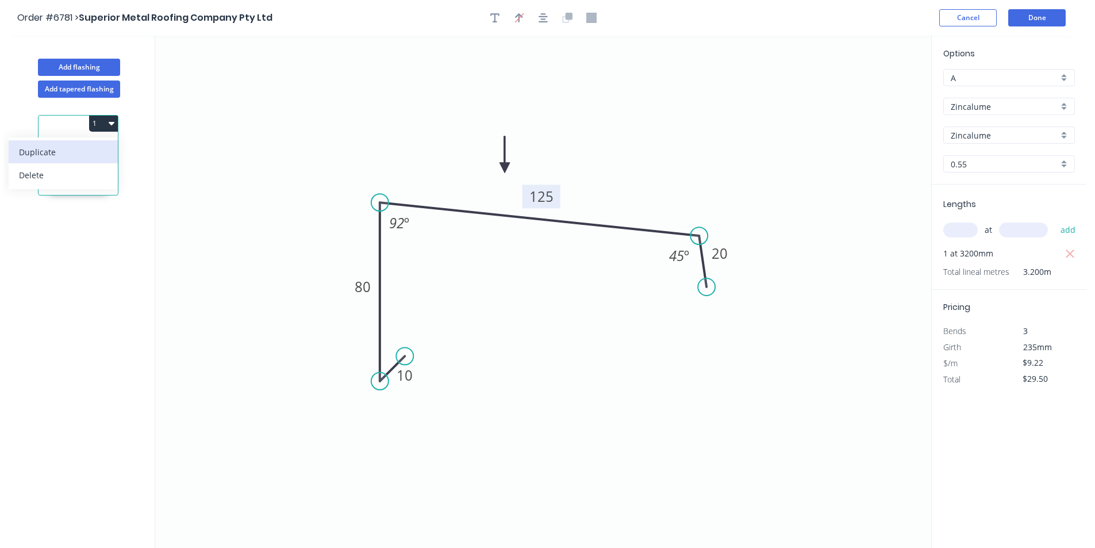
type input "$0.00"
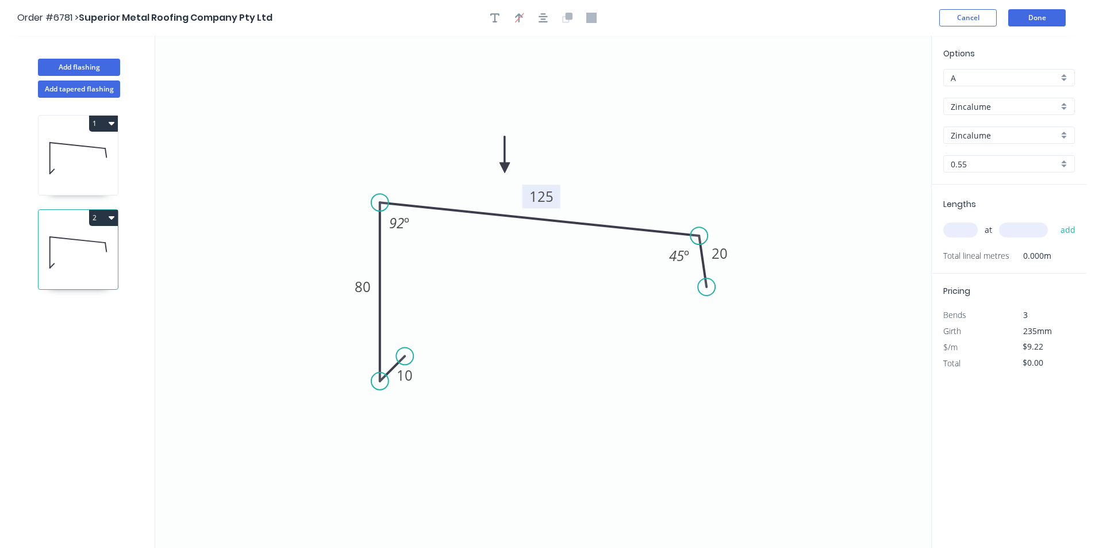
click at [550, 196] on tspan "125" at bounding box center [542, 196] width 24 height 19
type input "$7.19"
click at [971, 230] on input "text" at bounding box center [961, 230] width 35 height 15
type input "2"
type input "1800"
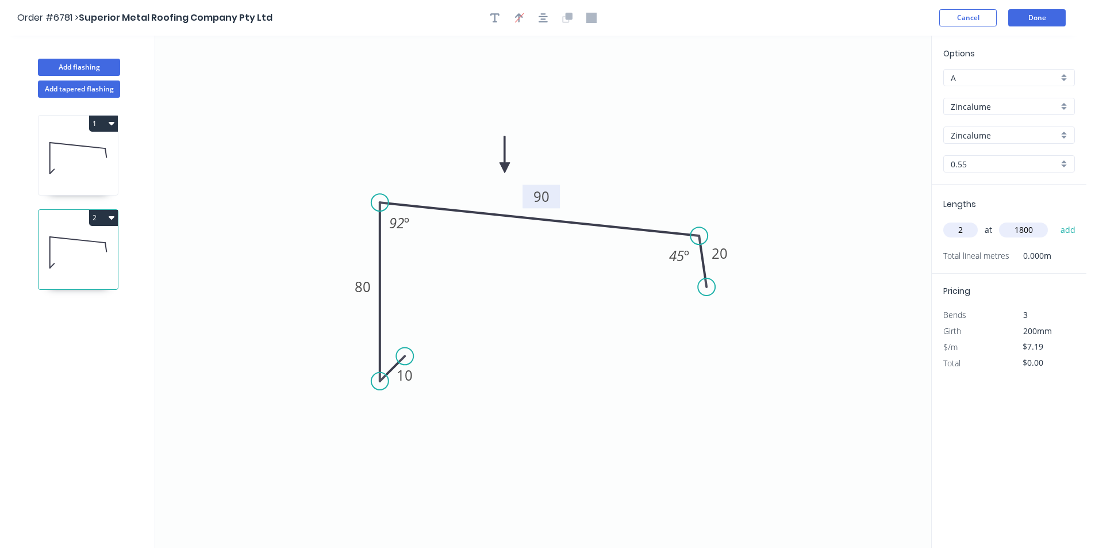
click at [1055, 220] on button "add" at bounding box center [1068, 230] width 27 height 20
type input "$25.88"
click at [1017, 22] on button "Done" at bounding box center [1038, 17] width 58 height 17
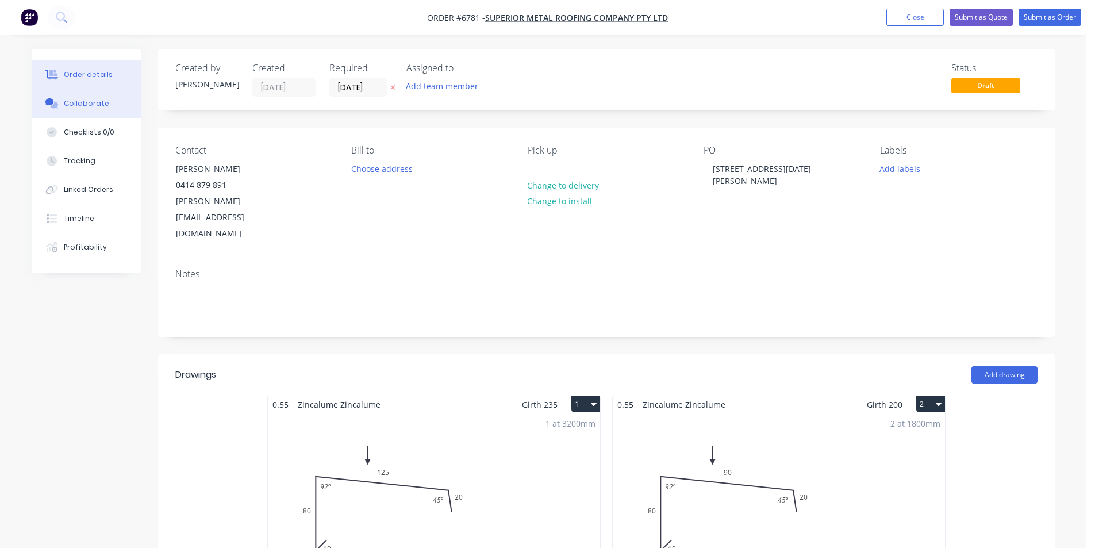
click at [104, 93] on button "Collaborate" at bounding box center [86, 103] width 109 height 29
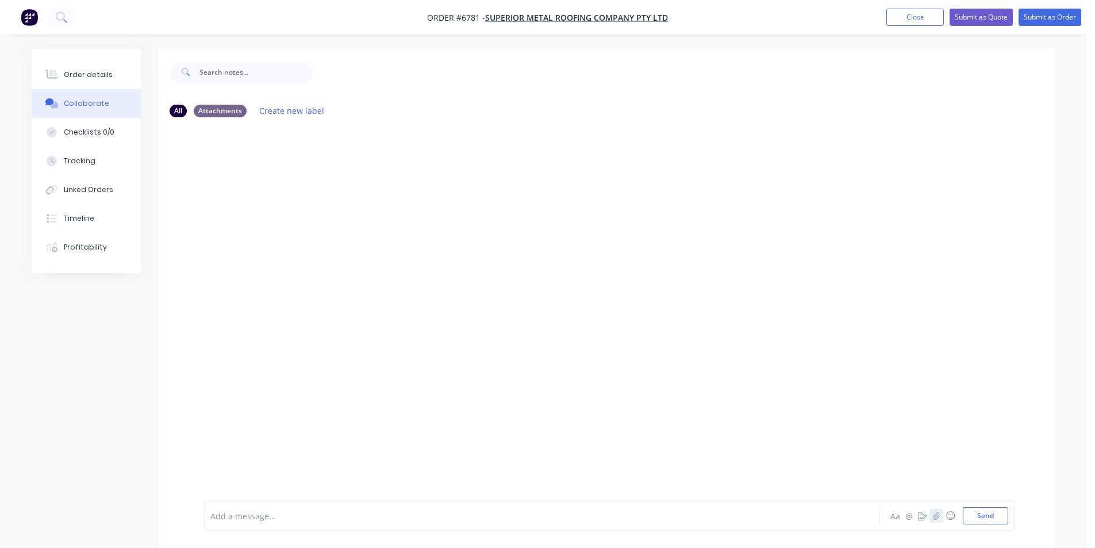
click at [938, 515] on icon "button" at bounding box center [936, 516] width 7 height 8
drag, startPoint x: 1007, startPoint y: 520, endPoint x: 999, endPoint y: 518, distance: 8.9
click at [1007, 520] on button "Send" at bounding box center [985, 515] width 45 height 17
click at [108, 81] on button "Order details" at bounding box center [86, 74] width 109 height 29
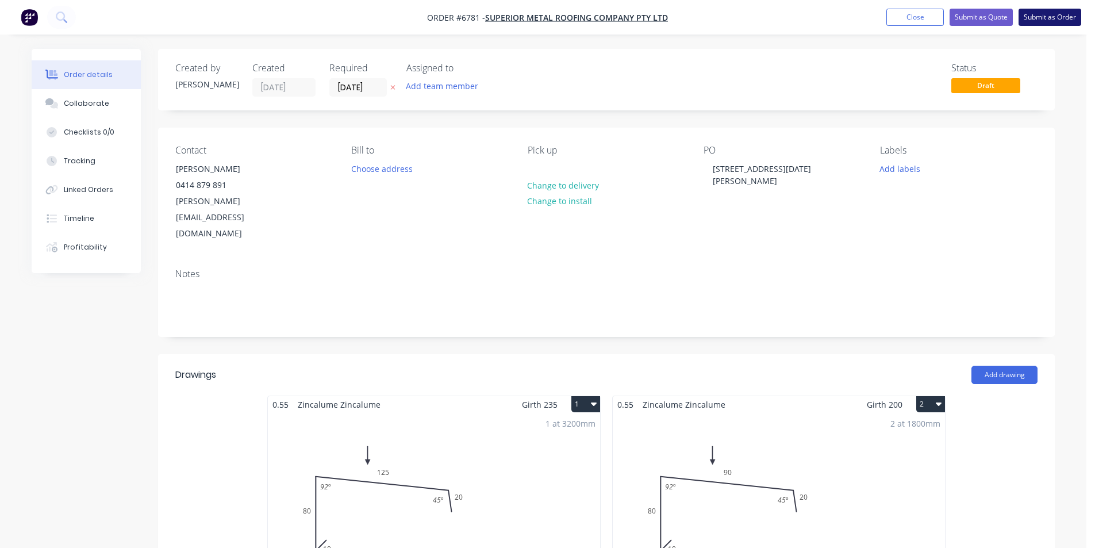
click at [1066, 12] on button "Submit as Order" at bounding box center [1050, 17] width 63 height 17
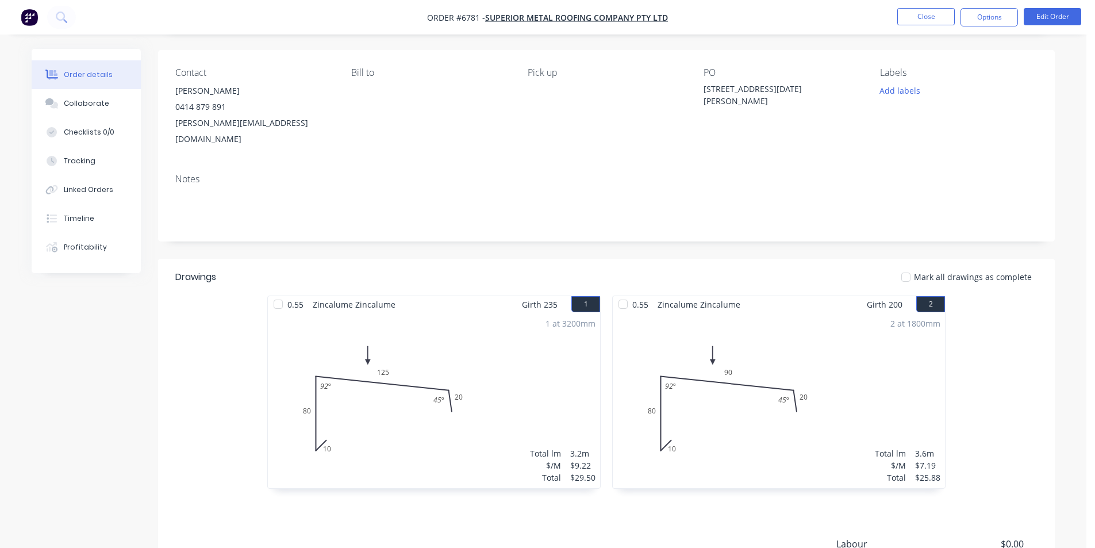
scroll to position [218, 0]
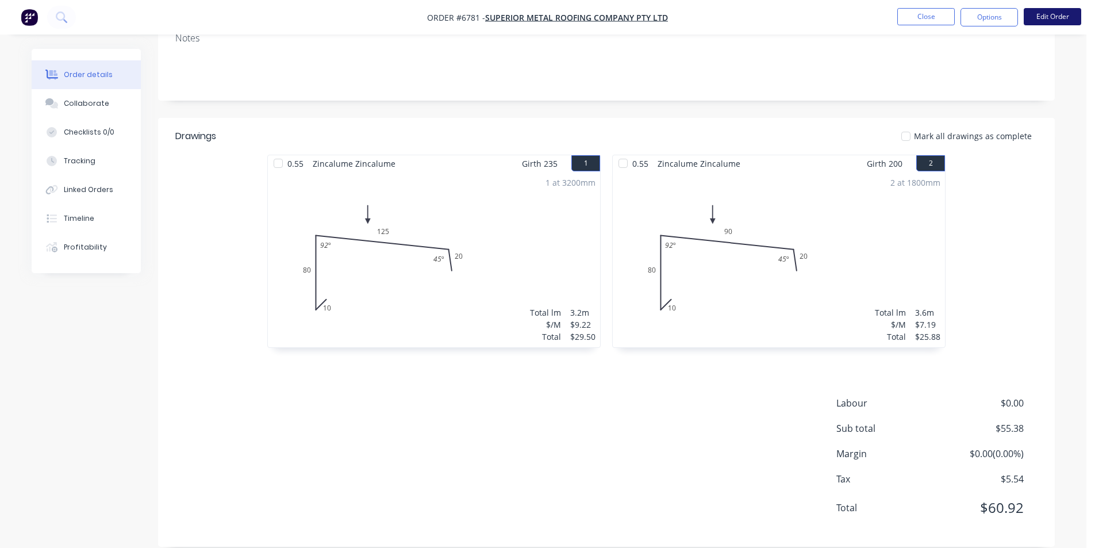
click at [1070, 21] on button "Edit Order" at bounding box center [1053, 16] width 58 height 17
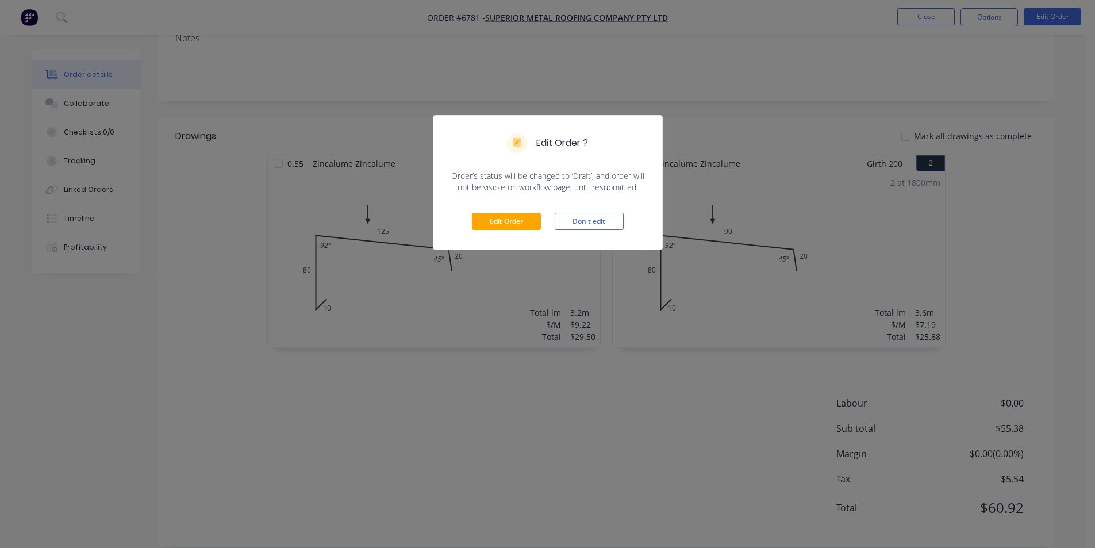
click at [516, 212] on div "Edit Order Don't edit" at bounding box center [548, 221] width 229 height 56
click at [515, 219] on button "Edit Order" at bounding box center [506, 221] width 69 height 17
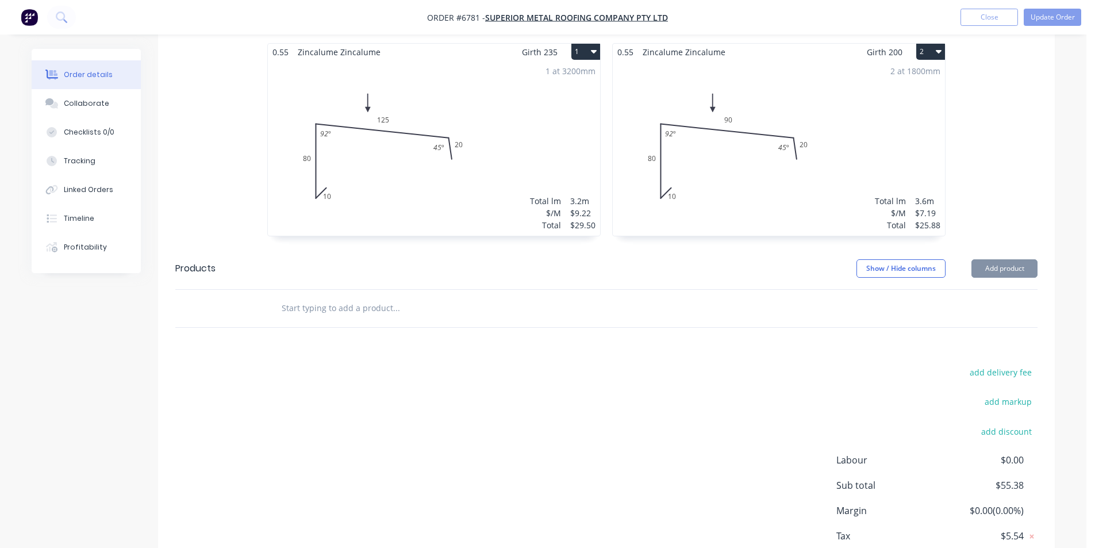
scroll to position [393, 0]
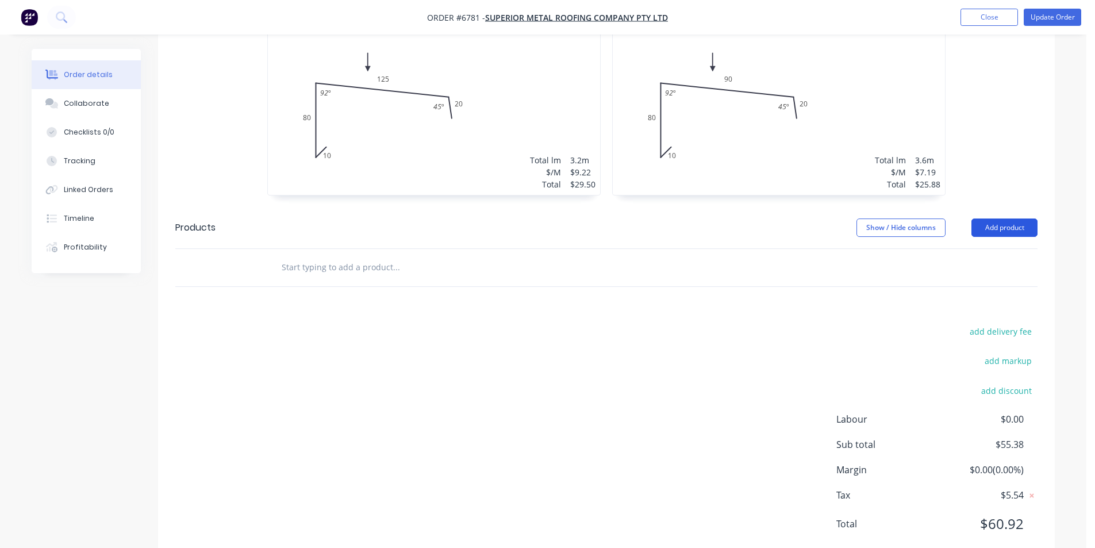
click at [1003, 219] on button "Add product" at bounding box center [1005, 228] width 66 height 18
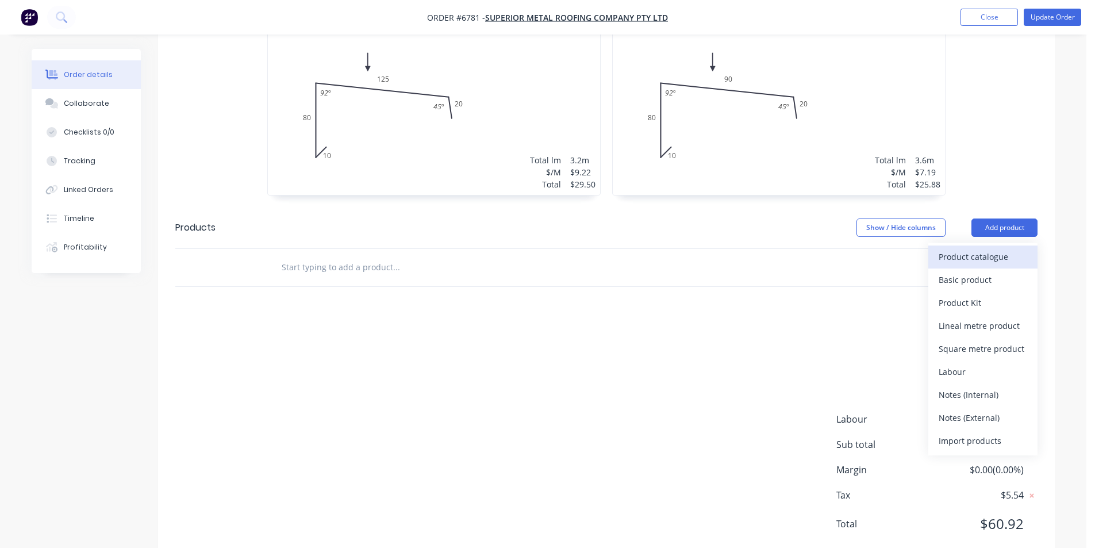
click at [935, 246] on button "Product catalogue" at bounding box center [983, 257] width 109 height 23
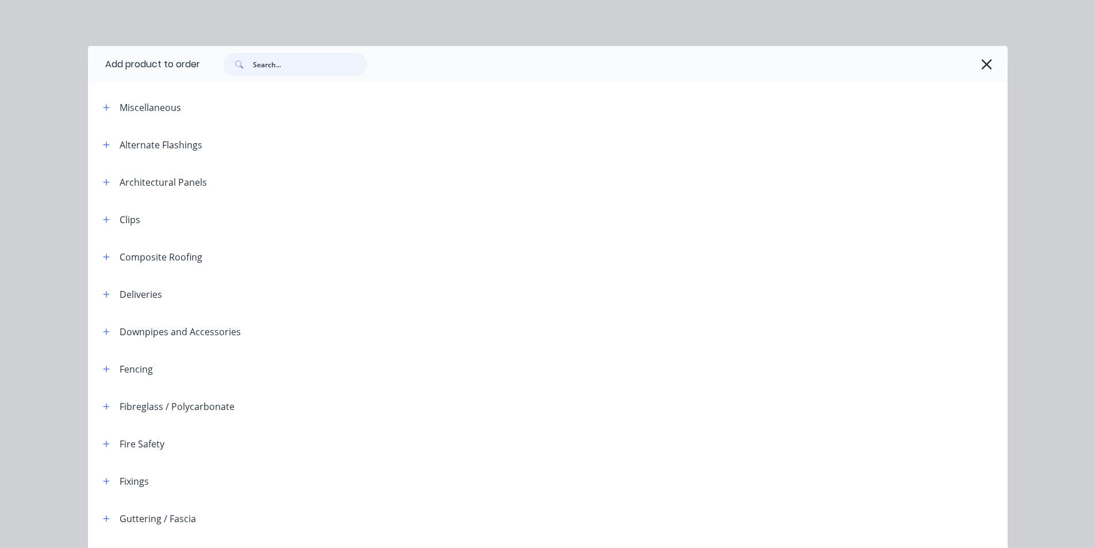
click at [339, 72] on input "text" at bounding box center [310, 64] width 114 height 23
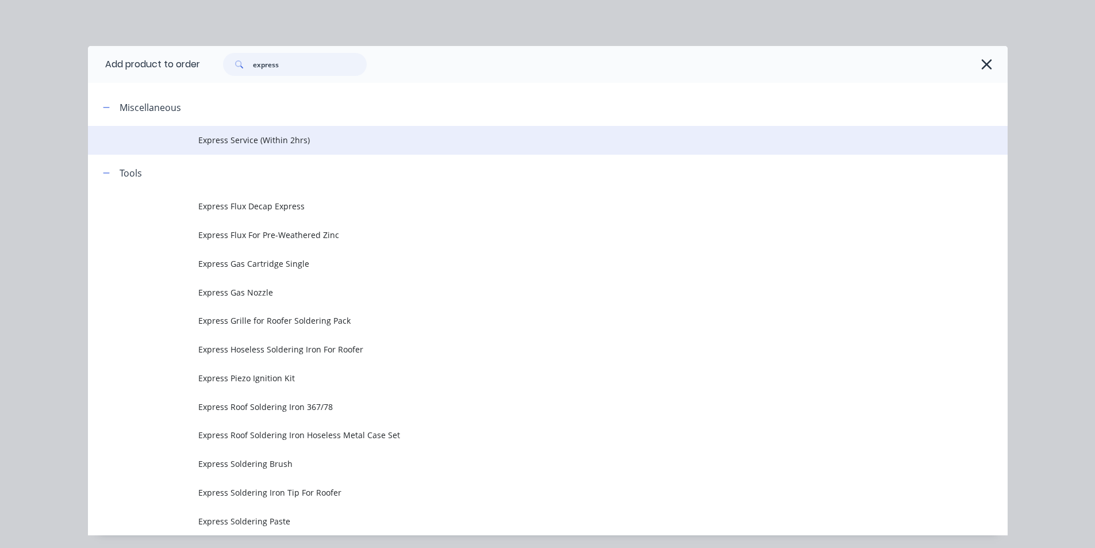
type input "express"
click at [202, 146] on span "Express Service (Within 2hrs)" at bounding box center [521, 140] width 647 height 12
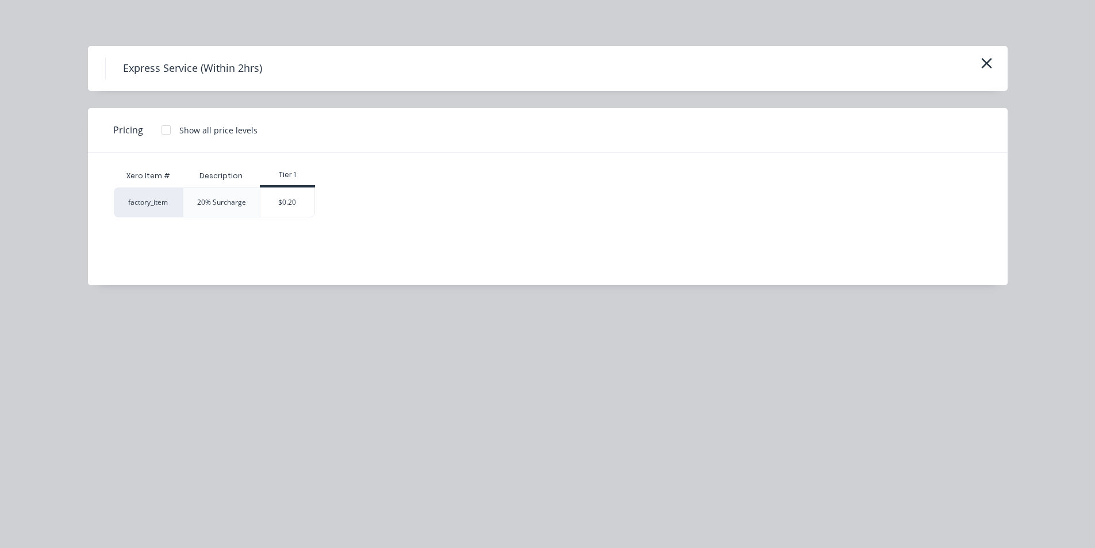
scroll to position [409, 0]
click at [289, 220] on div "Xero Item # Description Tier 1 factory_item 20% Surcharge $0.20" at bounding box center [539, 210] width 903 height 115
drag, startPoint x: 301, startPoint y: 202, endPoint x: 322, endPoint y: 204, distance: 21.4
click at [301, 202] on div "$0.20" at bounding box center [287, 202] width 54 height 29
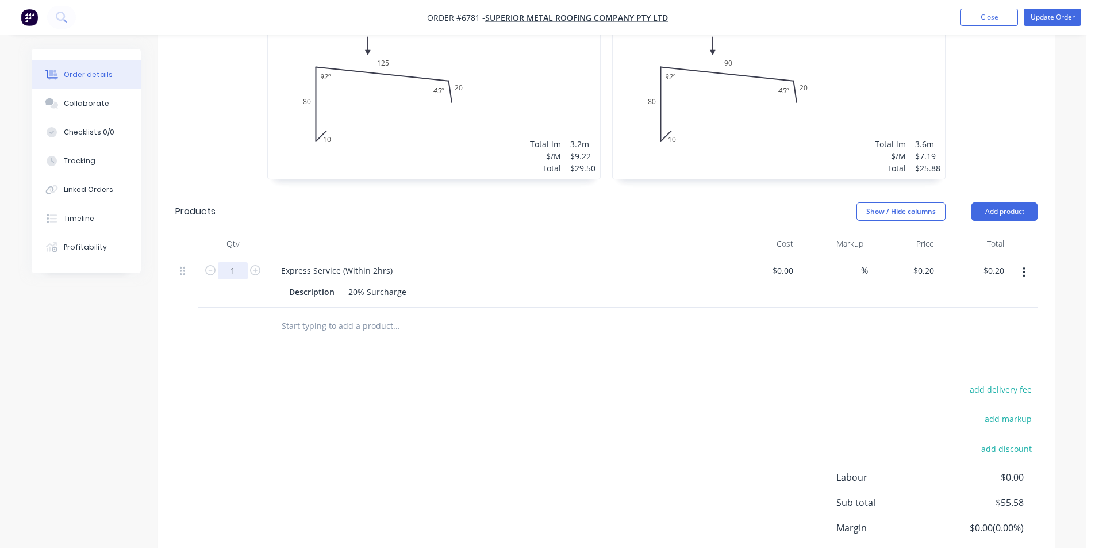
click at [242, 262] on input "1" at bounding box center [233, 270] width 30 height 17
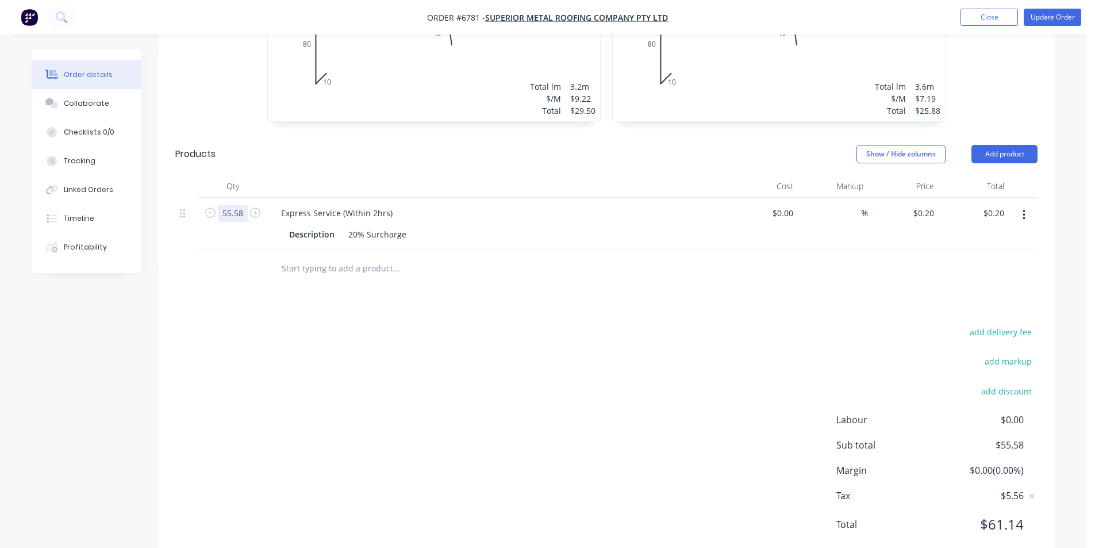
type input "55.58"
type input "$11.12"
click at [578, 384] on div "add delivery fee add markup add discount Labour $0.00 Sub total $55.58 Margin $…" at bounding box center [606, 435] width 863 height 222
drag, startPoint x: 1067, startPoint y: 20, endPoint x: 1064, endPoint y: 30, distance: 11.5
click at [1067, 20] on button "Update Order" at bounding box center [1053, 17] width 58 height 17
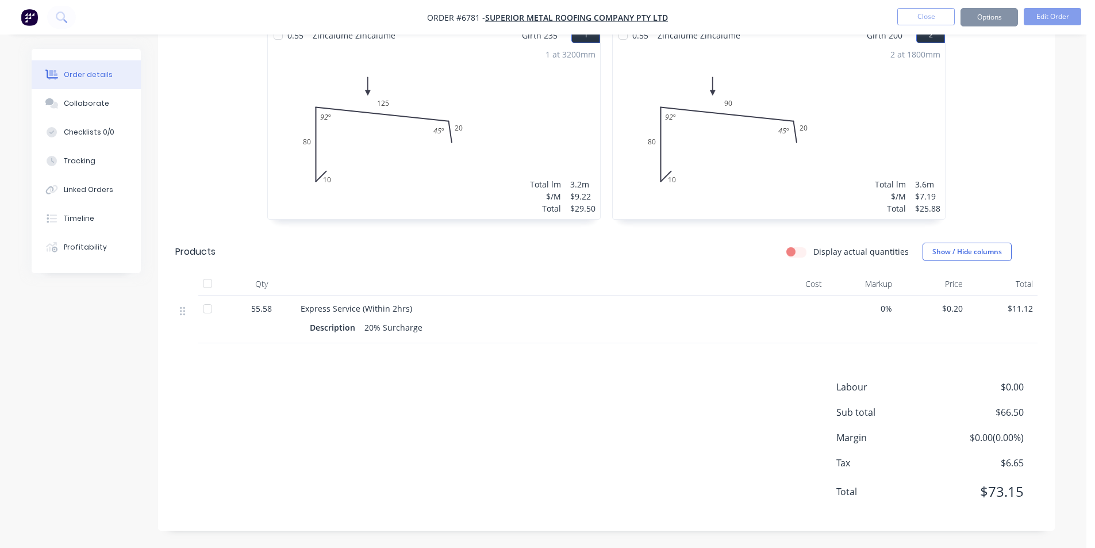
scroll to position [0, 0]
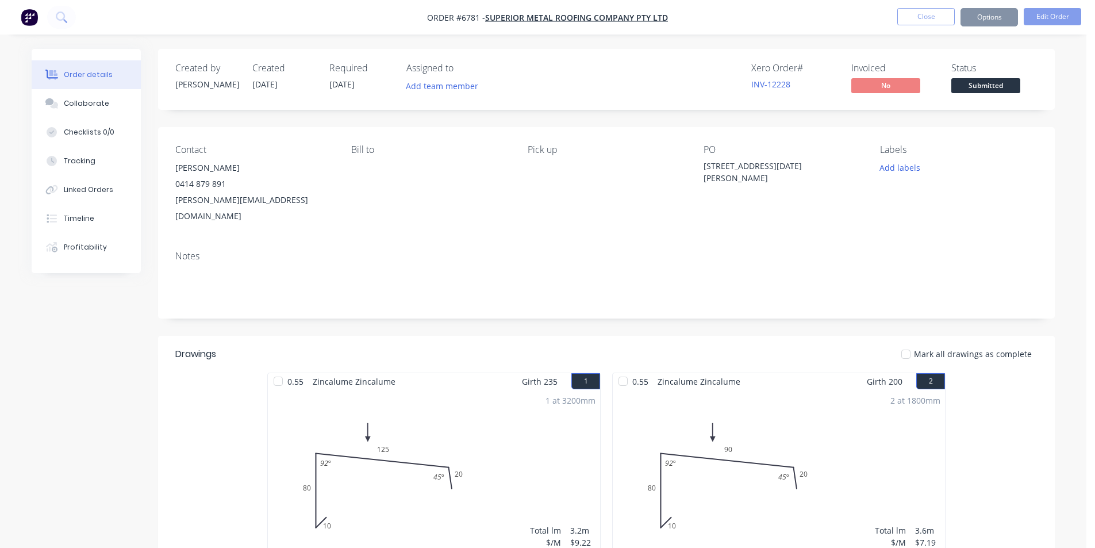
click at [999, 87] on span "Submitted" at bounding box center [986, 85] width 69 height 14
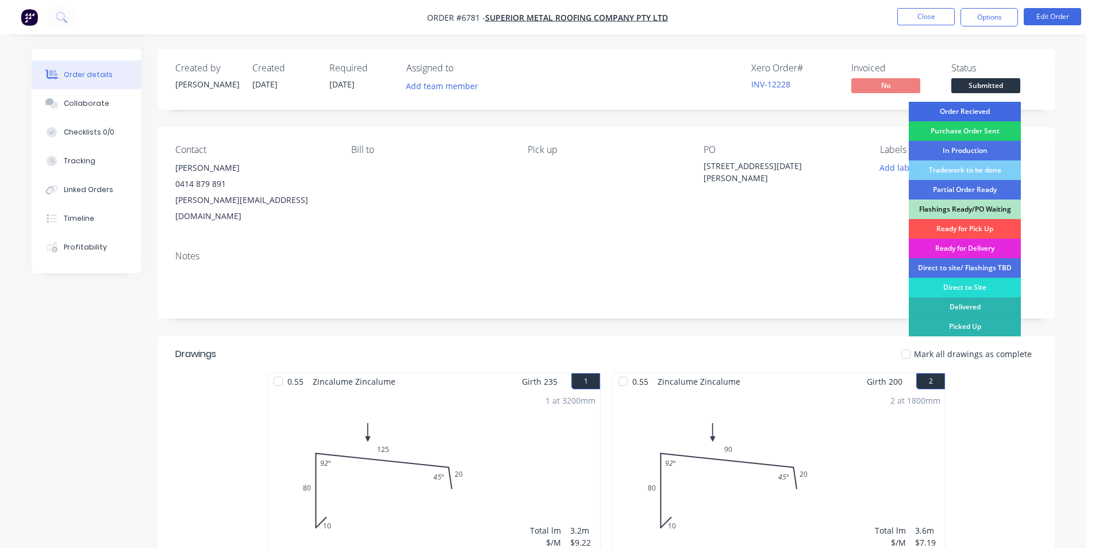
click at [994, 110] on div "Order Recieved" at bounding box center [965, 112] width 112 height 20
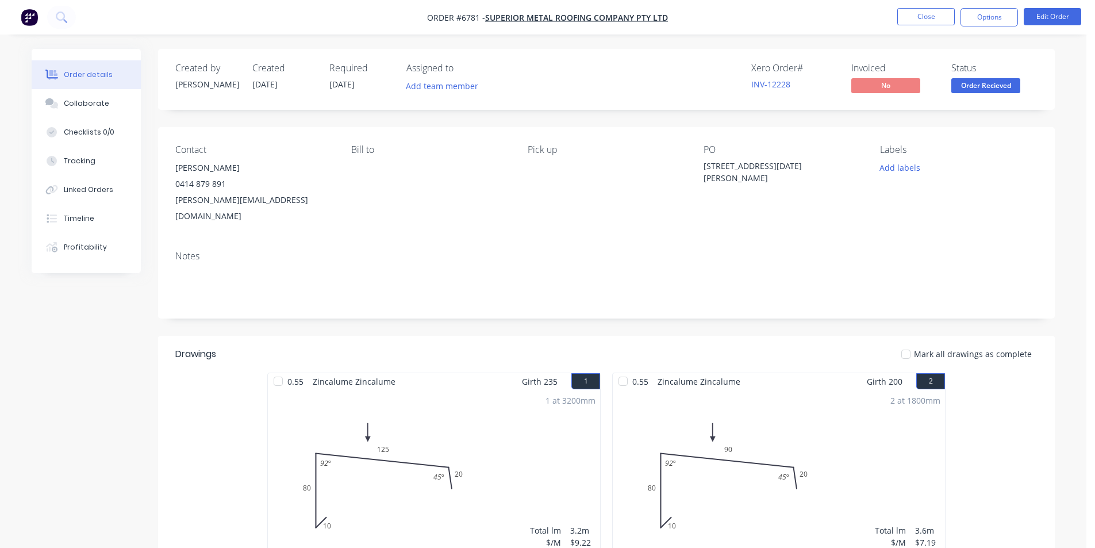
click at [980, 7] on nav "Order #6781 - Superior Metal Roofing Company Pty Ltd Close Options Edit Order" at bounding box center [547, 17] width 1095 height 35
click at [982, 20] on button "Options" at bounding box center [990, 17] width 58 height 18
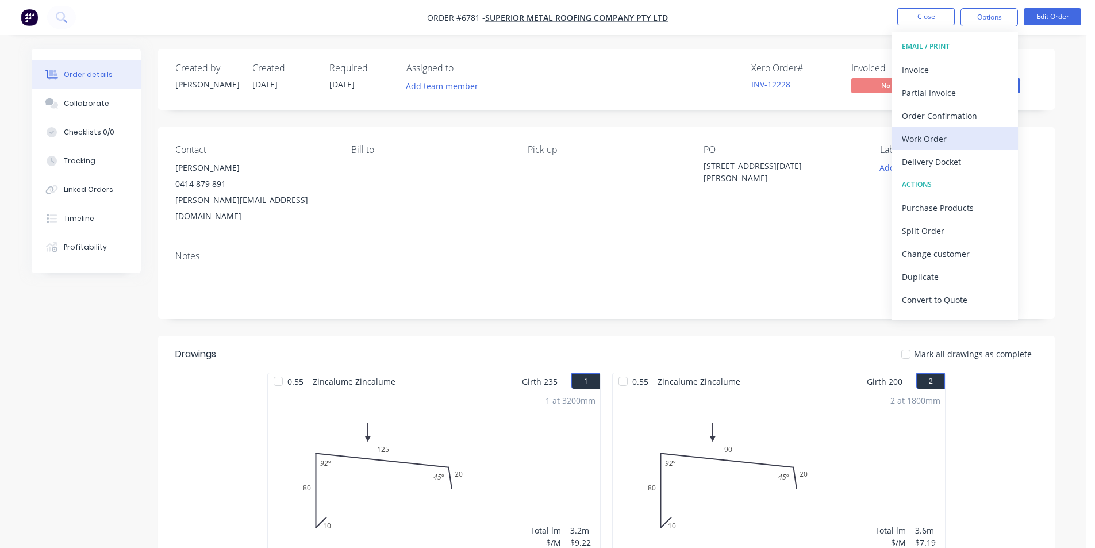
click at [939, 142] on div "Work Order" at bounding box center [955, 139] width 106 height 17
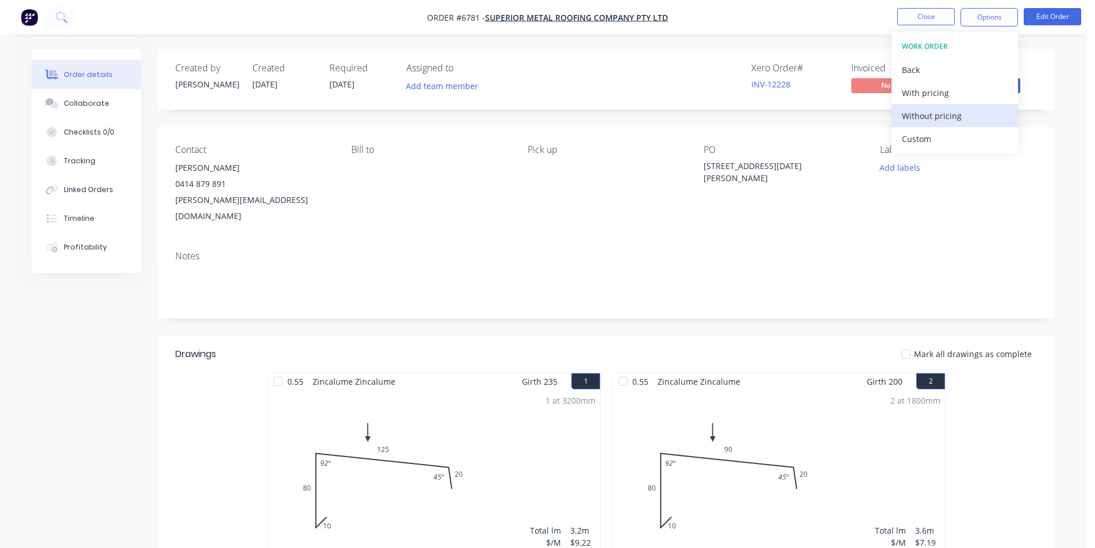
click at [923, 109] on div "Without pricing" at bounding box center [955, 116] width 106 height 17
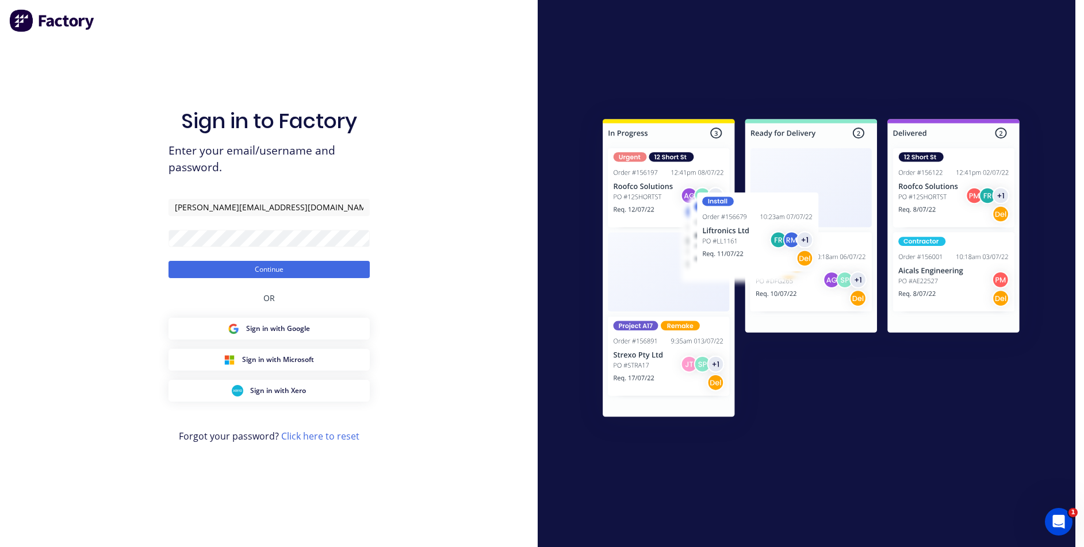
click at [315, 259] on form "katie@architecturalroofing.com.au Continue" at bounding box center [268, 238] width 201 height 79
click at [311, 271] on button "Continue" at bounding box center [268, 269] width 201 height 17
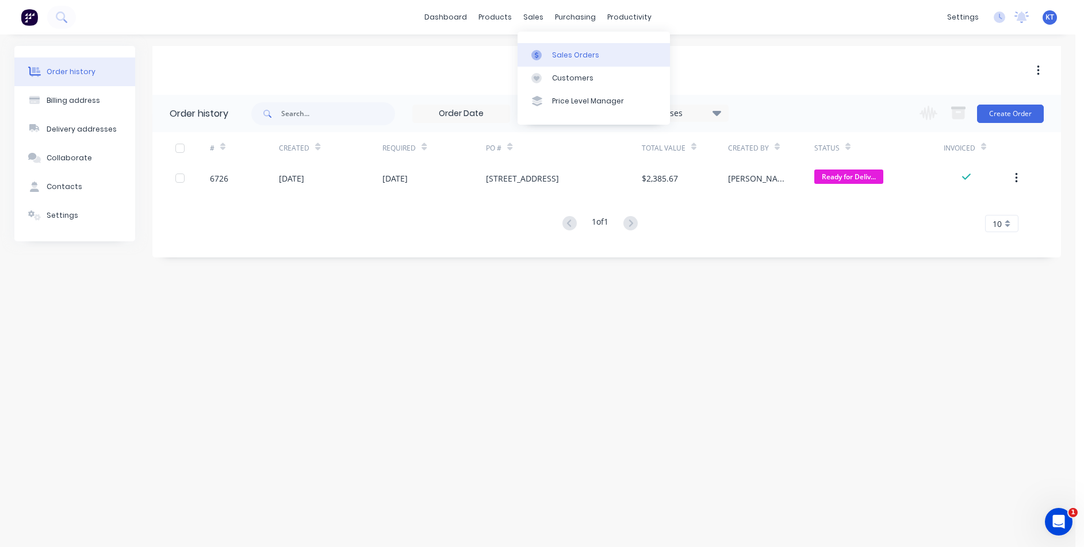
click at [552, 56] on div "Sales Orders" at bounding box center [575, 55] width 47 height 10
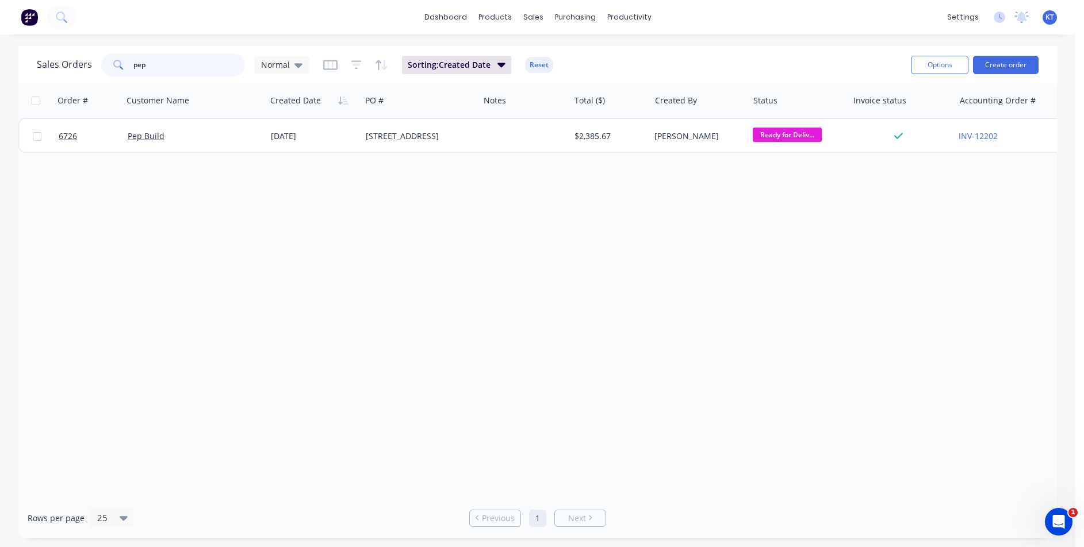
click at [204, 72] on input "pep" at bounding box center [189, 64] width 112 height 23
type input "seagull"
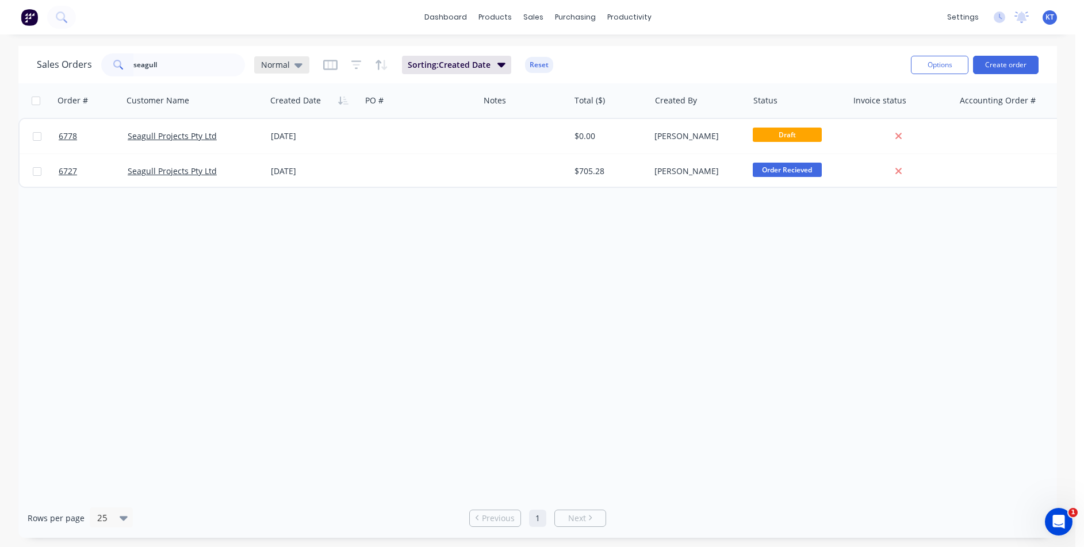
click at [292, 68] on div "Normal" at bounding box center [281, 65] width 41 height 10
click at [311, 209] on button "archived" at bounding box center [323, 208] width 131 height 13
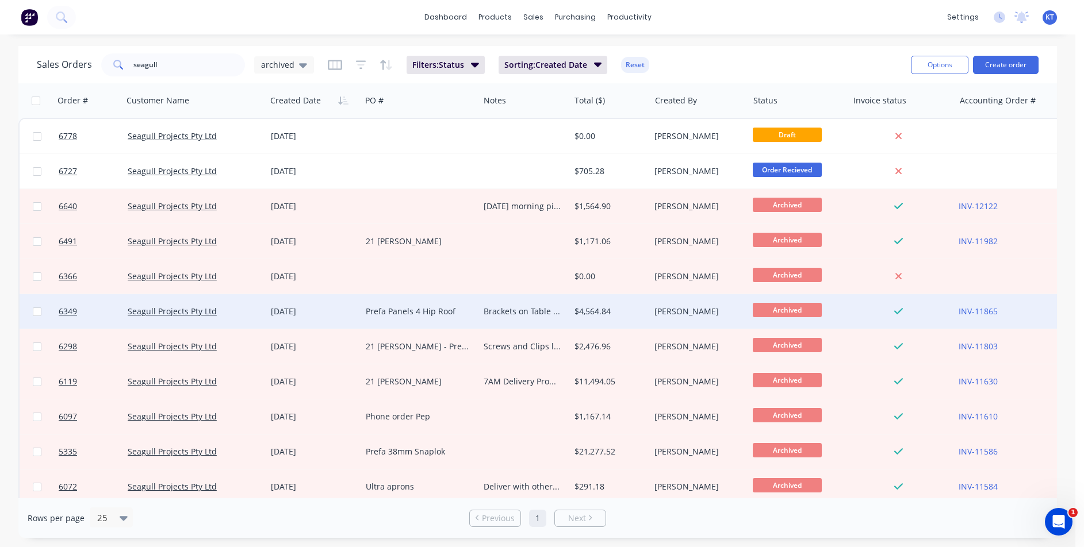
click at [507, 320] on div "Brackets on Table instore -MG" at bounding box center [524, 311] width 90 height 35
click at [397, 315] on div "Prefa Panels 4 Hip Roof" at bounding box center [418, 312] width 104 height 12
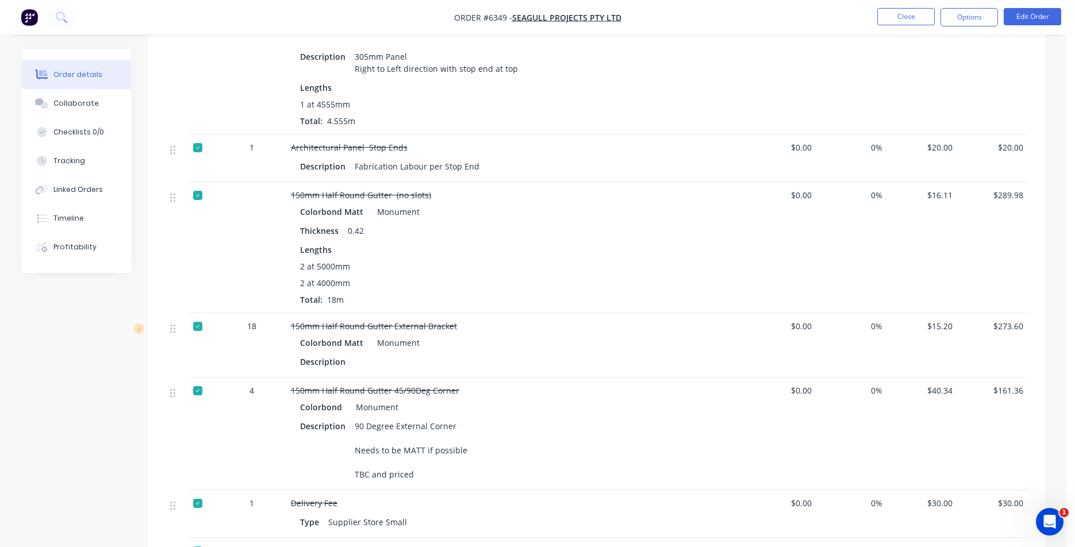
scroll to position [575, 0]
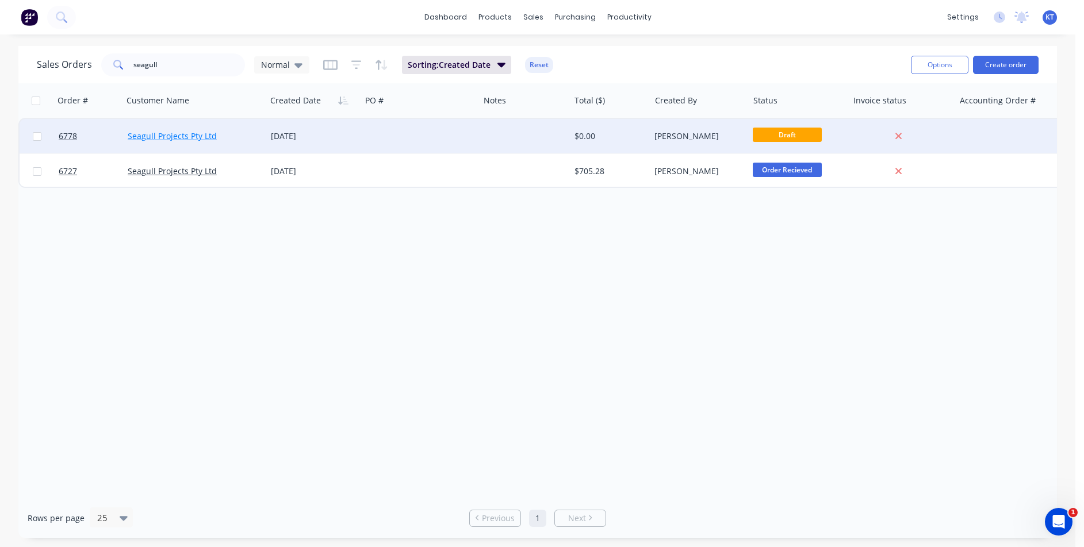
click at [189, 141] on link "Seagull Projects Pty Ltd" at bounding box center [172, 136] width 89 height 11
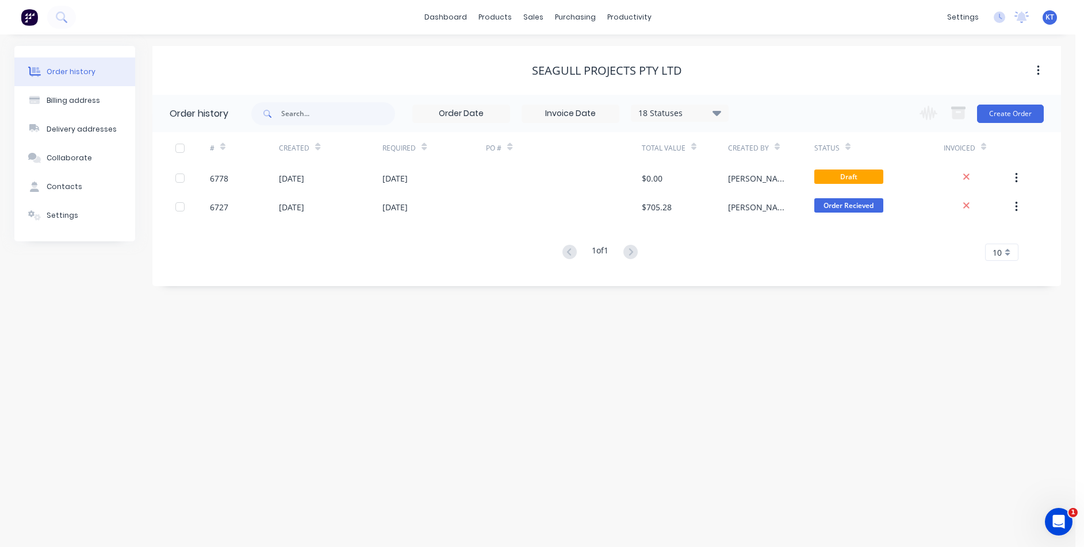
click at [712, 114] on div "18 Statuses" at bounding box center [679, 113] width 97 height 13
click at [775, 269] on label at bounding box center [775, 269] width 0 height 0
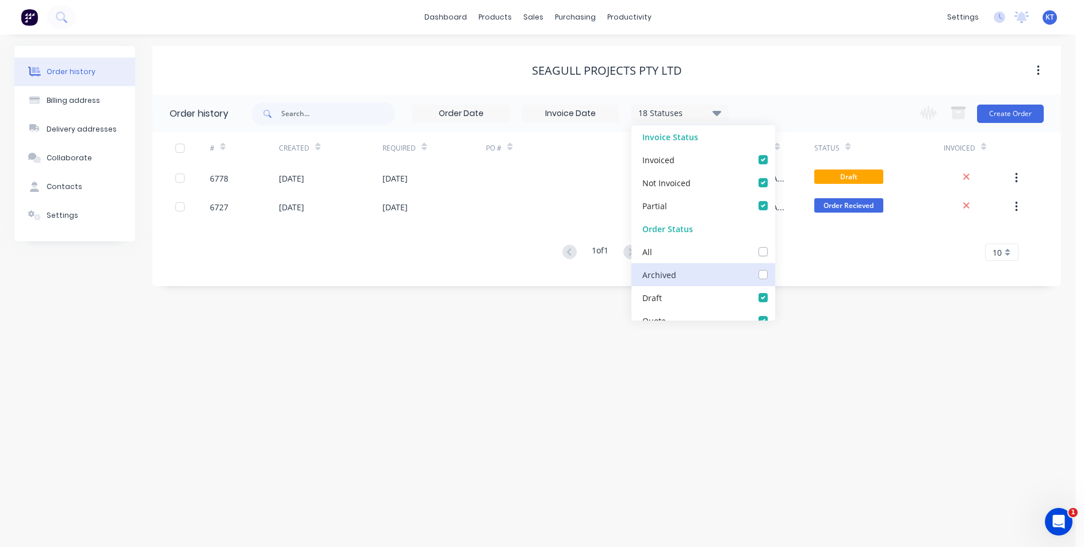
click at [775, 275] on input "checkbox" at bounding box center [779, 274] width 9 height 11
checkbox input "true"
click at [895, 375] on div "Order history Billing address Delivery addresses Collaborate Contacts Settings …" at bounding box center [537, 291] width 1075 height 513
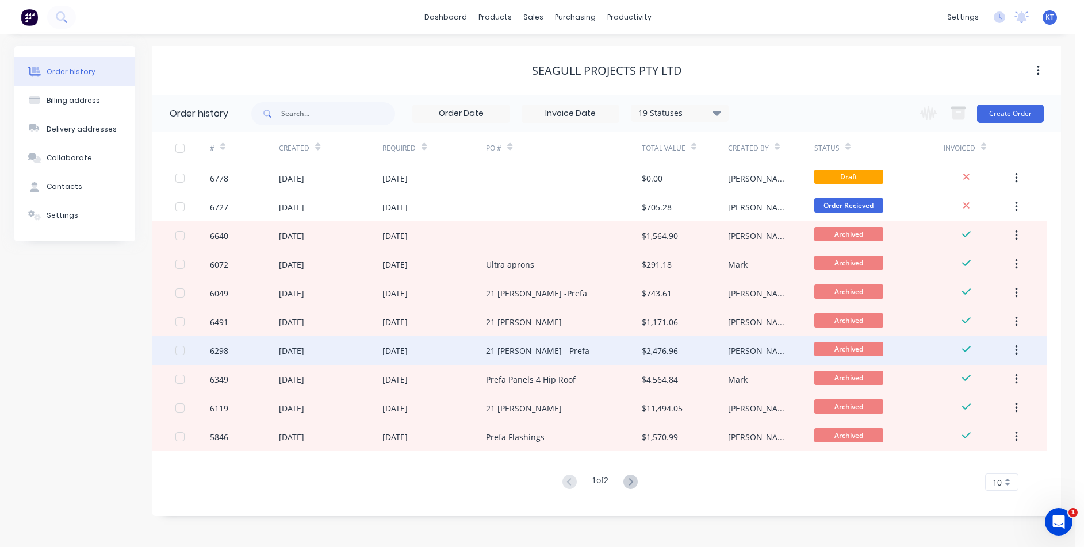
click at [577, 361] on div "21 Alcorn - Prefa" at bounding box center [563, 350] width 155 height 29
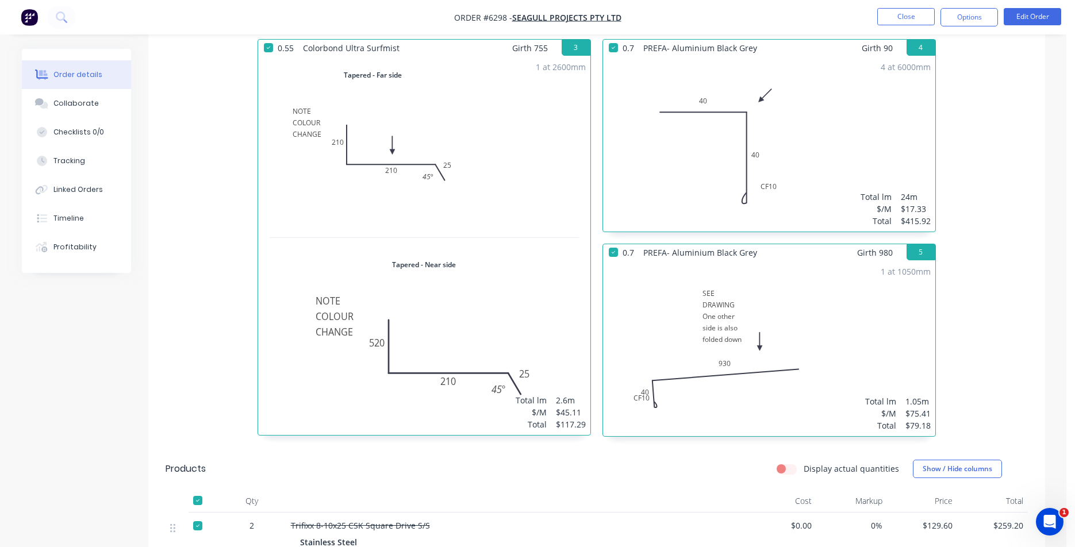
scroll to position [575, 0]
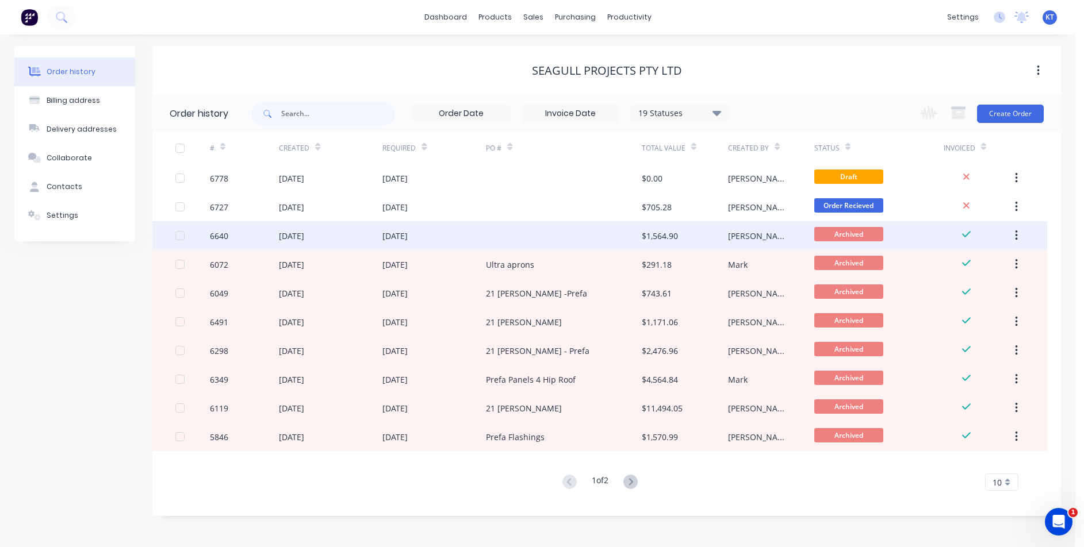
click at [636, 238] on div at bounding box center [563, 235] width 155 height 29
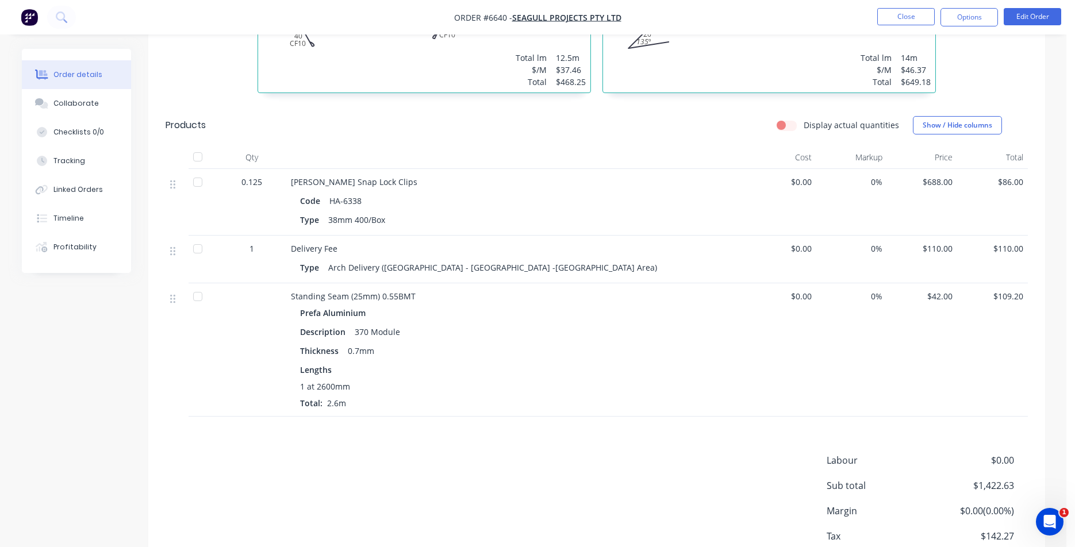
scroll to position [518, 0]
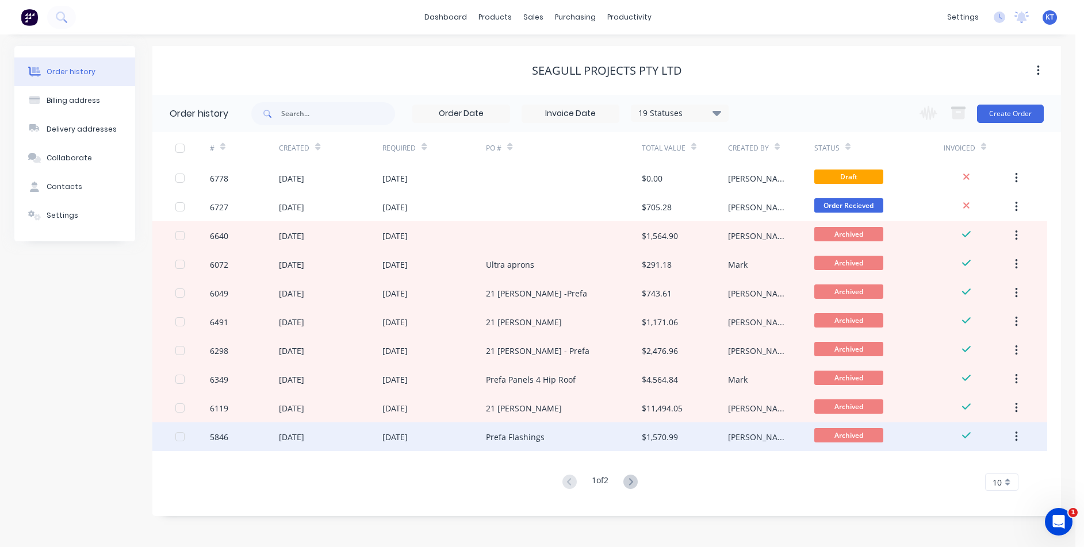
click at [682, 437] on div "$1,570.99" at bounding box center [685, 437] width 86 height 29
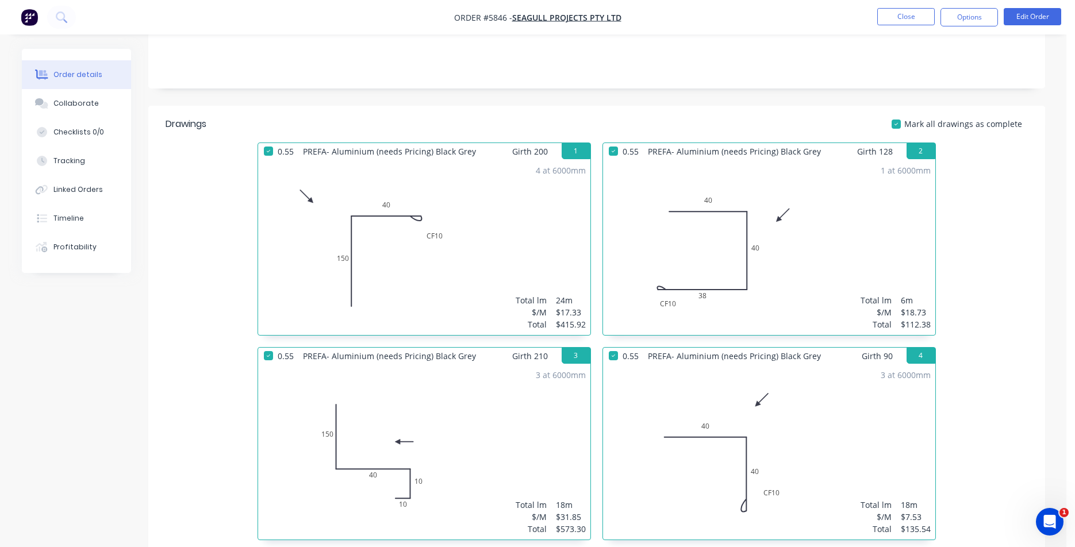
scroll to position [518, 0]
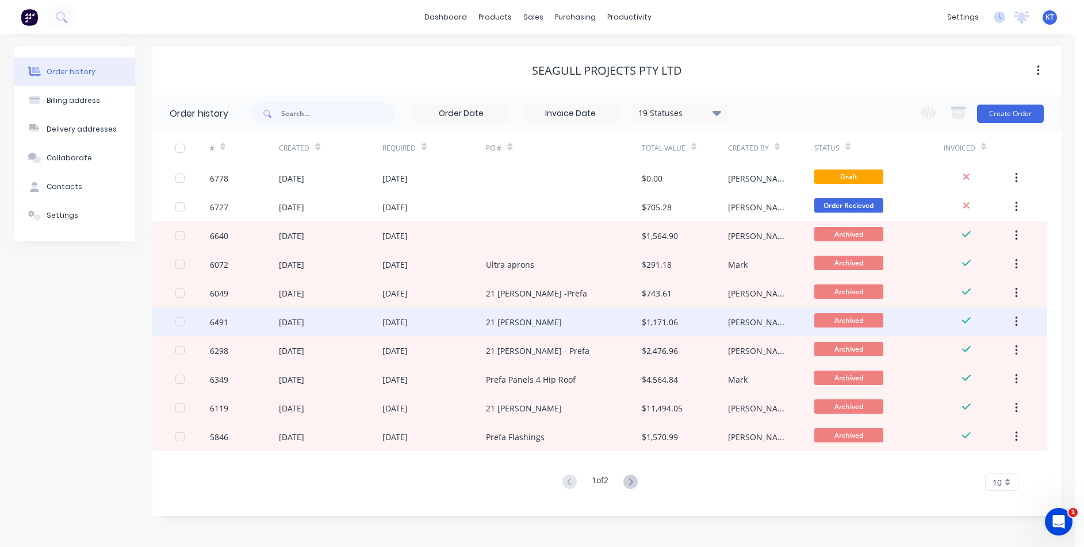
click at [635, 324] on div "21 Alcorn" at bounding box center [563, 322] width 155 height 29
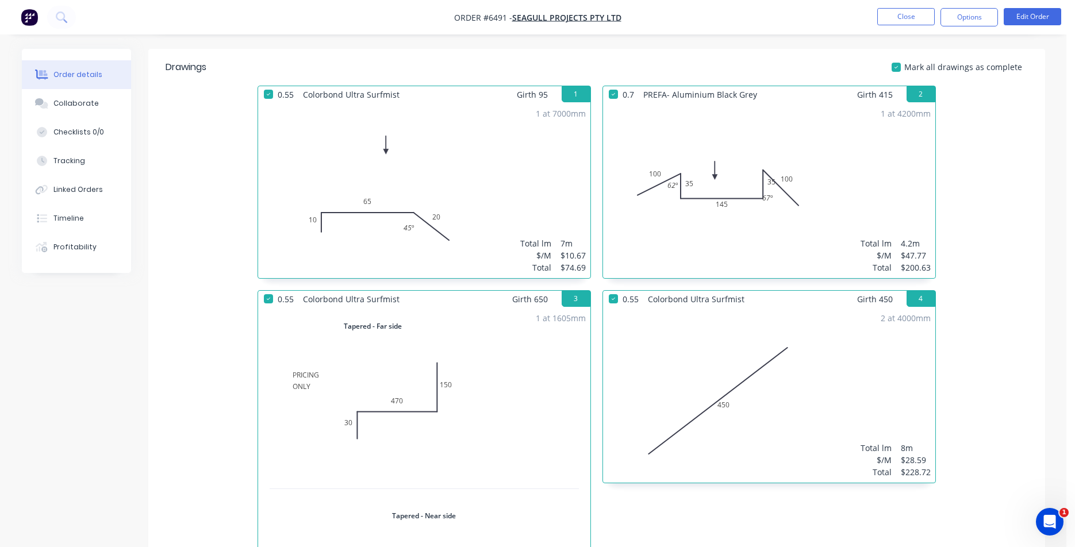
scroll to position [288, 0]
click at [66, 98] on div "Collaborate" at bounding box center [75, 103] width 45 height 10
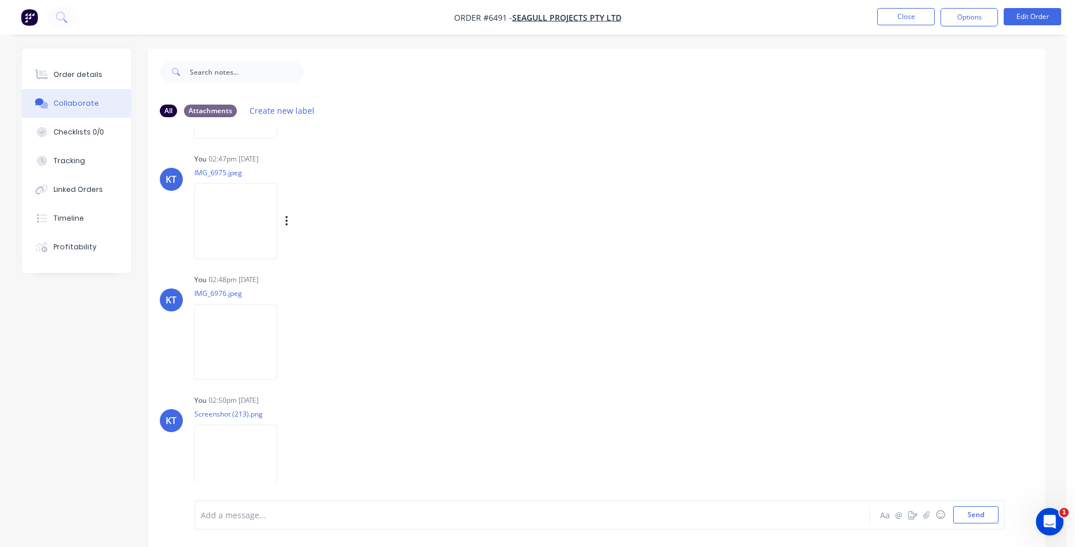
scroll to position [115, 0]
click at [237, 214] on img at bounding box center [235, 219] width 83 height 75
click at [95, 71] on div "Order details" at bounding box center [77, 75] width 49 height 10
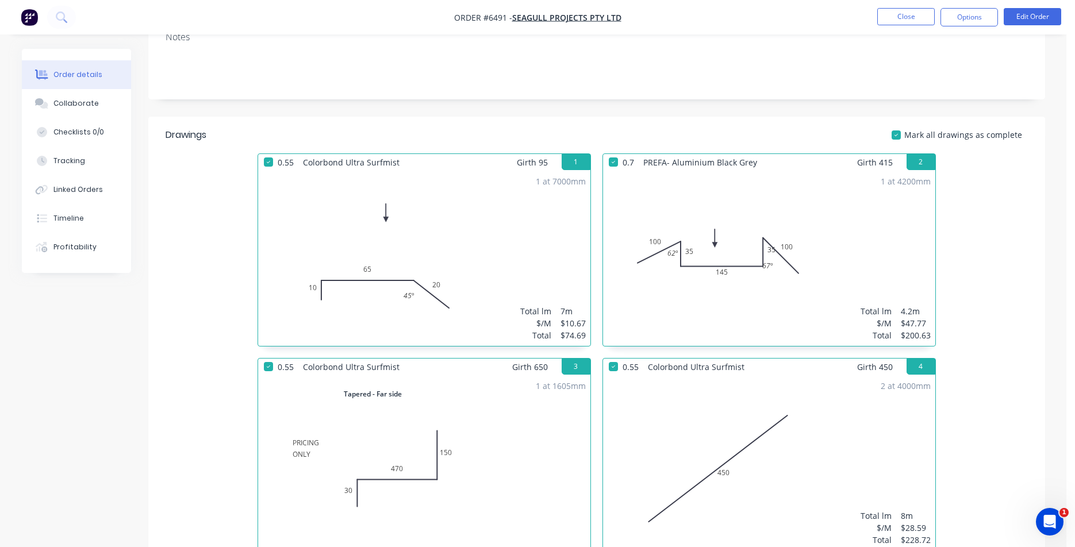
scroll to position [230, 0]
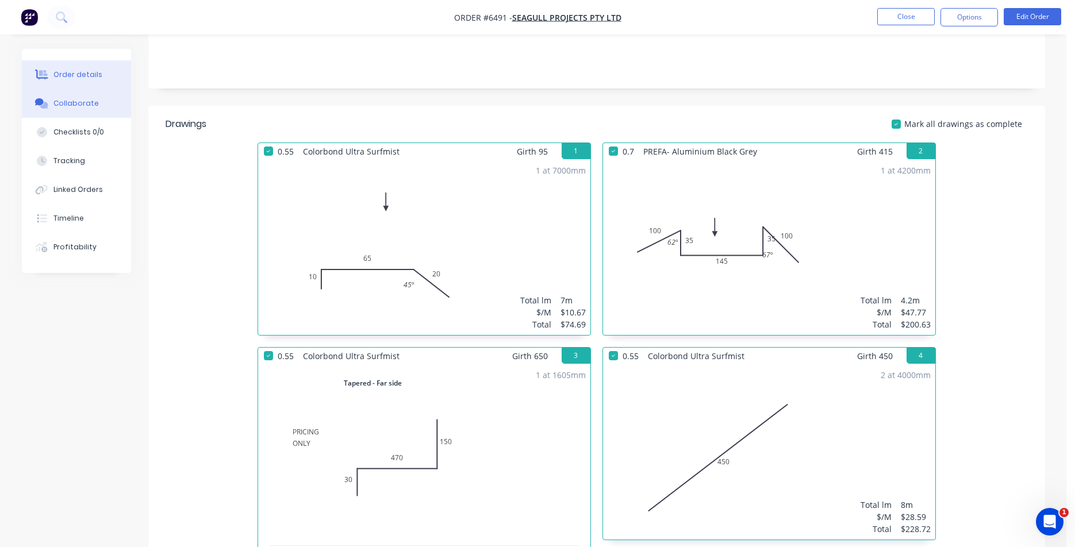
click at [89, 105] on div "Collaborate" at bounding box center [75, 103] width 45 height 10
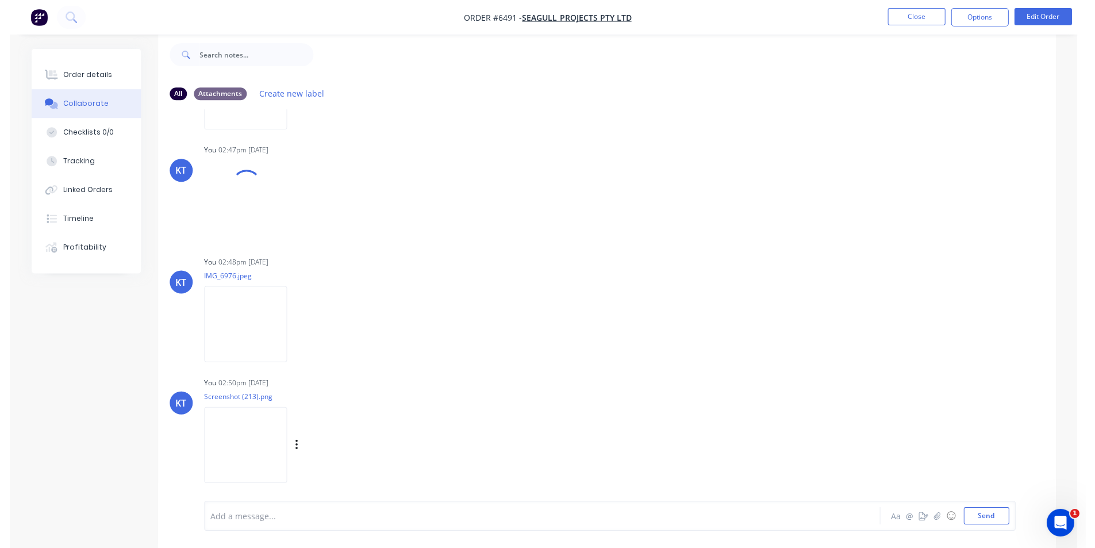
scroll to position [110, 0]
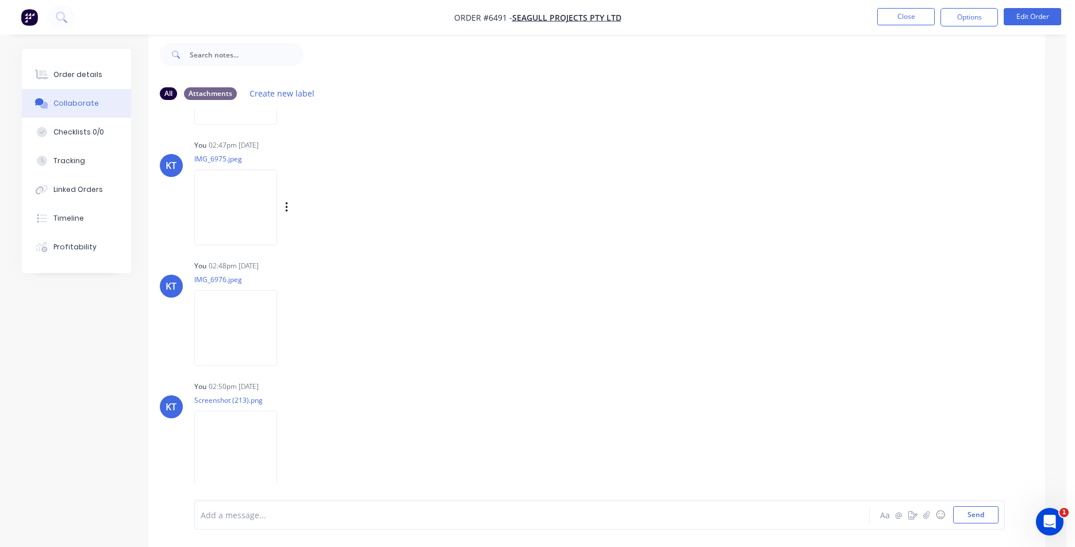
click at [242, 193] on img at bounding box center [235, 207] width 83 height 75
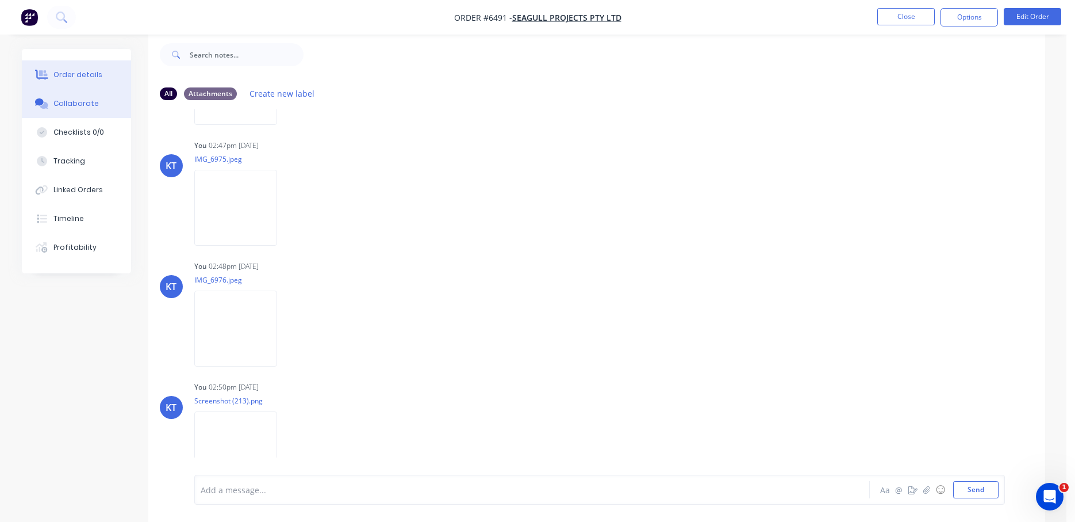
click at [52, 76] on button "Order details" at bounding box center [76, 74] width 109 height 29
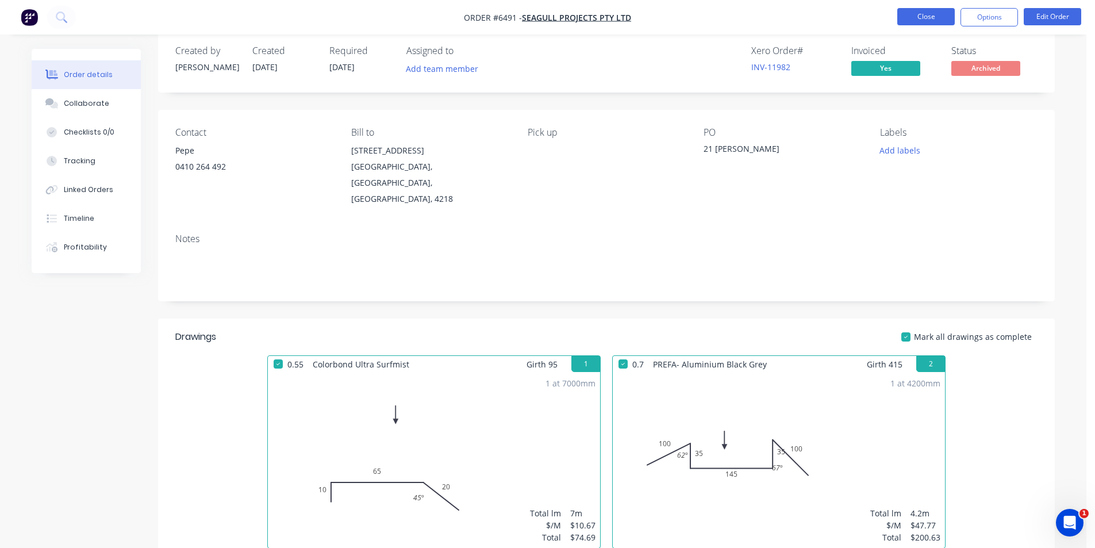
click at [922, 13] on button "Close" at bounding box center [927, 16] width 58 height 17
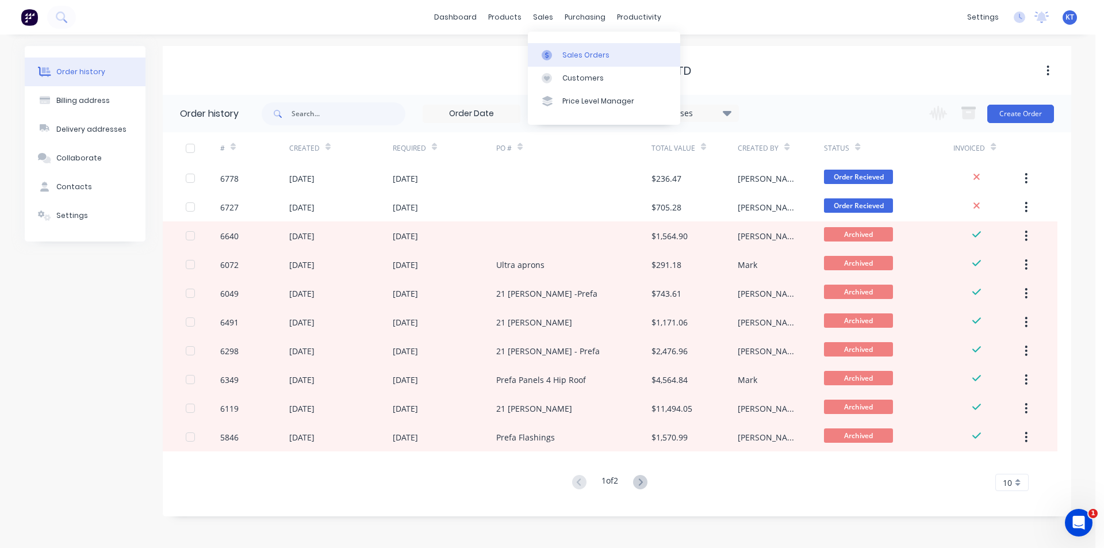
click at [551, 55] on icon at bounding box center [547, 55] width 10 height 10
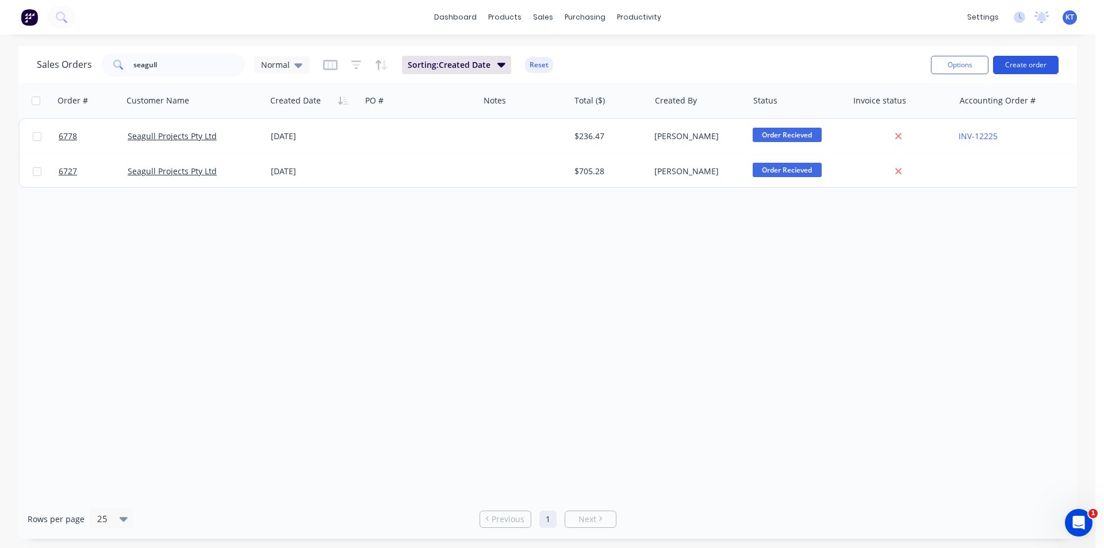
click at [1033, 62] on button "Create order" at bounding box center [1026, 65] width 66 height 18
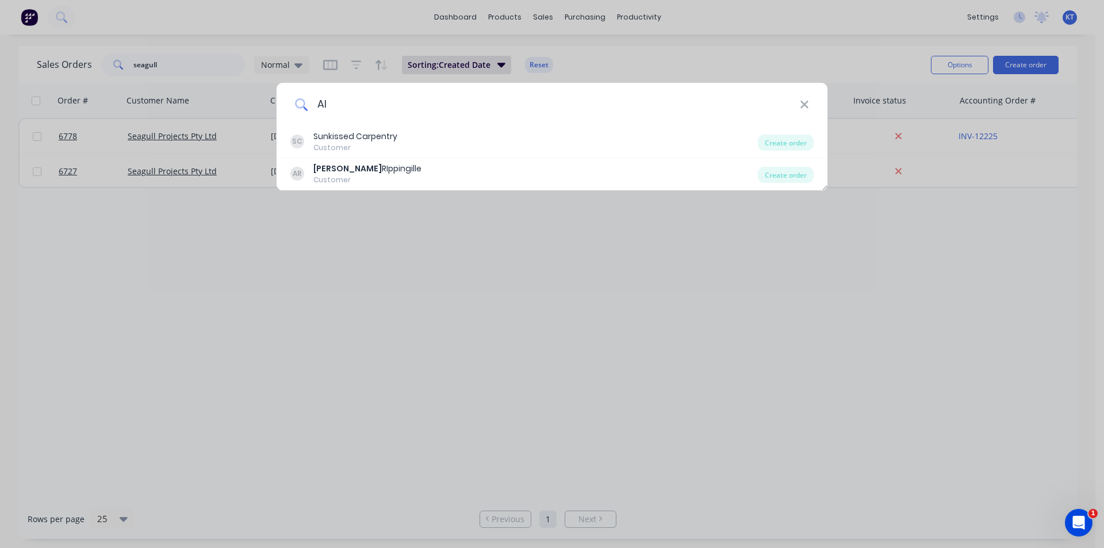
type input "A"
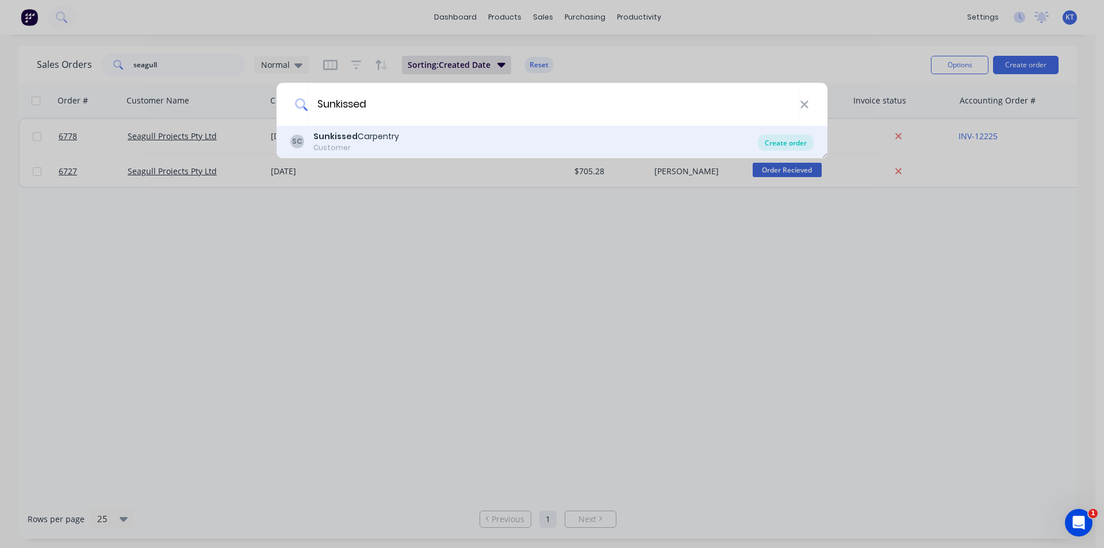
type input "Sunkissed"
click at [807, 142] on div "Create order" at bounding box center [786, 143] width 56 height 16
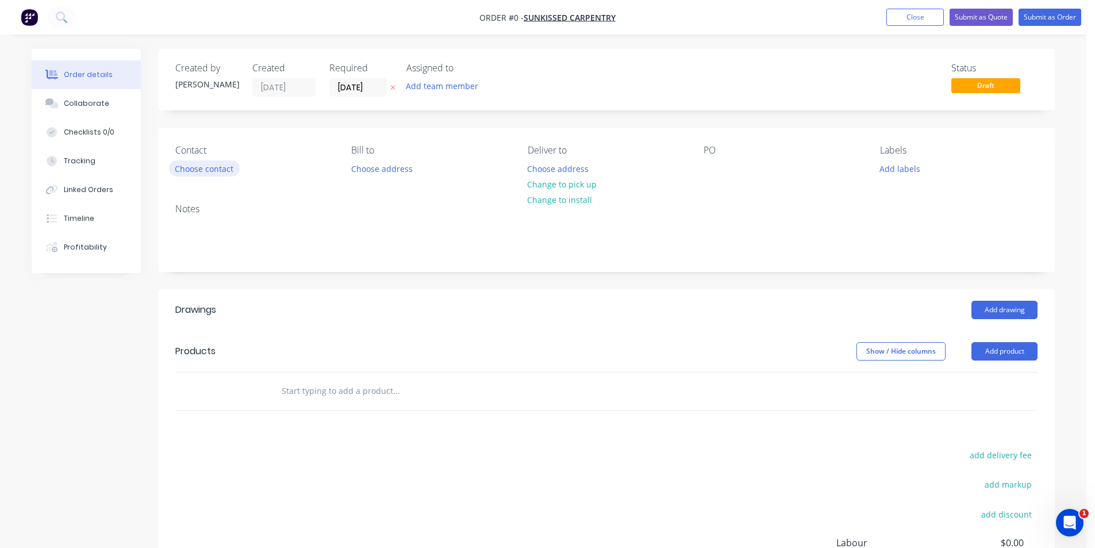
click at [190, 165] on button "Choose contact" at bounding box center [204, 168] width 71 height 16
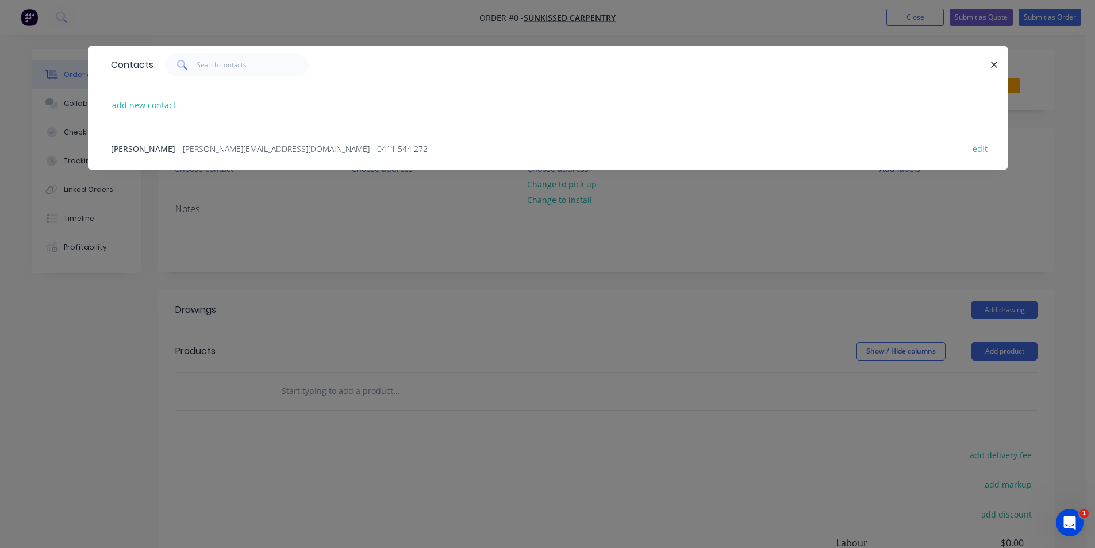
click at [178, 144] on span "- alex_sunkissed@outlook.com - 0411 544 272" at bounding box center [303, 148] width 250 height 11
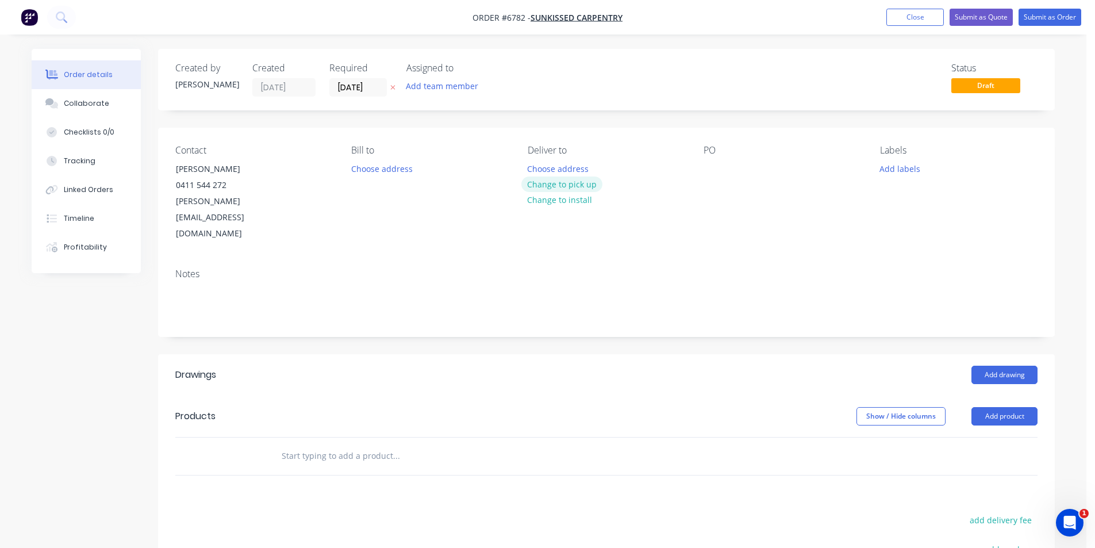
click at [548, 185] on button "Change to pick up" at bounding box center [563, 185] width 82 height 16
click at [997, 366] on button "Add drawing" at bounding box center [1005, 375] width 66 height 18
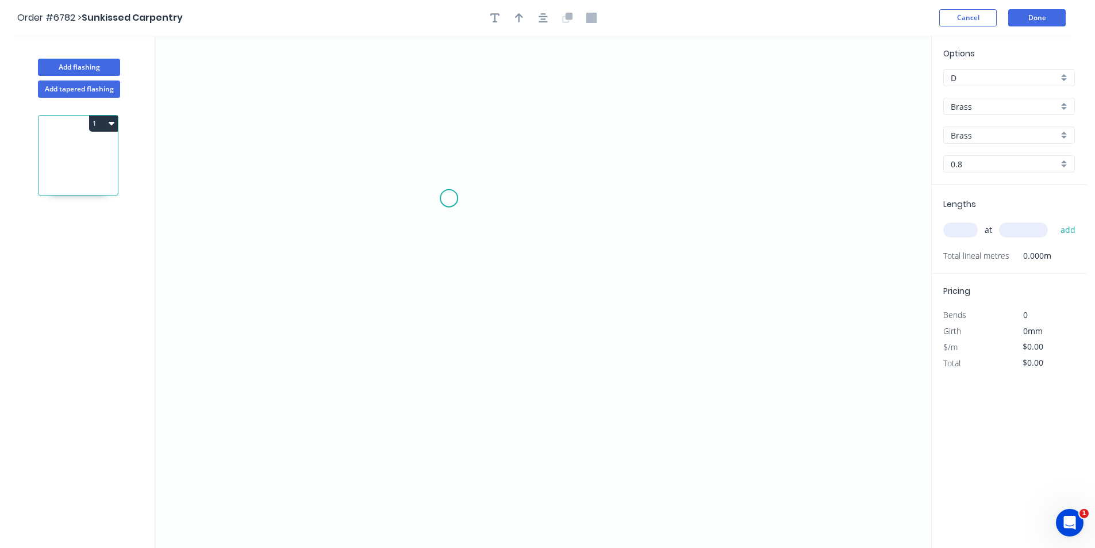
click at [449, 198] on icon "0" at bounding box center [543, 292] width 776 height 512
click at [544, 196] on icon "0" at bounding box center [543, 292] width 776 height 512
click at [543, 283] on icon "0 ?" at bounding box center [543, 292] width 776 height 512
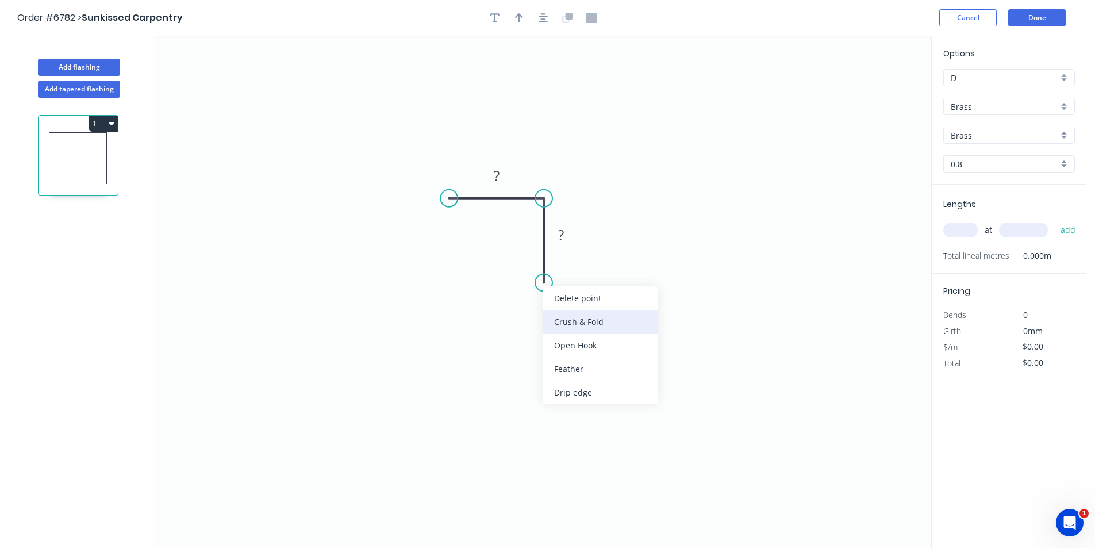
click at [567, 319] on div "Crush & Fold" at bounding box center [601, 322] width 116 height 24
click at [614, 330] on div "Flip bend" at bounding box center [605, 327] width 116 height 24
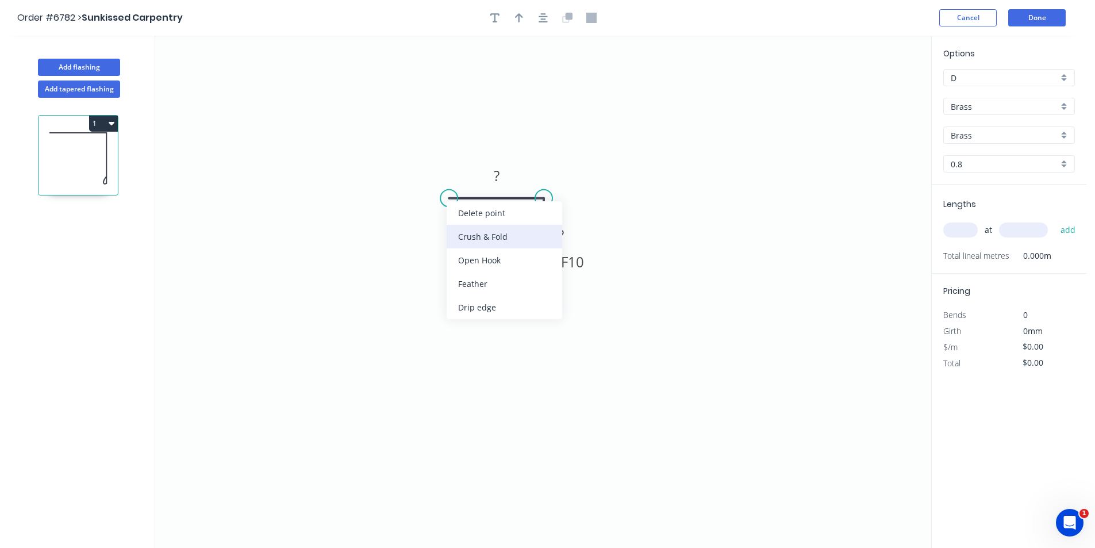
click at [481, 241] on div "Crush & Fold" at bounding box center [505, 237] width 116 height 24
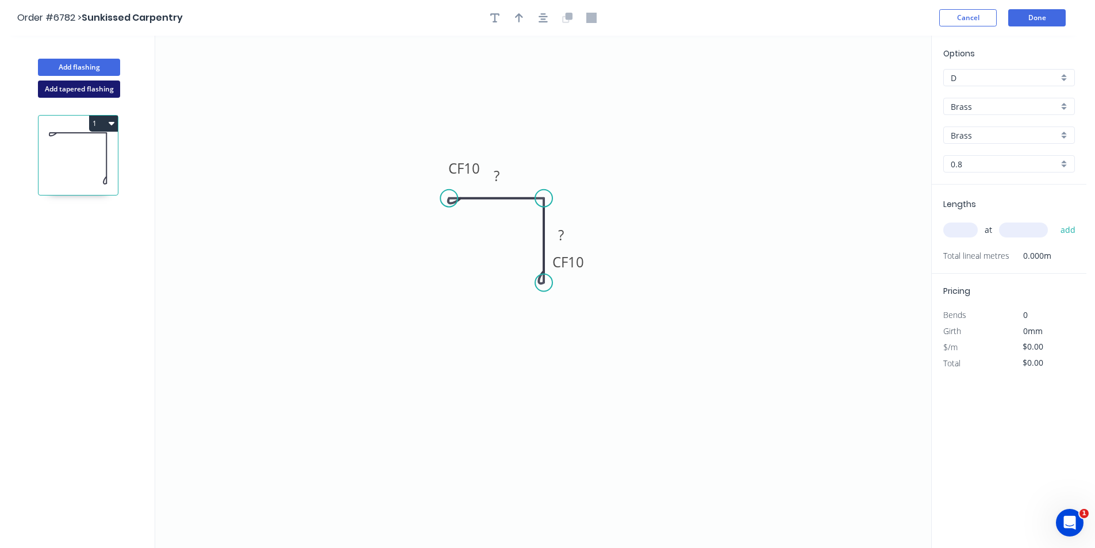
click at [95, 94] on button "Add tapered flashing" at bounding box center [79, 89] width 82 height 17
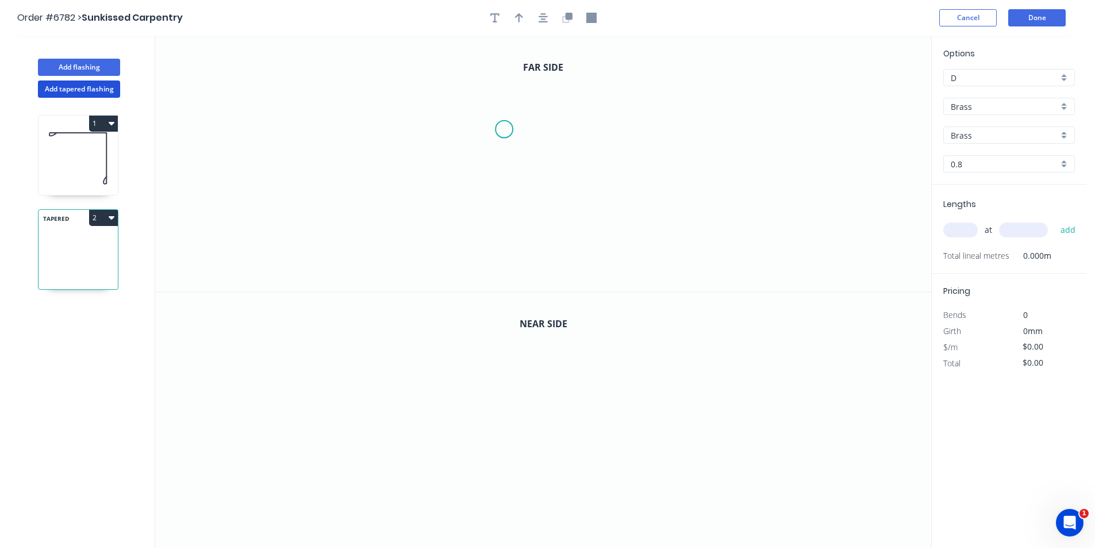
click at [504, 129] on icon "0" at bounding box center [543, 164] width 776 height 256
click at [580, 129] on icon "0" at bounding box center [543, 164] width 776 height 256
click at [578, 205] on icon "0 ?" at bounding box center [543, 164] width 776 height 256
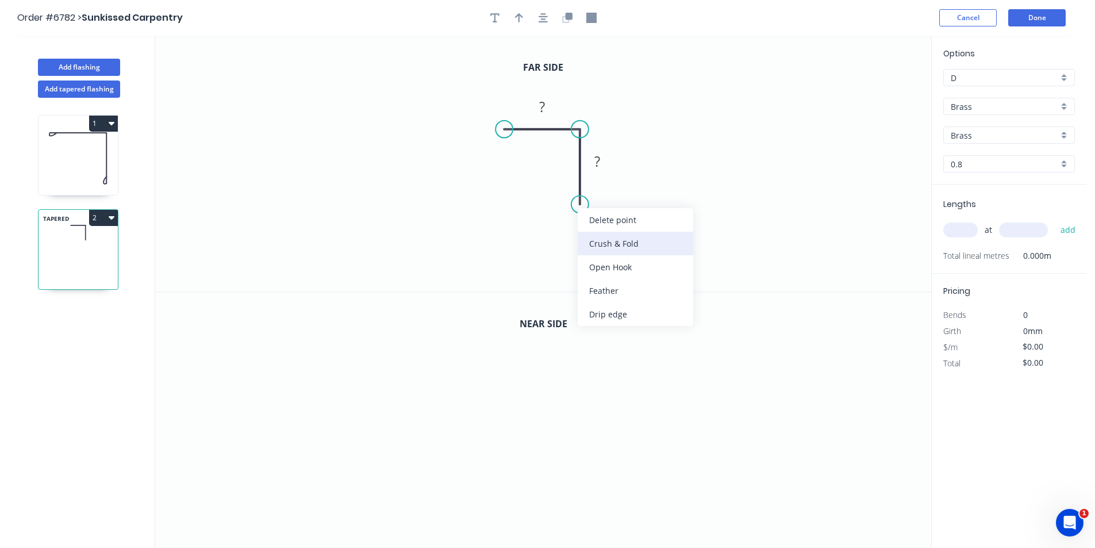
click at [601, 245] on div "Crush & Fold" at bounding box center [636, 244] width 116 height 24
click at [627, 244] on div "Flip bend" at bounding box center [638, 240] width 116 height 24
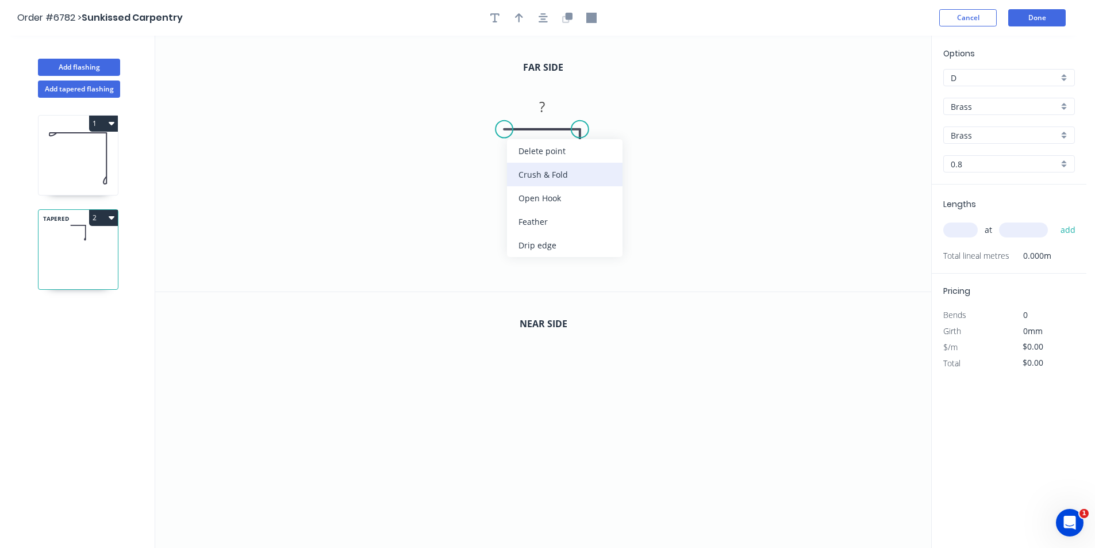
click at [523, 174] on div "Crush & Fold" at bounding box center [565, 175] width 116 height 24
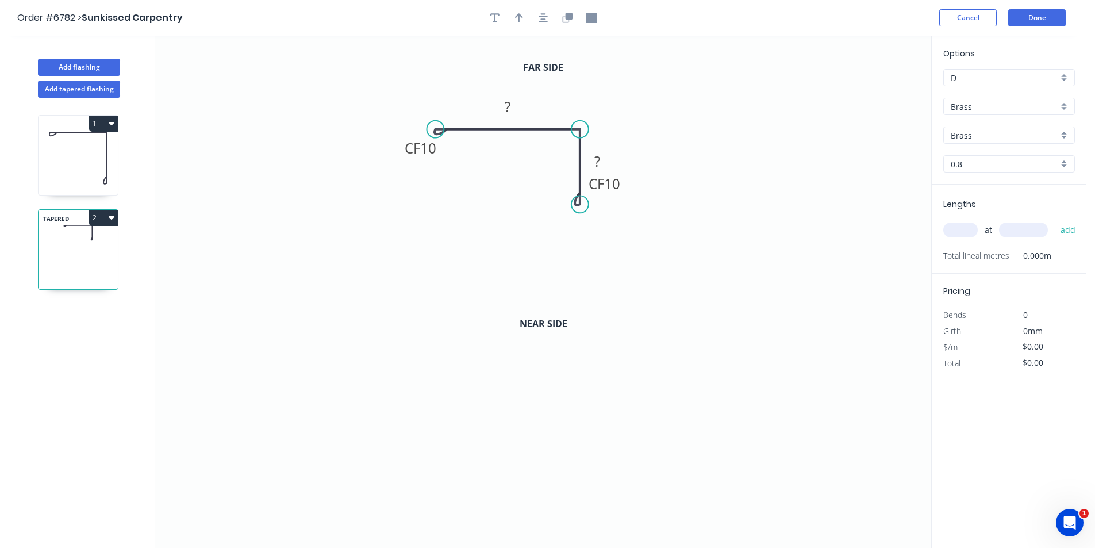
click at [435, 130] on circle at bounding box center [435, 129] width 17 height 17
click at [501, 114] on rect at bounding box center [507, 107] width 23 height 16
click at [590, 162] on rect at bounding box center [597, 162] width 23 height 16
click at [560, 16] on button "button" at bounding box center [567, 17] width 17 height 17
drag, startPoint x: 509, startPoint y: 361, endPoint x: 524, endPoint y: 358, distance: 15.7
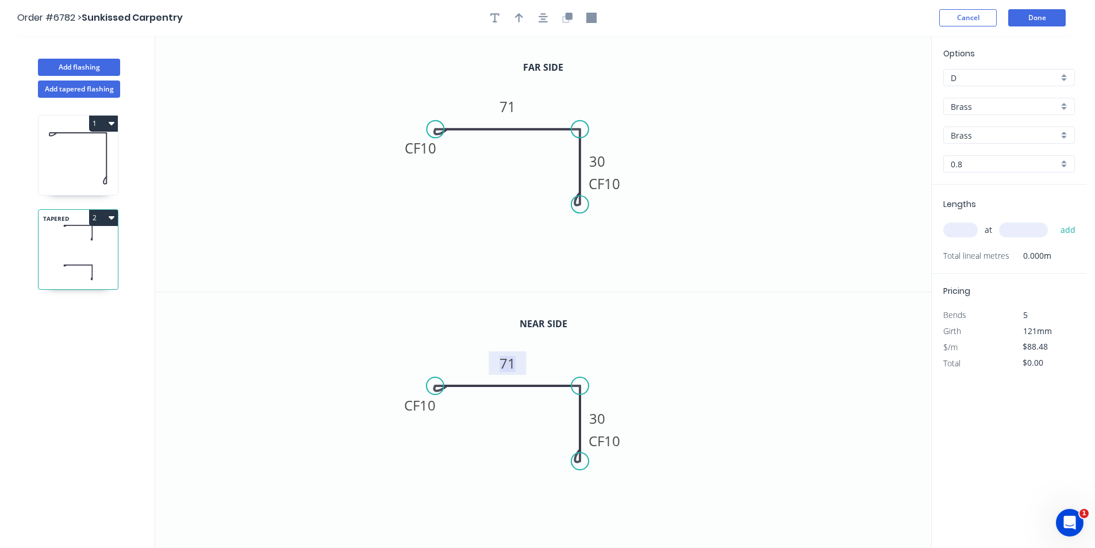
click at [509, 361] on tspan "71" at bounding box center [508, 363] width 16 height 19
type input "$89.48"
click at [972, 121] on div "Options D D Brass Brass Brass Brass 0.8 0.8" at bounding box center [1009, 115] width 155 height 137
click at [976, 110] on input "Brass" at bounding box center [1005, 107] width 108 height 12
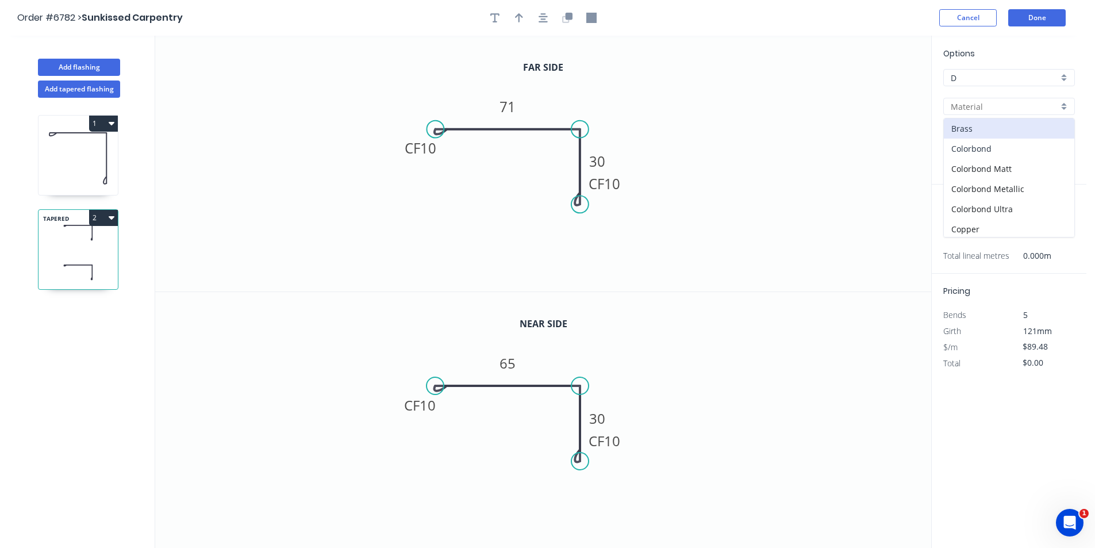
click at [982, 153] on div "Colorbond" at bounding box center [1009, 149] width 131 height 20
type input "Colorbond"
type input "Basalt"
type input "0.55"
type input "$15.97"
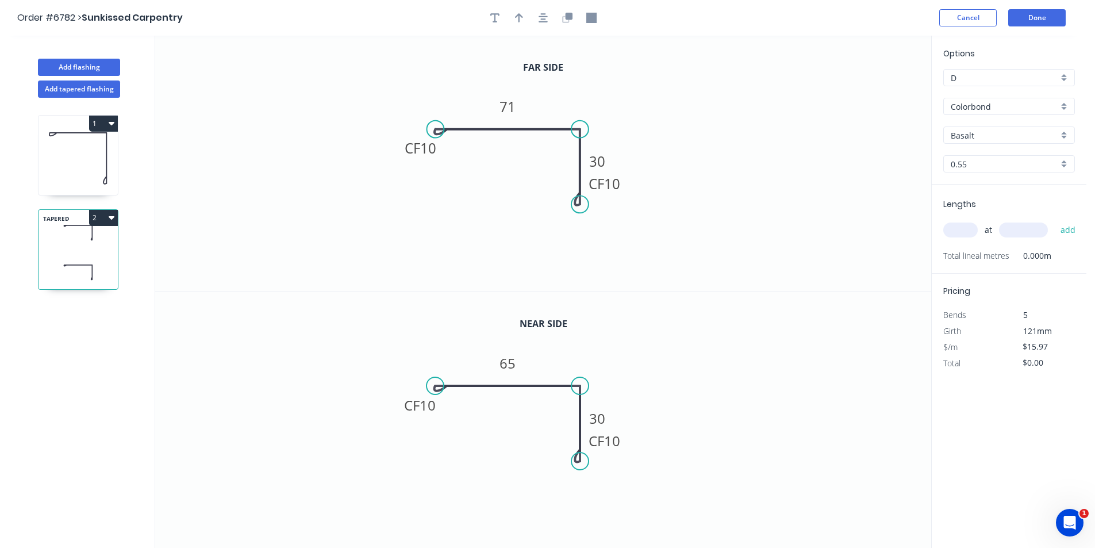
click at [986, 139] on input "Basalt" at bounding box center [1005, 135] width 108 height 12
click at [995, 202] on div "Surfmist" at bounding box center [1009, 195] width 131 height 20
type input "Surfmist"
click at [957, 229] on input "text" at bounding box center [961, 230] width 35 height 15
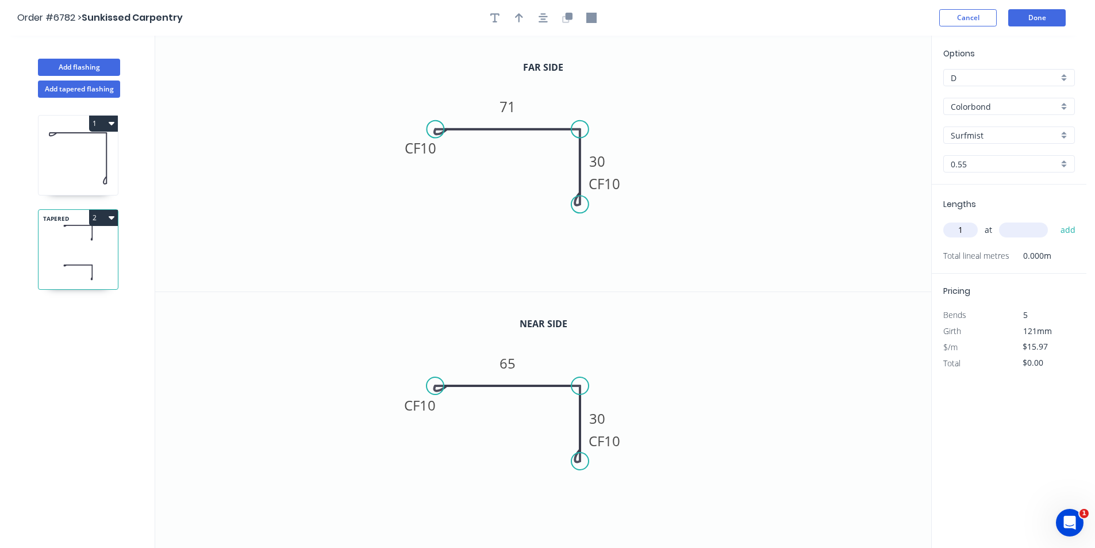
type input "1"
type input "2065"
click at [1055, 220] on button "add" at bounding box center [1068, 230] width 27 height 20
type input "$32.98"
click at [83, 247] on icon at bounding box center [78, 233] width 79 height 34
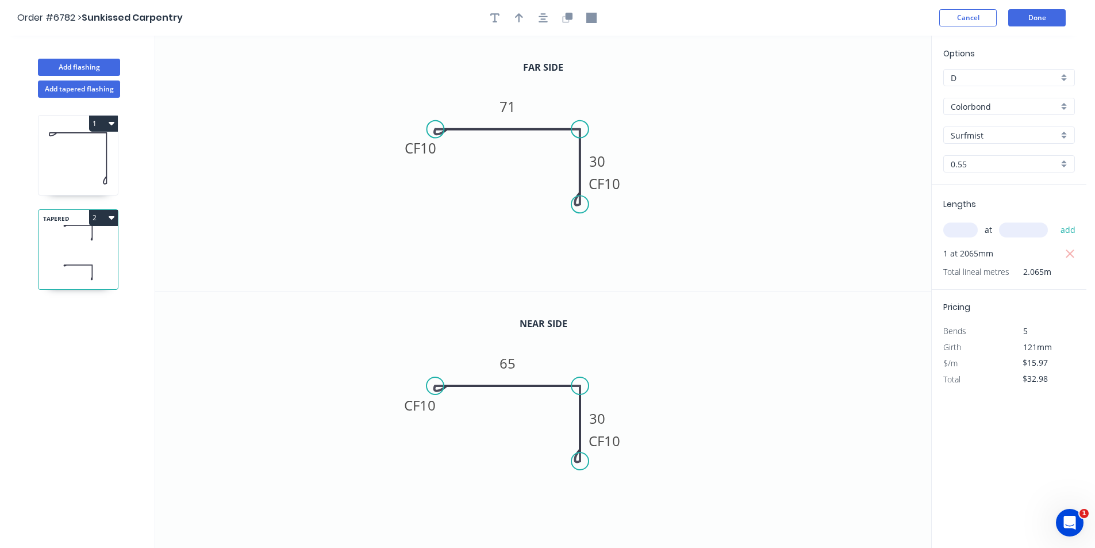
click at [94, 173] on icon at bounding box center [78, 158] width 79 height 74
type input "Brass"
type input "0.8"
type input "$0.00"
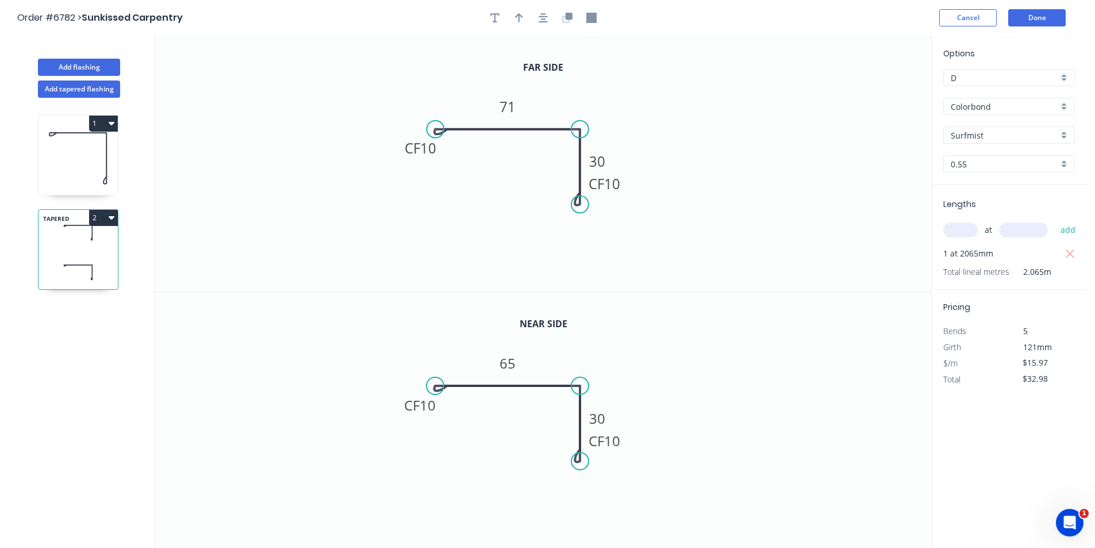
type input "$0.00"
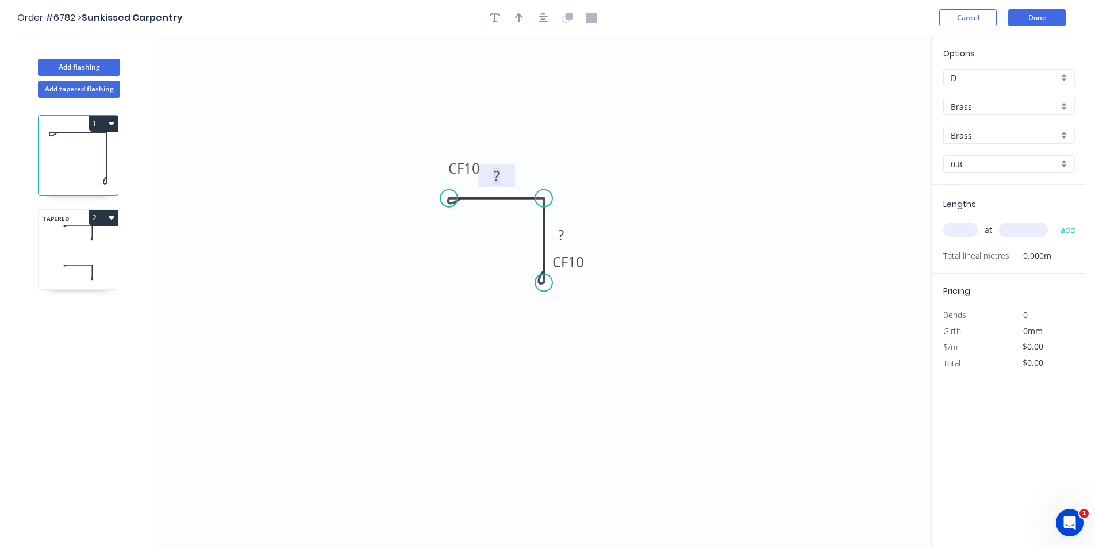
click at [500, 179] on rect at bounding box center [496, 176] width 23 height 16
type input "$393.04"
type input "5"
click at [567, 234] on tspan "1120" at bounding box center [561, 234] width 32 height 19
type input "D"
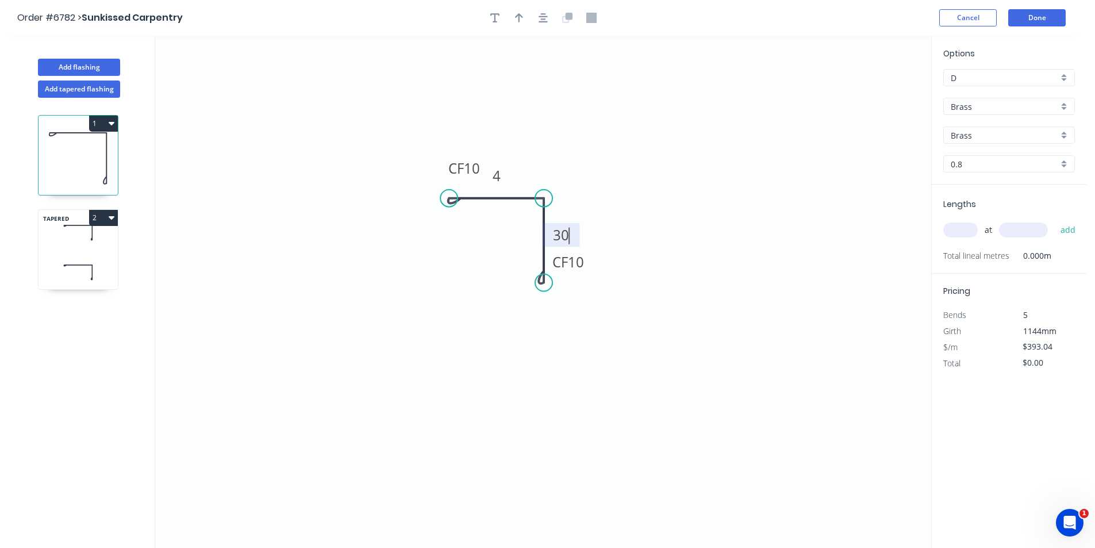
type input "$88.48"
click at [548, 7] on header "Order #6782 > Sunkissed Carpentry Cancel Done" at bounding box center [543, 18] width 1087 height 36
click at [543, 13] on icon "button" at bounding box center [543, 17] width 9 height 9
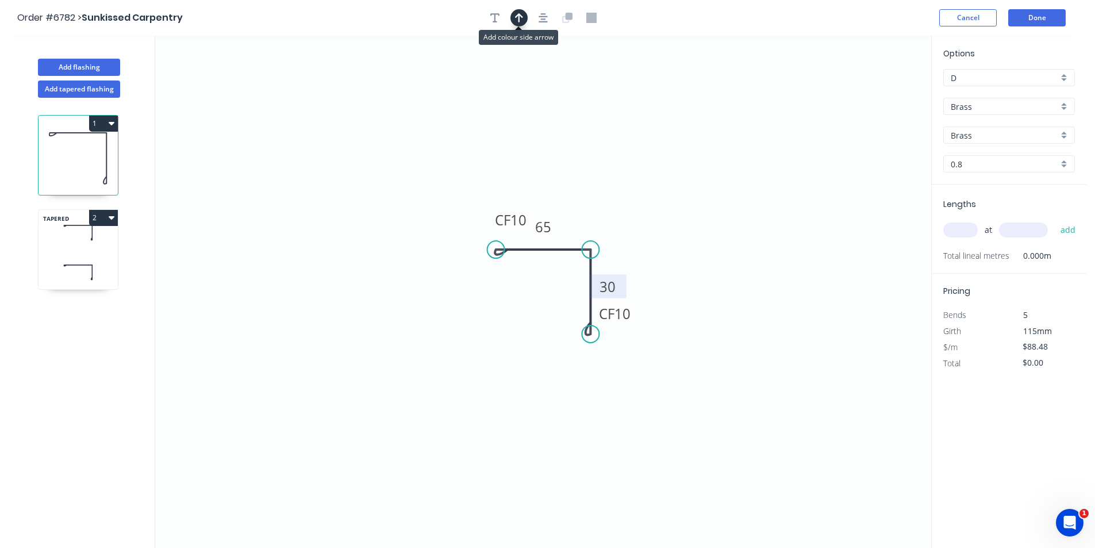
click at [518, 14] on icon "button" at bounding box center [519, 18] width 8 height 10
click at [877, 90] on icon at bounding box center [873, 80] width 10 height 37
drag, startPoint x: 754, startPoint y: 148, endPoint x: 621, endPoint y: 207, distance: 146.0
click at [621, 207] on icon at bounding box center [630, 197] width 33 height 33
click at [975, 105] on input "Brass" at bounding box center [1005, 107] width 108 height 12
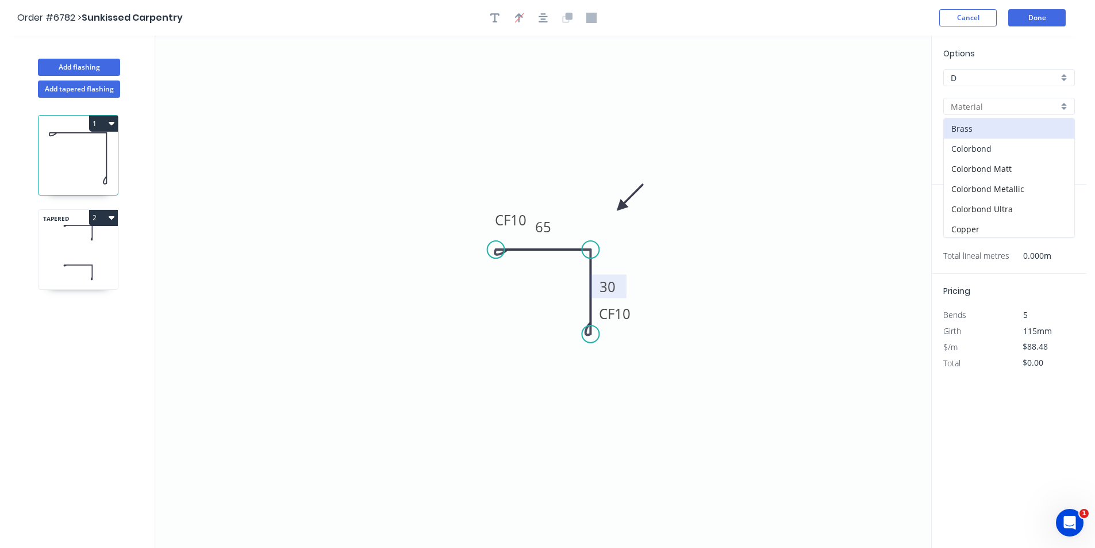
click at [981, 150] on div "Colorbond" at bounding box center [1009, 149] width 131 height 20
type input "Colorbond"
type input "Basalt"
type input "0.55"
type input "$14.65"
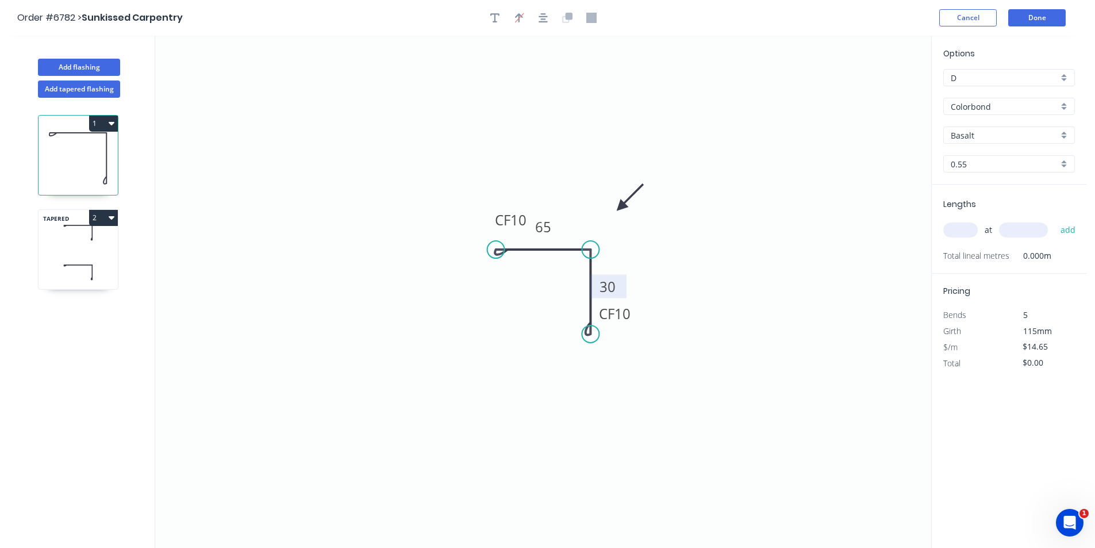
click at [994, 150] on div "Options D D Colorbond Colorbond Colorbond Matt Colorbond Metallic Colorbond Ult…" at bounding box center [1009, 115] width 155 height 137
click at [1005, 137] on input "Basalt" at bounding box center [1005, 135] width 108 height 12
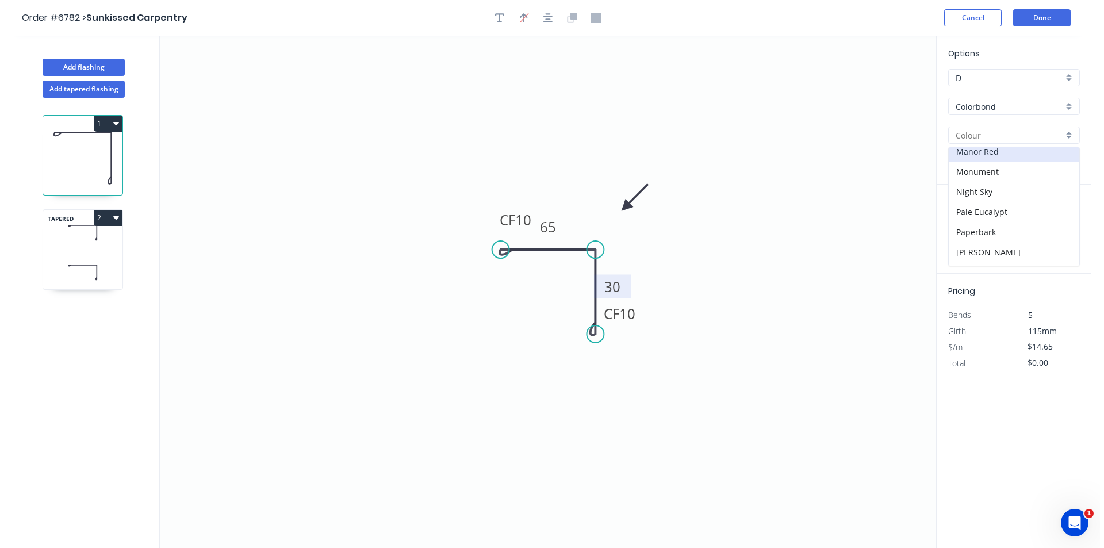
scroll to position [288, 0]
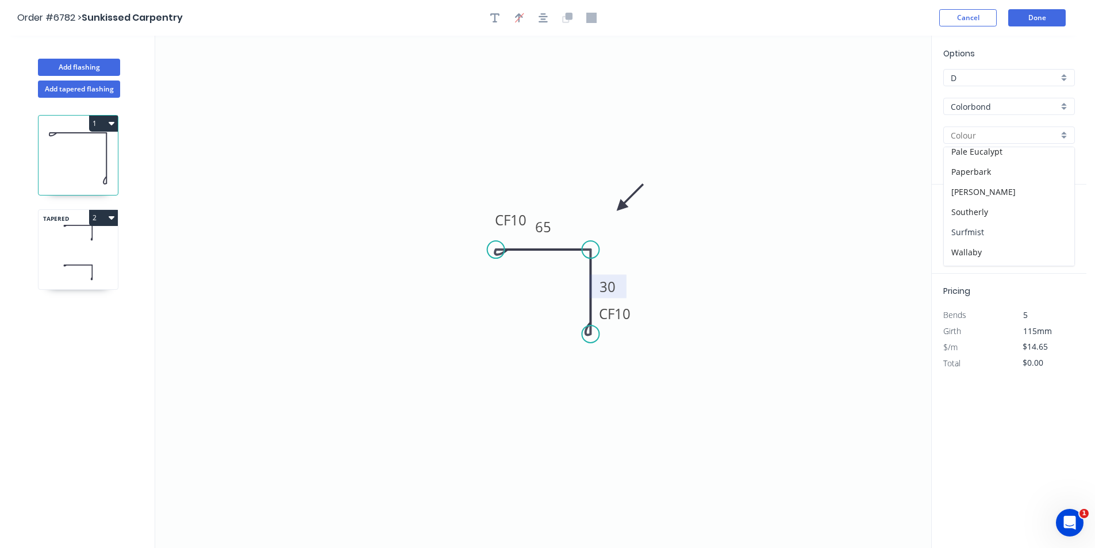
click at [1006, 229] on div "Surfmist" at bounding box center [1009, 232] width 131 height 20
type input "Surfmist"
click at [957, 229] on input "text" at bounding box center [961, 230] width 35 height 15
type input "4"
type input "1120"
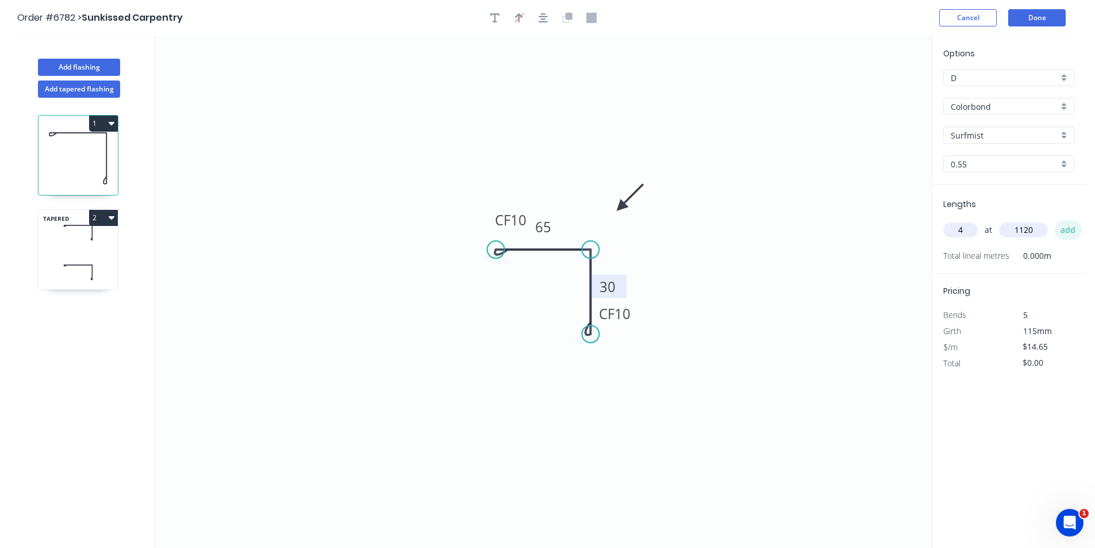
click at [1055, 220] on button "add" at bounding box center [1068, 230] width 27 height 20
type input "$65.63"
type input "8"
type input "500"
click at [1055, 220] on button "add" at bounding box center [1068, 230] width 27 height 20
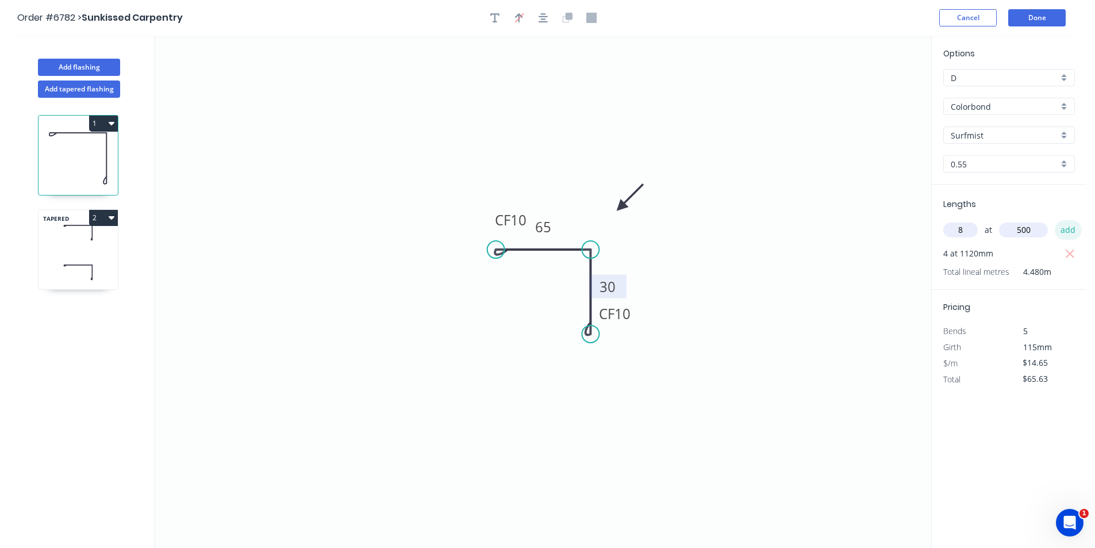
type input "$182.83"
click at [1053, 14] on button "Done" at bounding box center [1038, 17] width 58 height 17
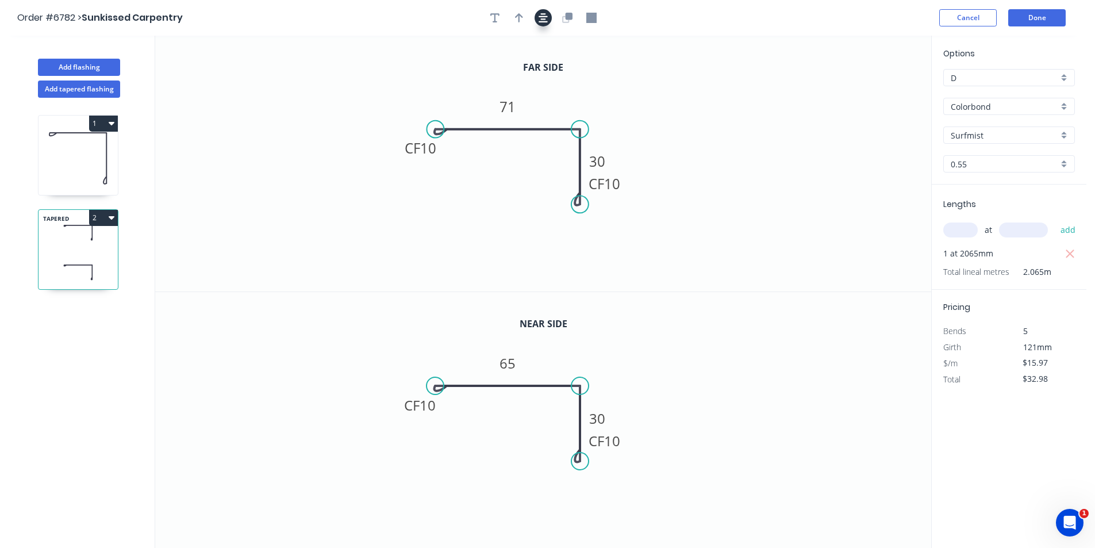
click at [535, 21] on div at bounding box center [543, 17] width 121 height 17
click at [539, 21] on icon "button" at bounding box center [543, 17] width 9 height 9
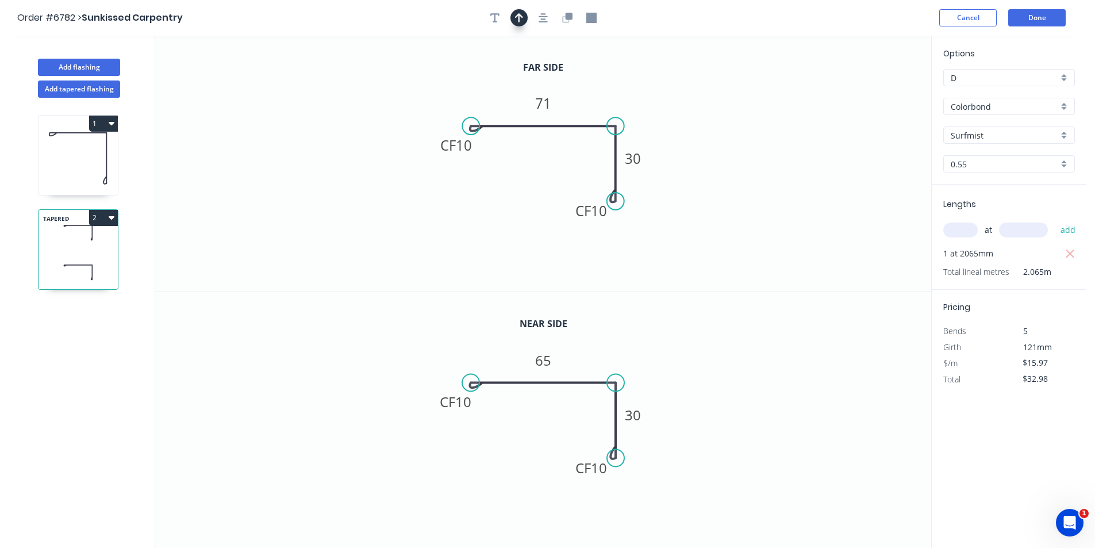
click at [514, 21] on button "button" at bounding box center [519, 17] width 17 height 17
click at [868, 88] on icon "0 CF 10 71 CF 10 30" at bounding box center [543, 164] width 776 height 256
click at [873, 91] on icon at bounding box center [873, 80] width 10 height 37
drag, startPoint x: 873, startPoint y: 91, endPoint x: 654, endPoint y: 148, distance: 227.1
click at [654, 148] on icon at bounding box center [663, 138] width 33 height 33
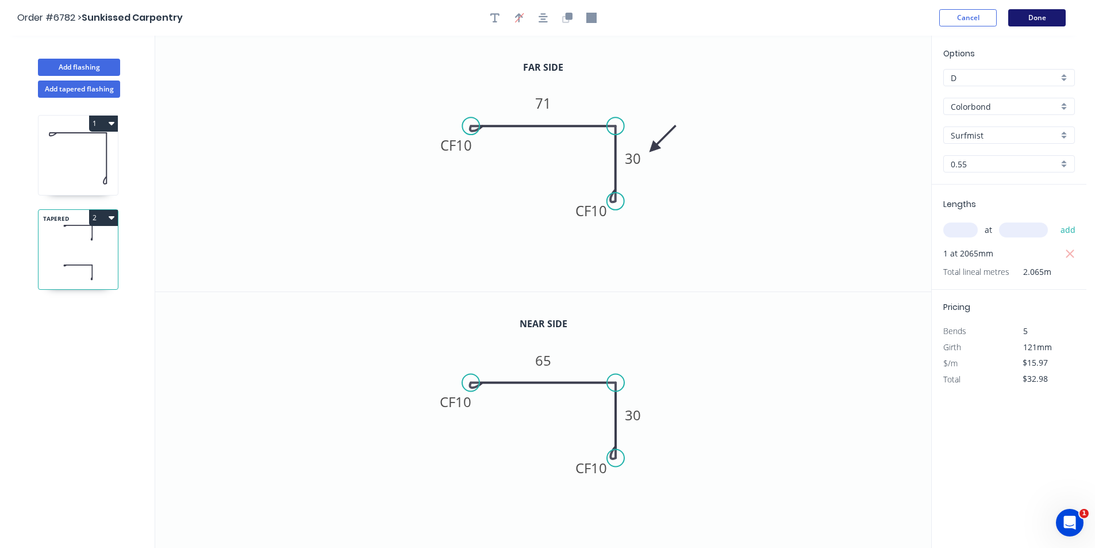
click at [1039, 22] on button "Done" at bounding box center [1038, 17] width 58 height 17
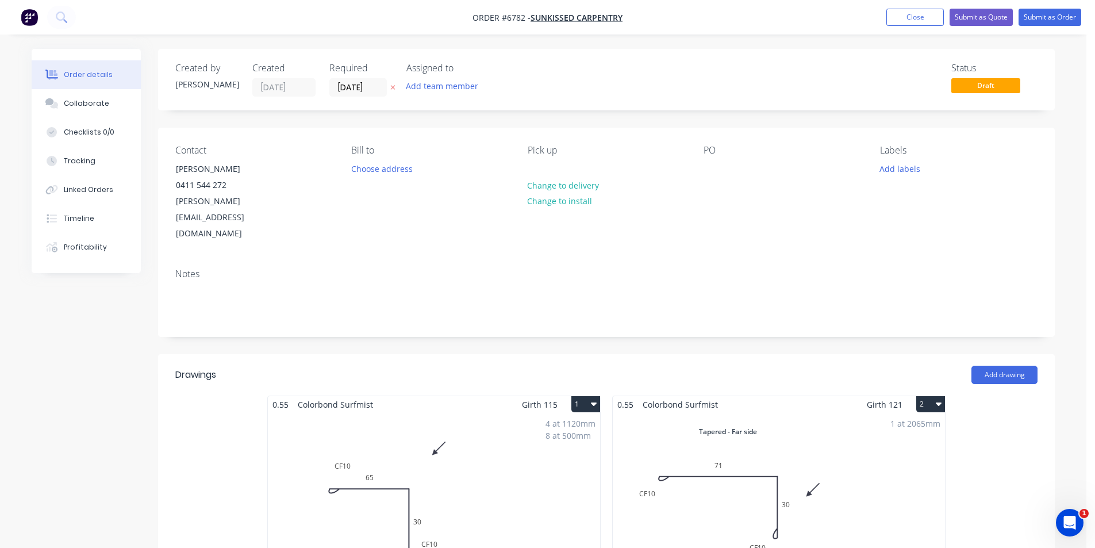
drag, startPoint x: 911, startPoint y: 18, endPoint x: 944, endPoint y: 43, distance: 41.0
click at [911, 18] on button "Close" at bounding box center [916, 17] width 58 height 17
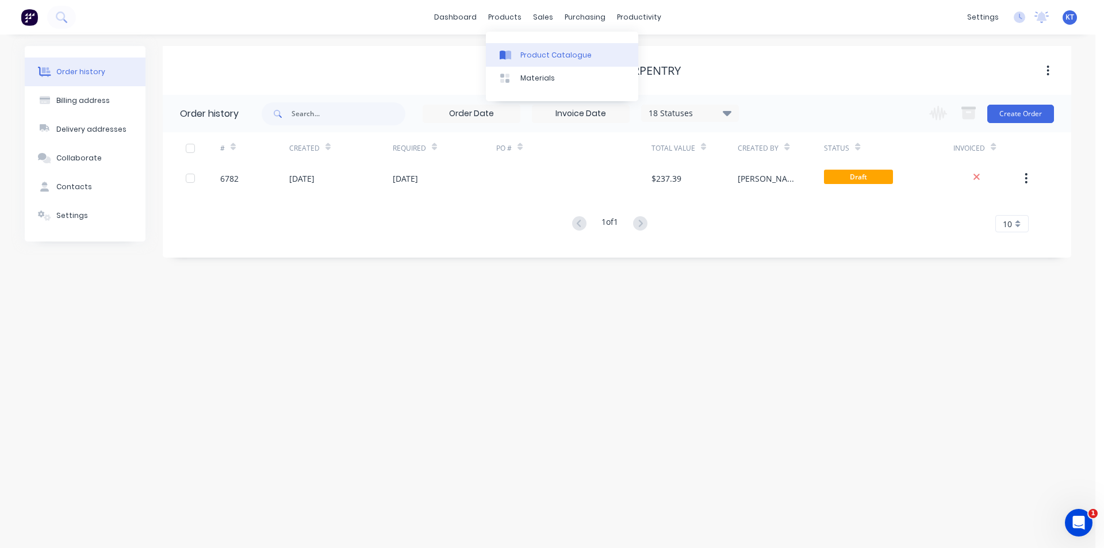
click at [524, 63] on link "Product Catalogue" at bounding box center [562, 54] width 152 height 23
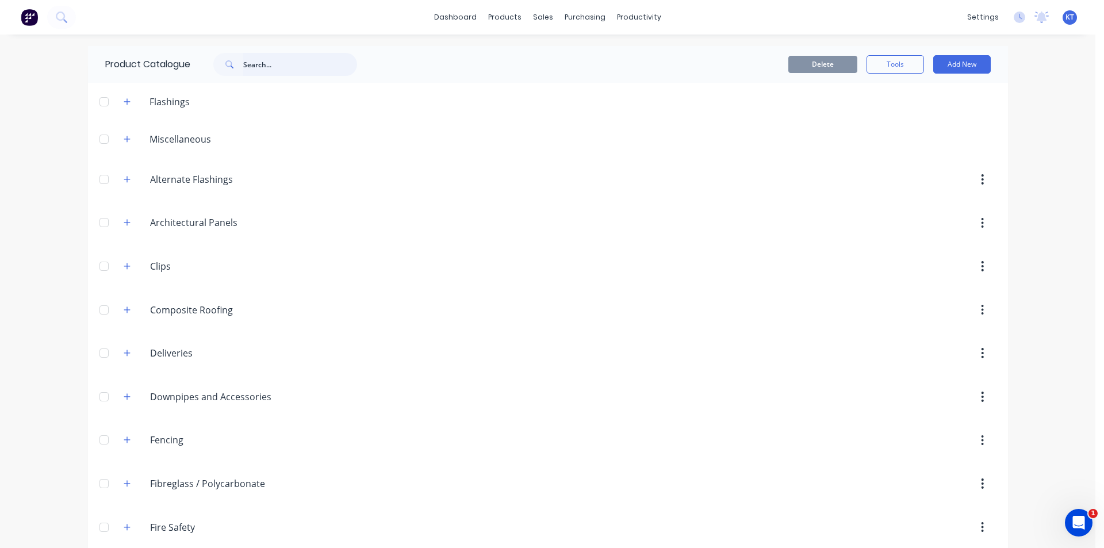
click at [277, 64] on input "text" at bounding box center [300, 64] width 114 height 23
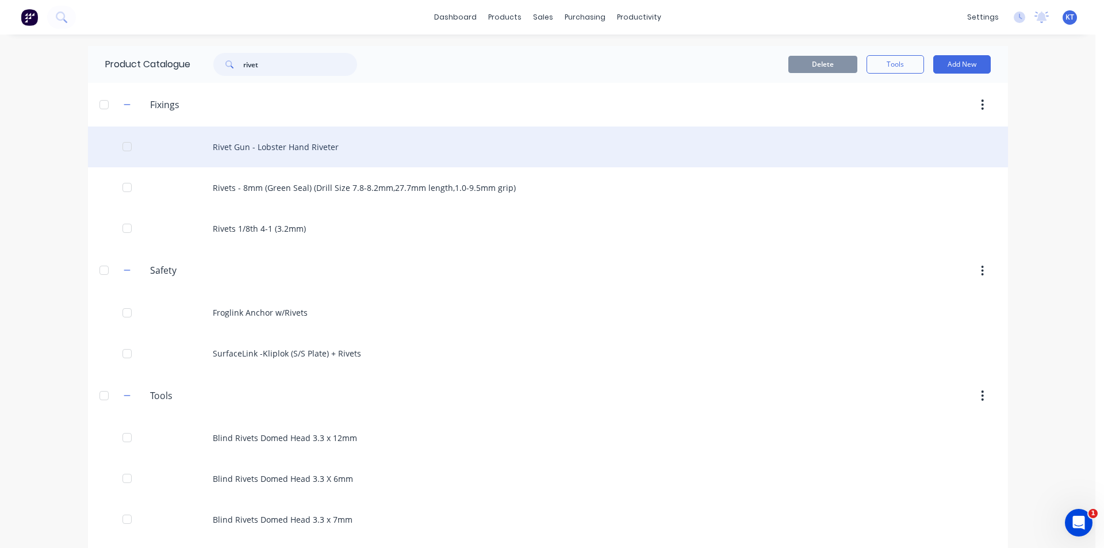
type input "rivet"
click at [273, 152] on div "Rivet Gun - Lobster Hand Riveter" at bounding box center [548, 147] width 920 height 41
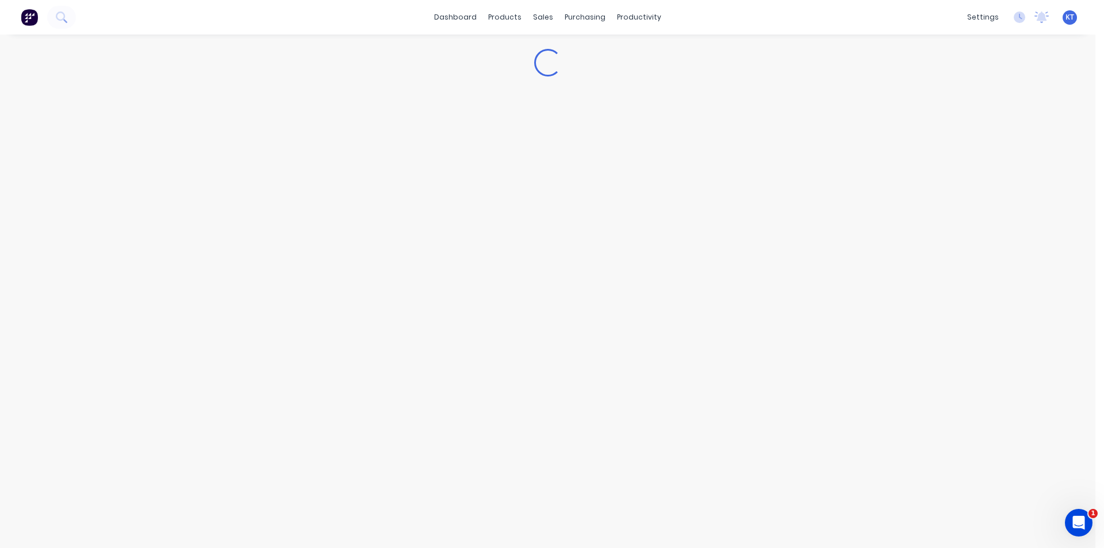
type textarea "x"
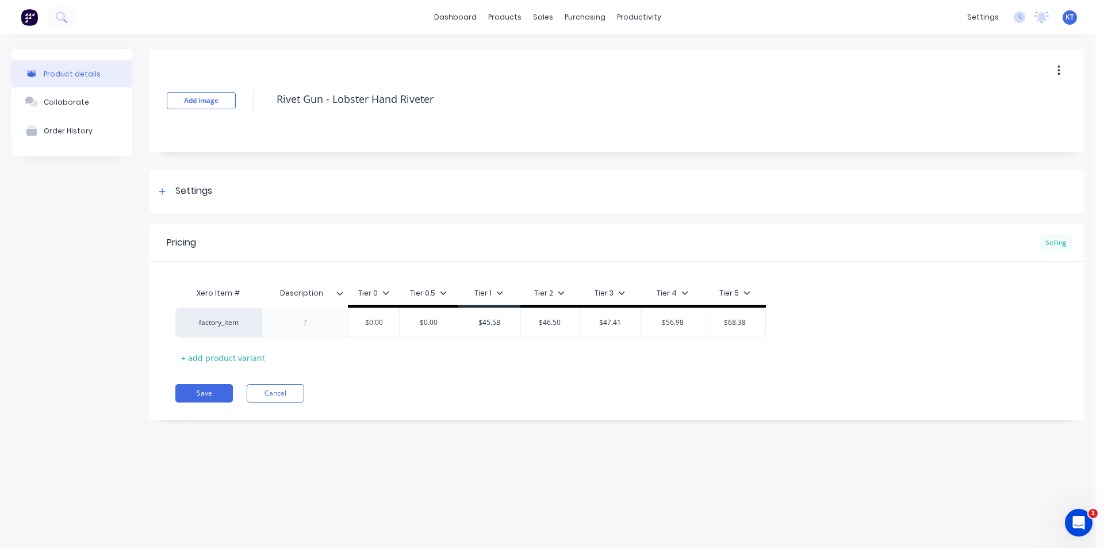
click at [1049, 240] on div "Selling" at bounding box center [1056, 242] width 33 height 17
click at [163, 185] on div at bounding box center [162, 191] width 14 height 14
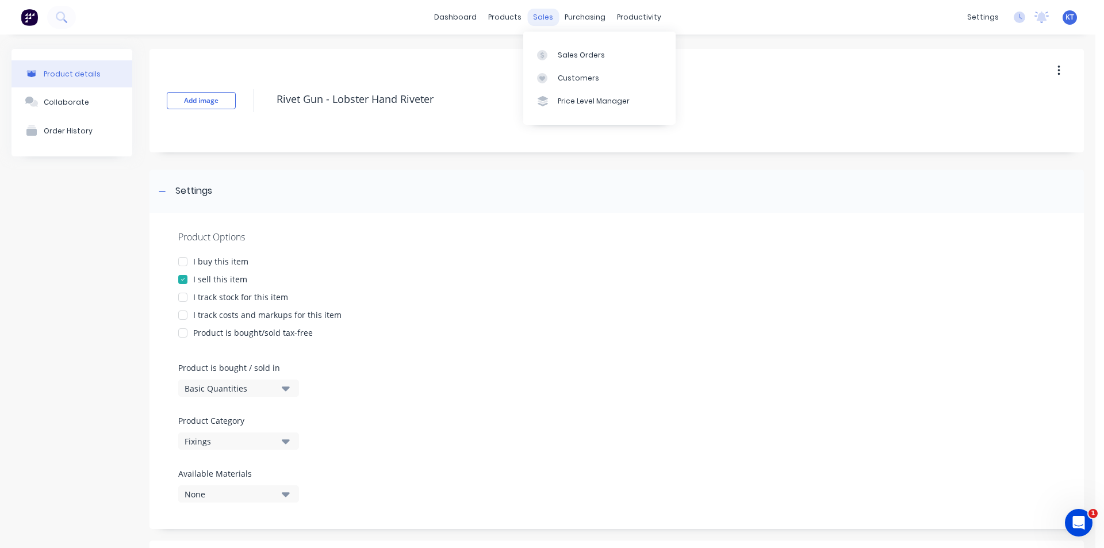
click at [538, 17] on div "sales" at bounding box center [543, 17] width 32 height 17
click at [553, 64] on link "Sales Orders" at bounding box center [599, 54] width 152 height 23
